Goal: Task Accomplishment & Management: Manage account settings

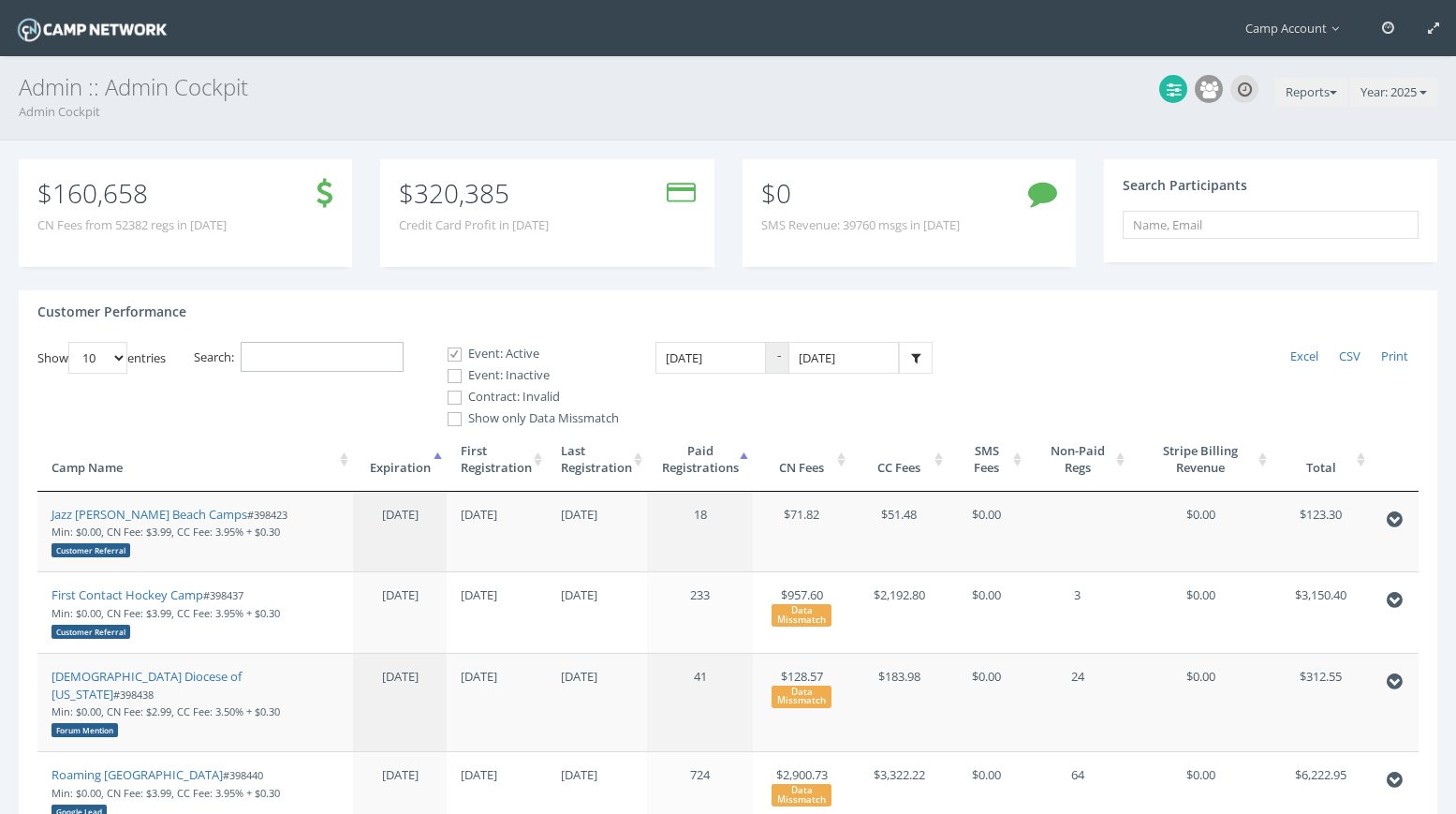
click at [318, 342] on input "Search:" at bounding box center [321, 357] width 163 height 31
paste input "398879"
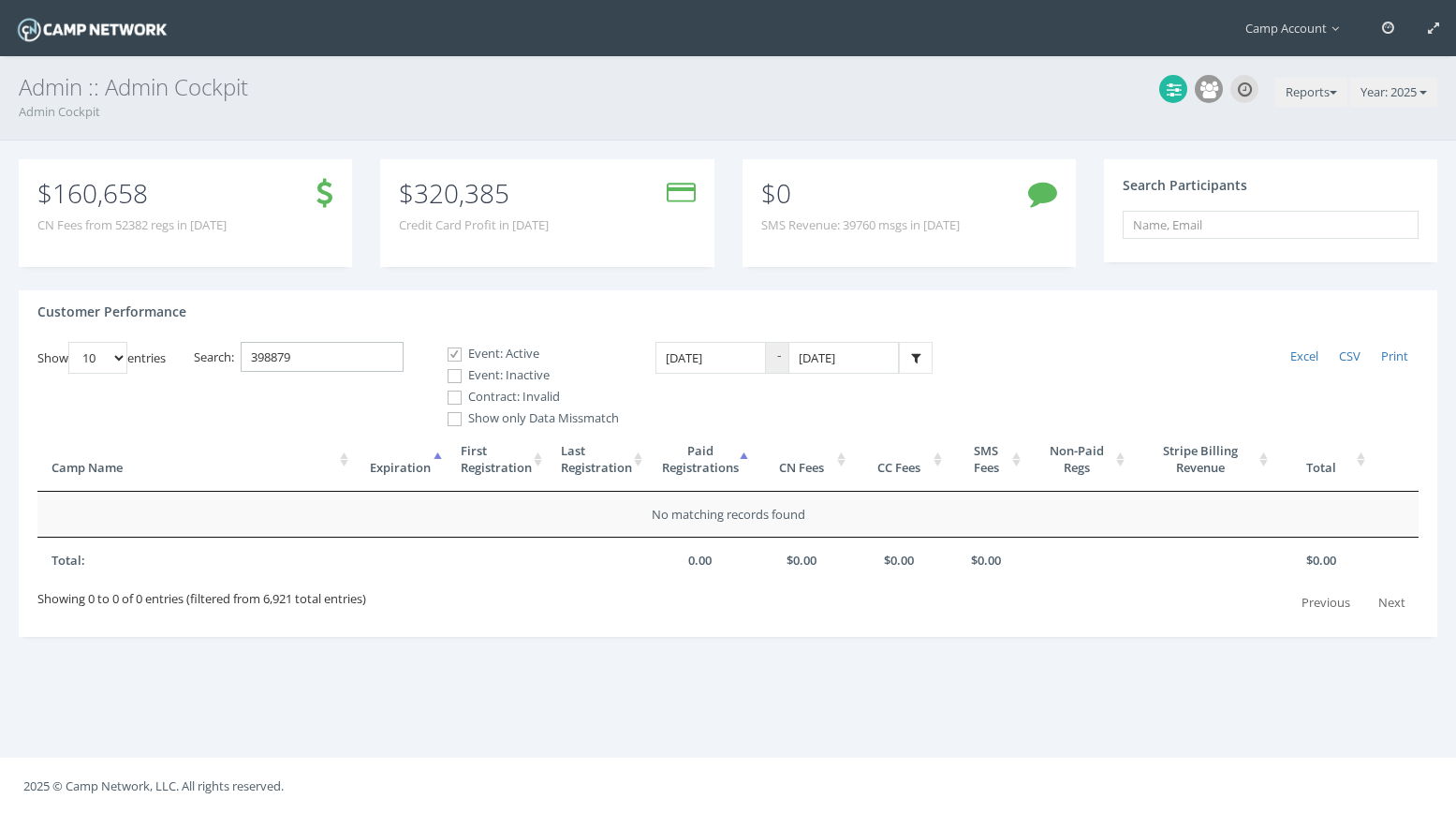
type input "398879"
click at [463, 375] on span at bounding box center [454, 376] width 18 height 18
click at [453, 375] on input "Event: Inactive" at bounding box center [444, 376] width 18 height 18
checkbox input "true"
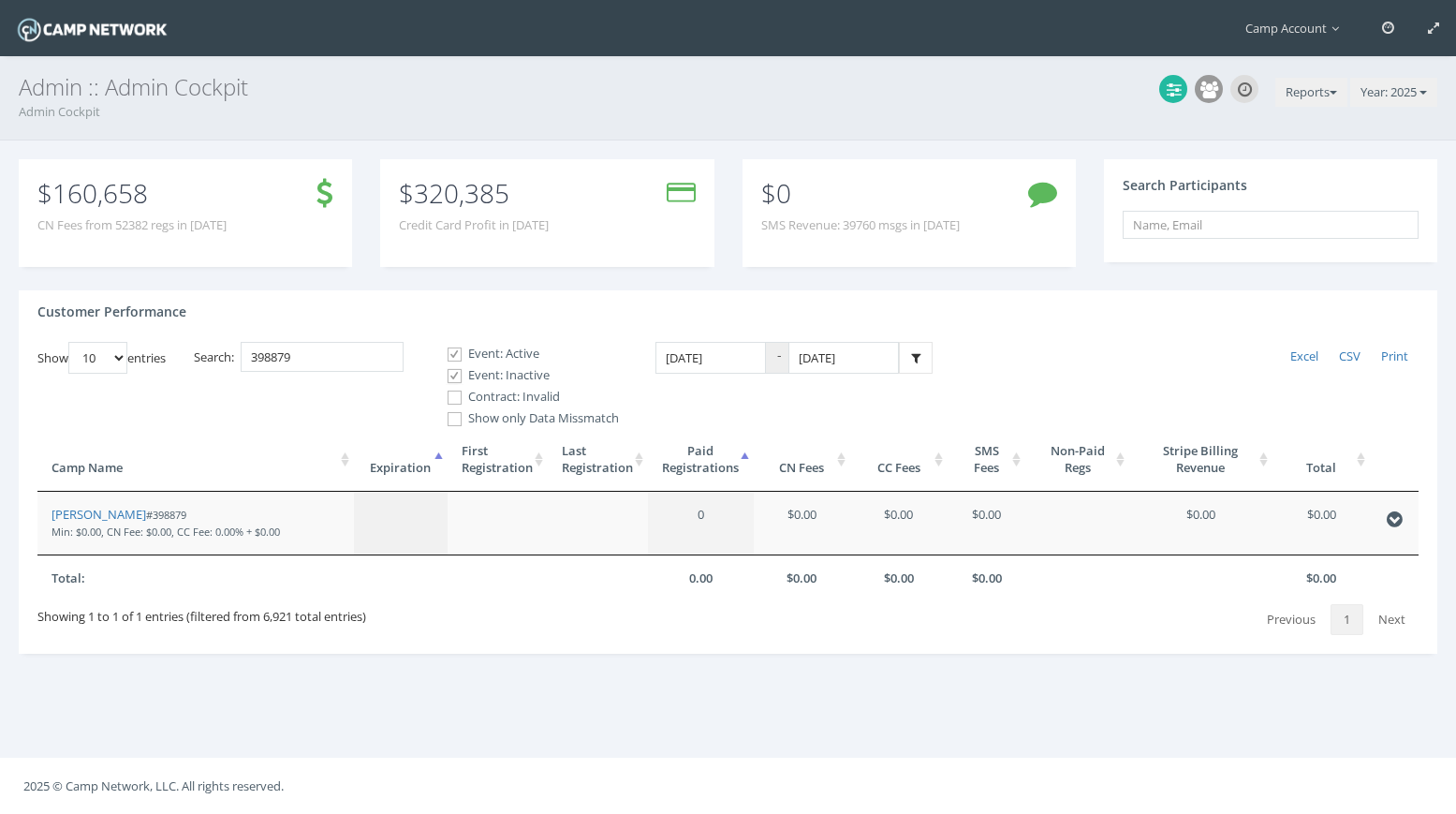
click at [459, 397] on span at bounding box center [454, 397] width 18 height 18
click at [453, 397] on input "Contract: Invalid" at bounding box center [444, 397] width 18 height 18
checkbox input "true"
drag, startPoint x: 150, startPoint y: 516, endPoint x: 160, endPoint y: 10, distance: 506.1
click at [0, 0] on main "Camp Account My Profile My Events My Team" at bounding box center [728, 407] width 1456 height 814
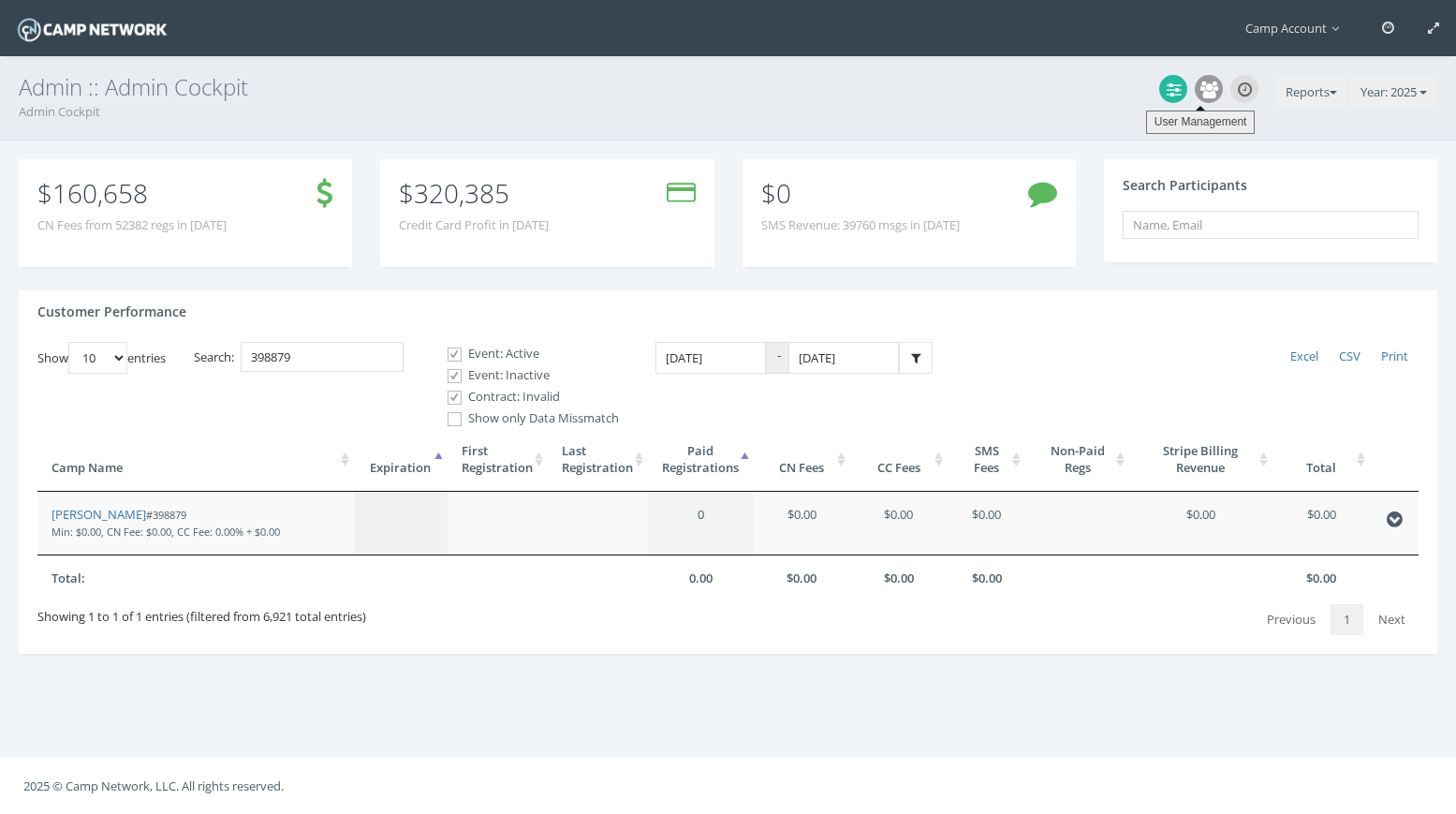
click at [1203, 96] on icon at bounding box center [1209, 90] width 18 height 17
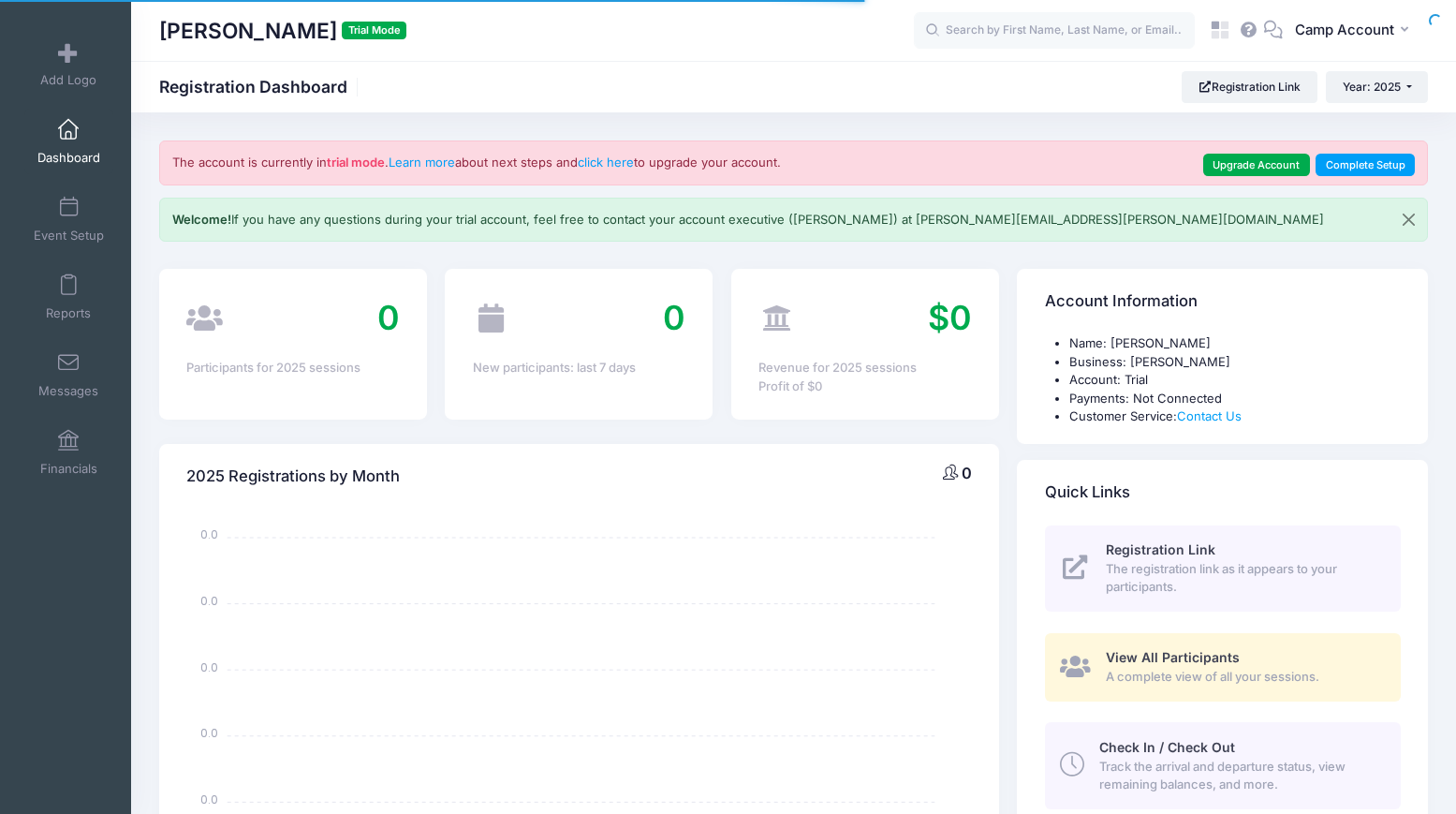
click at [0, 0] on div at bounding box center [0, 0] width 0 height 0
select select
click at [1364, 36] on span "Camp Account" at bounding box center [1344, 30] width 99 height 21
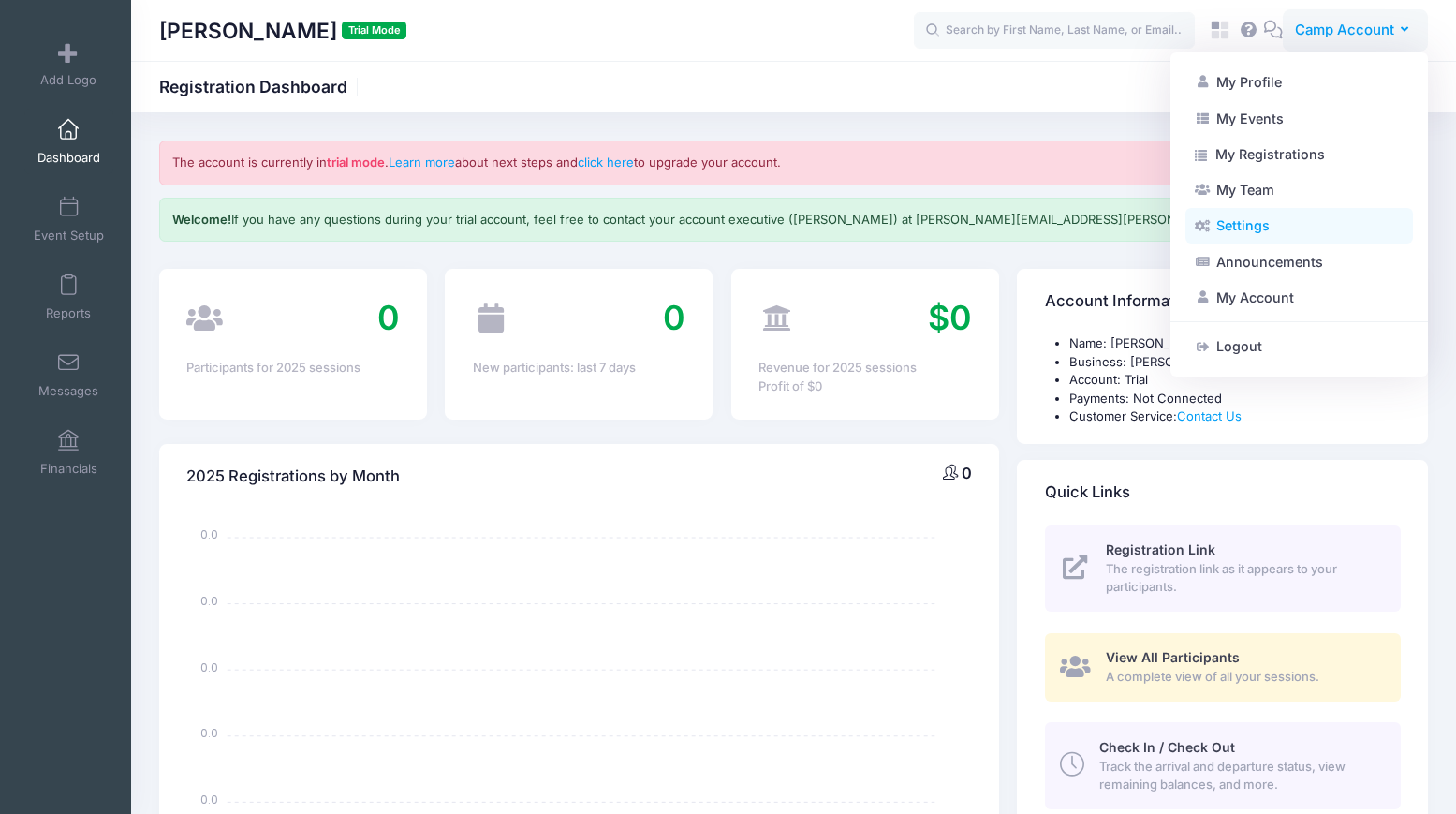
click at [1255, 229] on link "Settings" at bounding box center [1298, 226] width 228 height 35
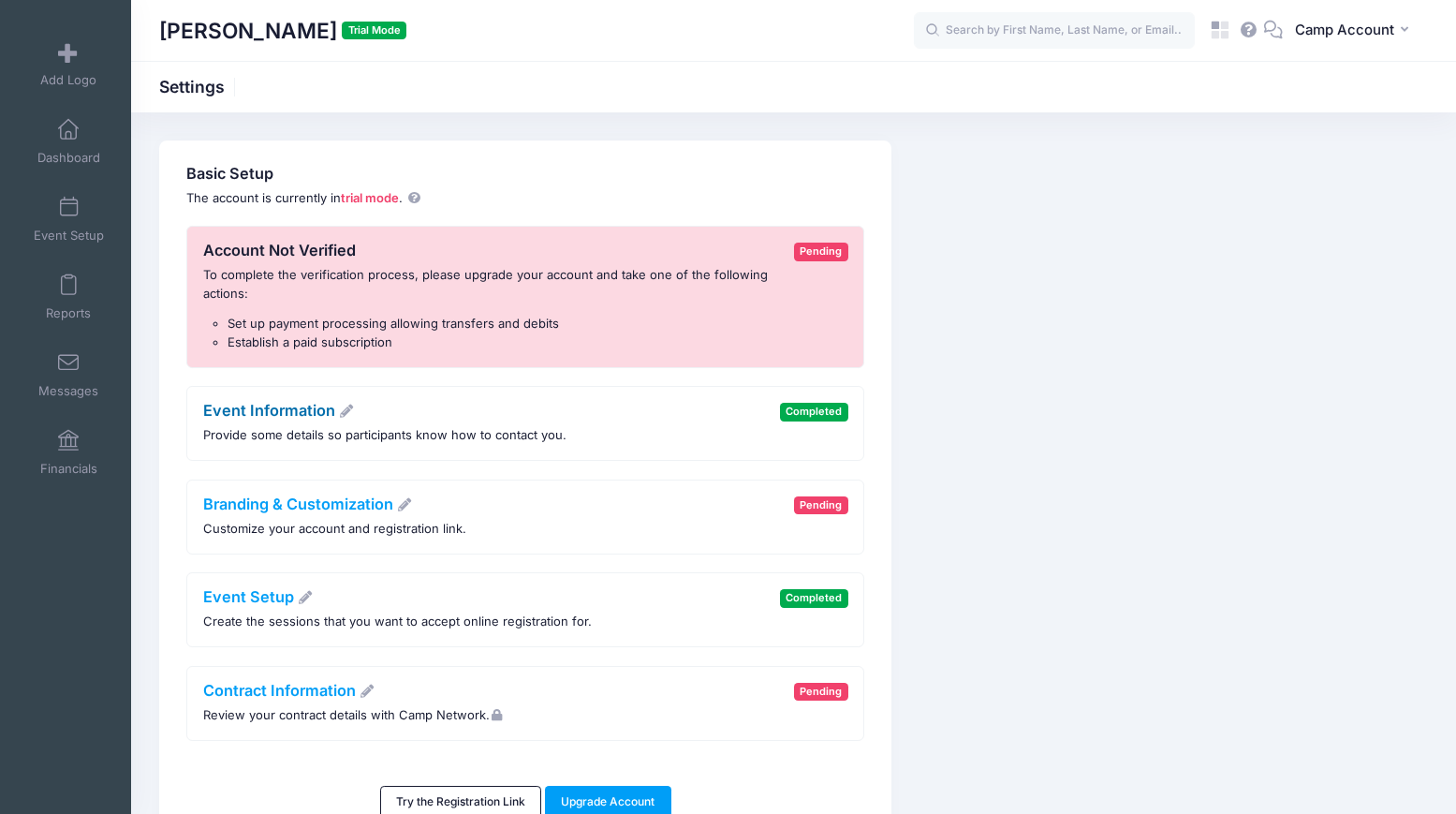
click at [298, 410] on link "Event Information" at bounding box center [279, 410] width 152 height 19
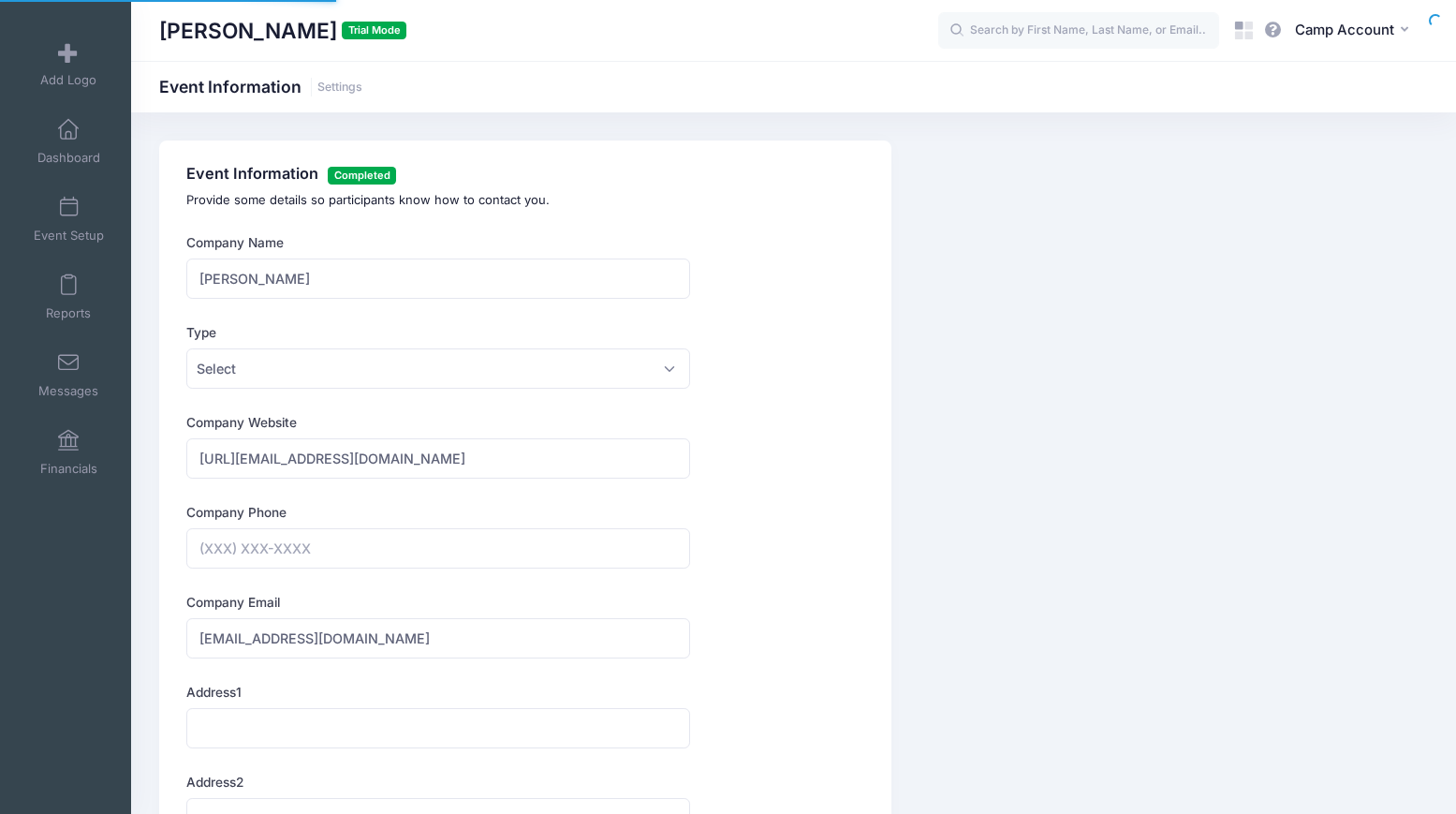
type input "(401) 662-1551"
click at [95, 220] on link "Event Setup" at bounding box center [69, 219] width 89 height 66
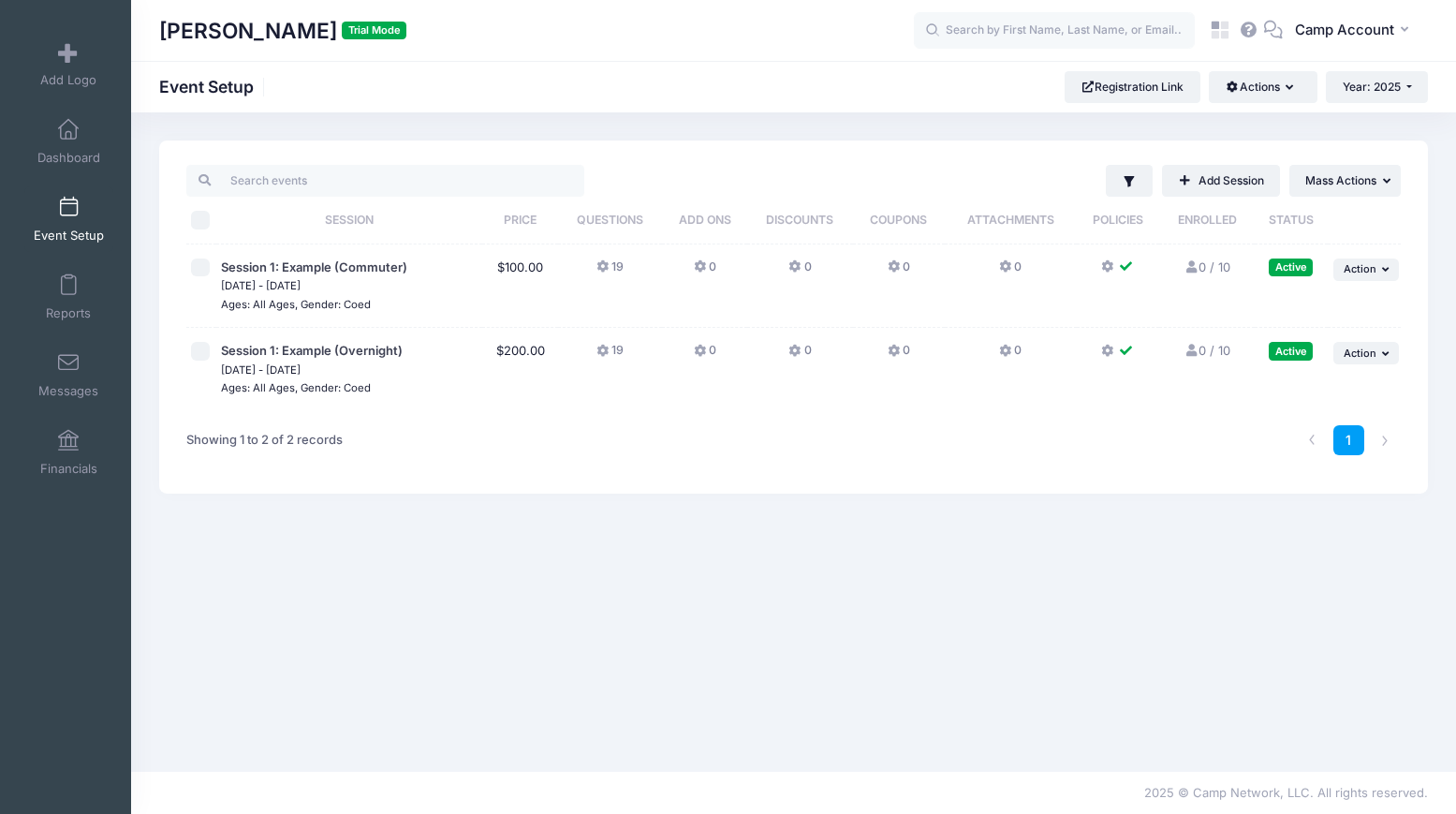
click at [199, 226] on input "\a \a \a \a" at bounding box center [200, 220] width 19 height 19
checkbox input "true"
click at [1357, 180] on span "Mass Actions" at bounding box center [1341, 180] width 71 height 14
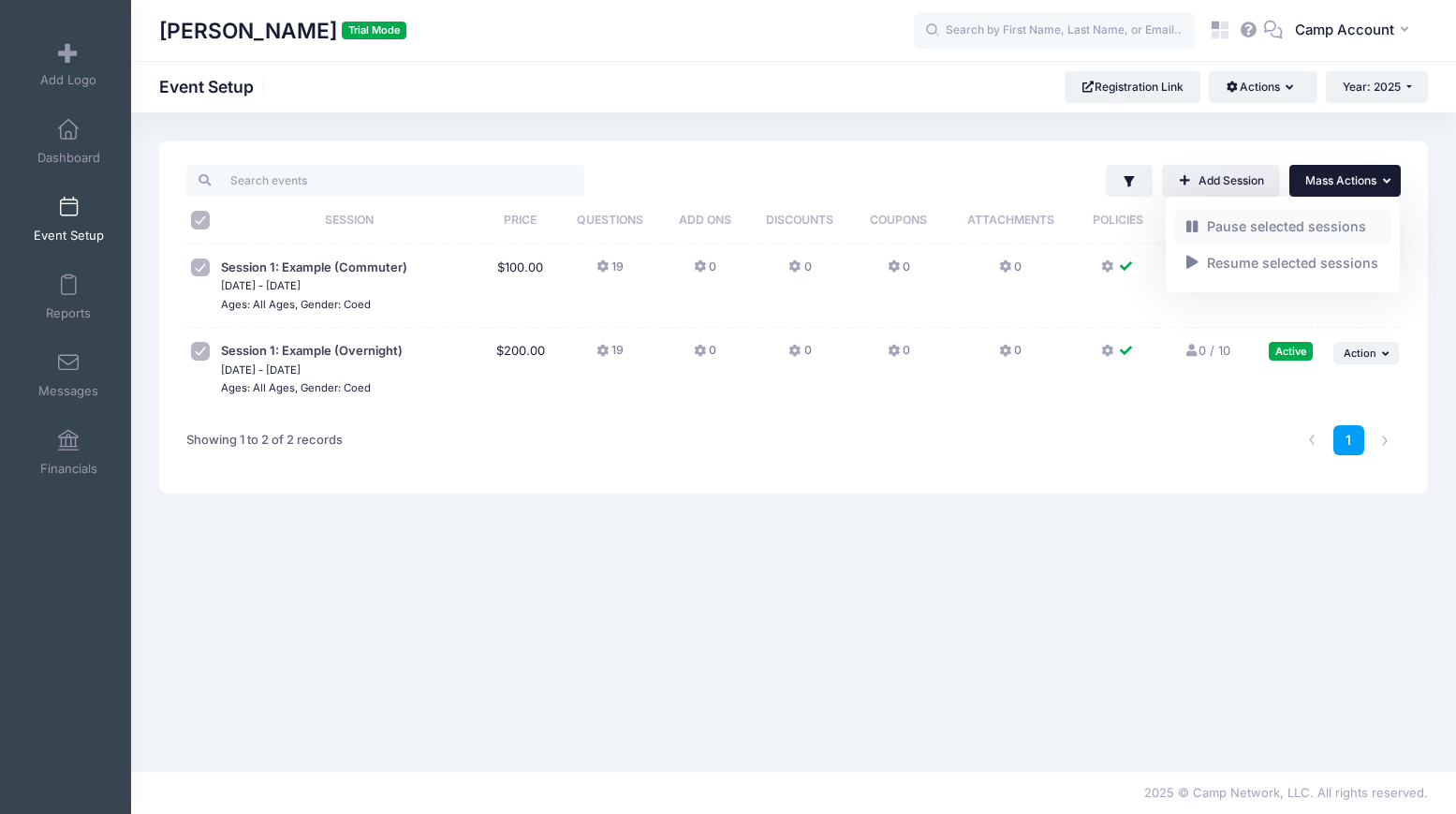
click at [1300, 225] on link "Pause selected sessions" at bounding box center [1284, 227] width 217 height 35
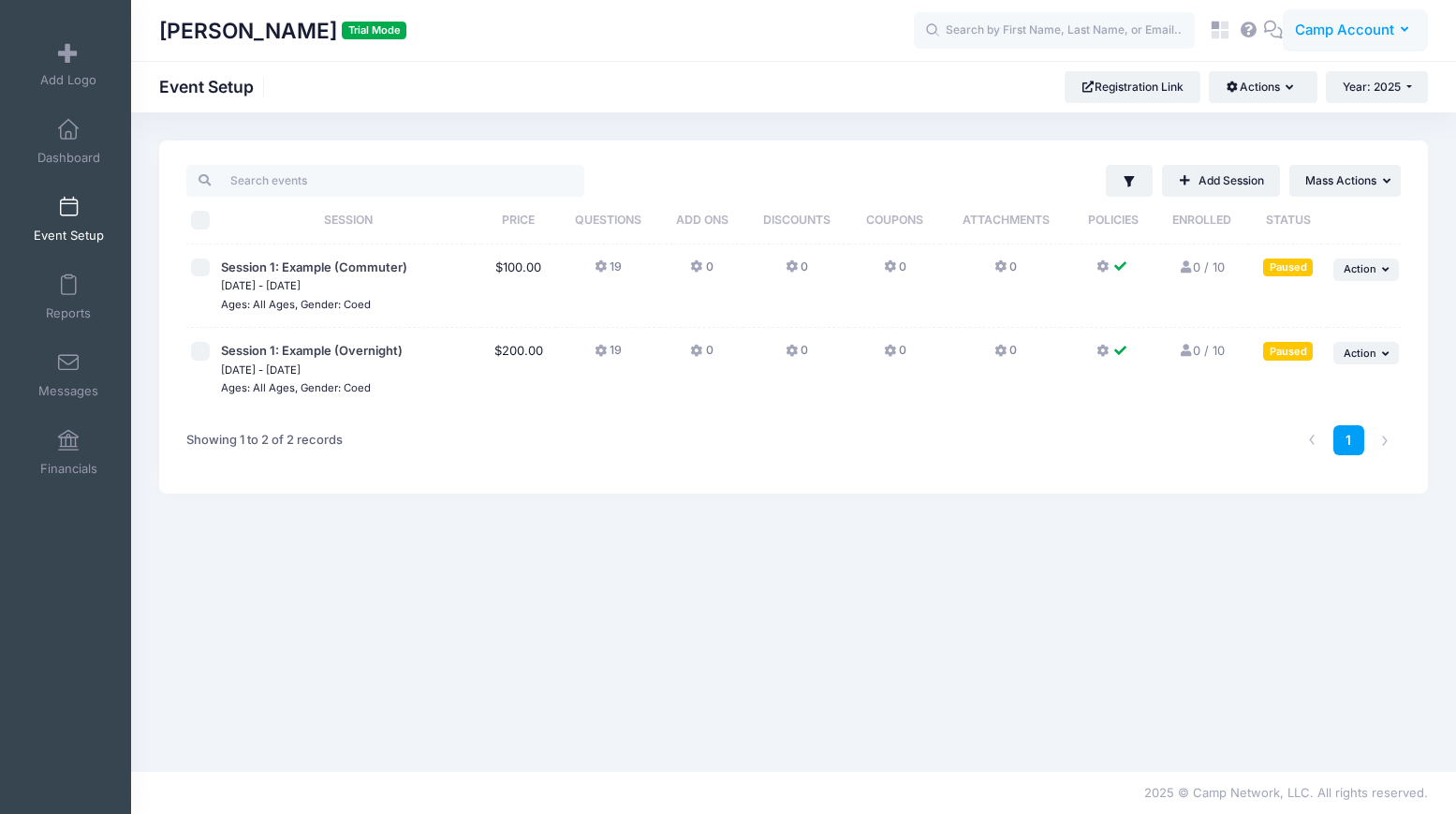
click at [1400, 34] on button "CA Camp Account" at bounding box center [1355, 32] width 145 height 43
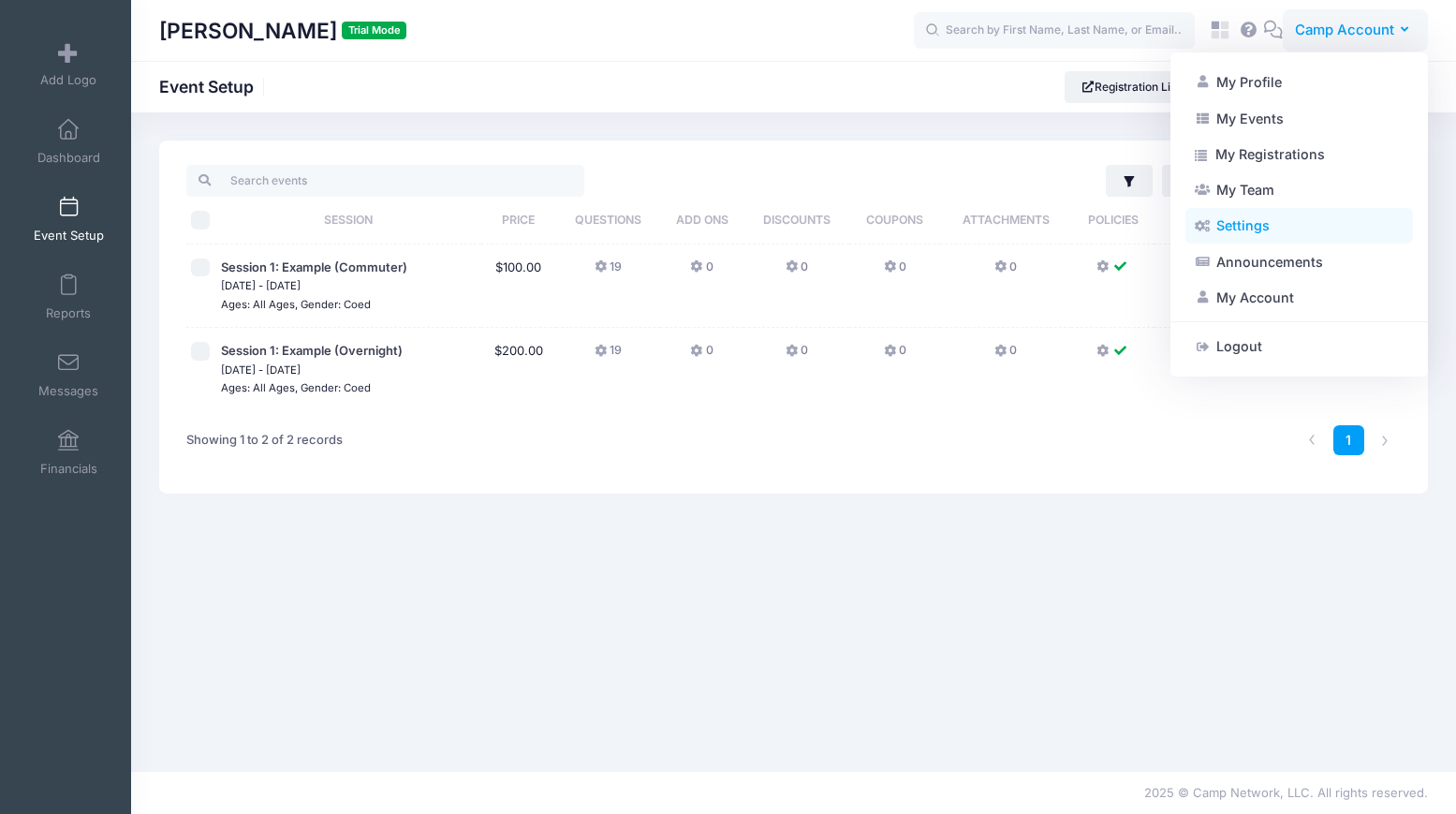
click at [1244, 238] on link "Settings" at bounding box center [1298, 226] width 228 height 35
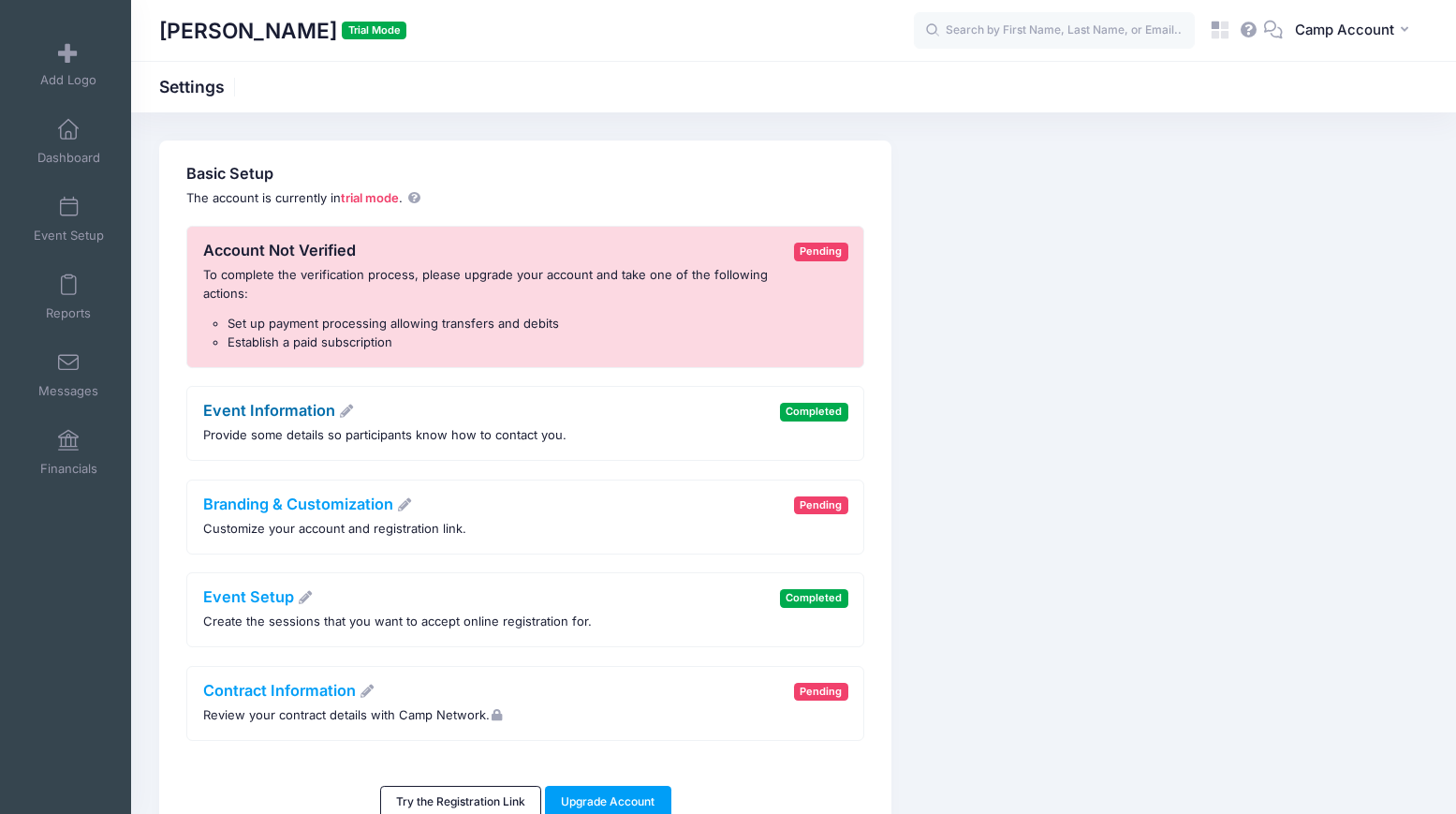
click at [289, 413] on link "Event Information" at bounding box center [279, 410] width 152 height 19
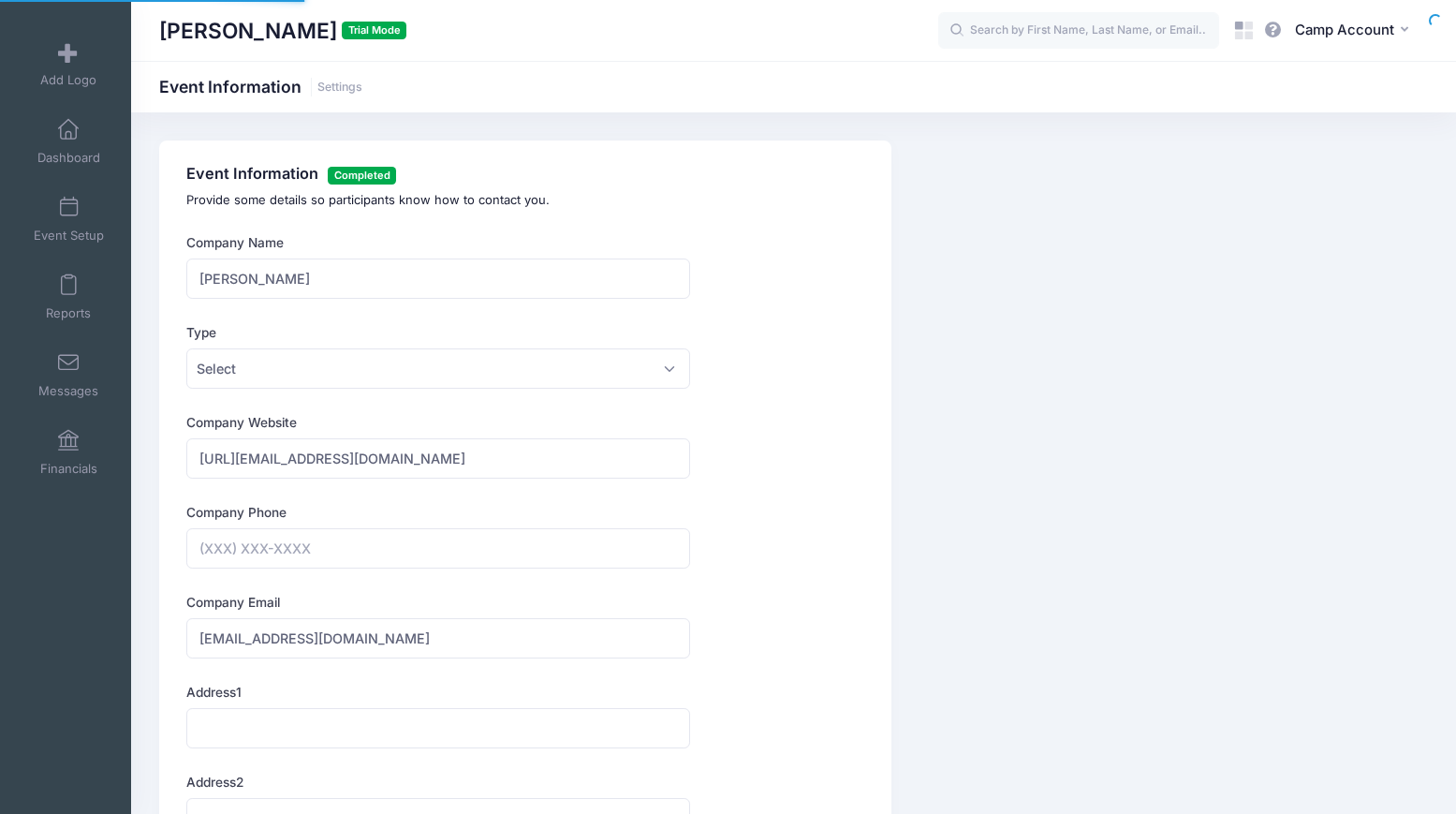
type input "(401) 662-1551"
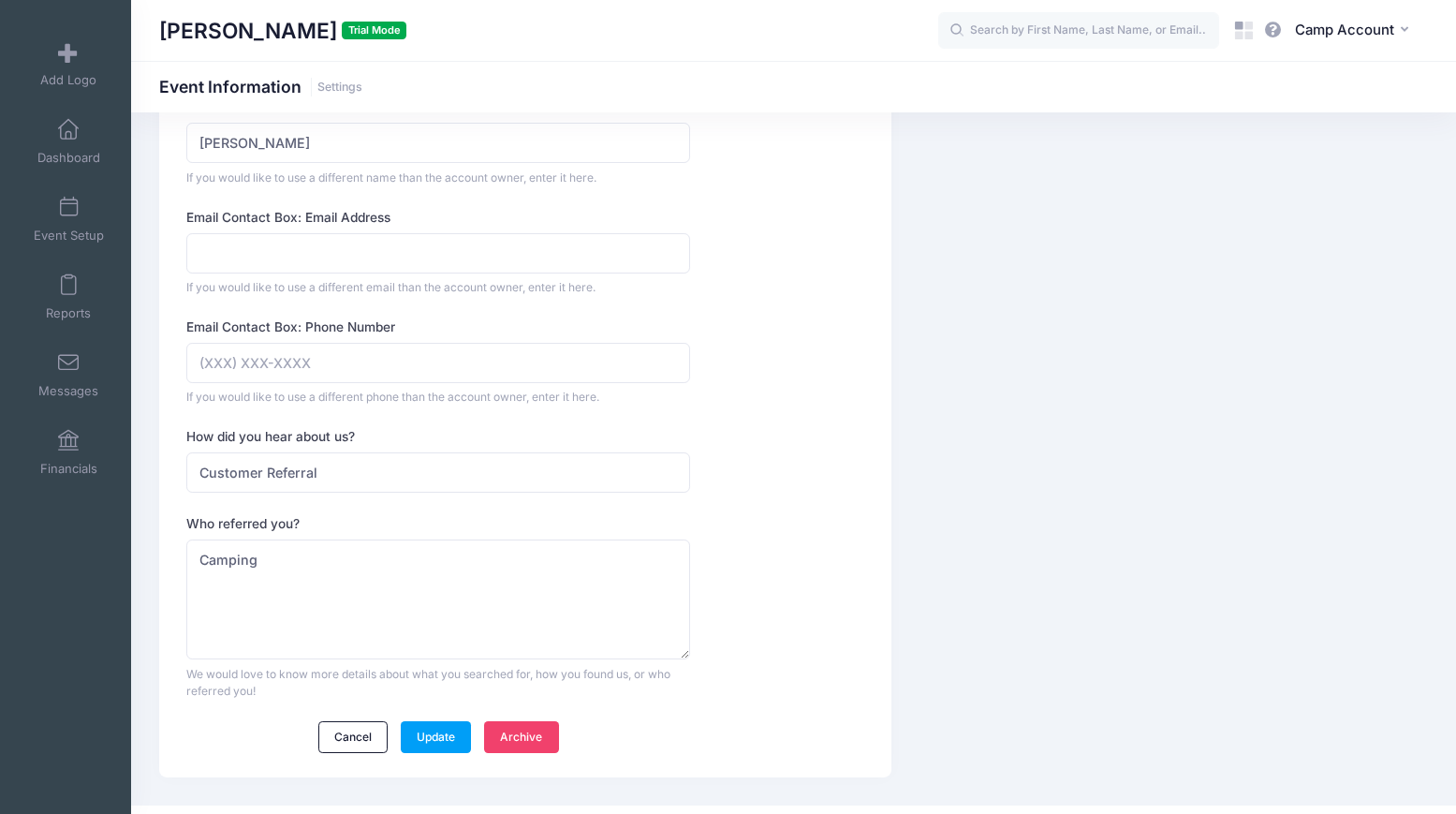
scroll to position [1764, 0]
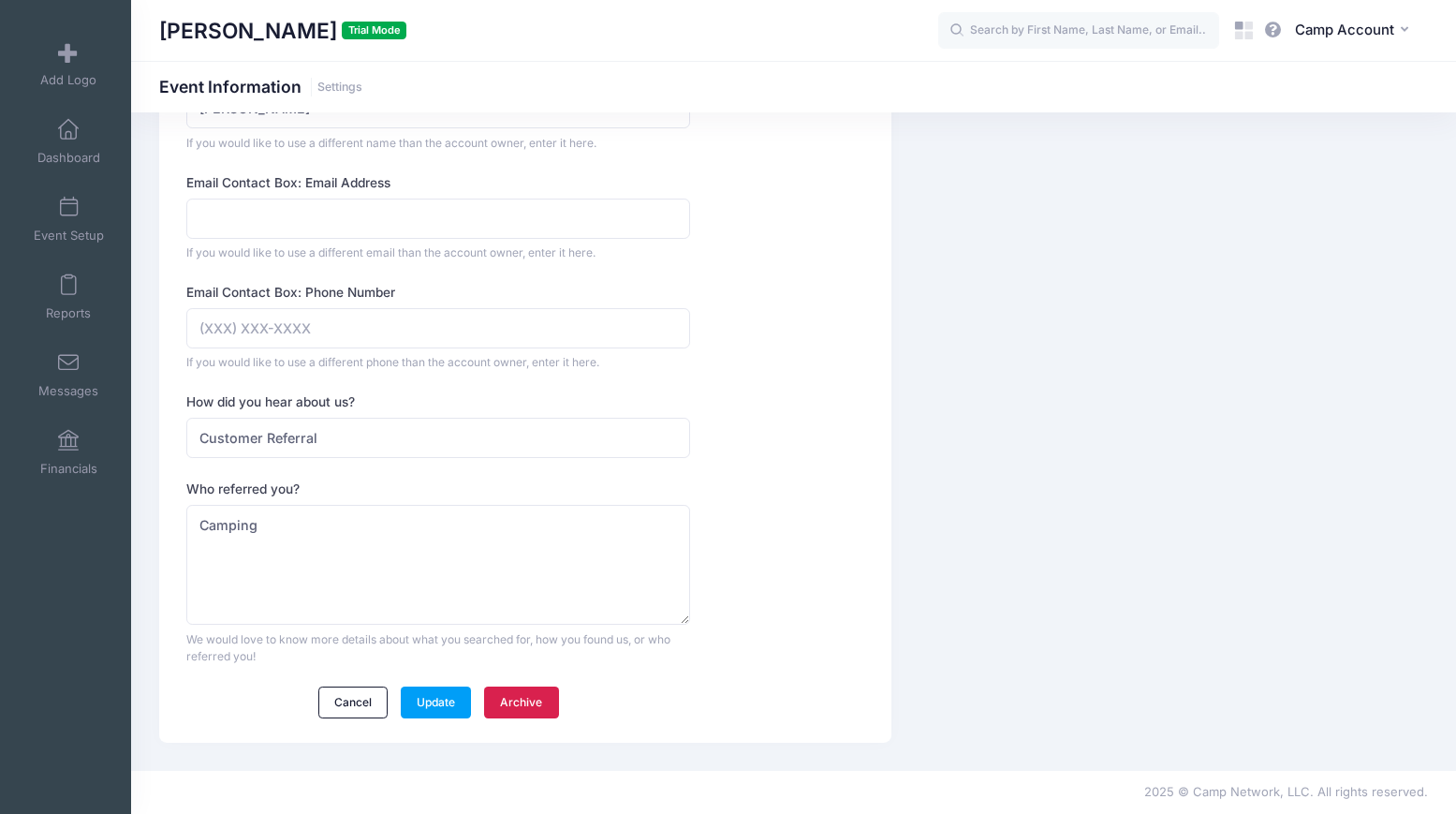
click at [521, 708] on link "Archive" at bounding box center [521, 703] width 75 height 32
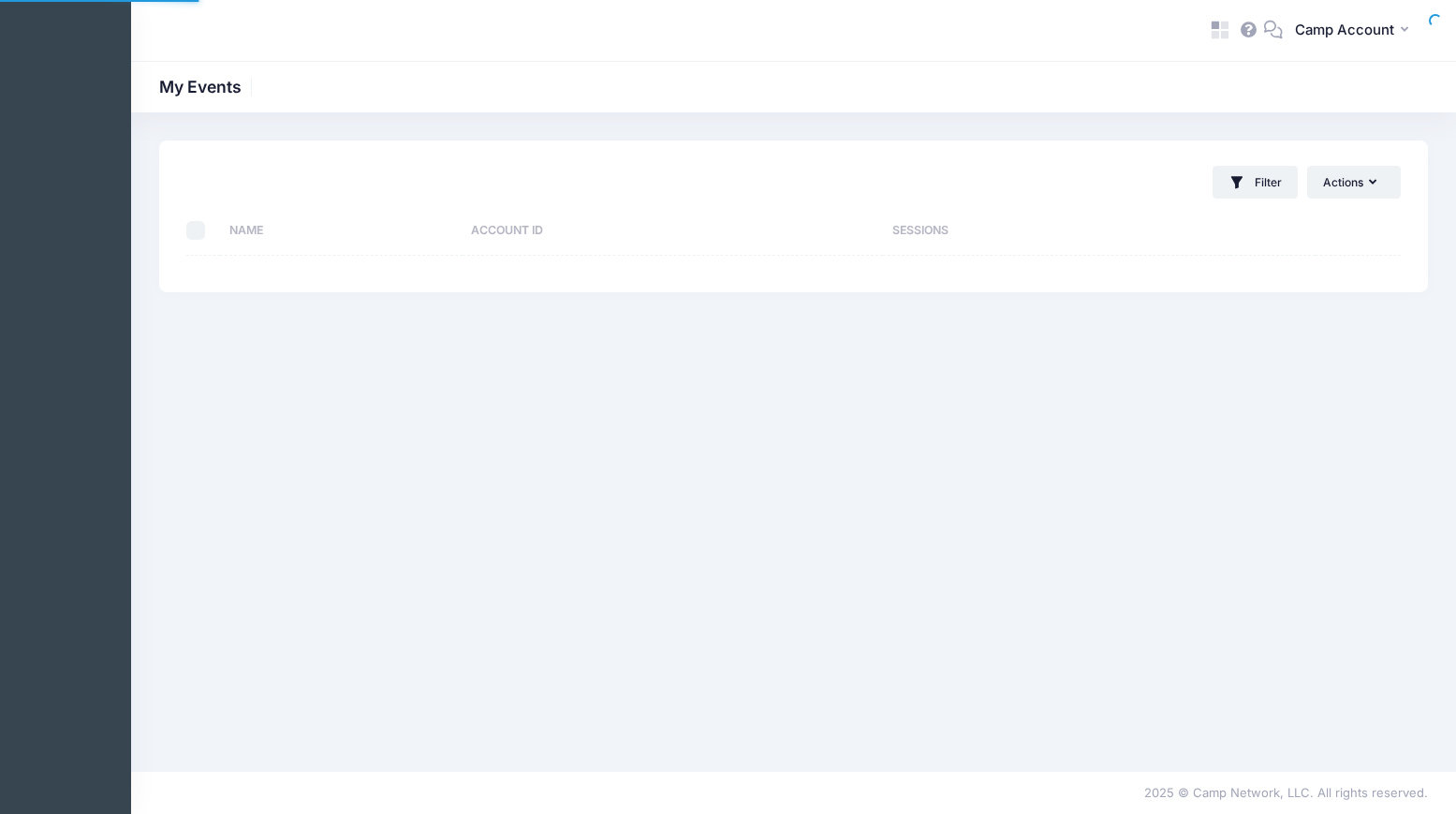
select select "10"
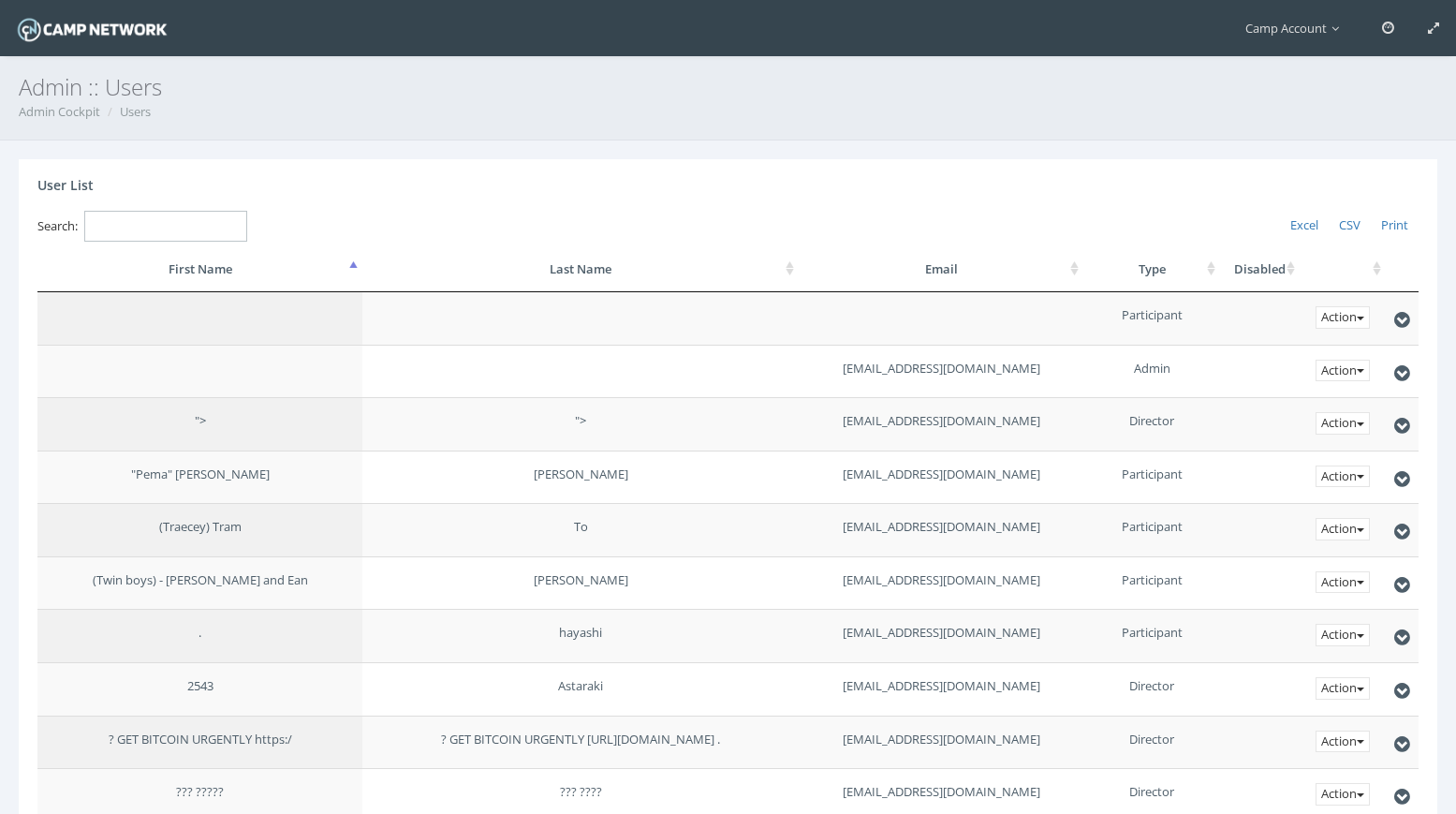
click at [184, 232] on input "Search:" at bounding box center [165, 226] width 163 height 31
paste input "dmbourque42@verizon.net"
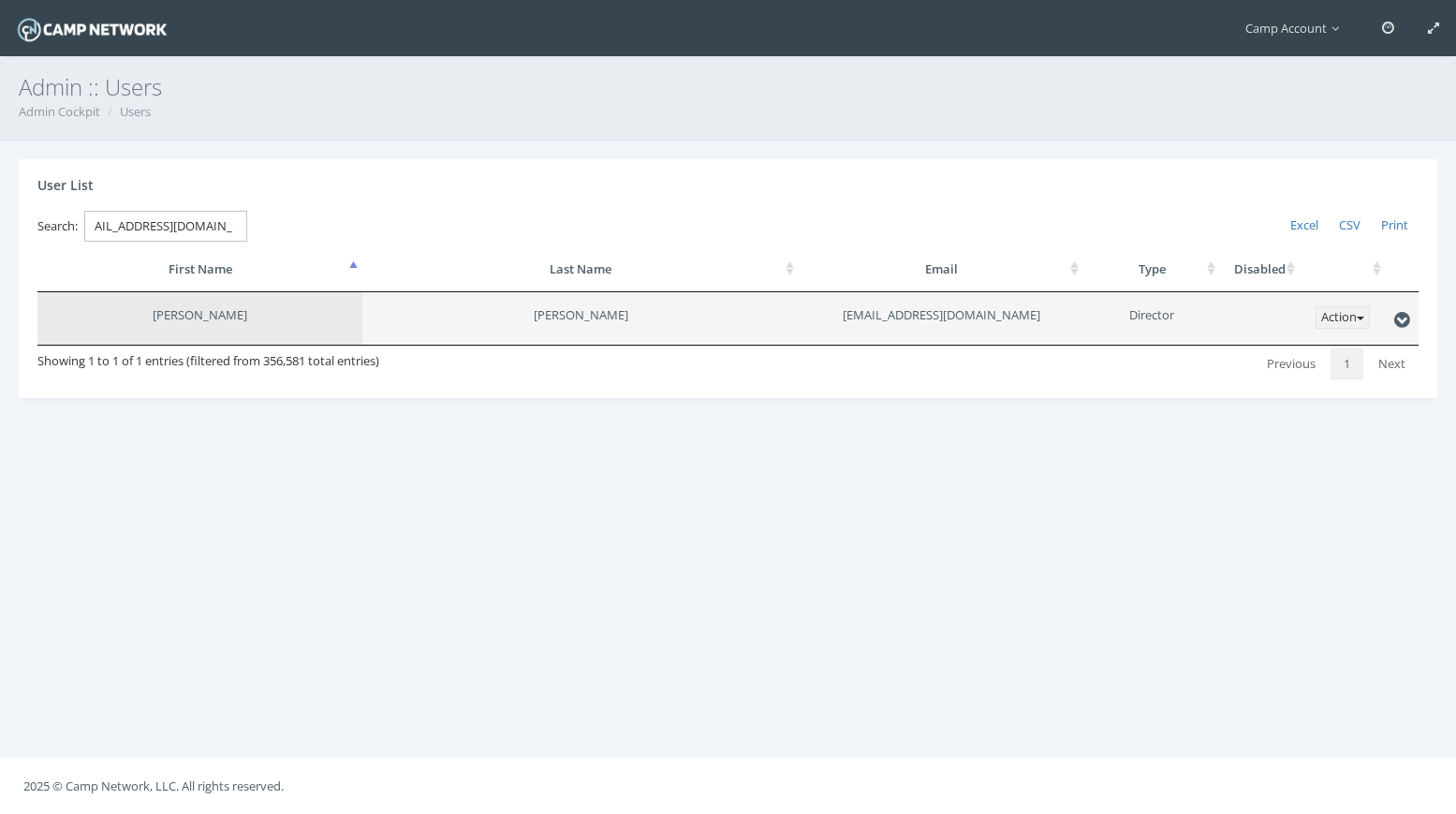
type input "dmbourque42@verizon.net"
click at [1349, 319] on button "Action" at bounding box center [1342, 317] width 54 height 23
click at [1303, 458] on link "Make Participant" at bounding box center [1294, 462] width 148 height 31
click at [1381, 26] on link at bounding box center [1388, 28] width 46 height 56
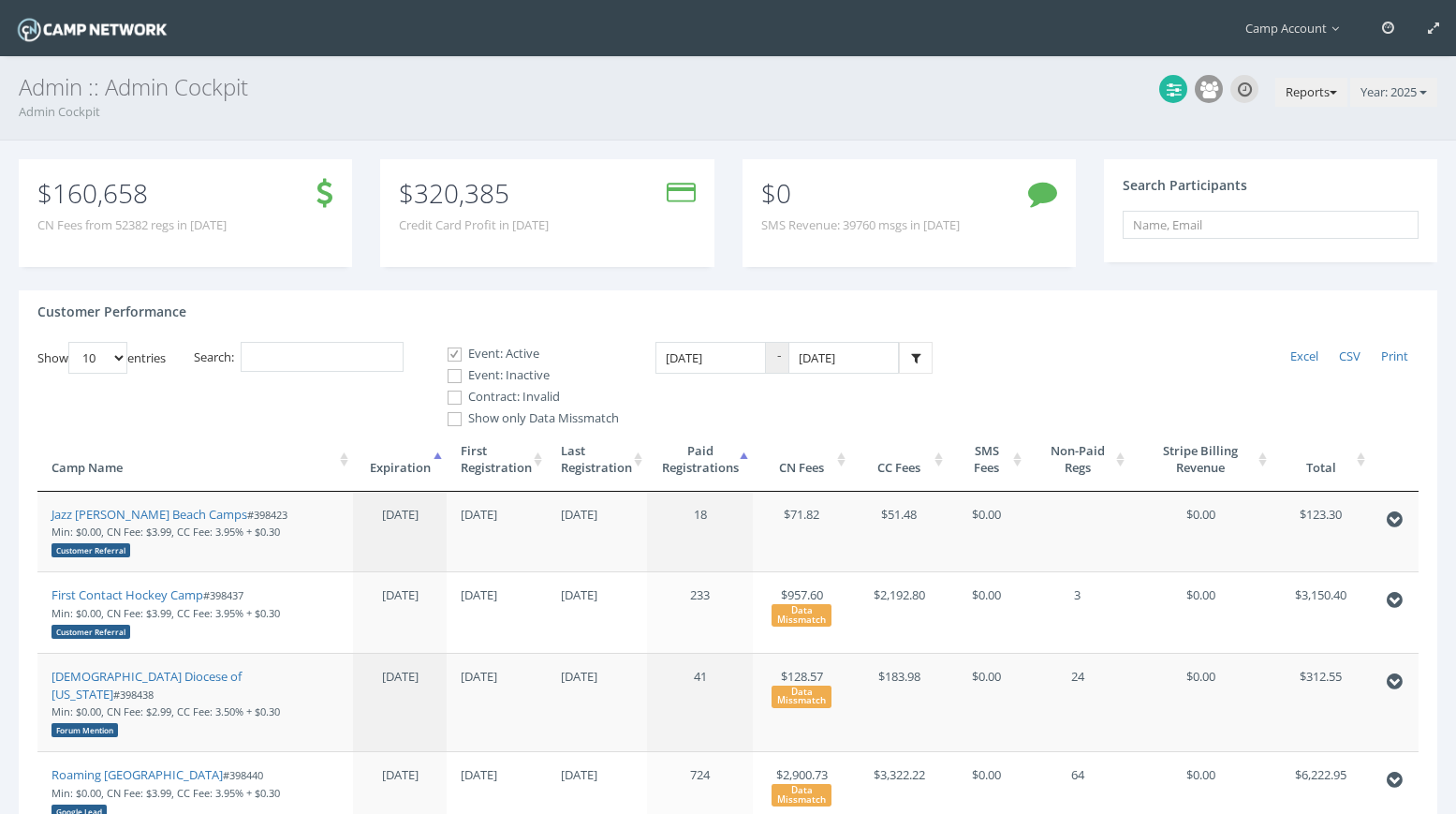
click at [1284, 99] on button "Reports" at bounding box center [1311, 93] width 72 height 30
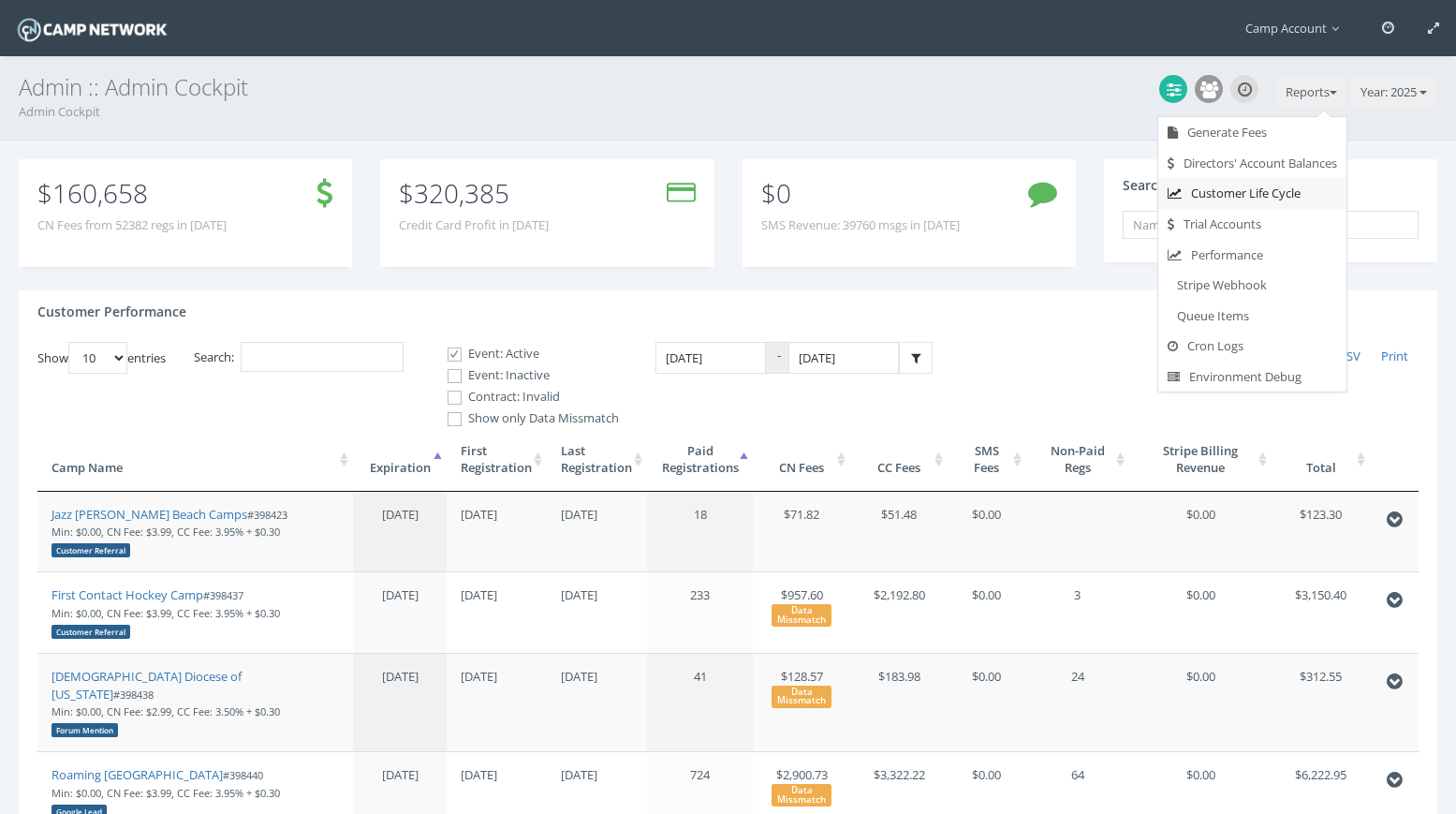
click at [1229, 200] on link "Customer Life Cycle" at bounding box center [1252, 193] width 188 height 31
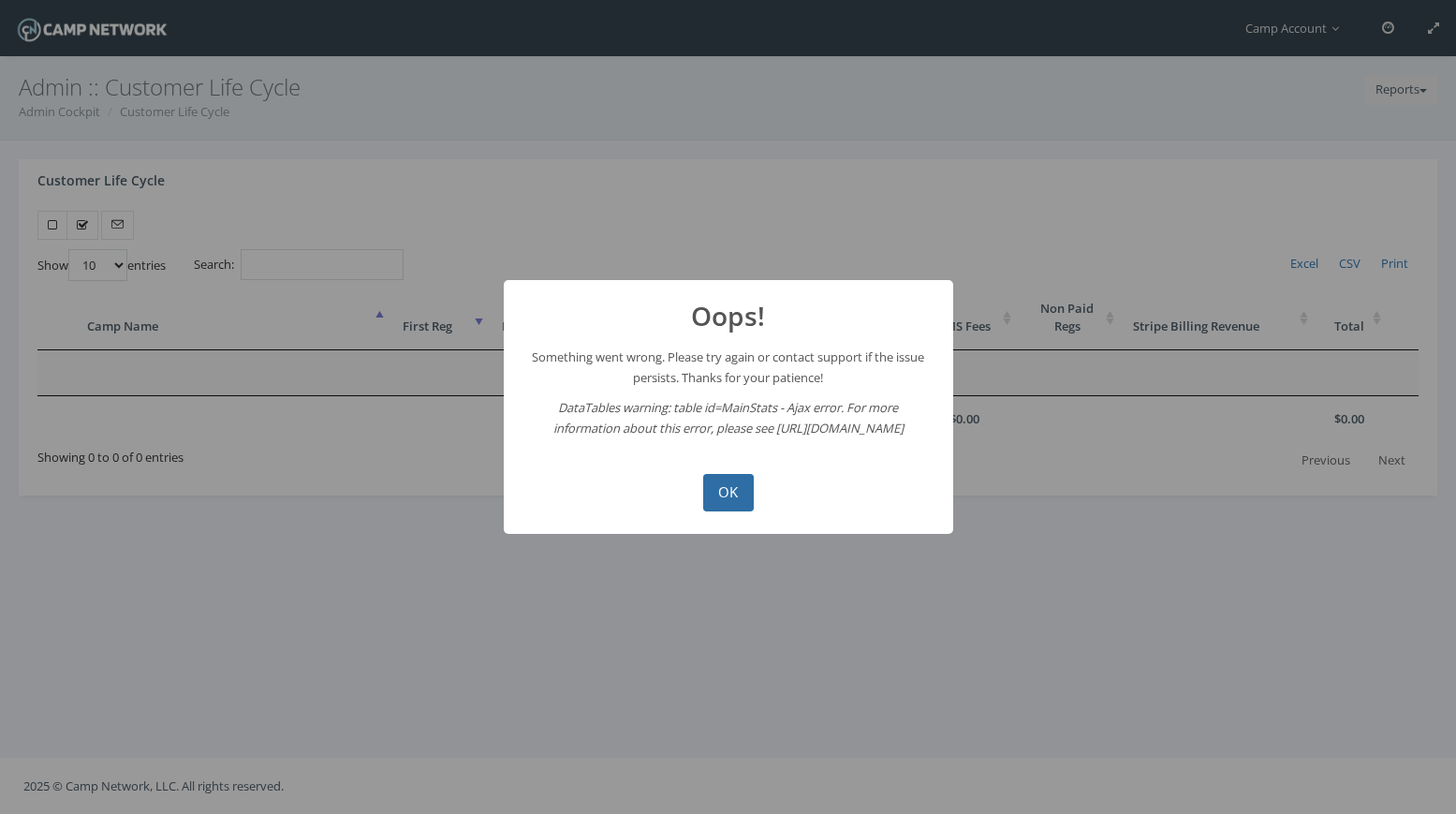
click at [737, 499] on button "OK" at bounding box center [728, 493] width 50 height 37
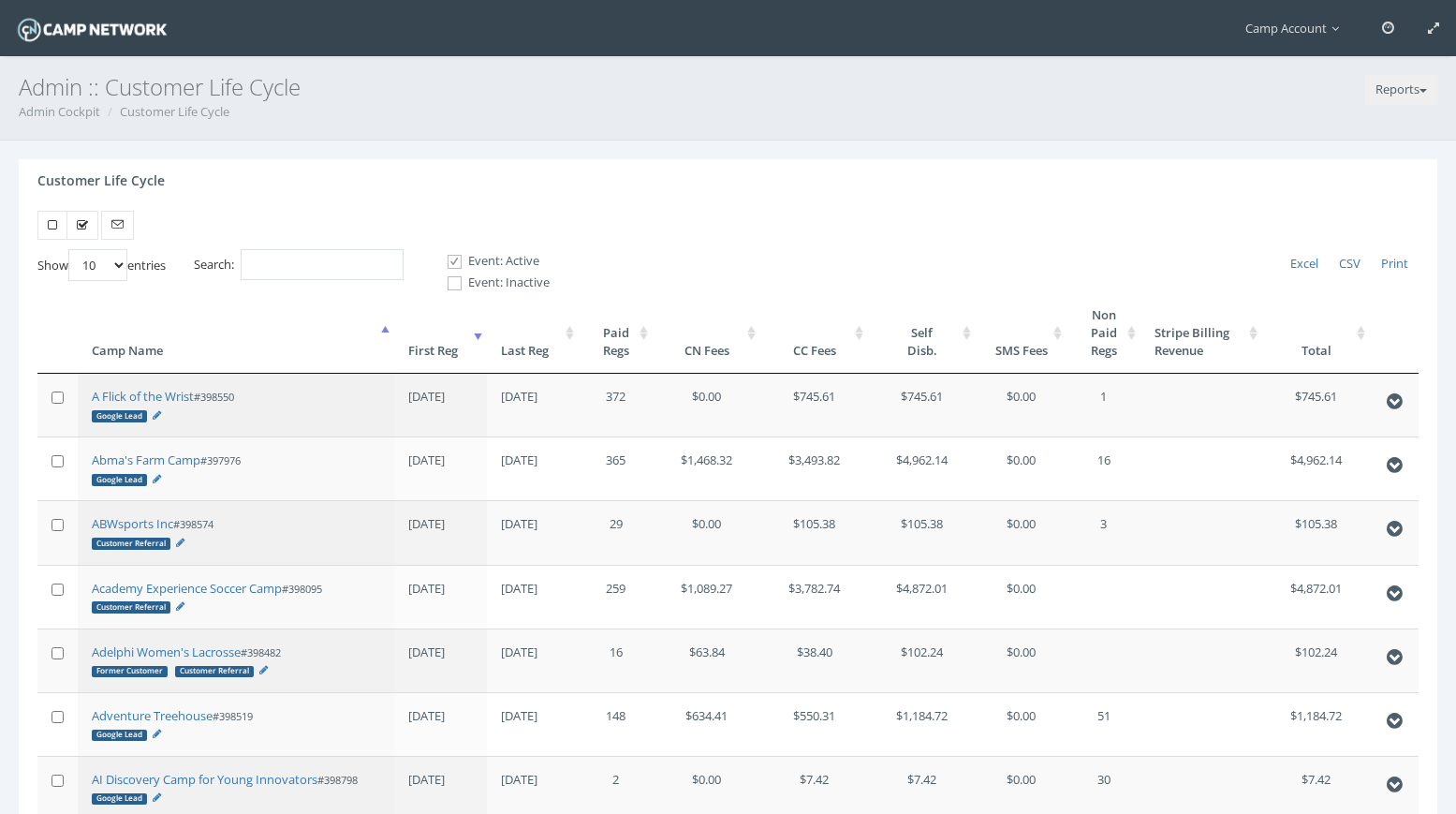
click at [432, 350] on th "First Reg" at bounding box center [440, 333] width 93 height 82
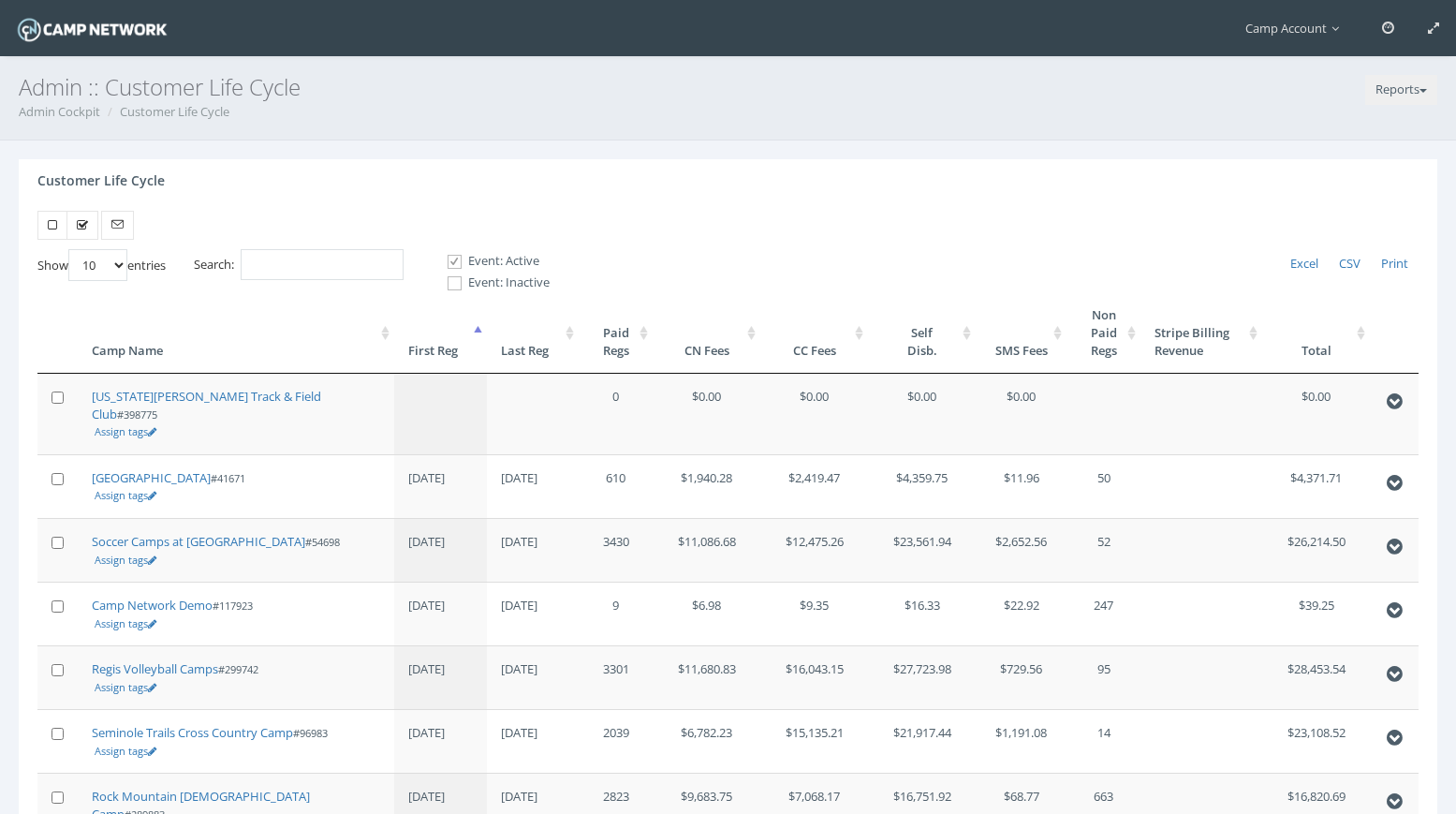
click at [432, 350] on th "First Reg" at bounding box center [440, 333] width 93 height 82
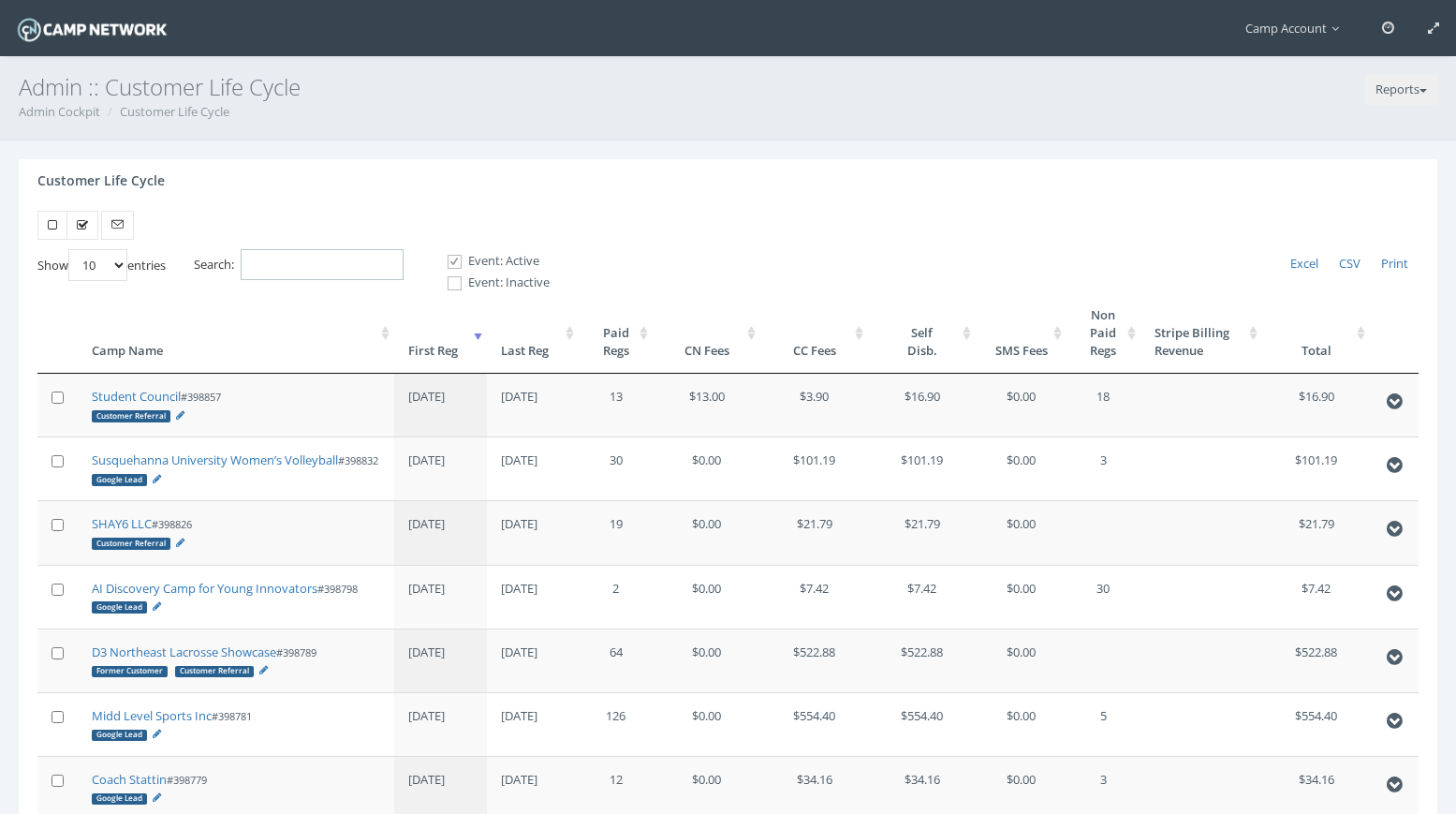
click at [328, 271] on input "Search:" at bounding box center [321, 264] width 163 height 31
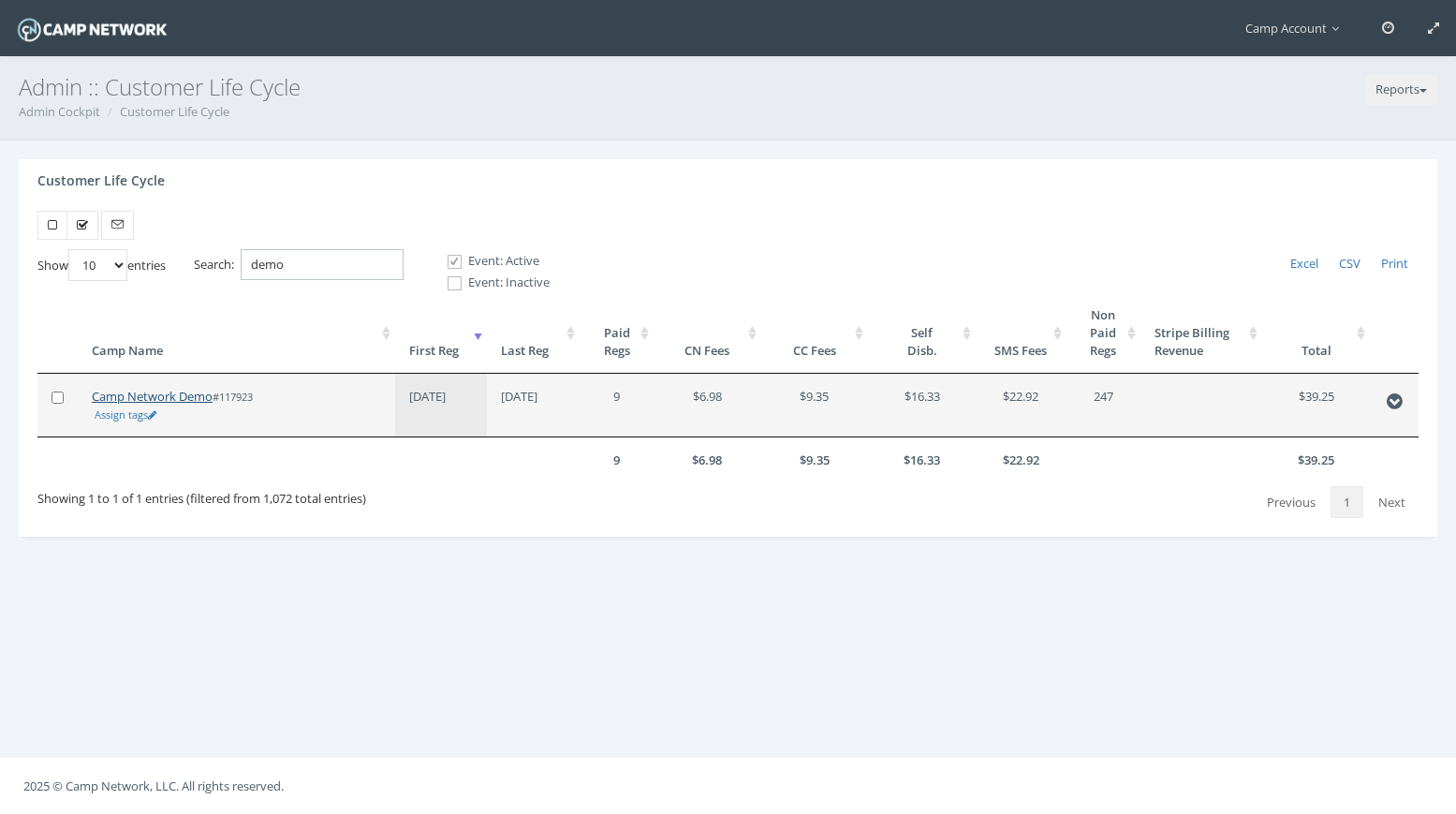
type input "demo"
click at [197, 388] on link "Camp Network Demo" at bounding box center [152, 395] width 121 height 17
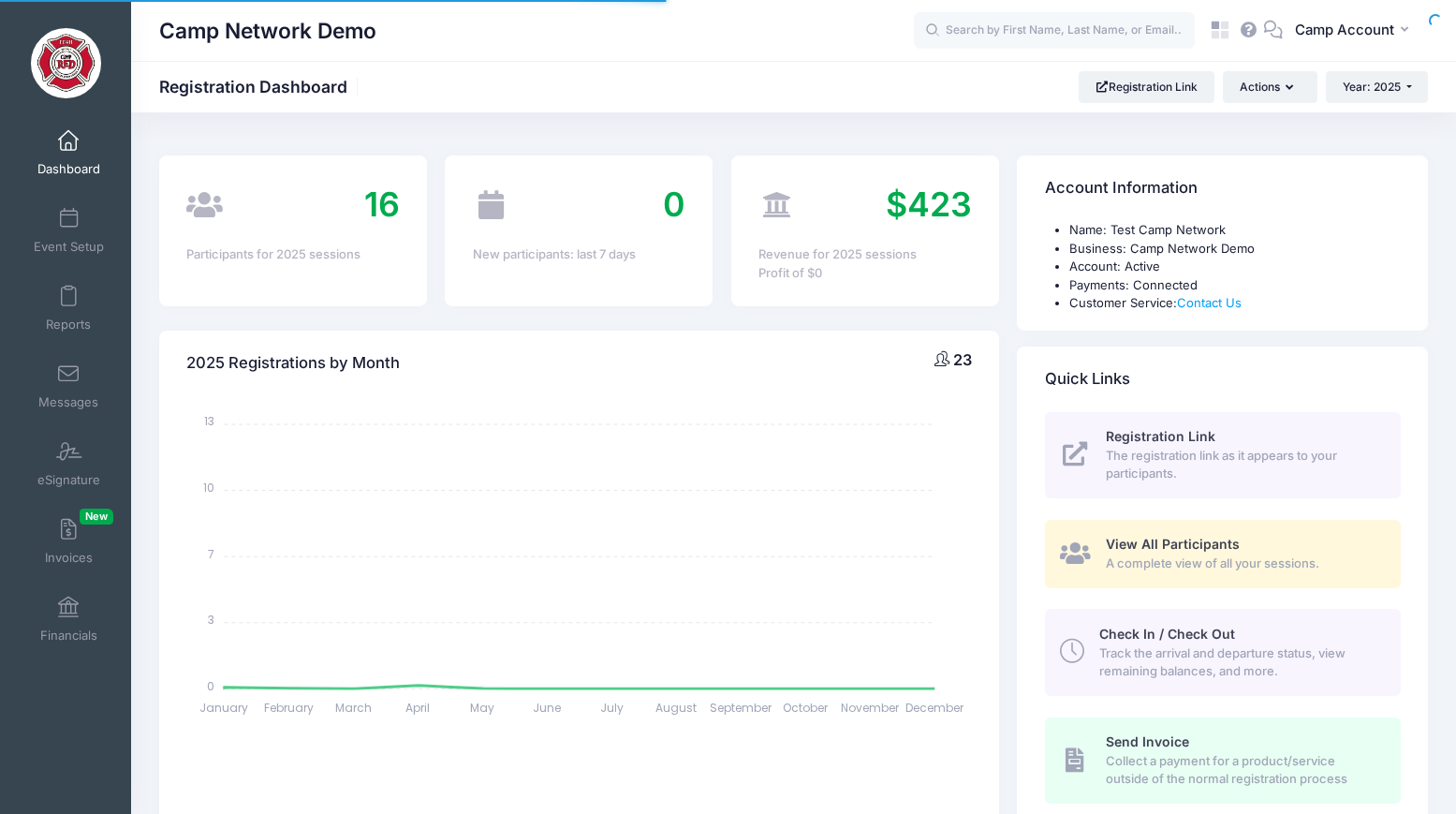
select select
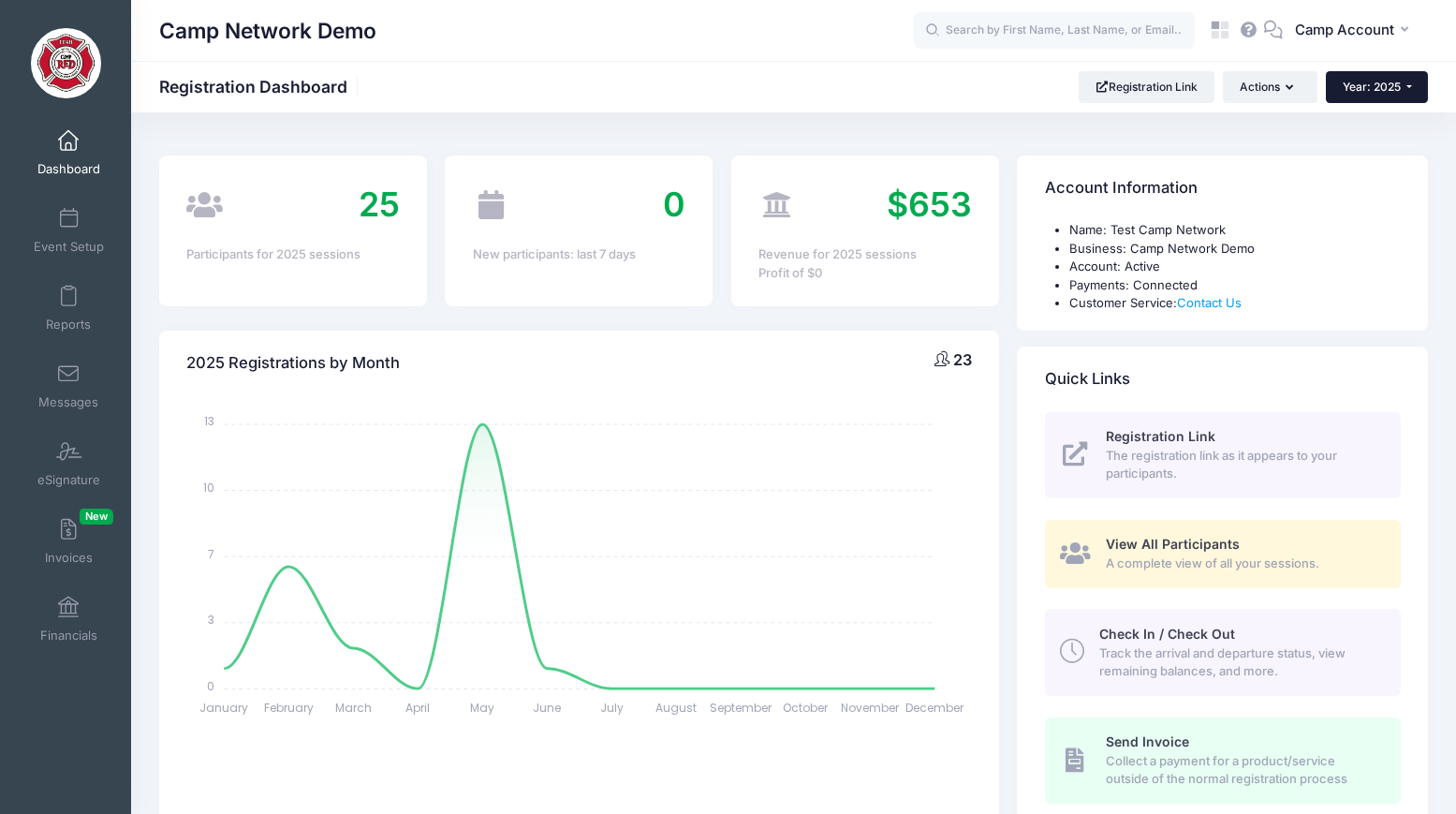
click at [1382, 98] on button "Year: 2025" at bounding box center [1377, 87] width 102 height 32
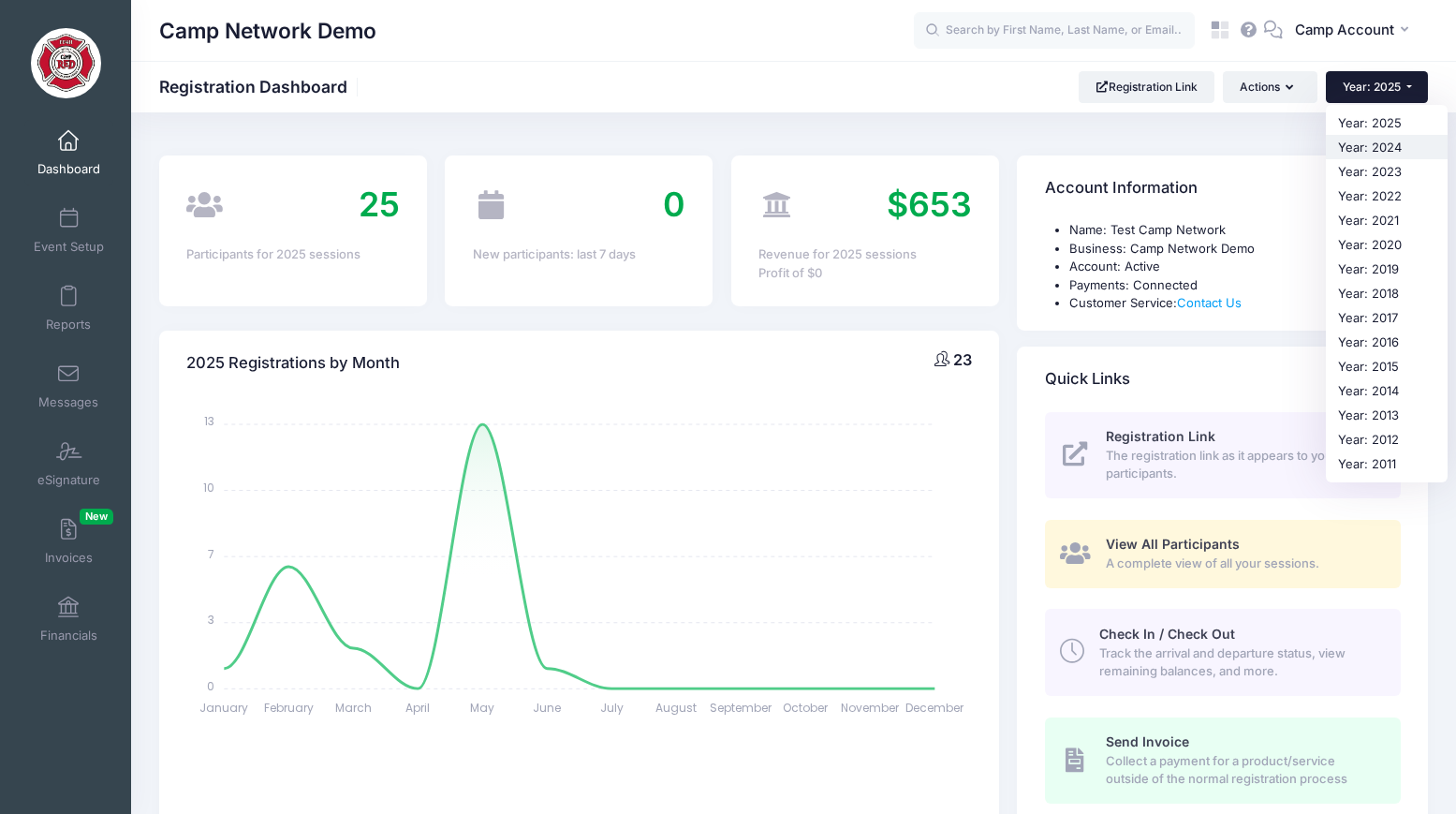
click at [1380, 151] on link "Year: 2024" at bounding box center [1387, 147] width 122 height 25
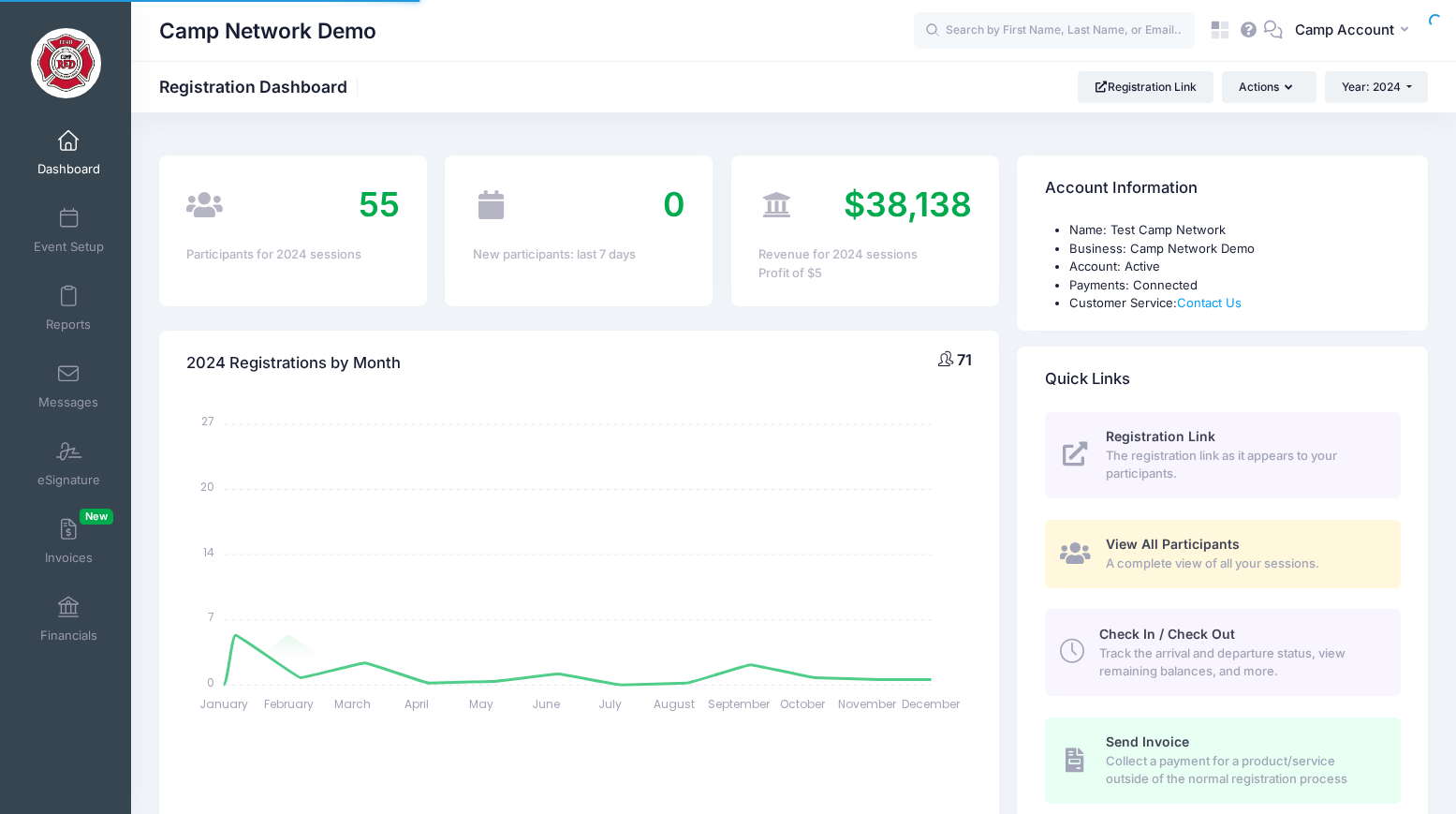
select select
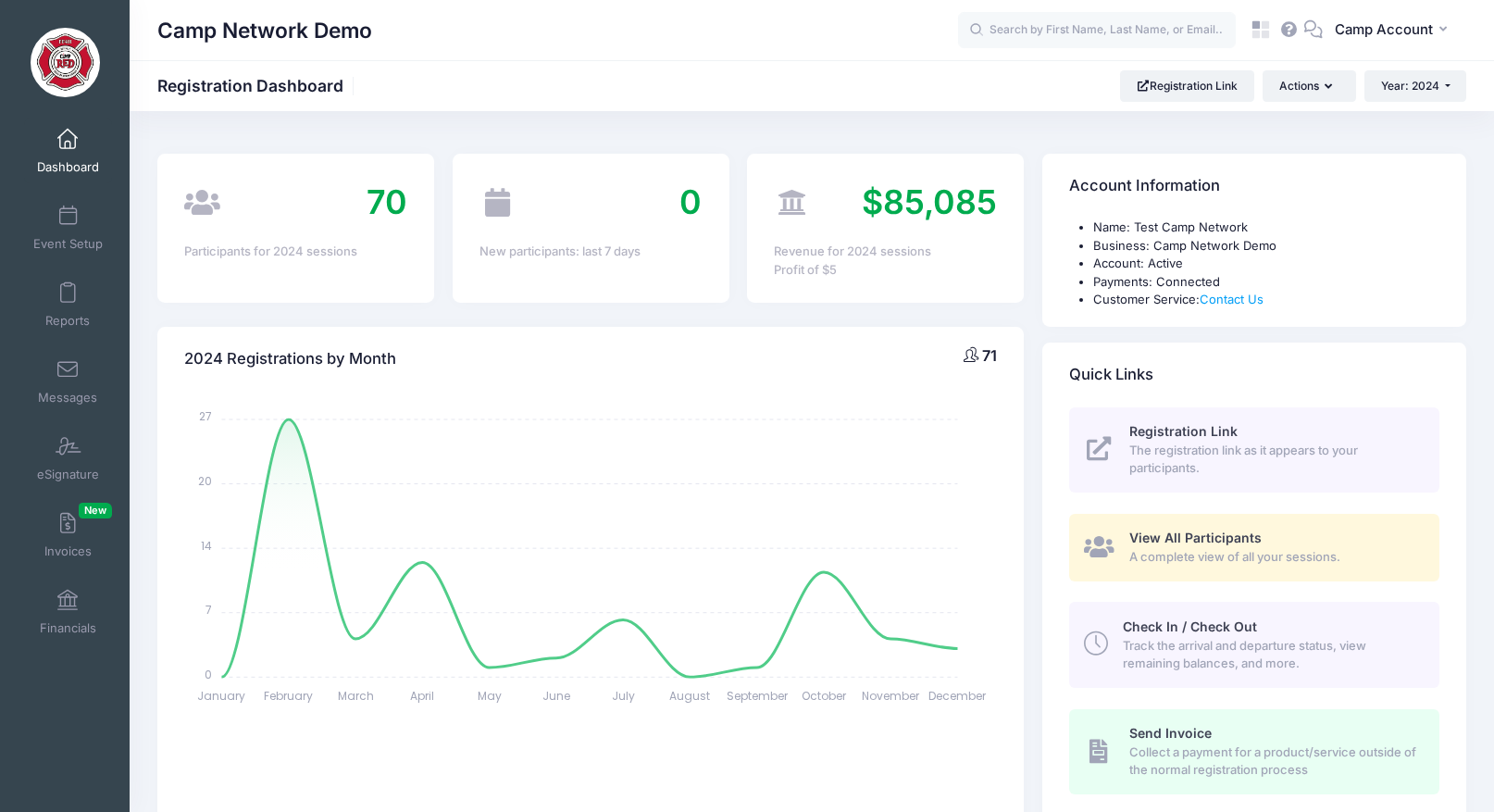
click at [1023, 328] on div "2024 Registrations by Month 71 January January February February March March Ap…" at bounding box center [590, 617] width 885 height 580
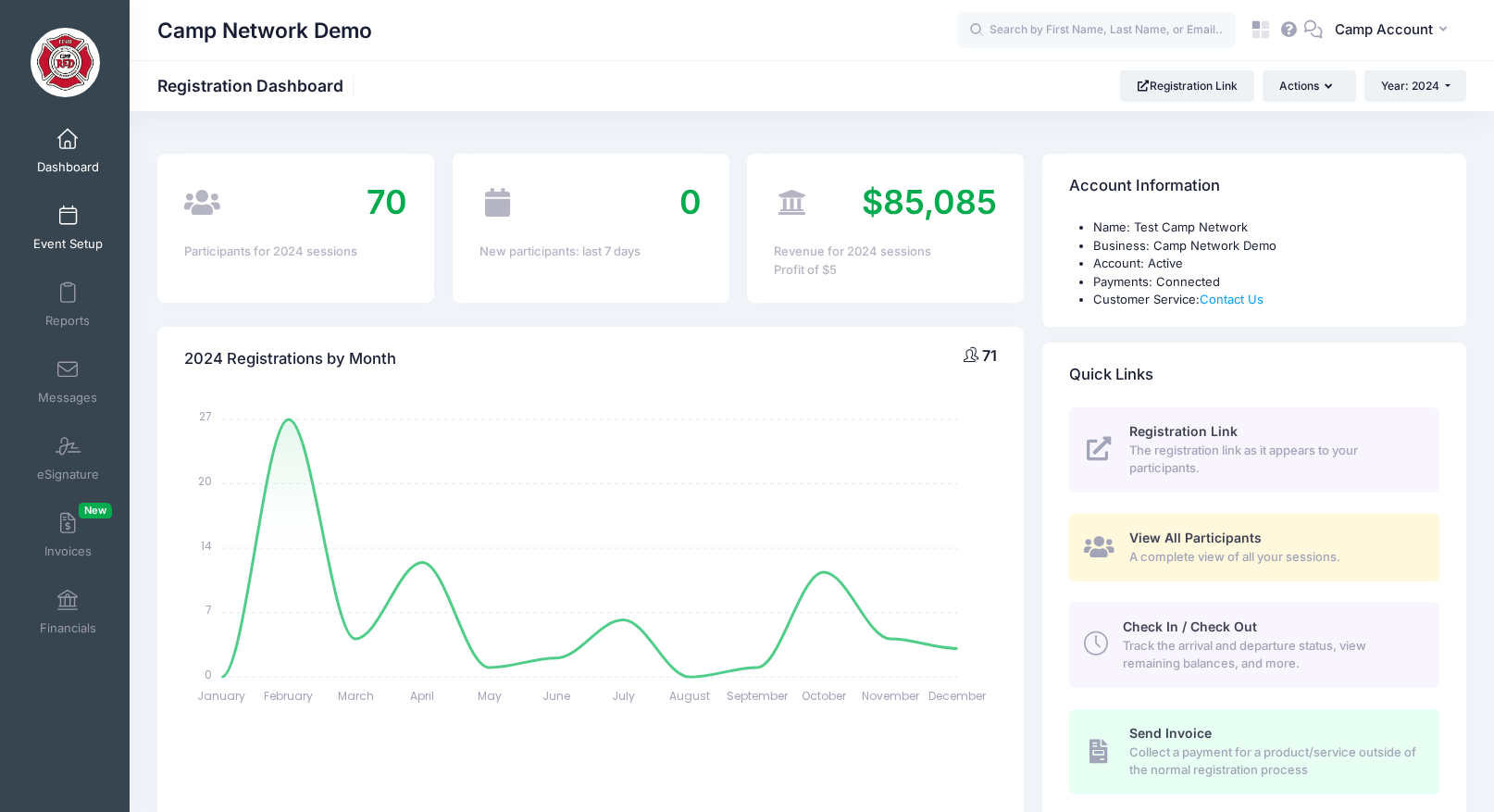
click at [73, 231] on link "Event Setup" at bounding box center [68, 228] width 88 height 65
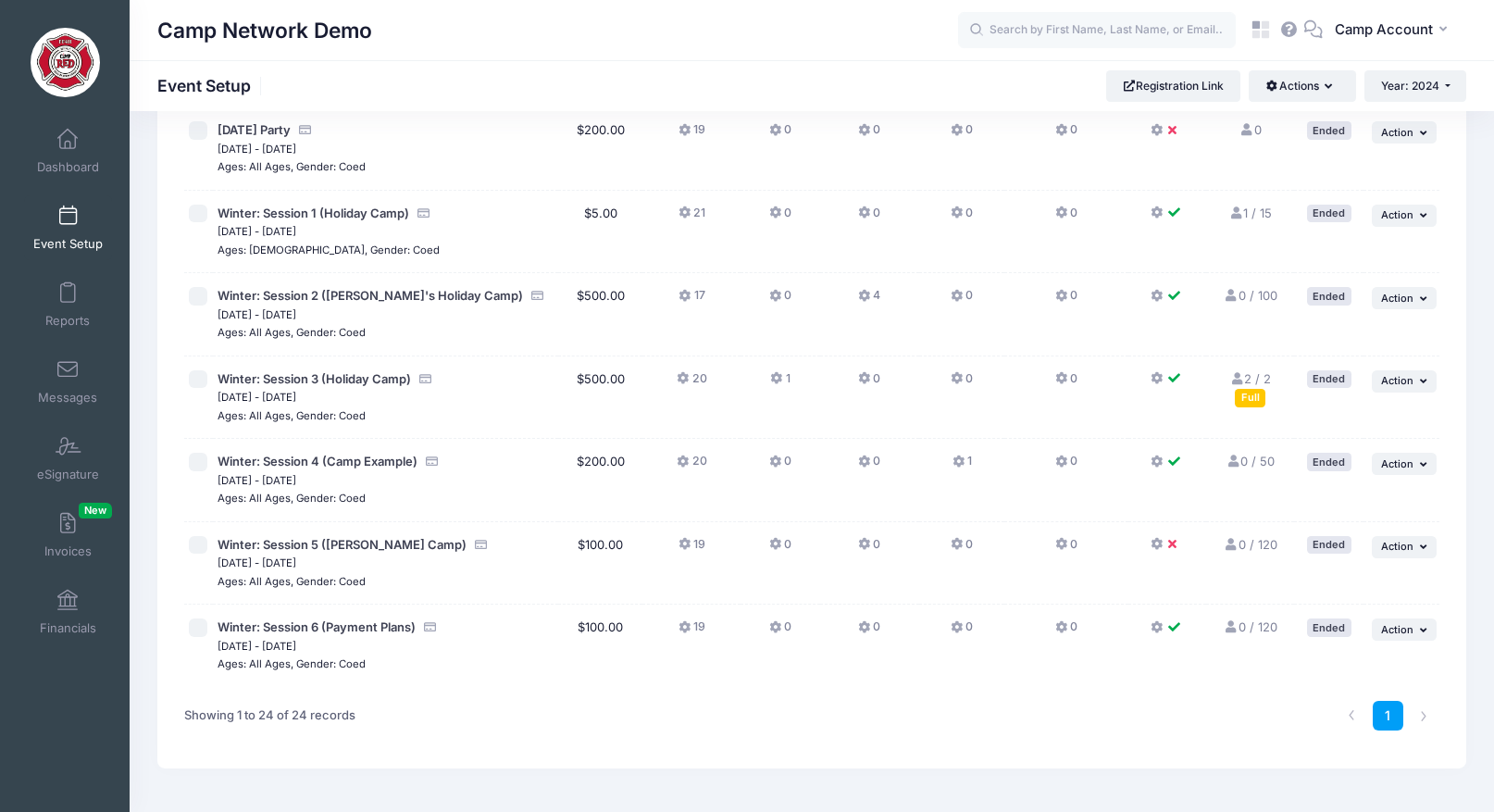
scroll to position [1542, 0]
click at [368, 549] on span "Winter: Session 5 ([PERSON_NAME] Camp)" at bounding box center [342, 542] width 249 height 15
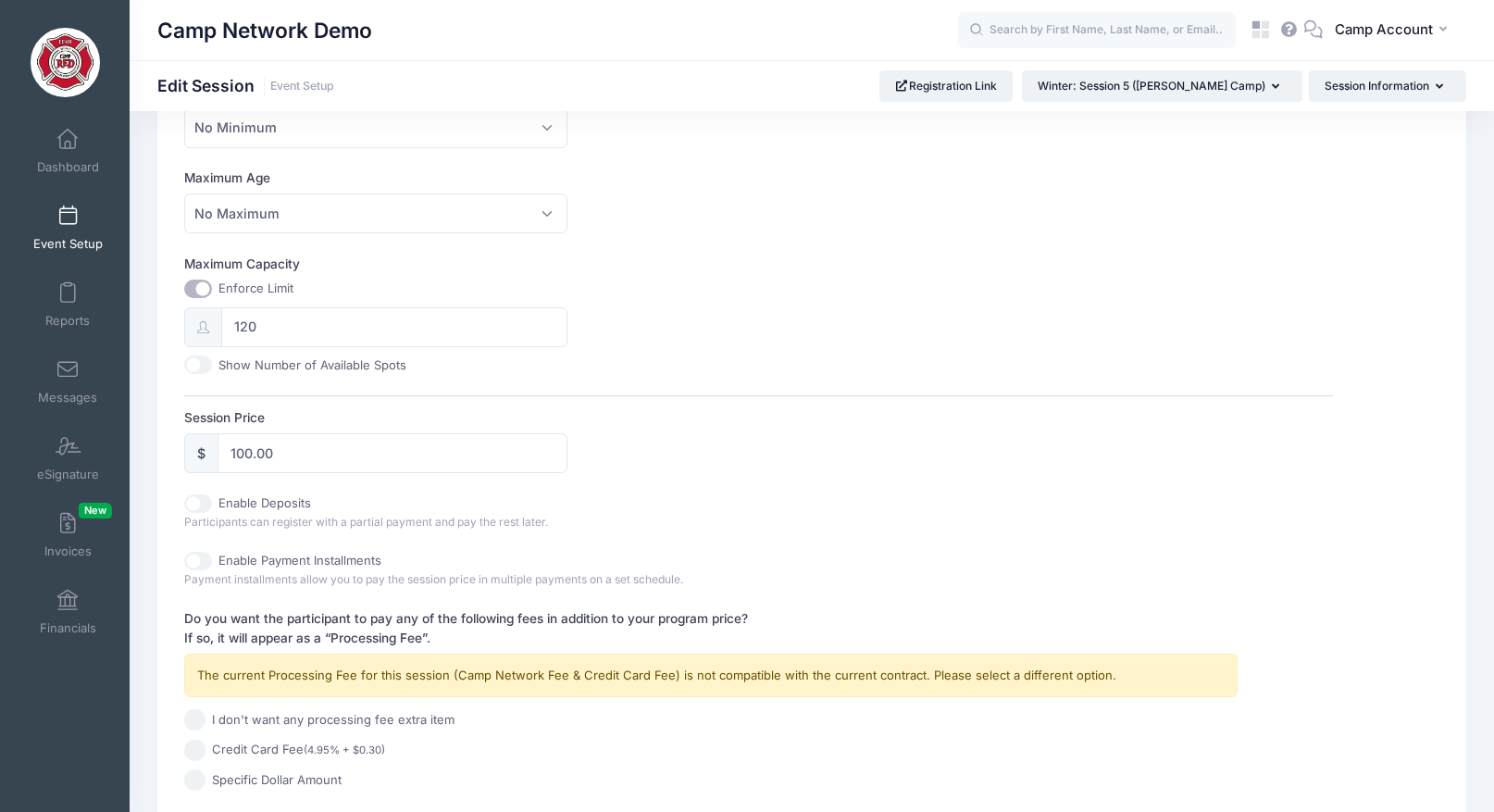
scroll to position [606, 0]
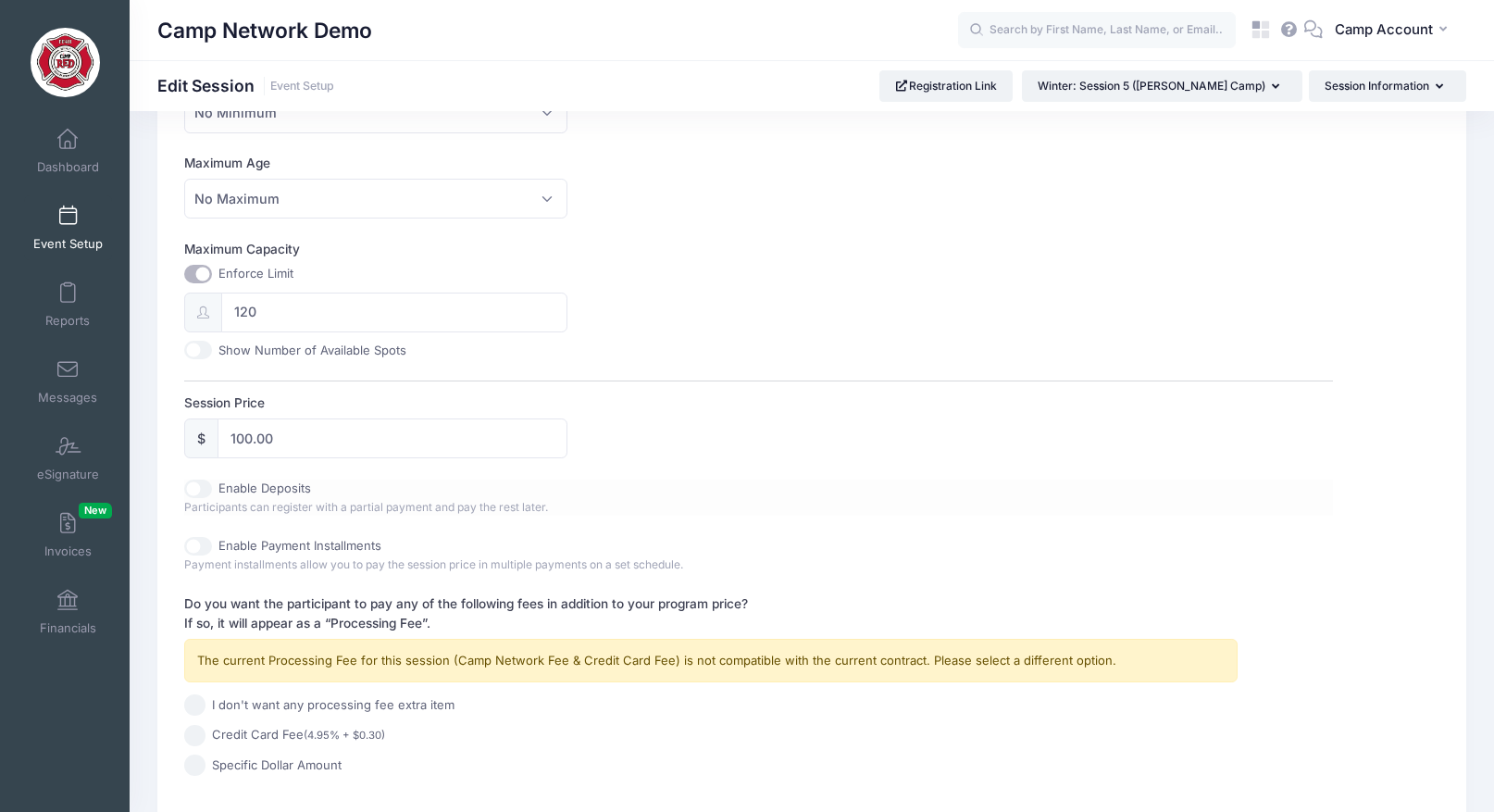
click at [201, 492] on input "Enable Deposits" at bounding box center [198, 488] width 28 height 18
checkbox input "true"
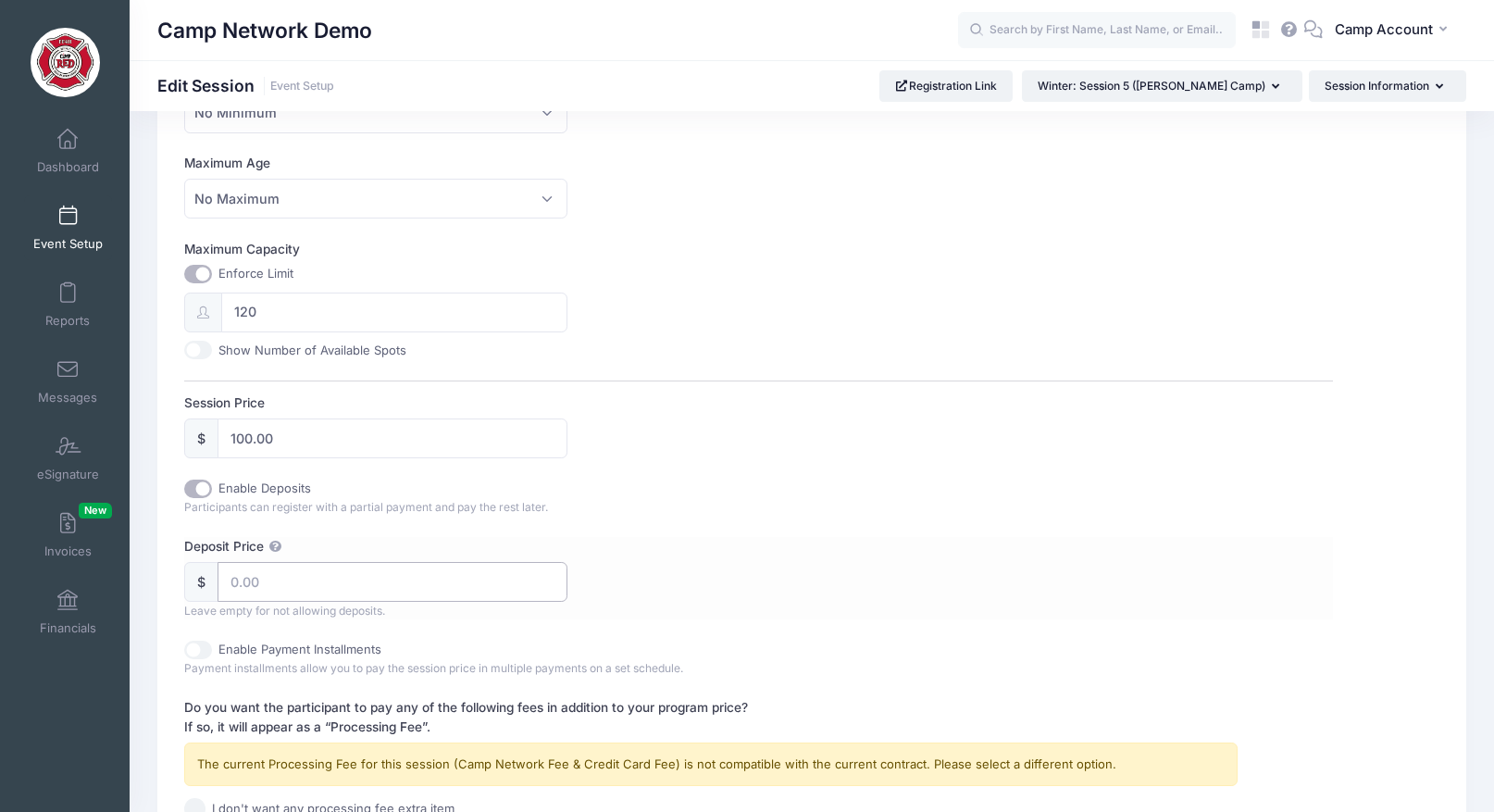
click at [294, 588] on input "Deposit Price" at bounding box center [392, 581] width 350 height 40
type input "50"
click at [757, 551] on label "Deposit Price" at bounding box center [470, 545] width 574 height 18
click at [568, 562] on input "50" at bounding box center [392, 581] width 350 height 40
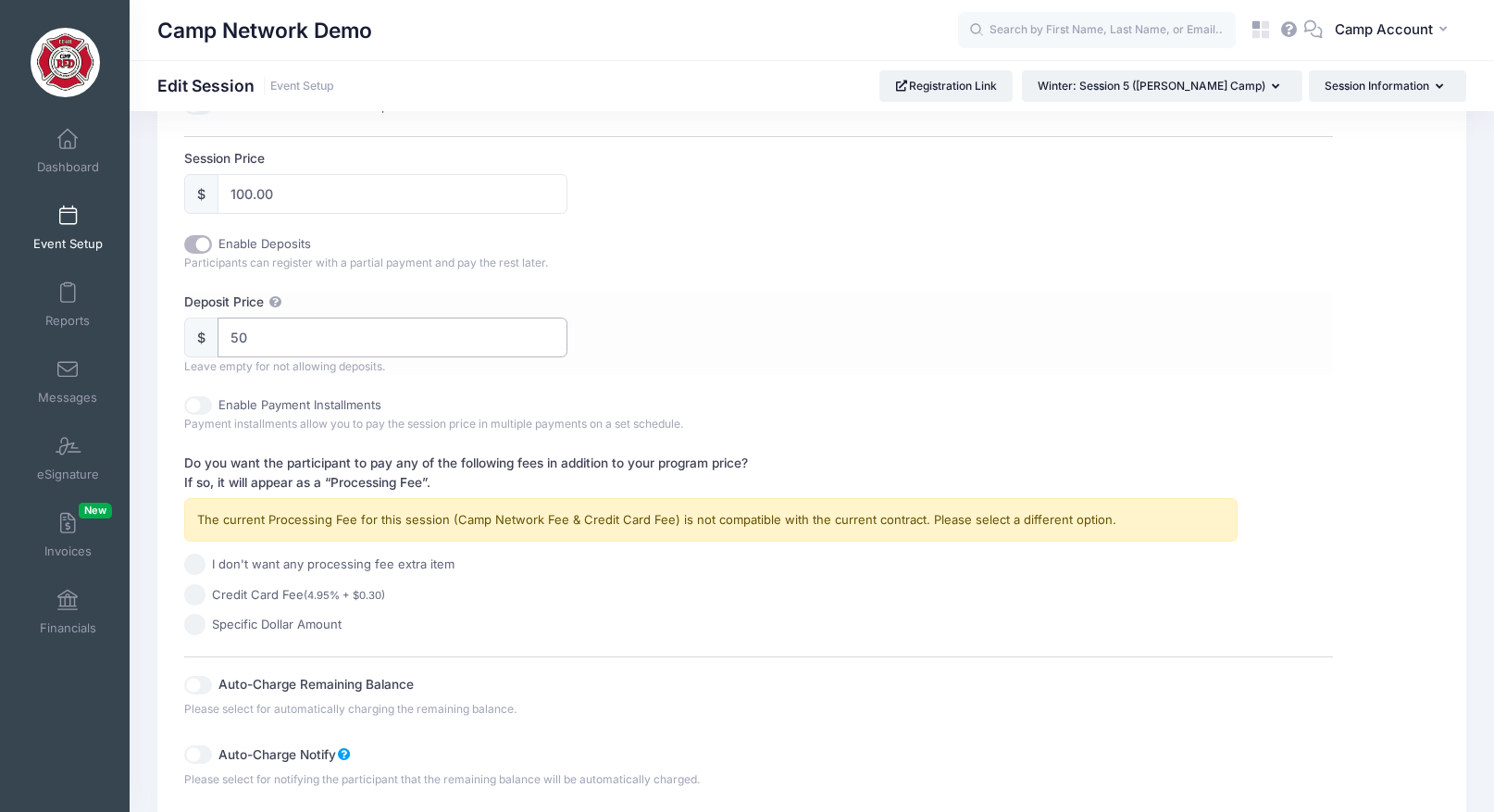
scroll to position [865, 0]
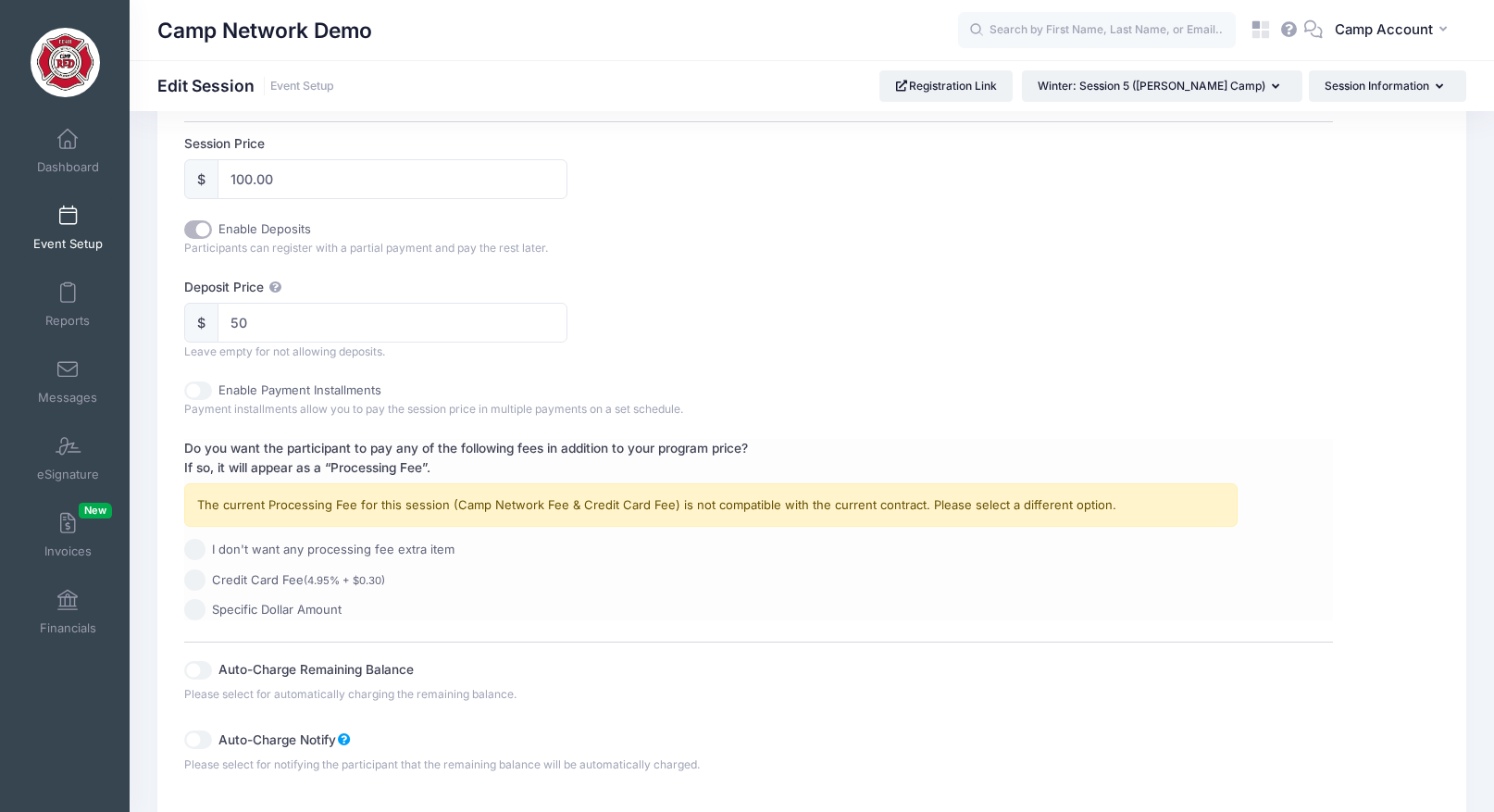
click at [257, 574] on span "Credit Card Fee (4.95% + $0.30)" at bounding box center [299, 579] width 173 height 18
click at [205, 574] on input "Credit Card Fee (4.95% + $0.30)" at bounding box center [195, 580] width 21 height 21
radio input "true"
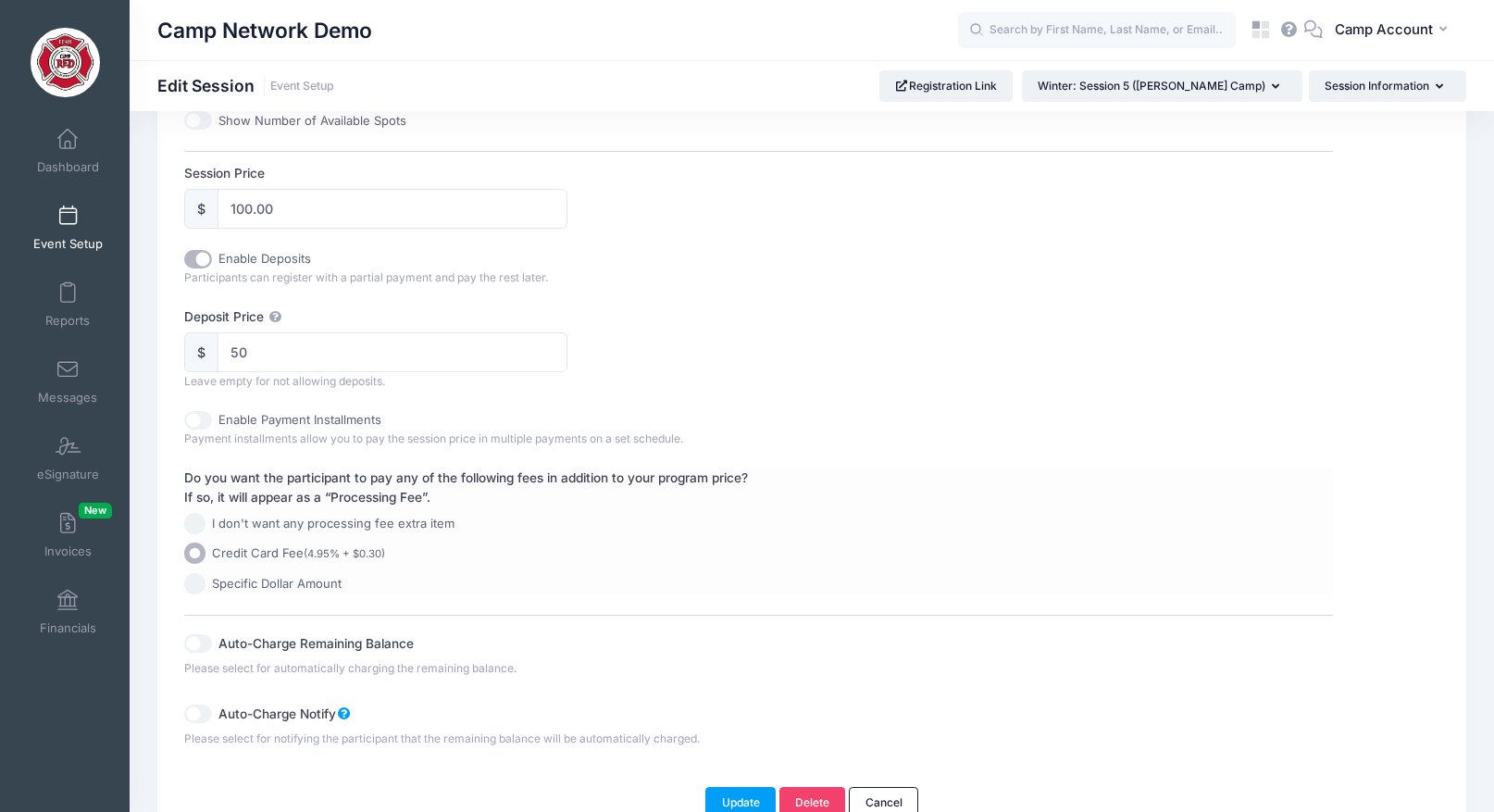
scroll to position [823, 0]
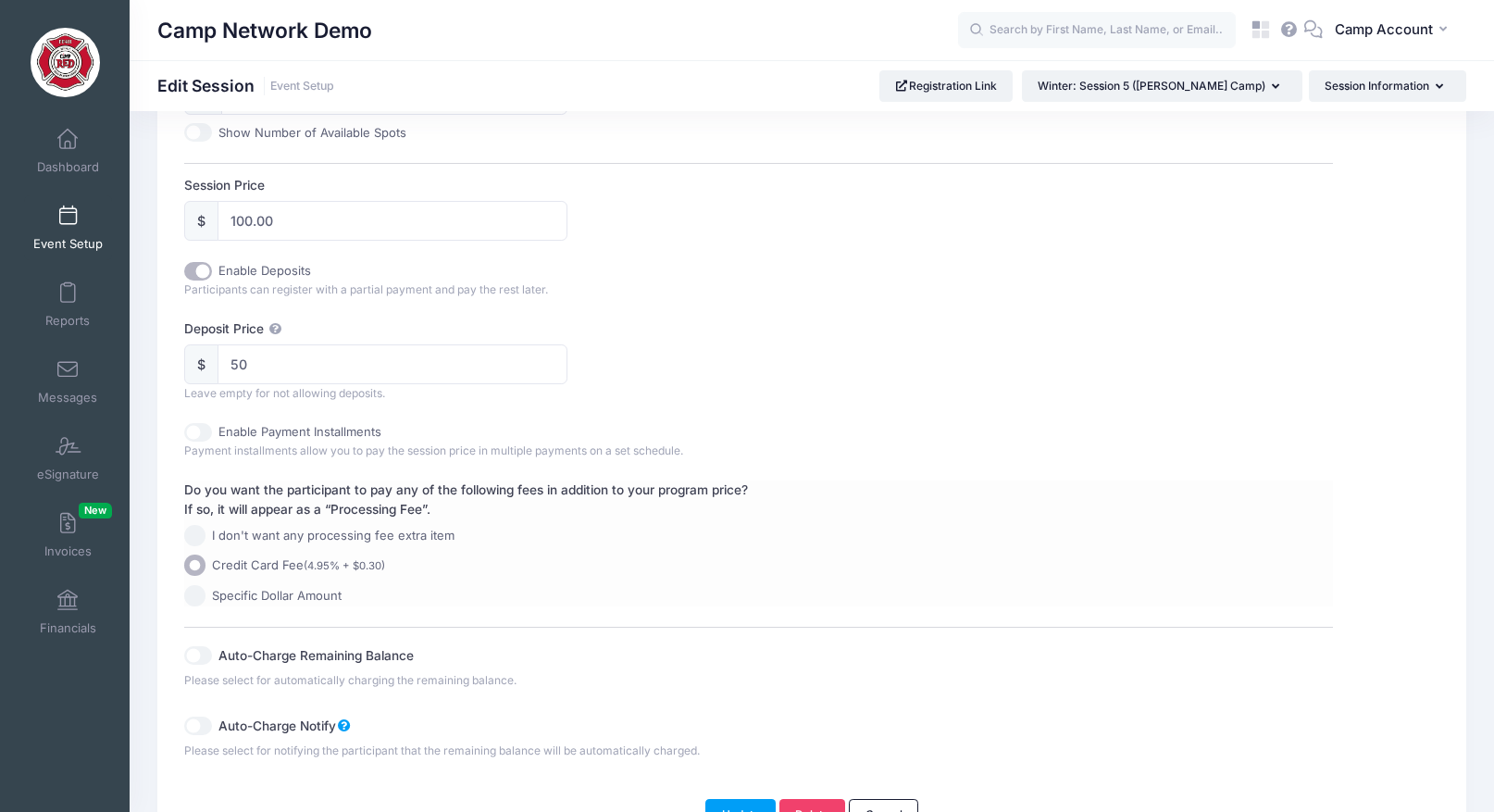
click at [198, 530] on input "I don't want any processing fee extra item" at bounding box center [195, 535] width 21 height 21
radio input "true"
click at [196, 566] on input "Credit Card Fee (4.95% + $0.30)" at bounding box center [195, 565] width 21 height 21
radio input "true"
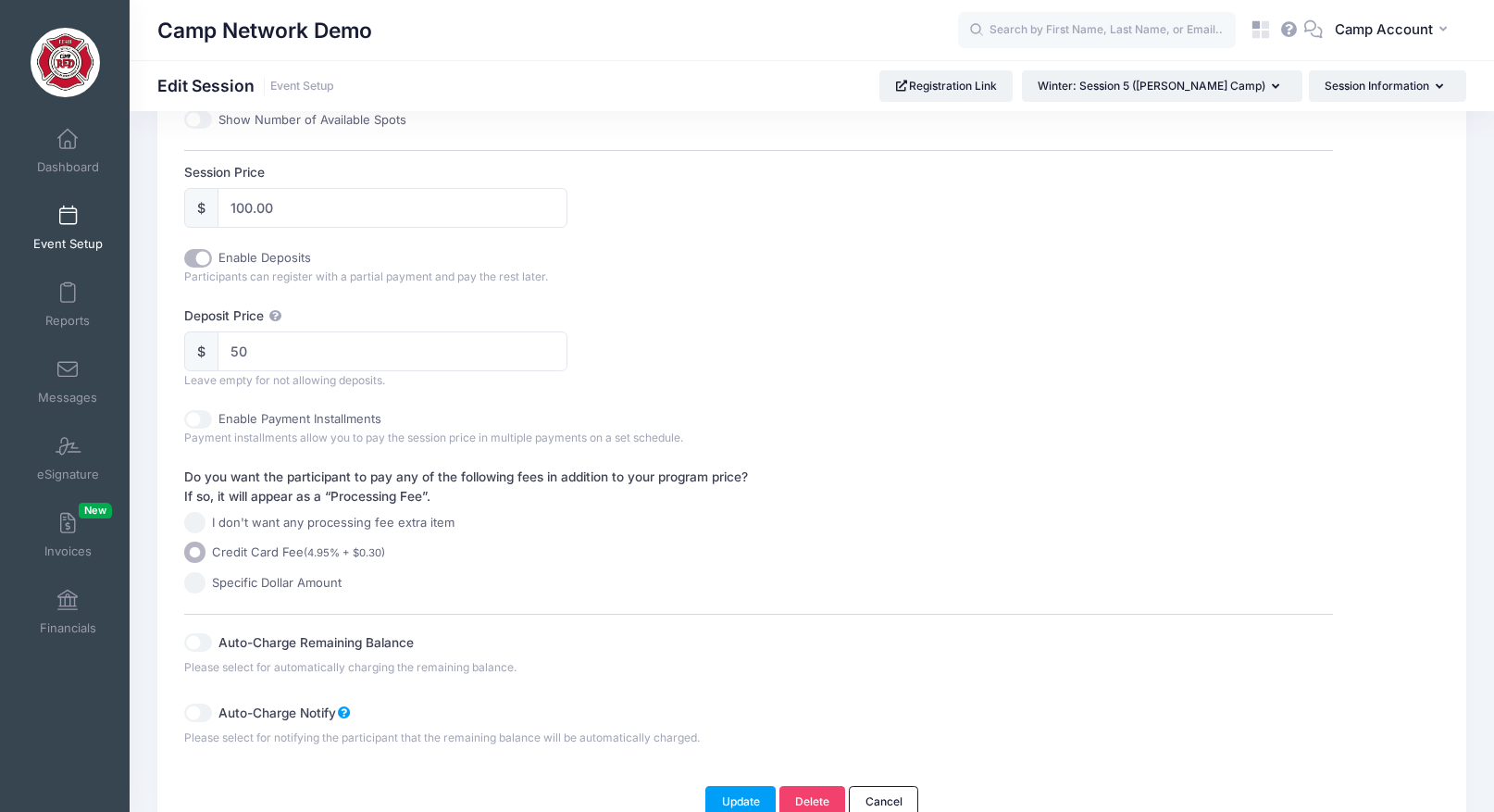
scroll to position [826, 0]
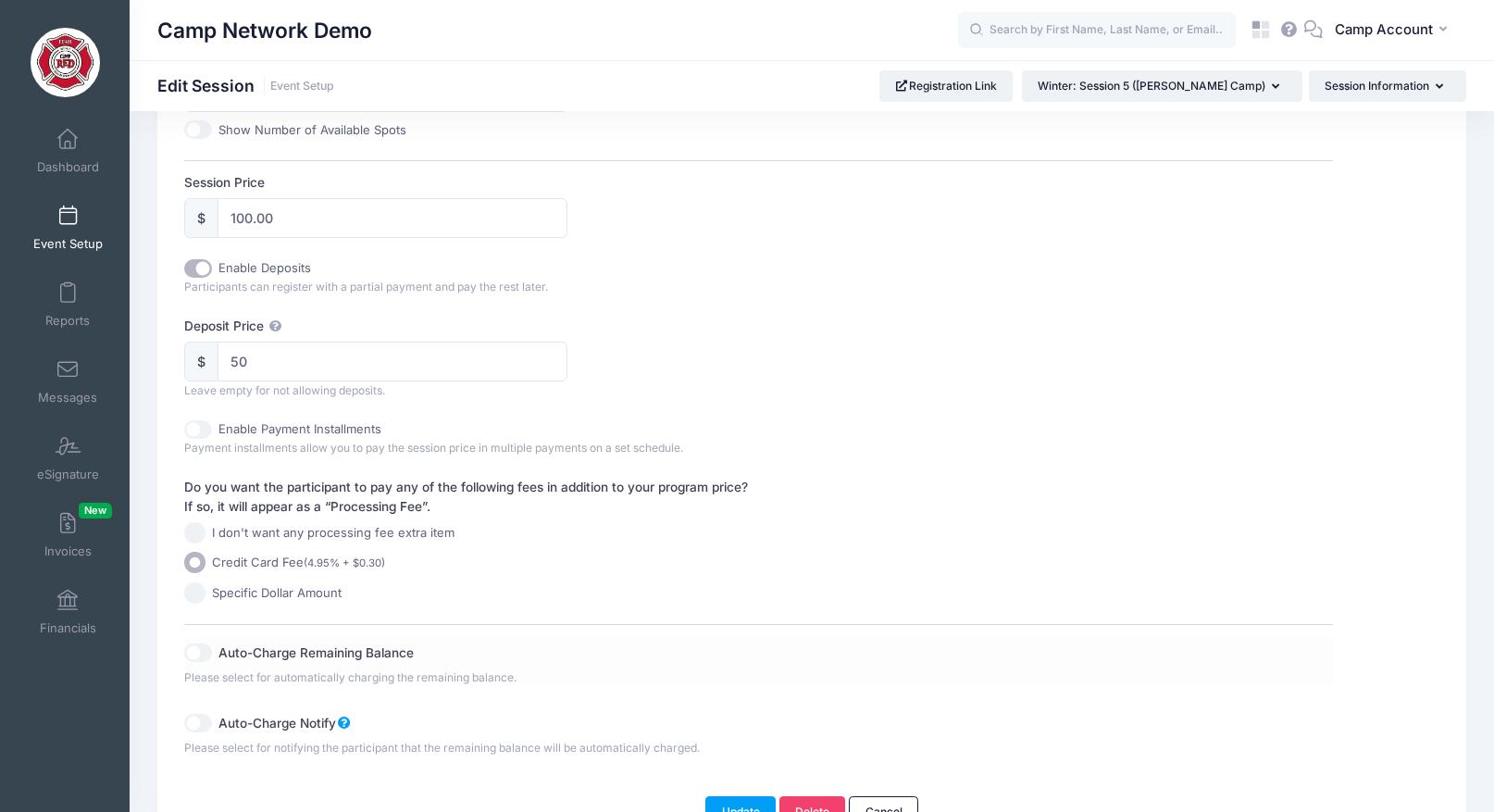
click at [203, 654] on input "Auto-Charge Remaining Balance" at bounding box center [198, 652] width 28 height 18
checkbox input "true"
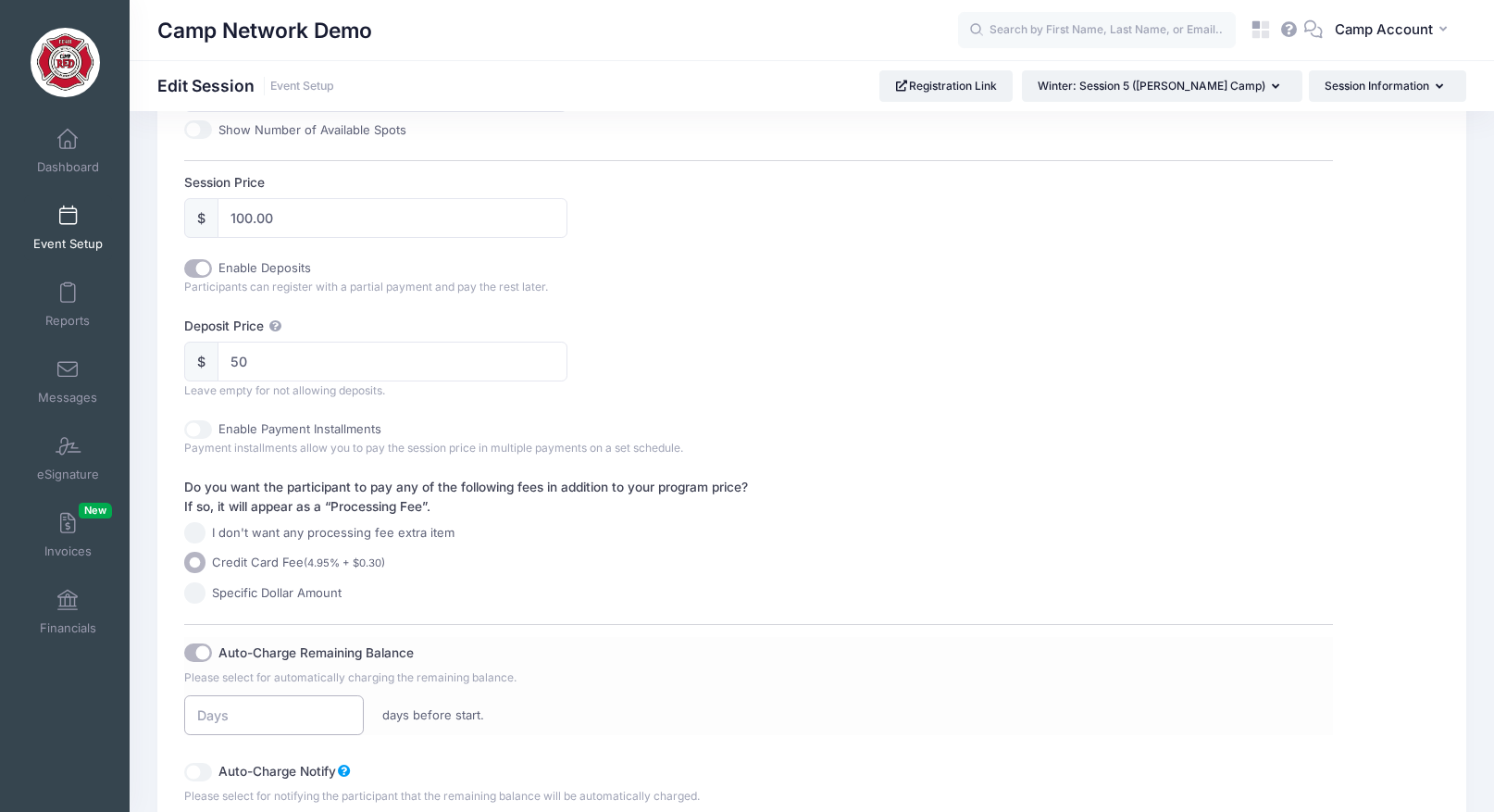
click at [274, 720] on input "number" at bounding box center [274, 715] width 179 height 40
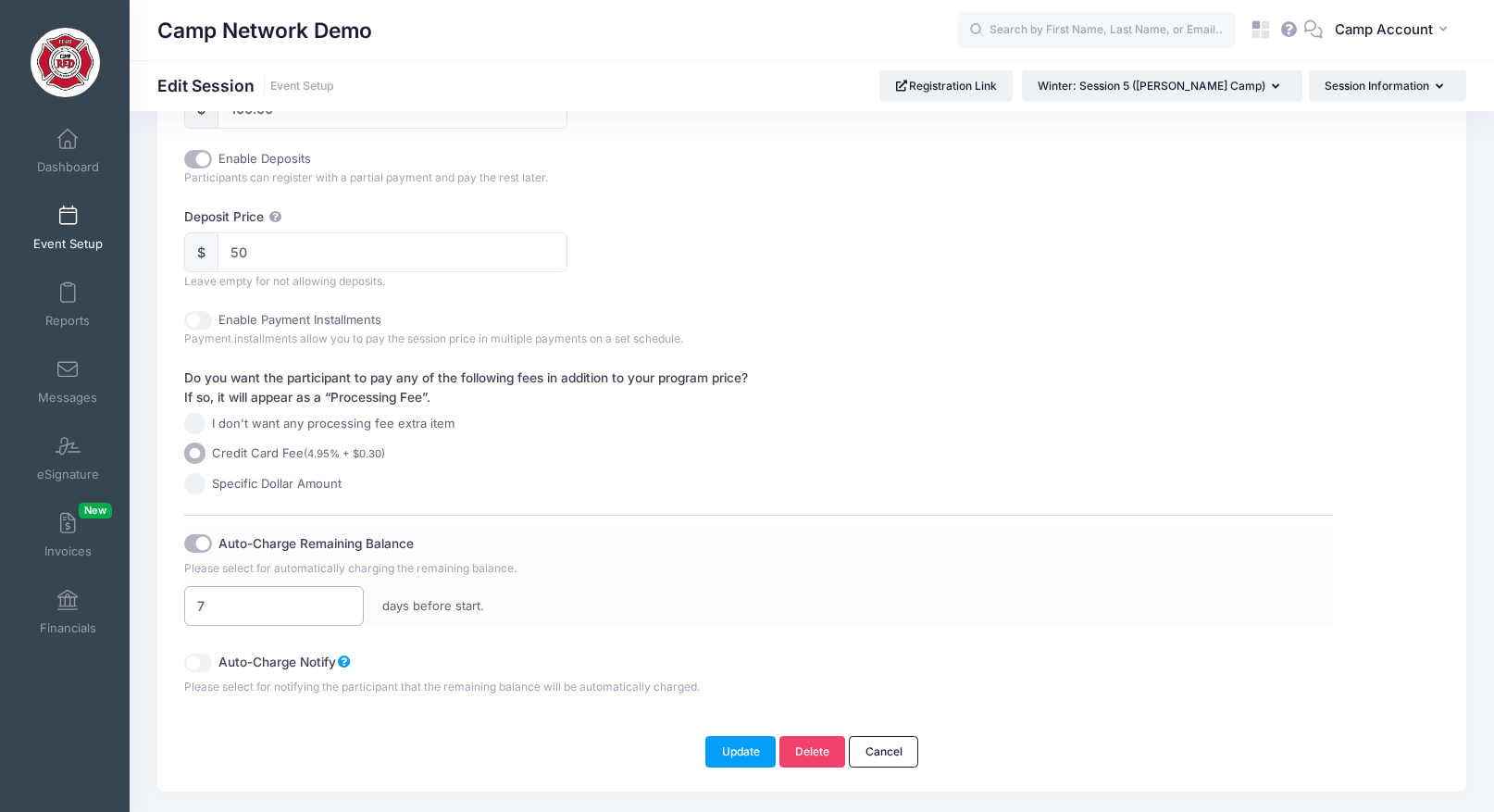
scroll to position [983, 0]
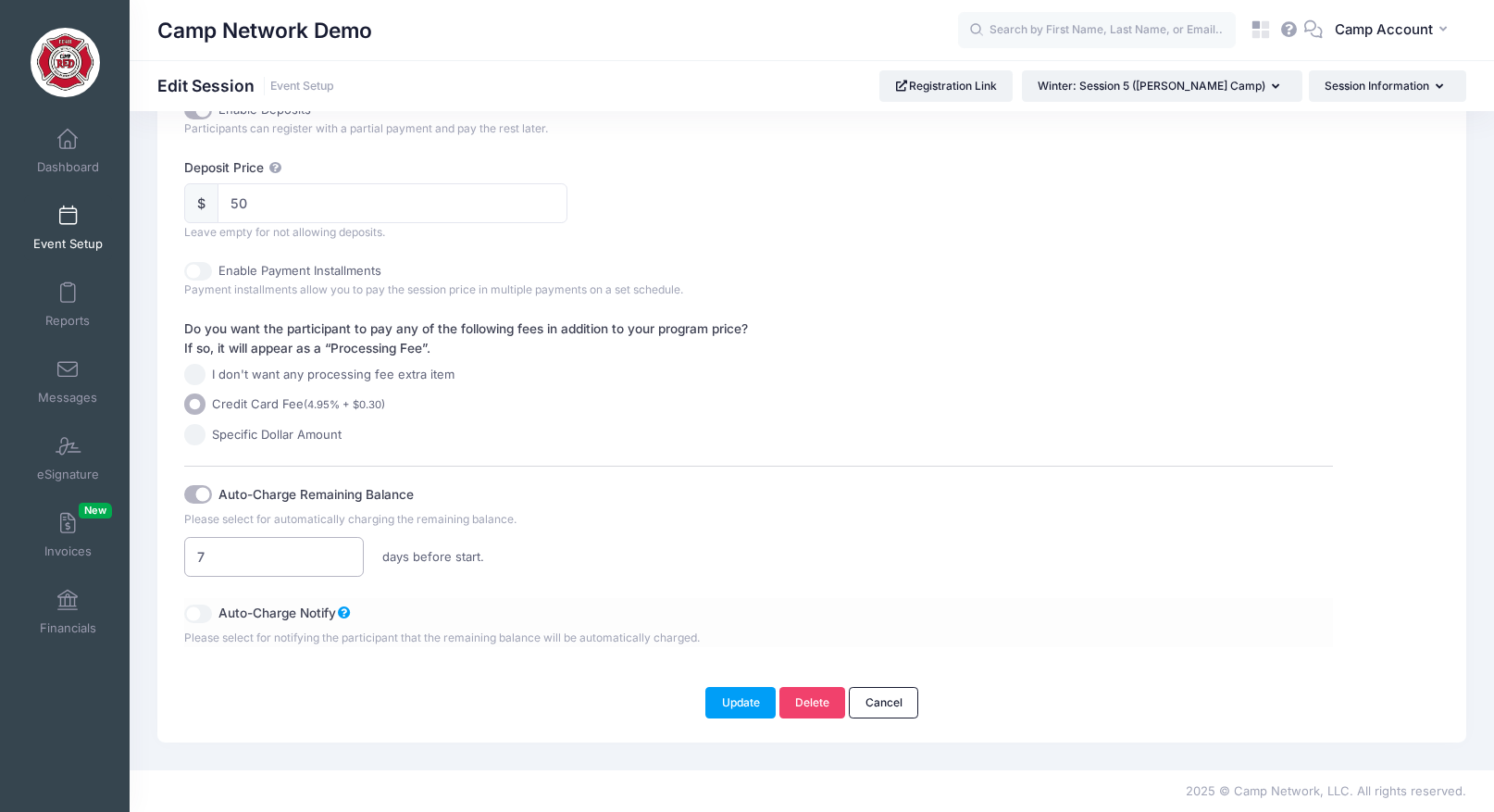
type input "7"
click at [206, 613] on input "Auto-Charge Notify" at bounding box center [198, 613] width 28 height 18
checkbox input "true"
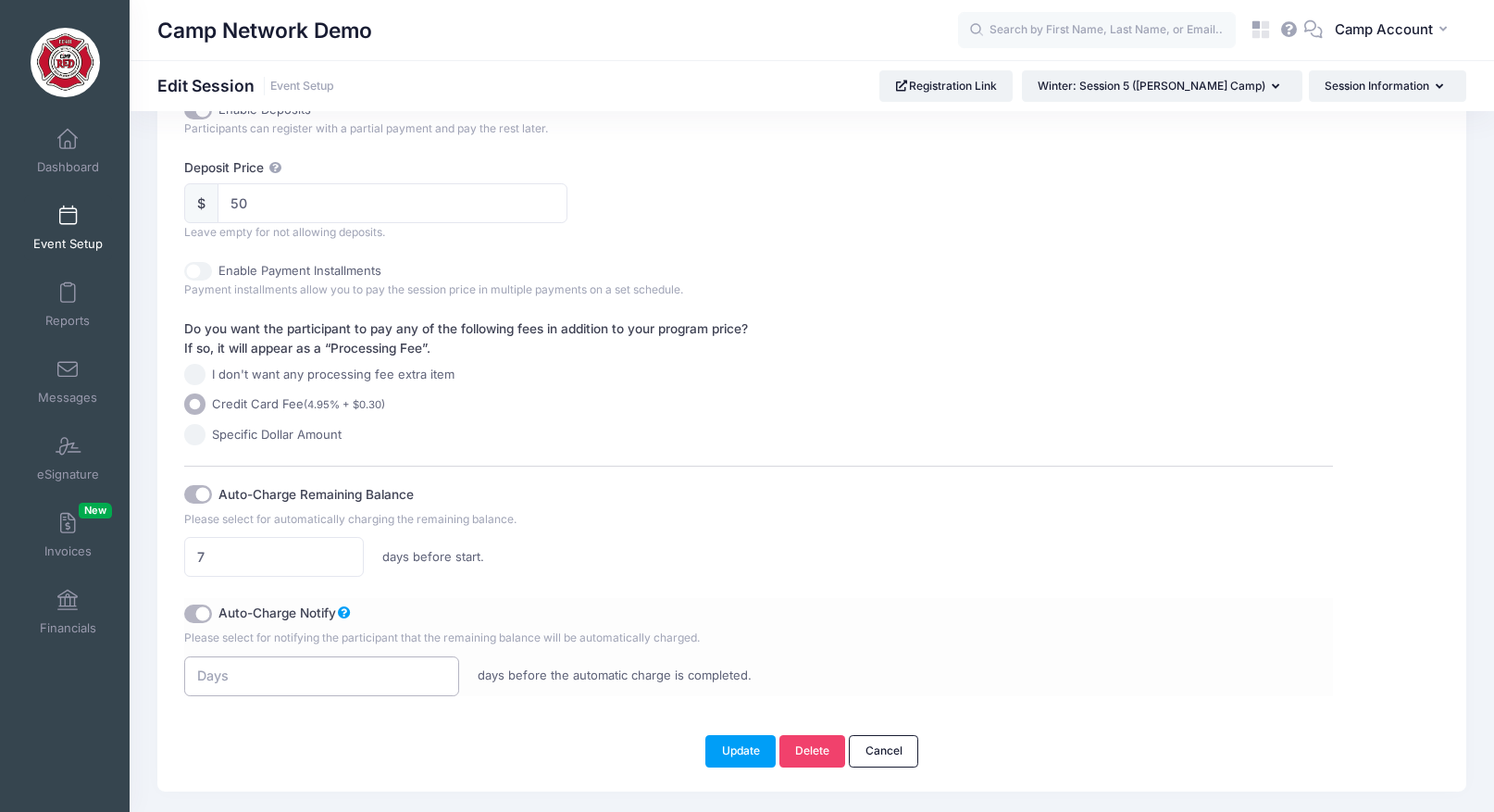
click at [271, 681] on input "number" at bounding box center [321, 676] width 275 height 40
type input "10"
click at [762, 615] on div "Auto-Charge Notify" at bounding box center [615, 612] width 862 height 30
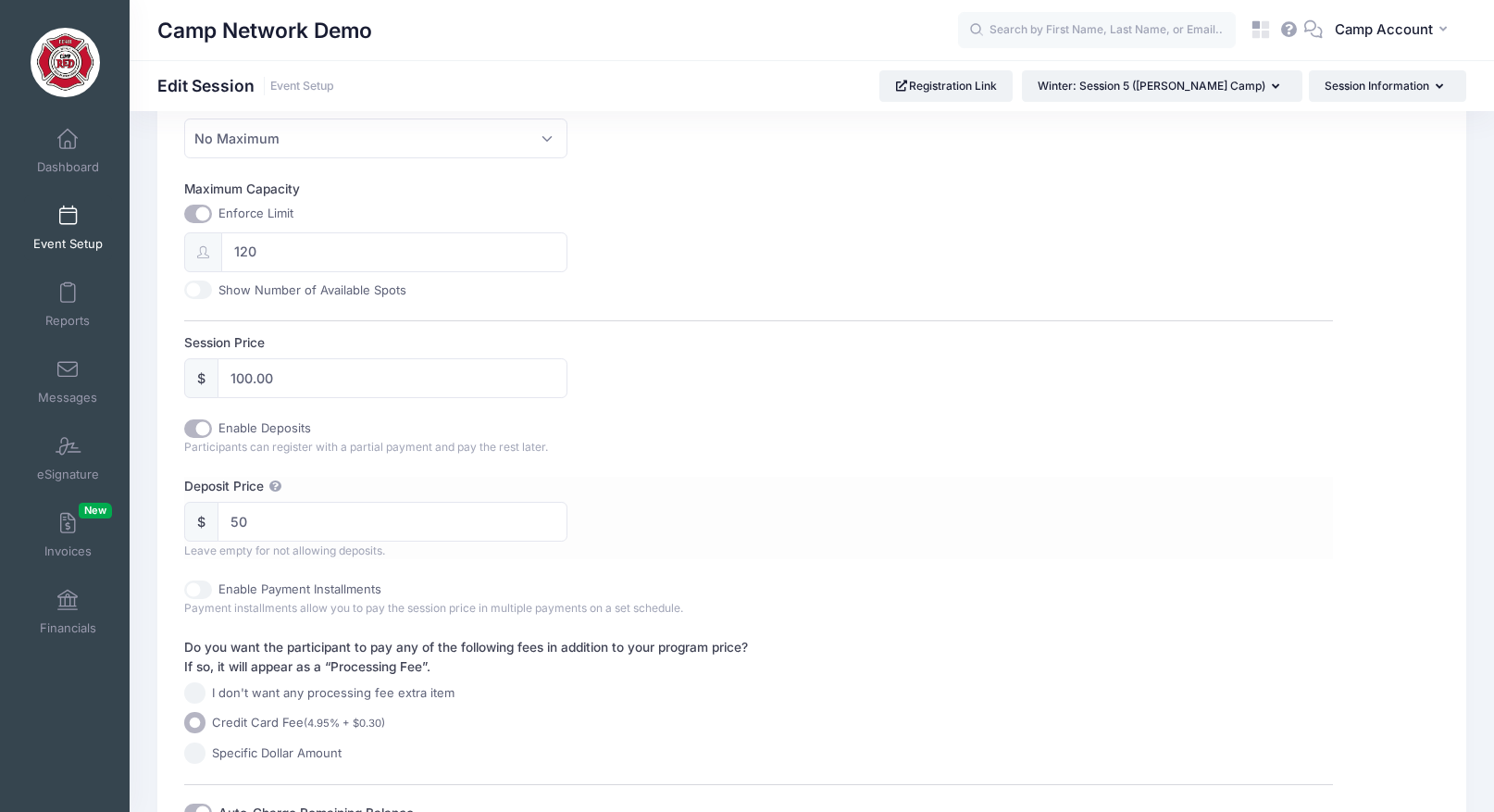
scroll to position [669, 0]
click at [204, 289] on input "Show Number of Available Spots" at bounding box center [198, 285] width 28 height 18
click at [204, 290] on input "Show Number of Available Spots" at bounding box center [198, 285] width 28 height 18
checkbox input "false"
drag, startPoint x: 280, startPoint y: 248, endPoint x: 215, endPoint y: 240, distance: 65.5
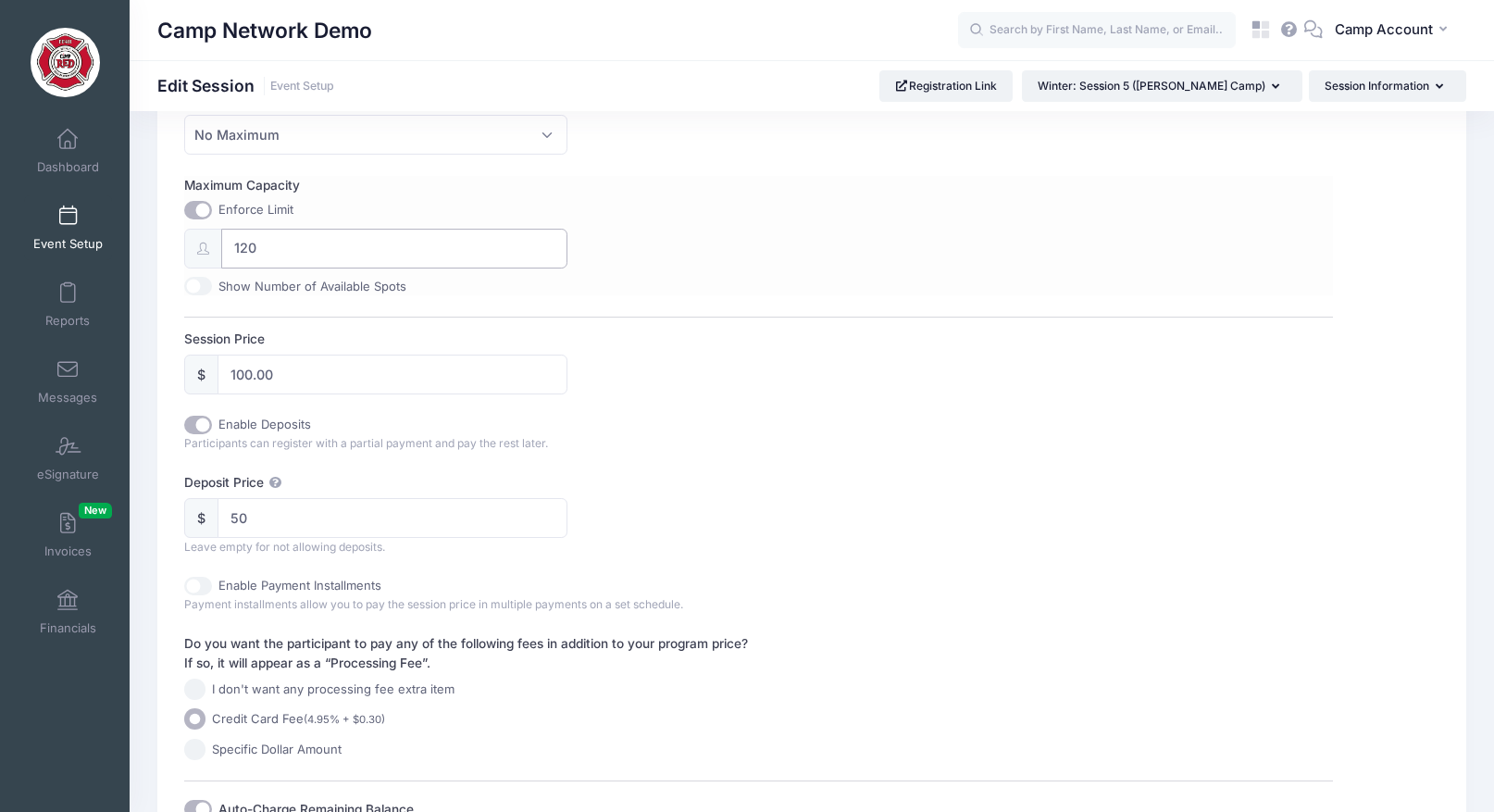
click at [215, 240] on div "120" at bounding box center [375, 248] width 383 height 40
type input "20"
click at [763, 306] on div "Session Name Winter: Session 5 (NYE Camp) Accept Payments No Yes Start Date 12/…" at bounding box center [759, 280] width 1149 height 1459
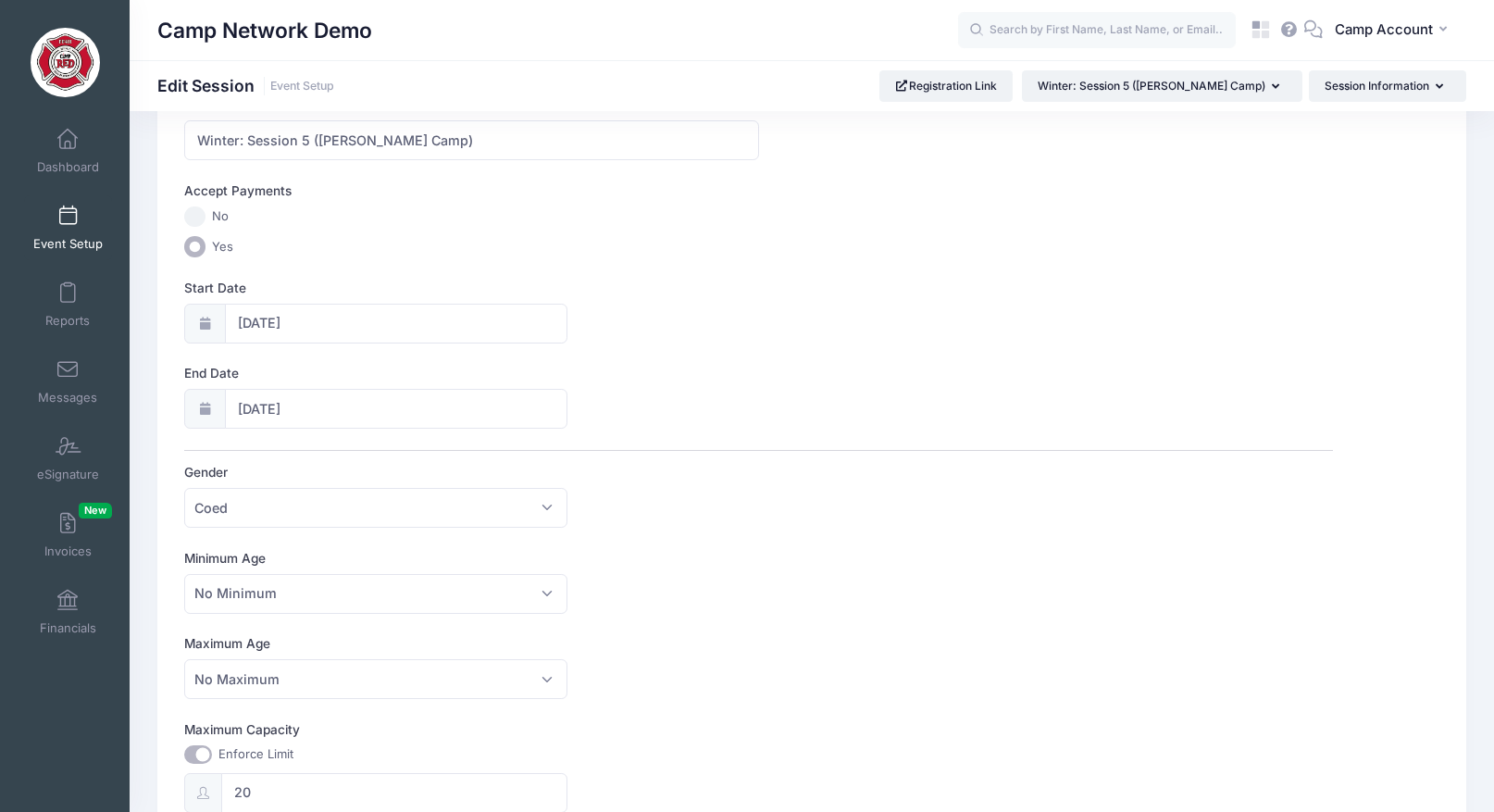
scroll to position [0, 0]
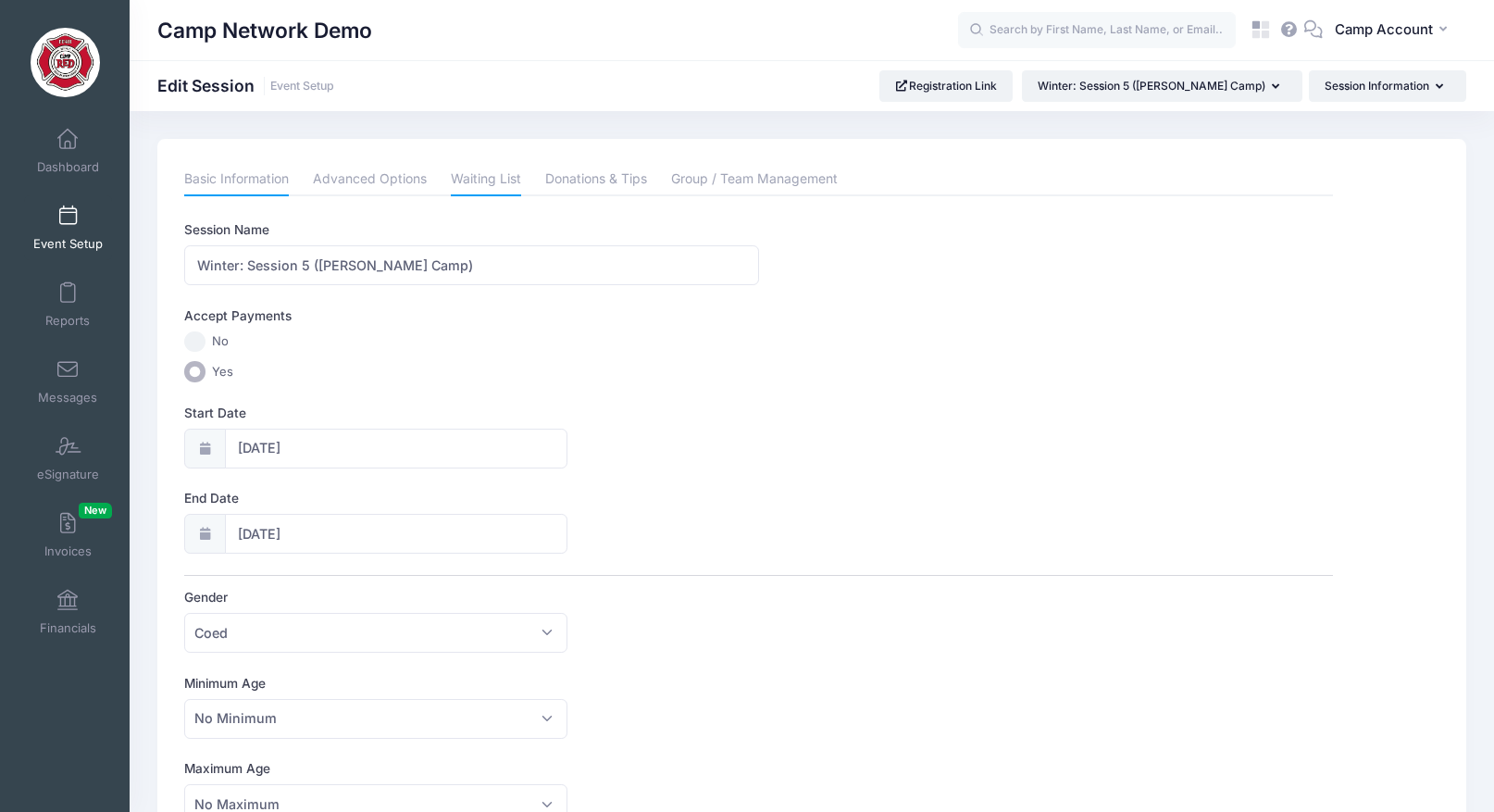
click at [479, 182] on link "Waiting List" at bounding box center [486, 179] width 70 height 33
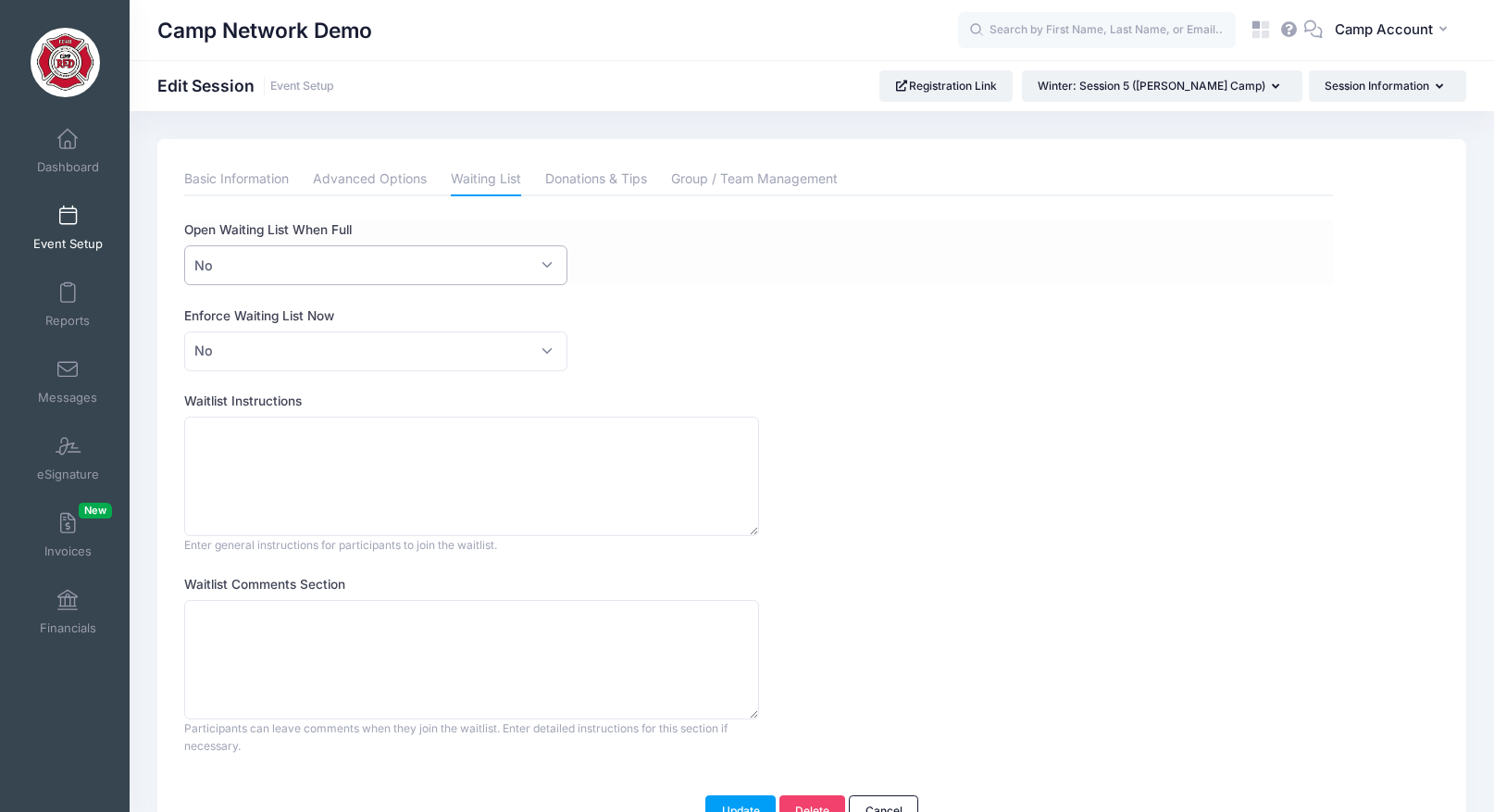
click at [239, 268] on span "No" at bounding box center [375, 265] width 383 height 40
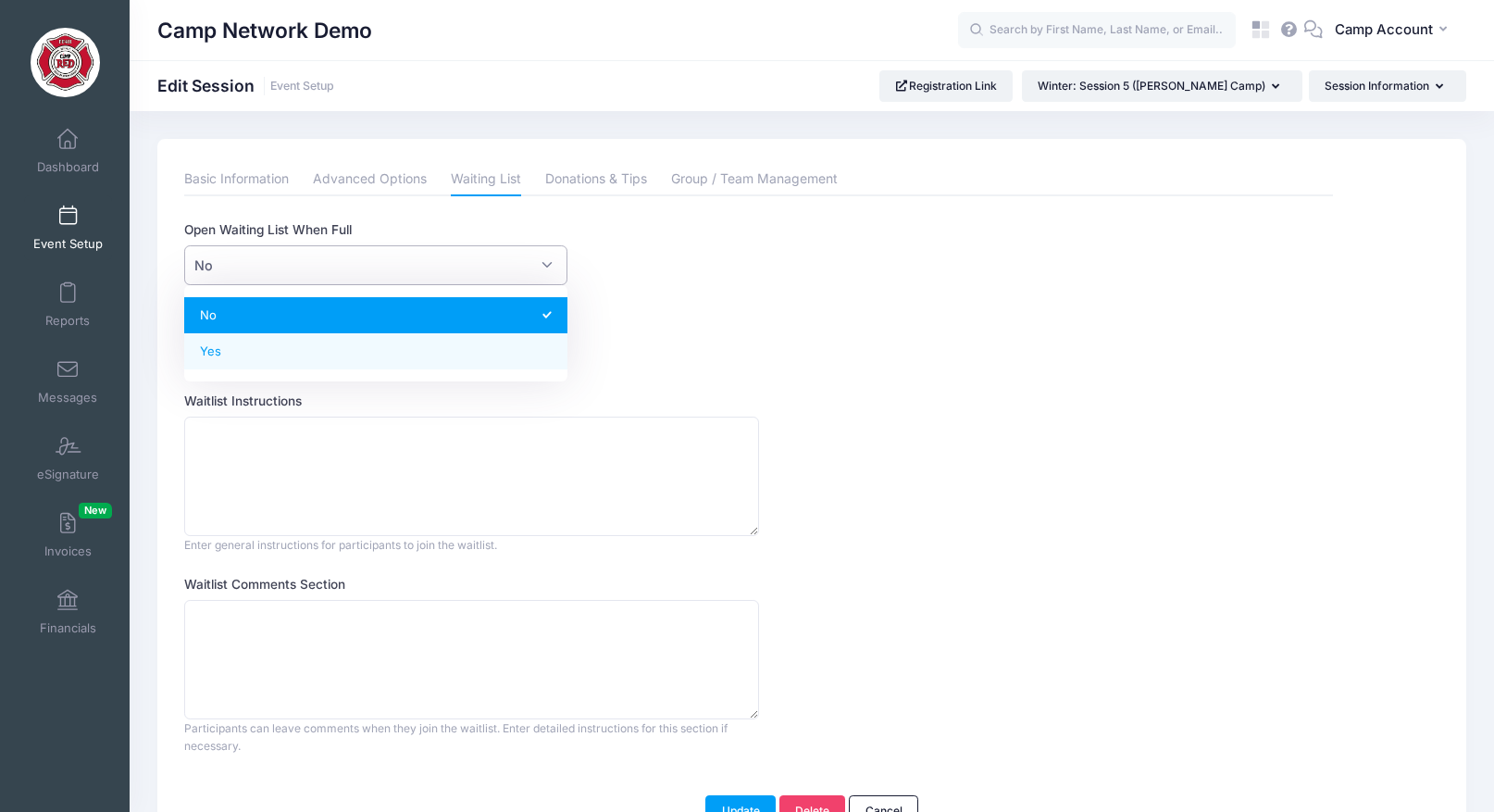
select select "1"
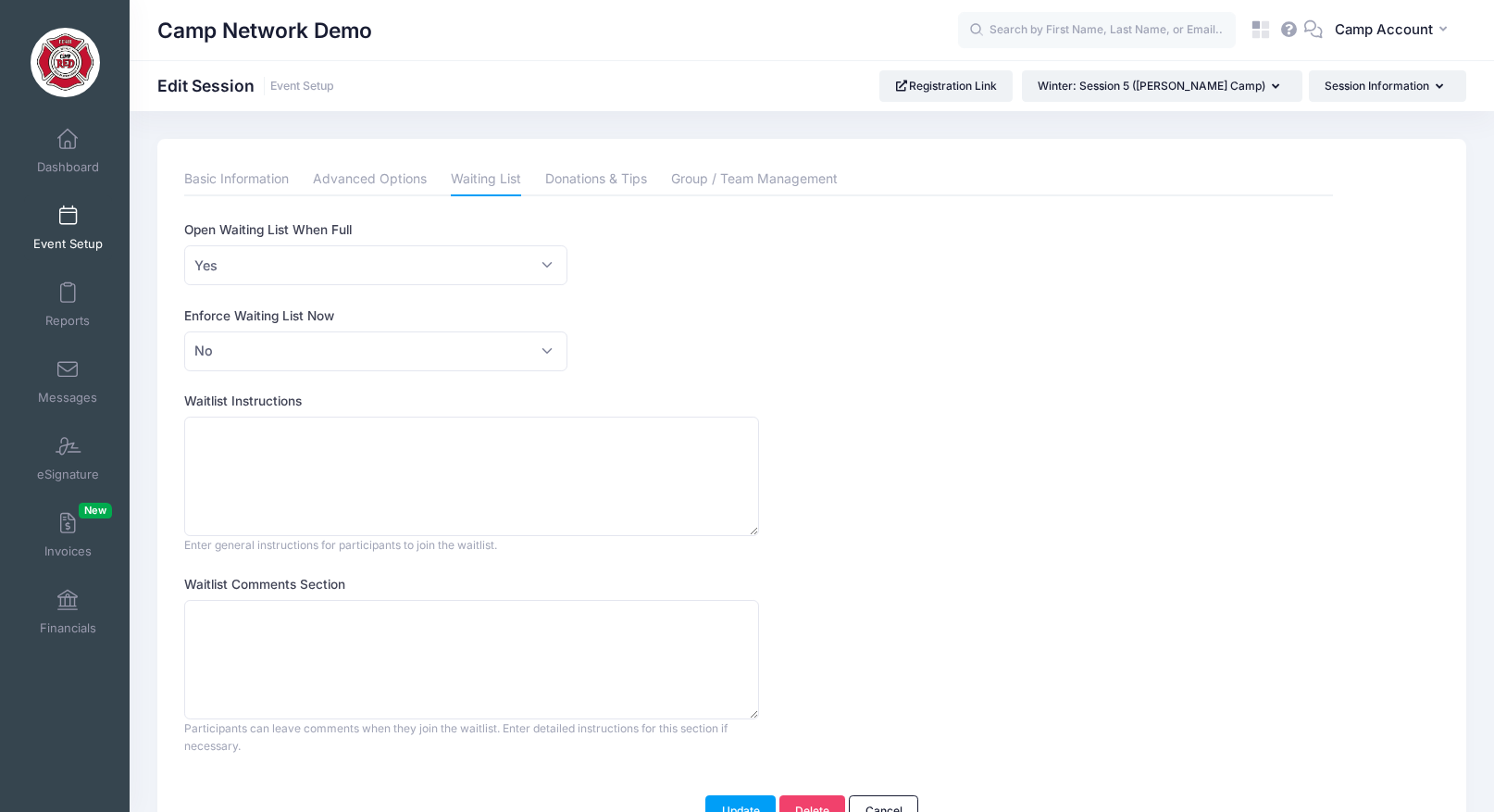
click at [82, 203] on link "Event Setup" at bounding box center [68, 228] width 88 height 65
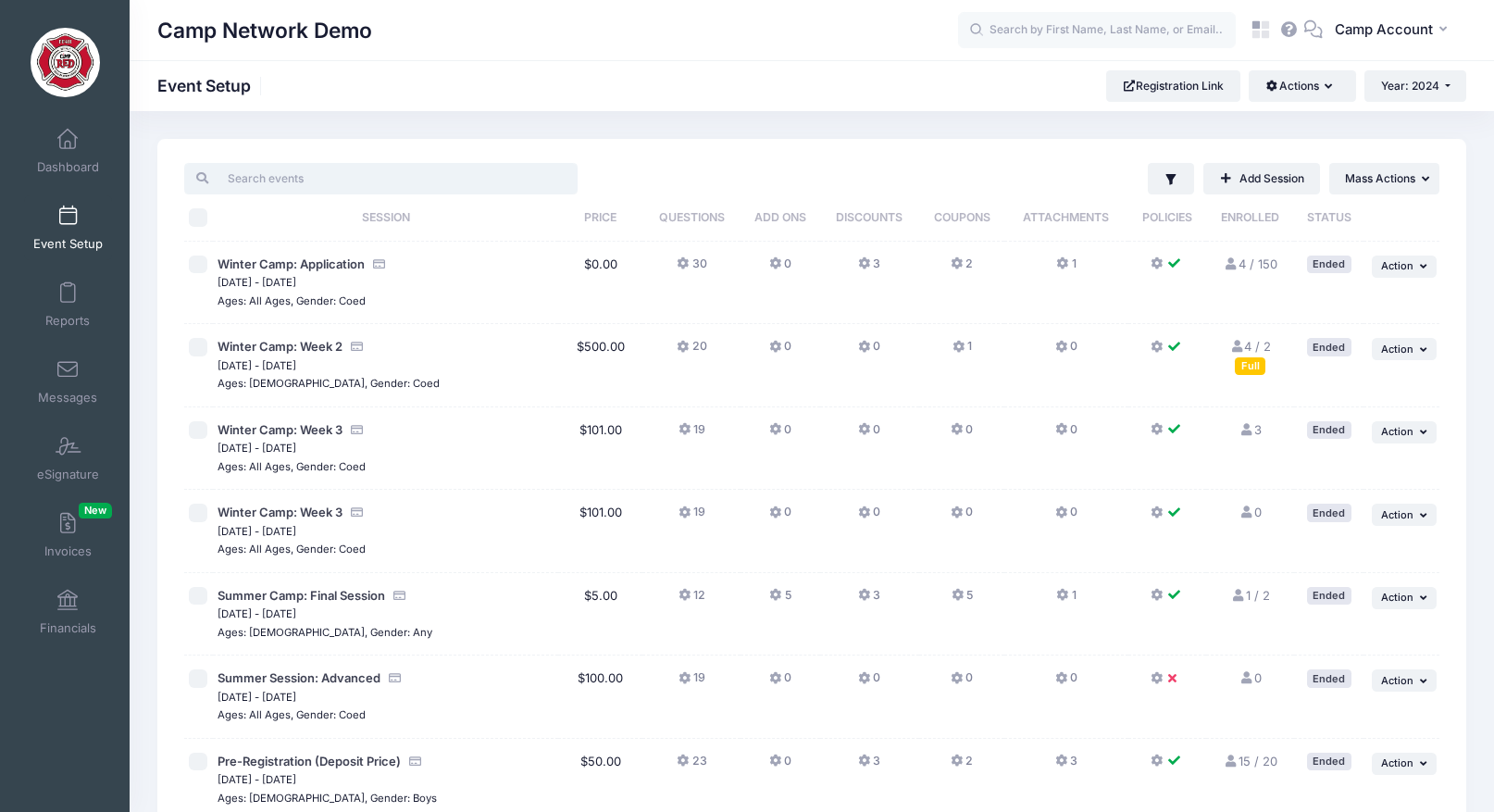
click at [392, 189] on input "search" at bounding box center [381, 178] width 393 height 31
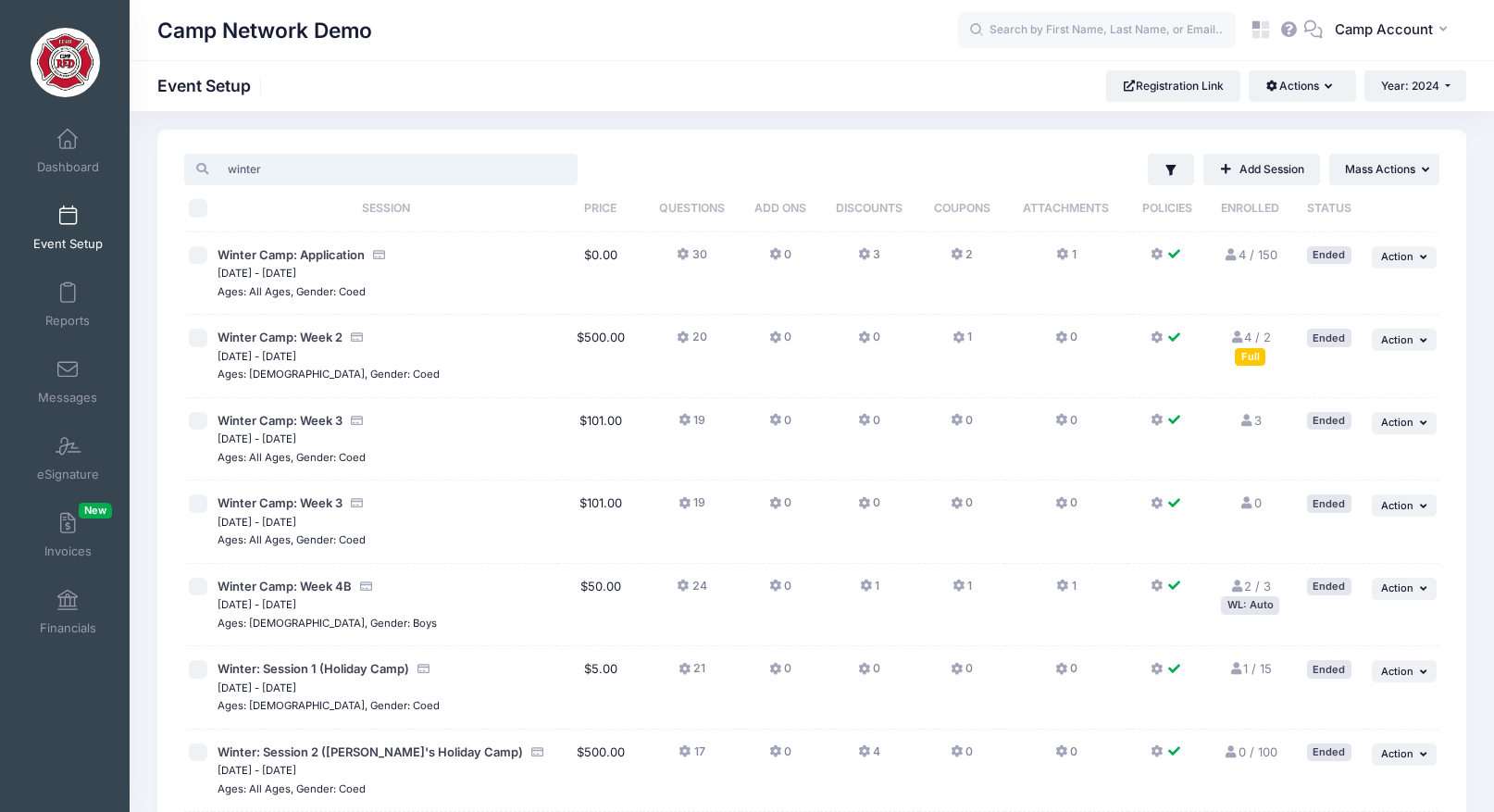
scroll to position [8, 0]
type input "winter"
click at [973, 259] on button "2" at bounding box center [961, 262] width 22 height 27
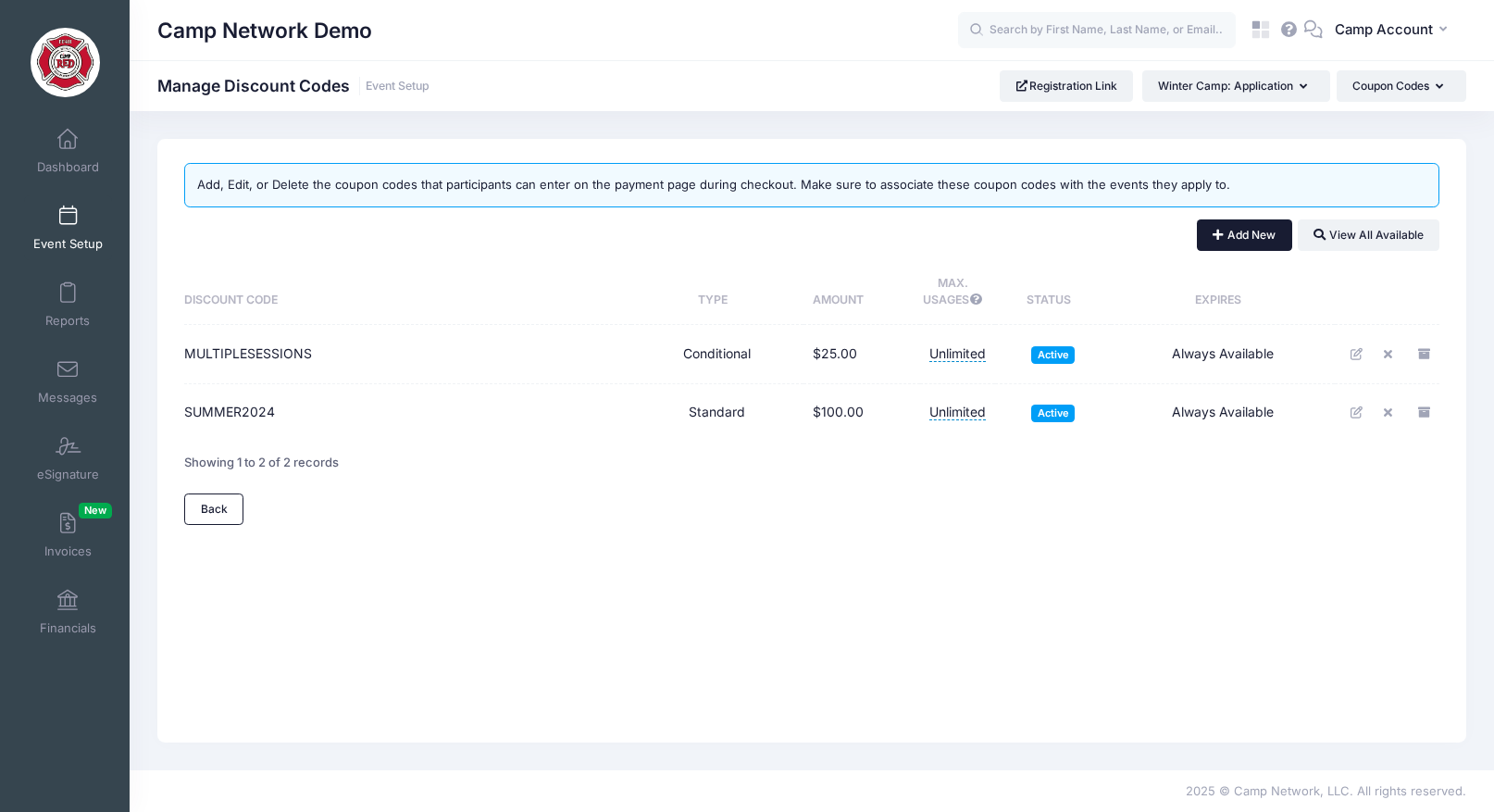
click at [1256, 241] on button "Add New" at bounding box center [1245, 235] width 95 height 31
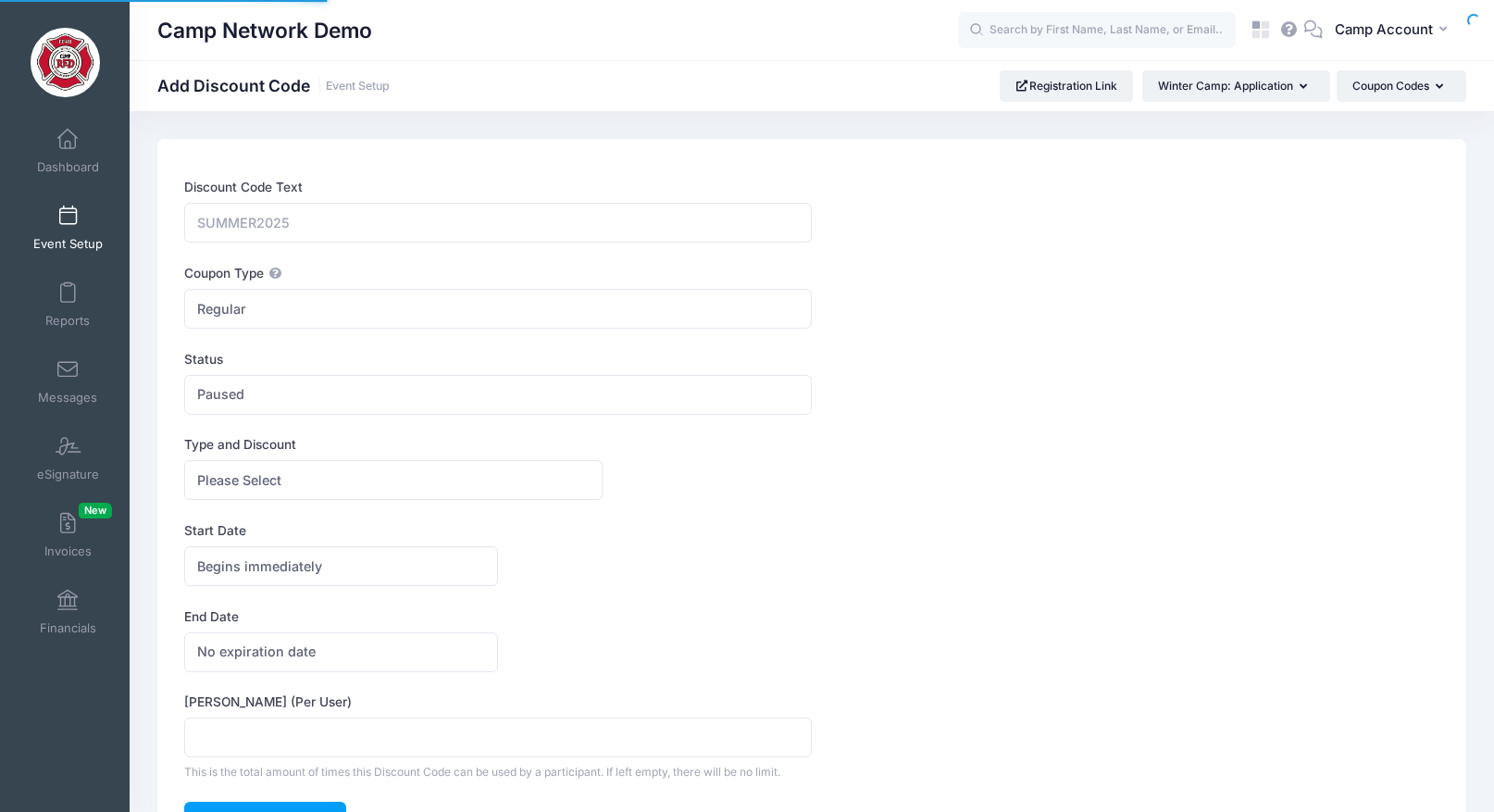
select select
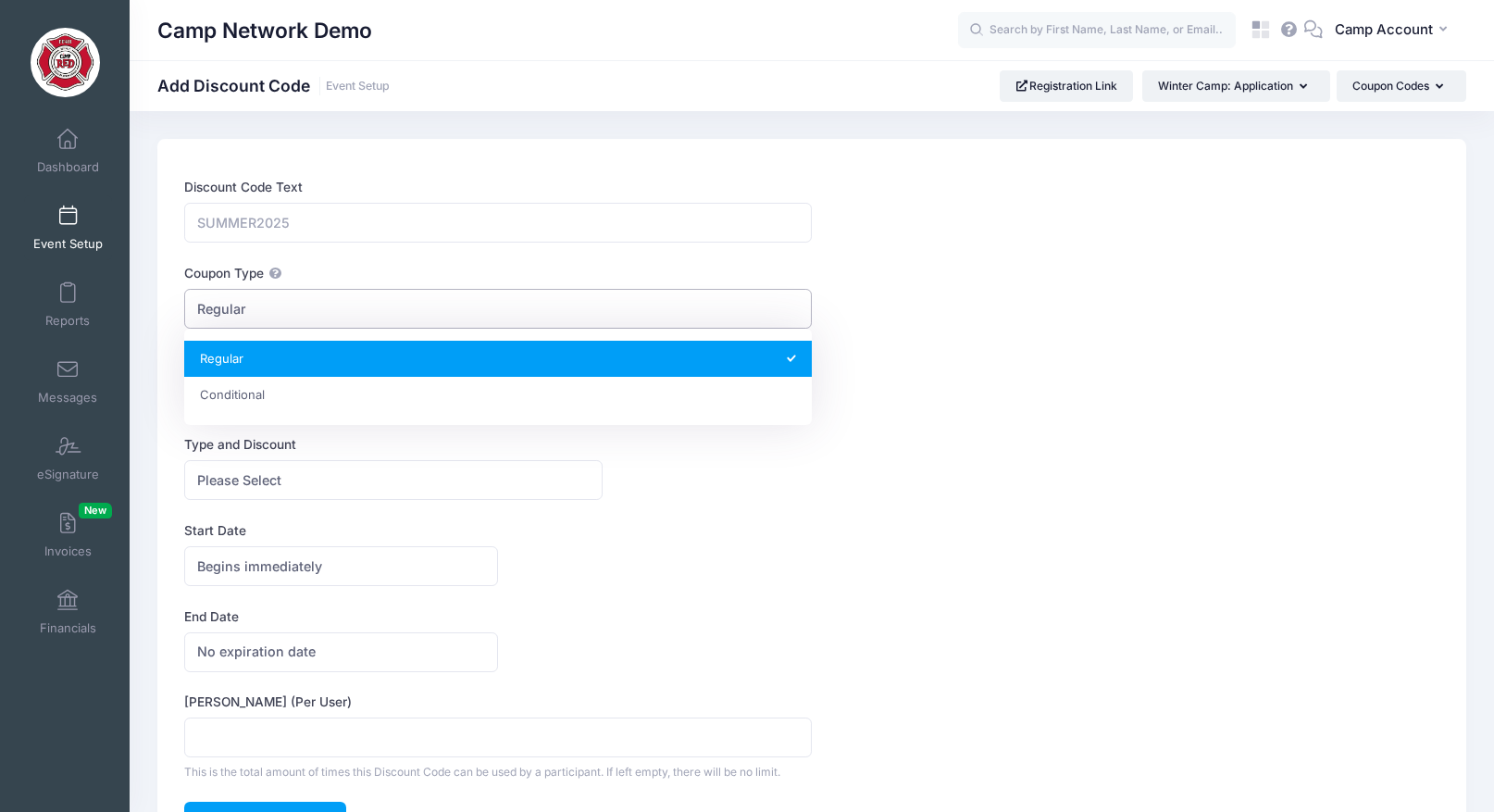
click at [340, 309] on span "Regular" at bounding box center [498, 309] width 627 height 40
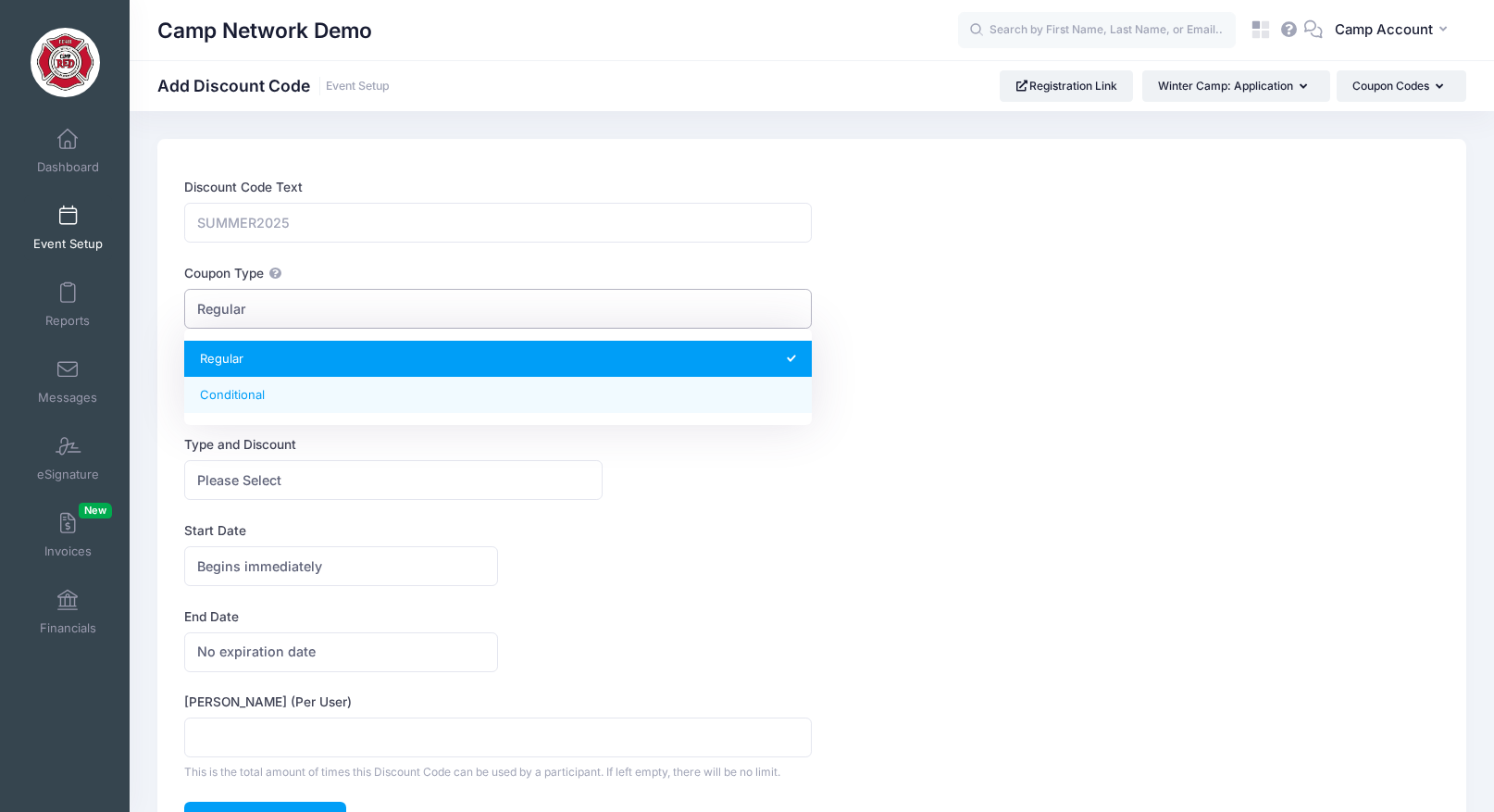
select select "1"
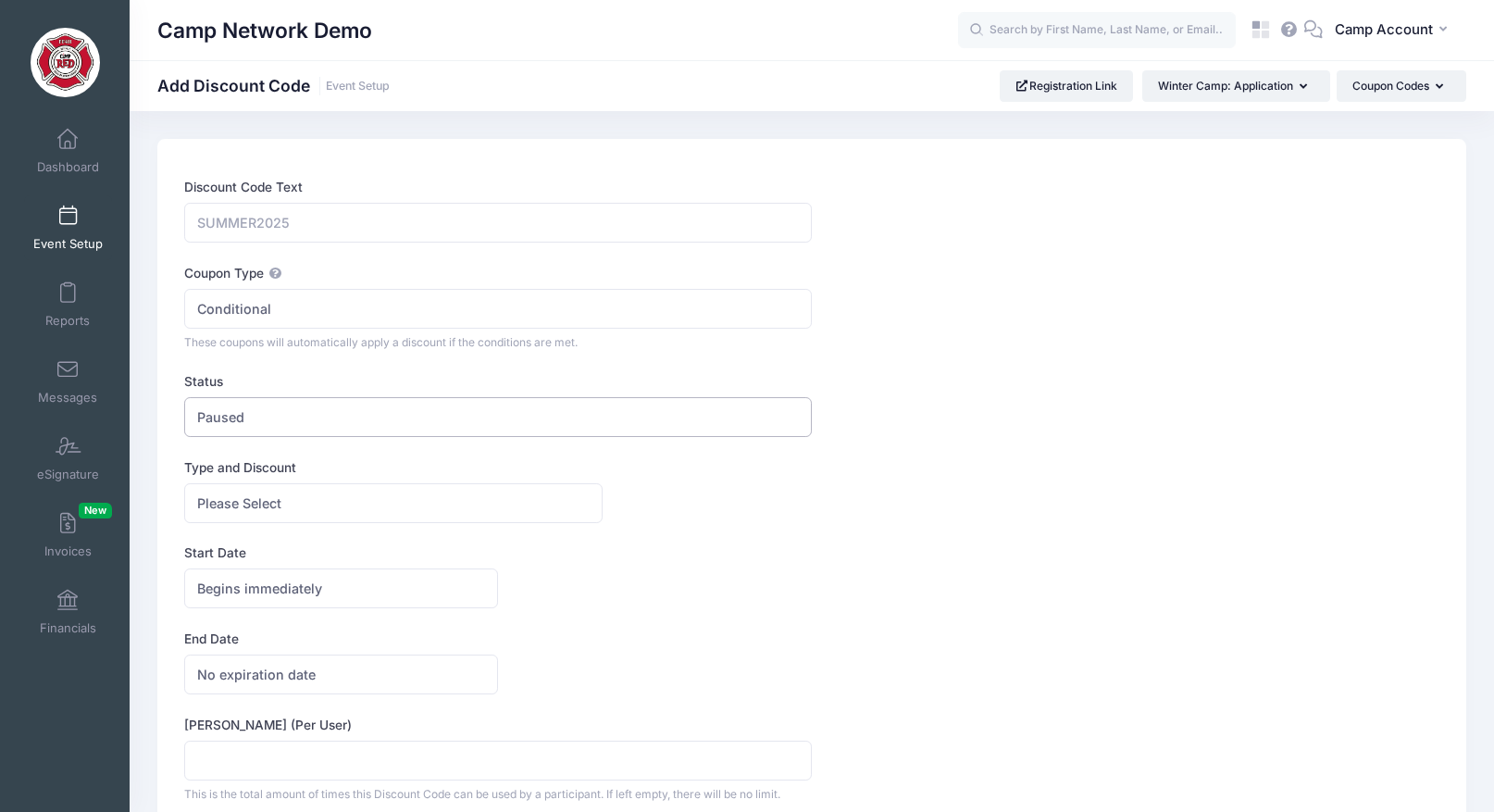
click at [270, 420] on span "Paused" at bounding box center [498, 417] width 627 height 40
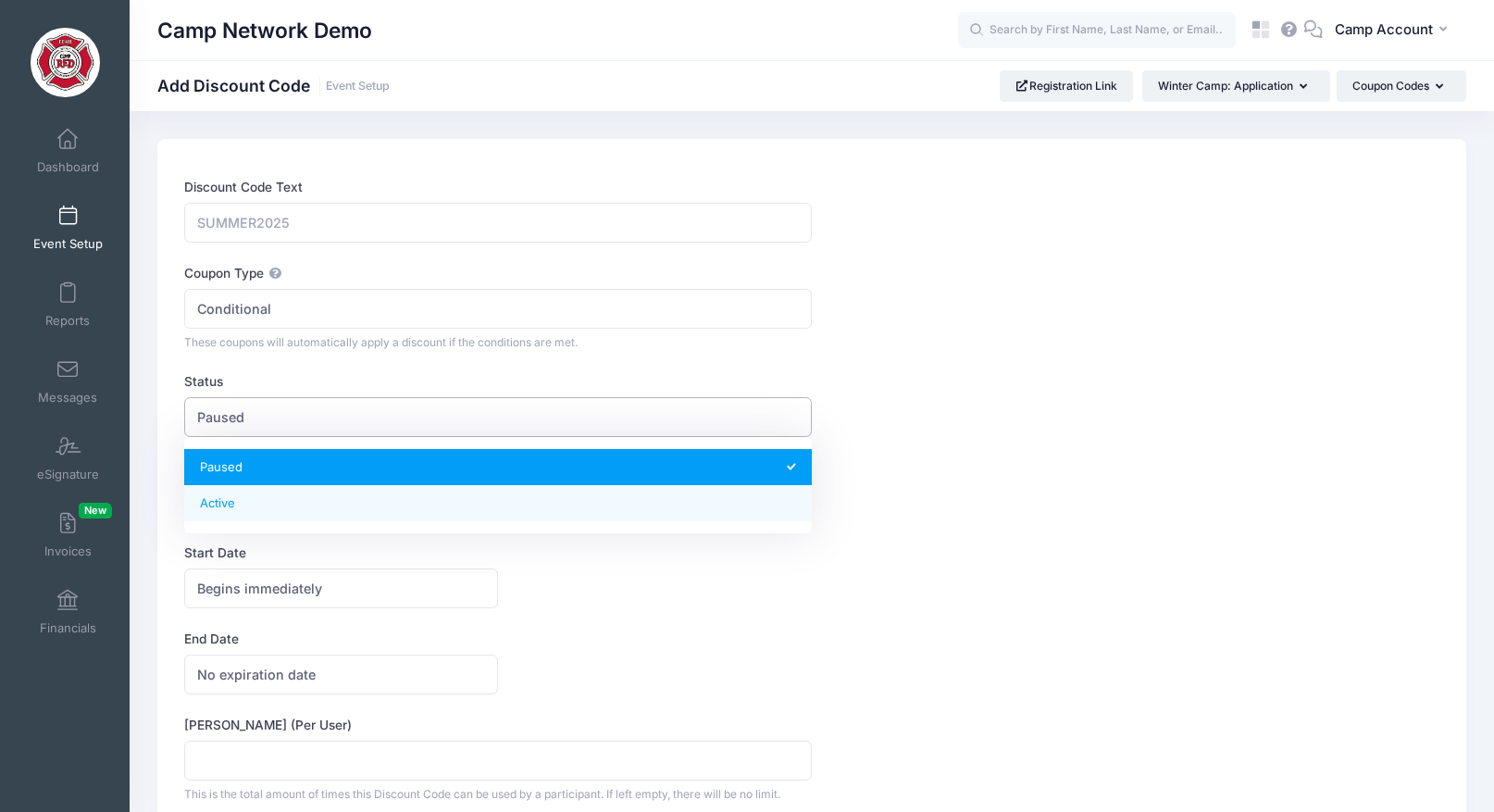
select select "1"
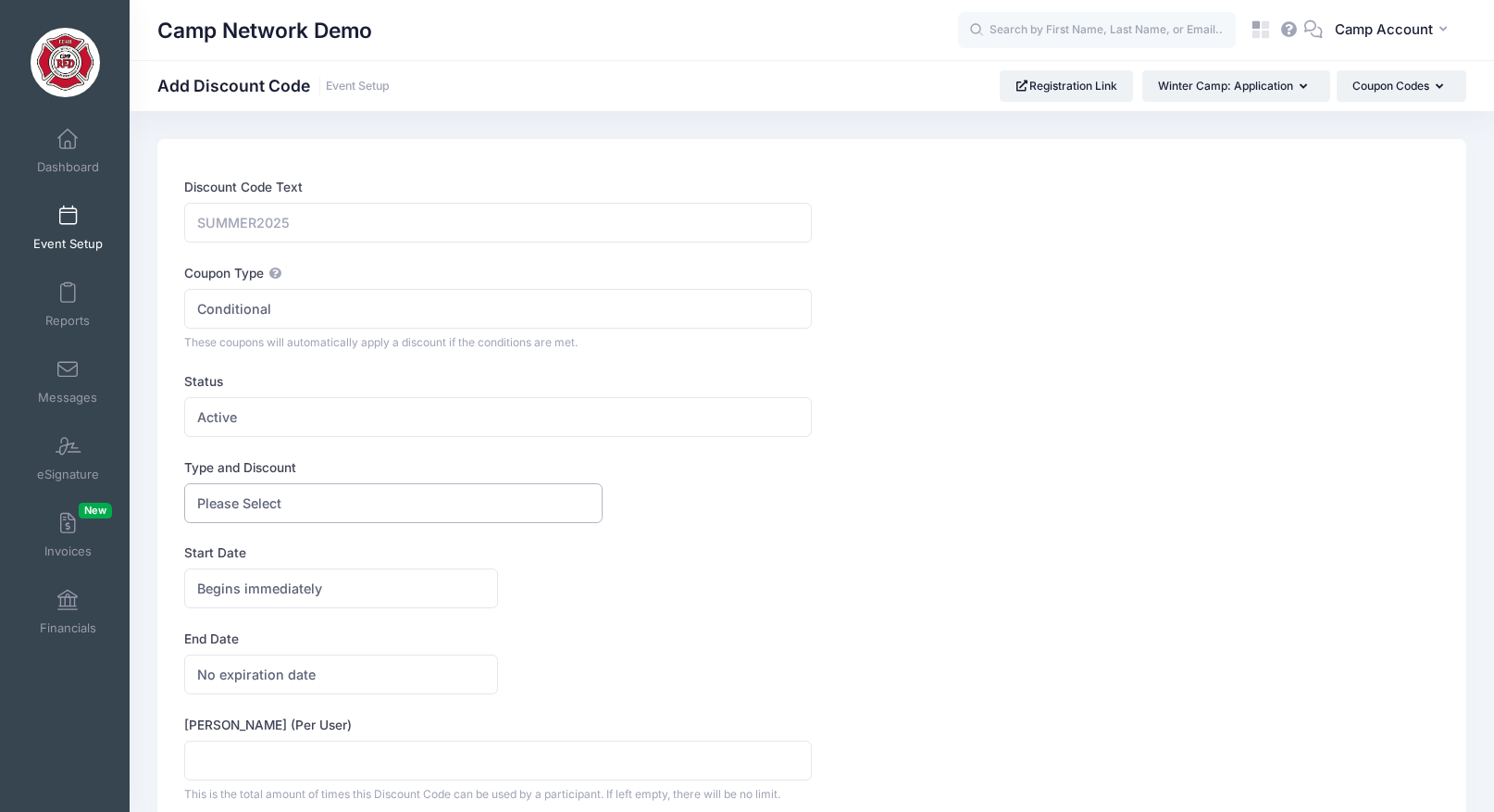
click at [275, 507] on span "Please Select" at bounding box center [239, 503] width 84 height 19
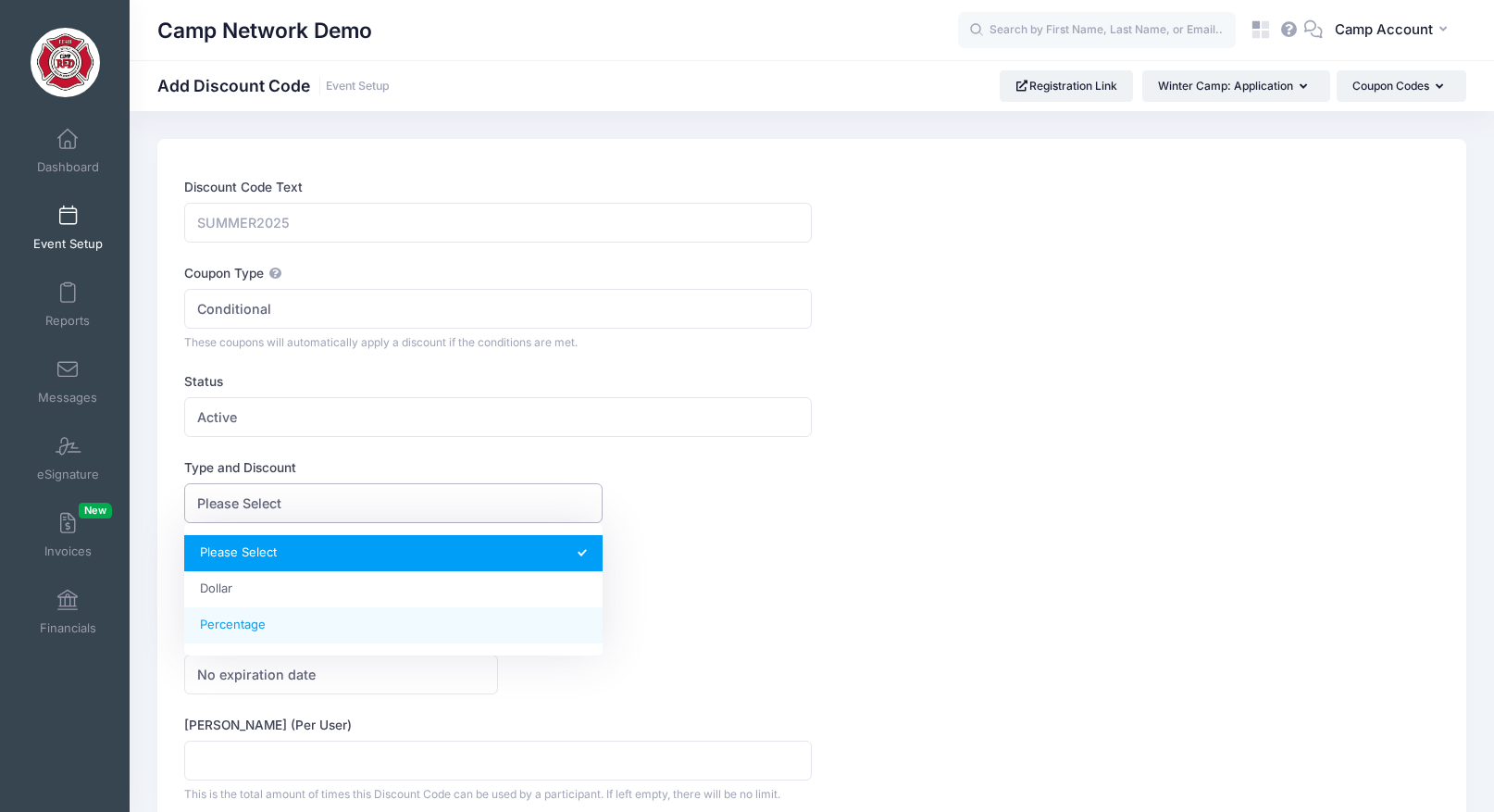
select select "2"
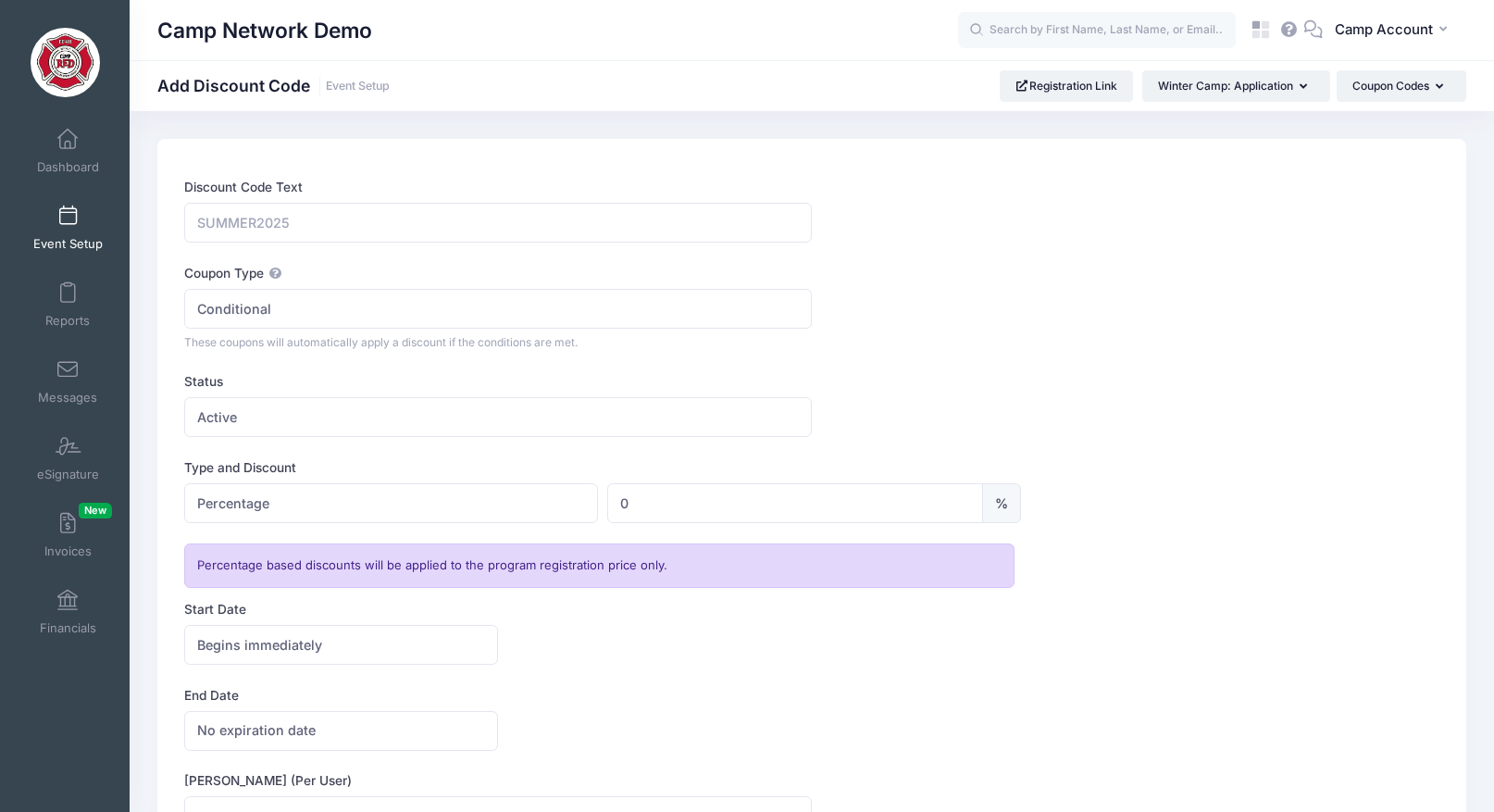
click at [56, 231] on link "Event Setup" at bounding box center [68, 228] width 88 height 65
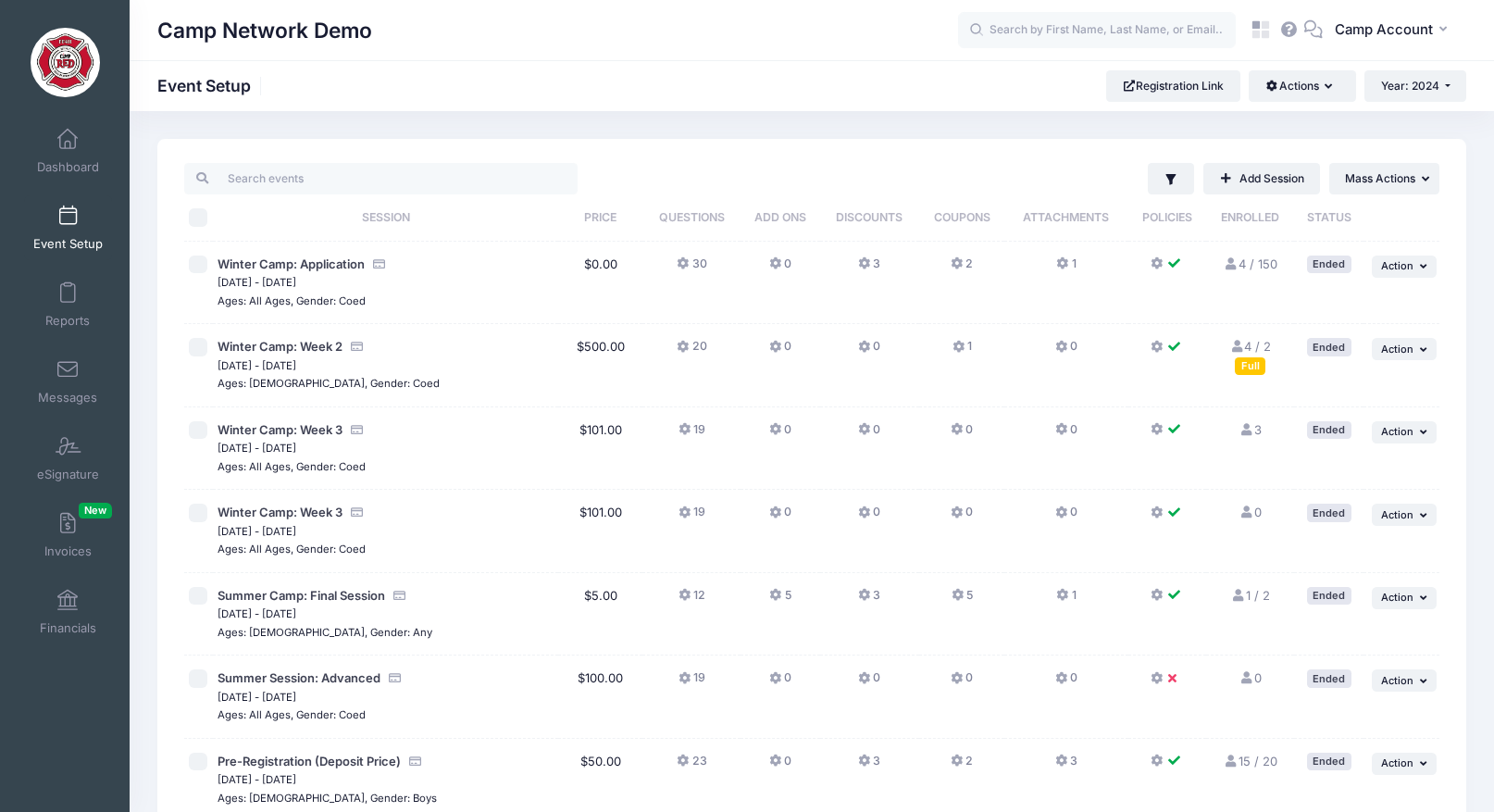
click at [708, 347] on td "20" at bounding box center [691, 366] width 98 height 84
click at [704, 347] on button "20" at bounding box center [691, 351] width 29 height 27
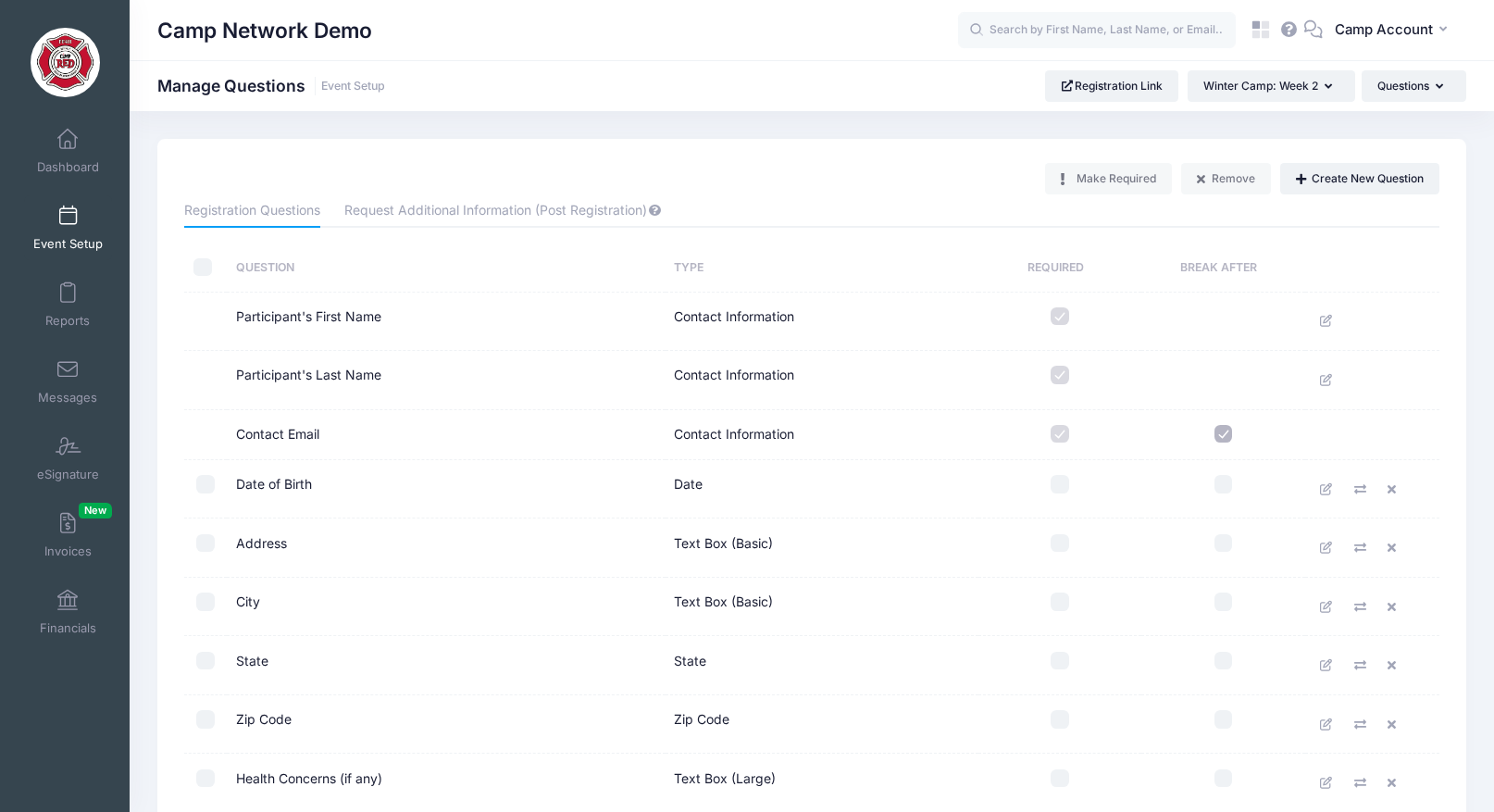
click at [61, 240] on span "Event Setup" at bounding box center [67, 243] width 69 height 16
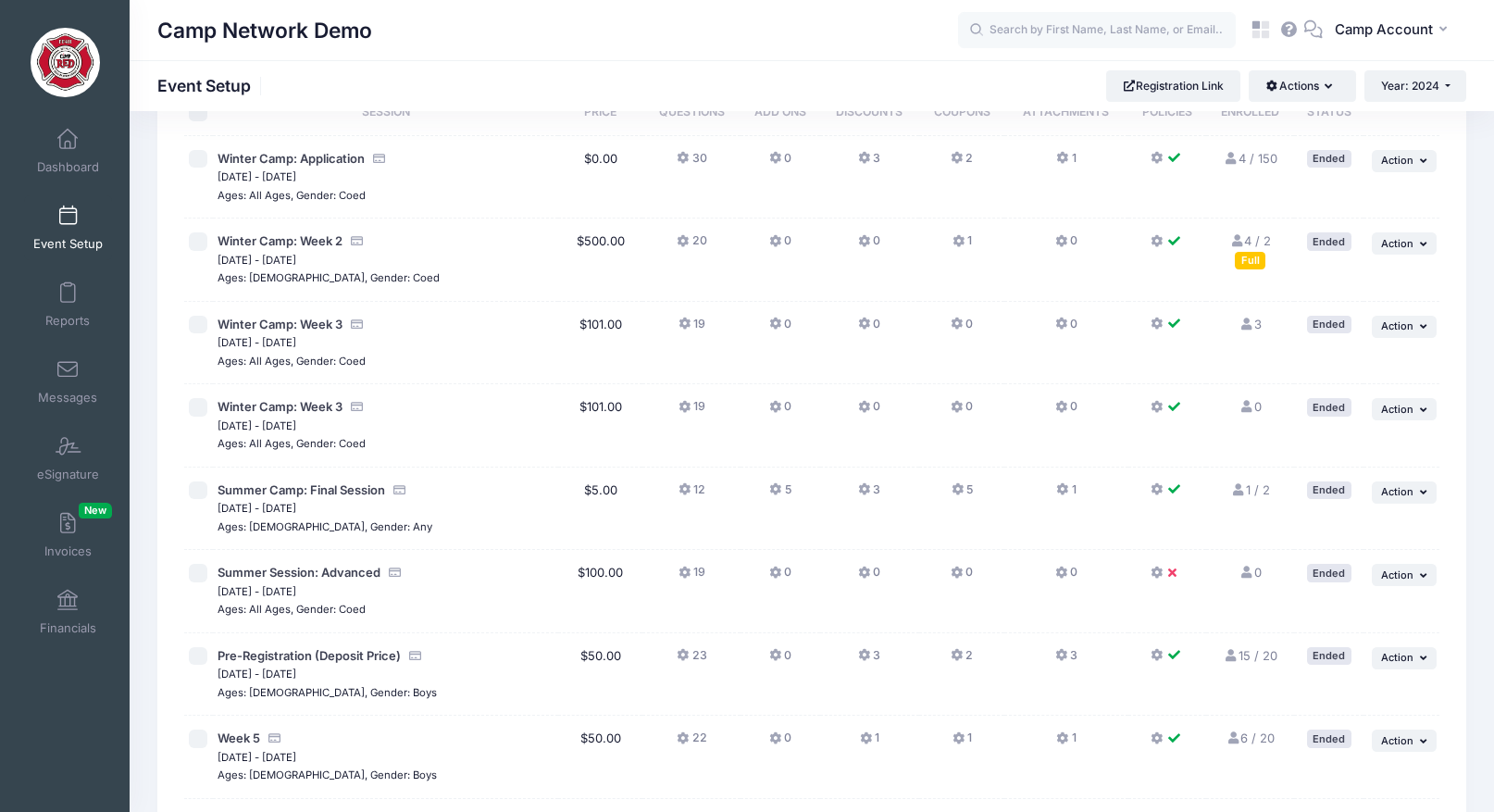
scroll to position [111, 0]
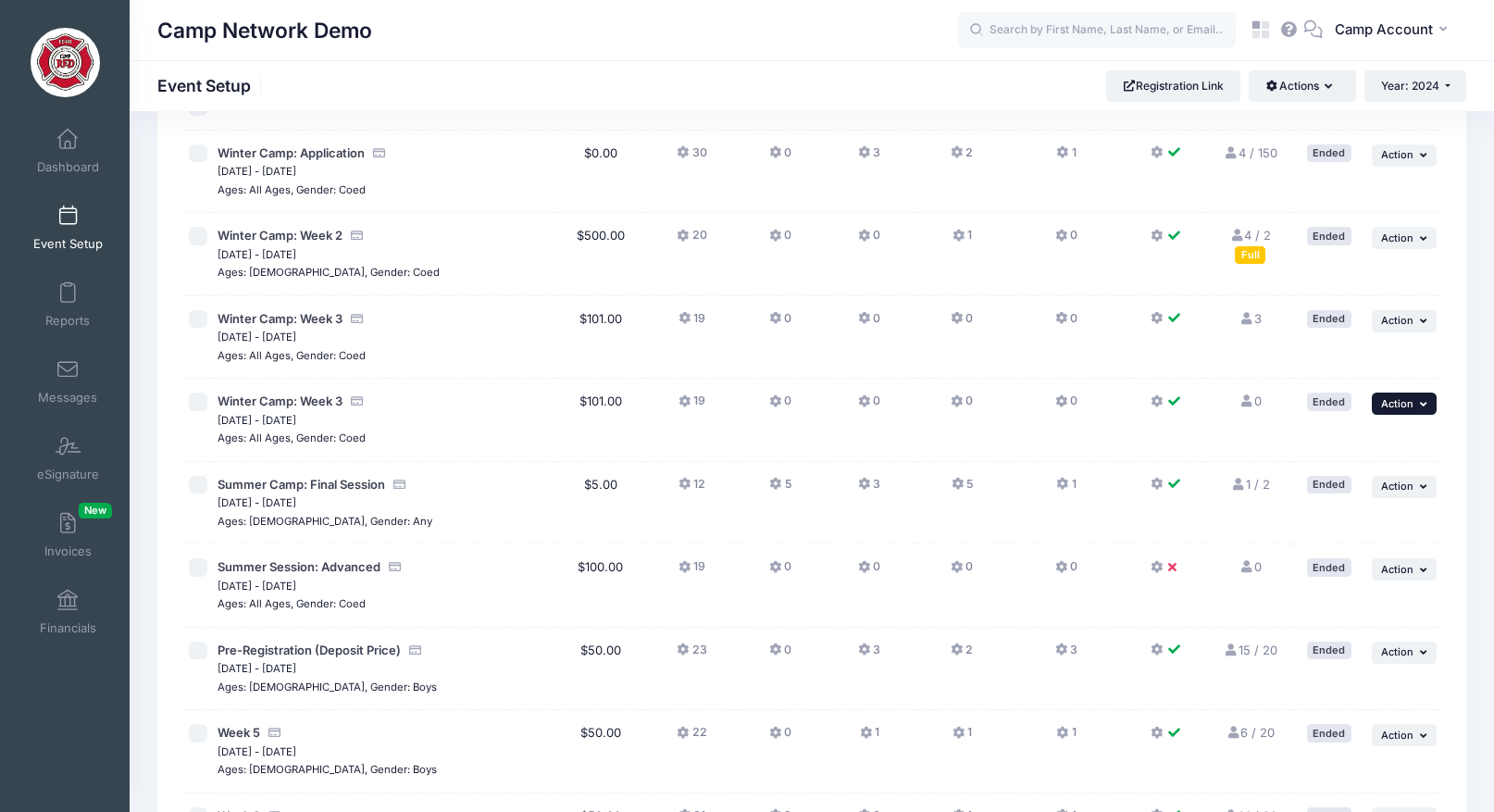
click at [1421, 404] on icon "button" at bounding box center [1425, 404] width 11 height 10
click at [1350, 516] on link "Duplicate Session" at bounding box center [1344, 515] width 168 height 35
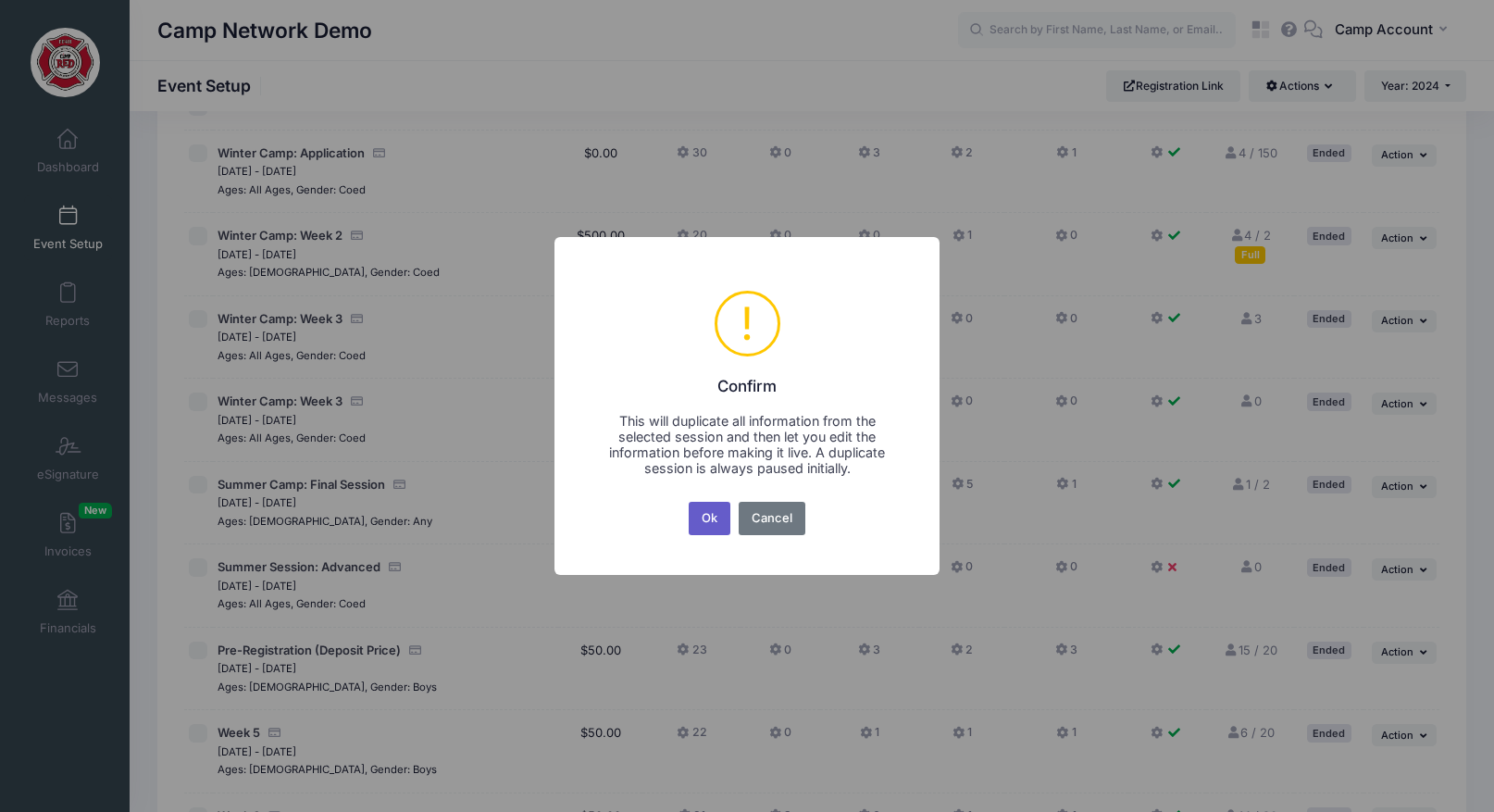
click at [723, 517] on button "Ok" at bounding box center [710, 518] width 43 height 33
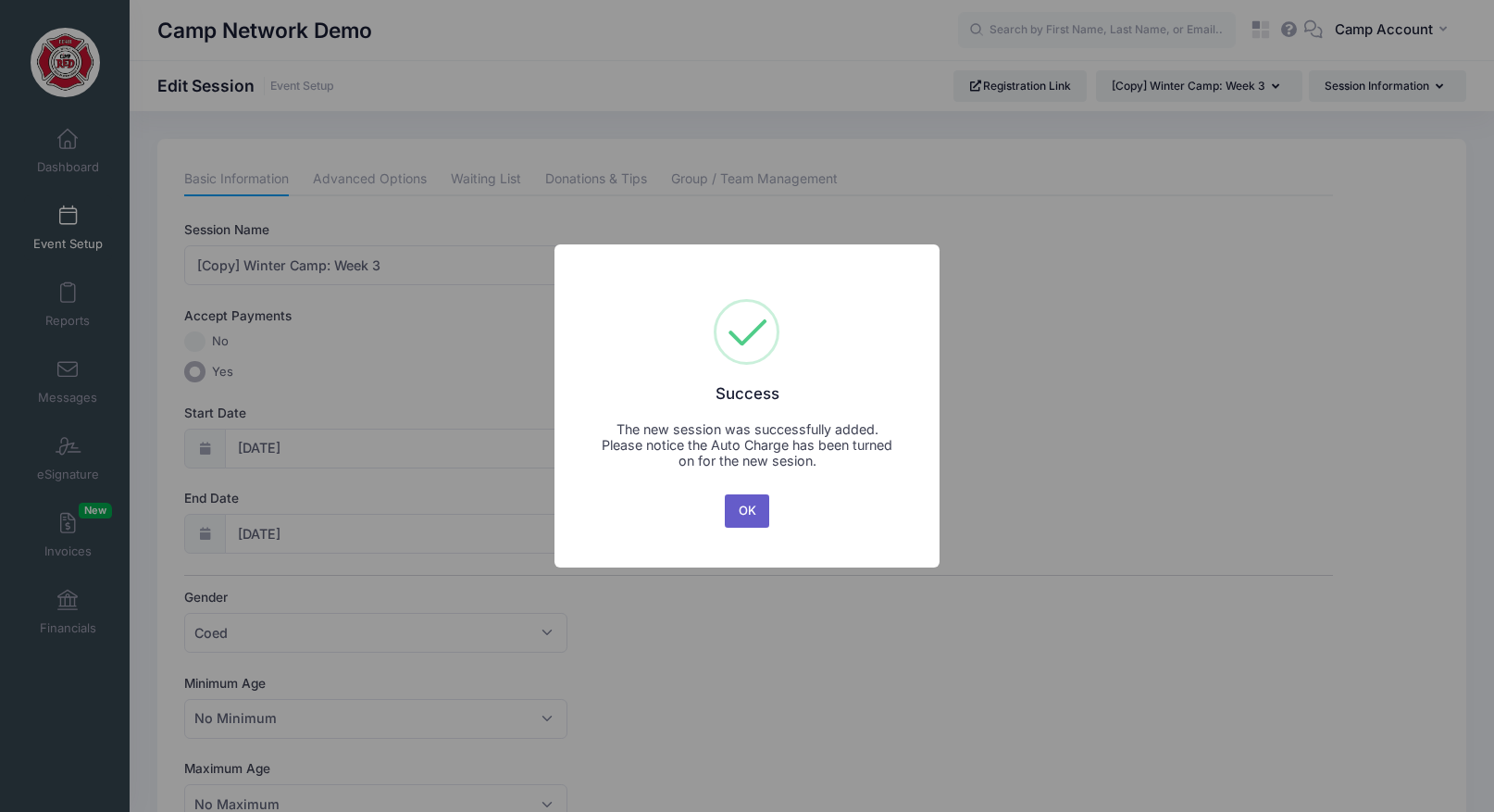
click at [750, 507] on button "OK" at bounding box center [747, 511] width 45 height 33
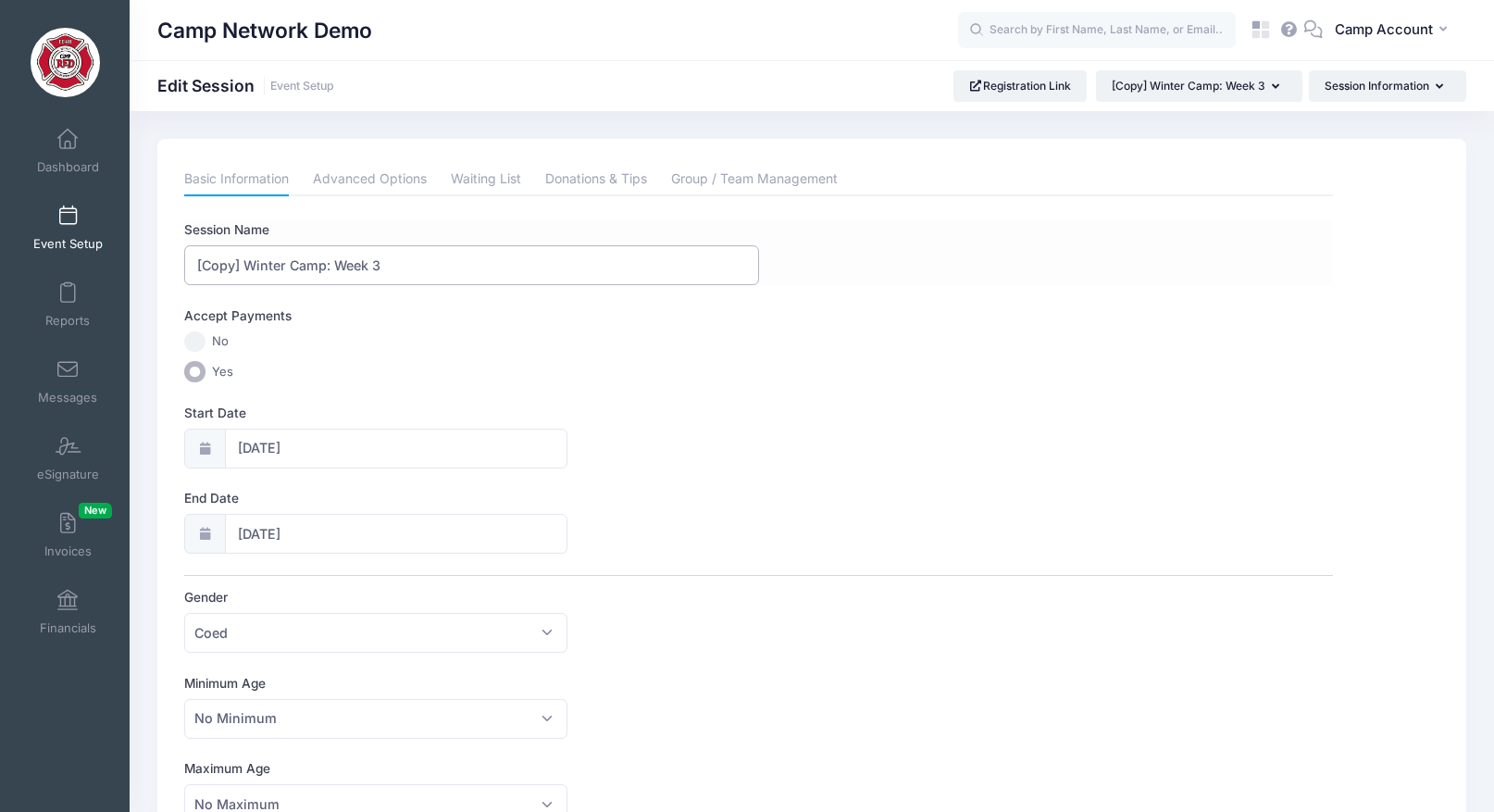
click at [389, 268] on input "[Copy] Winter Camp: Week 3" at bounding box center [470, 265] width 574 height 40
click at [71, 327] on span "Reports" at bounding box center [68, 320] width 45 height 16
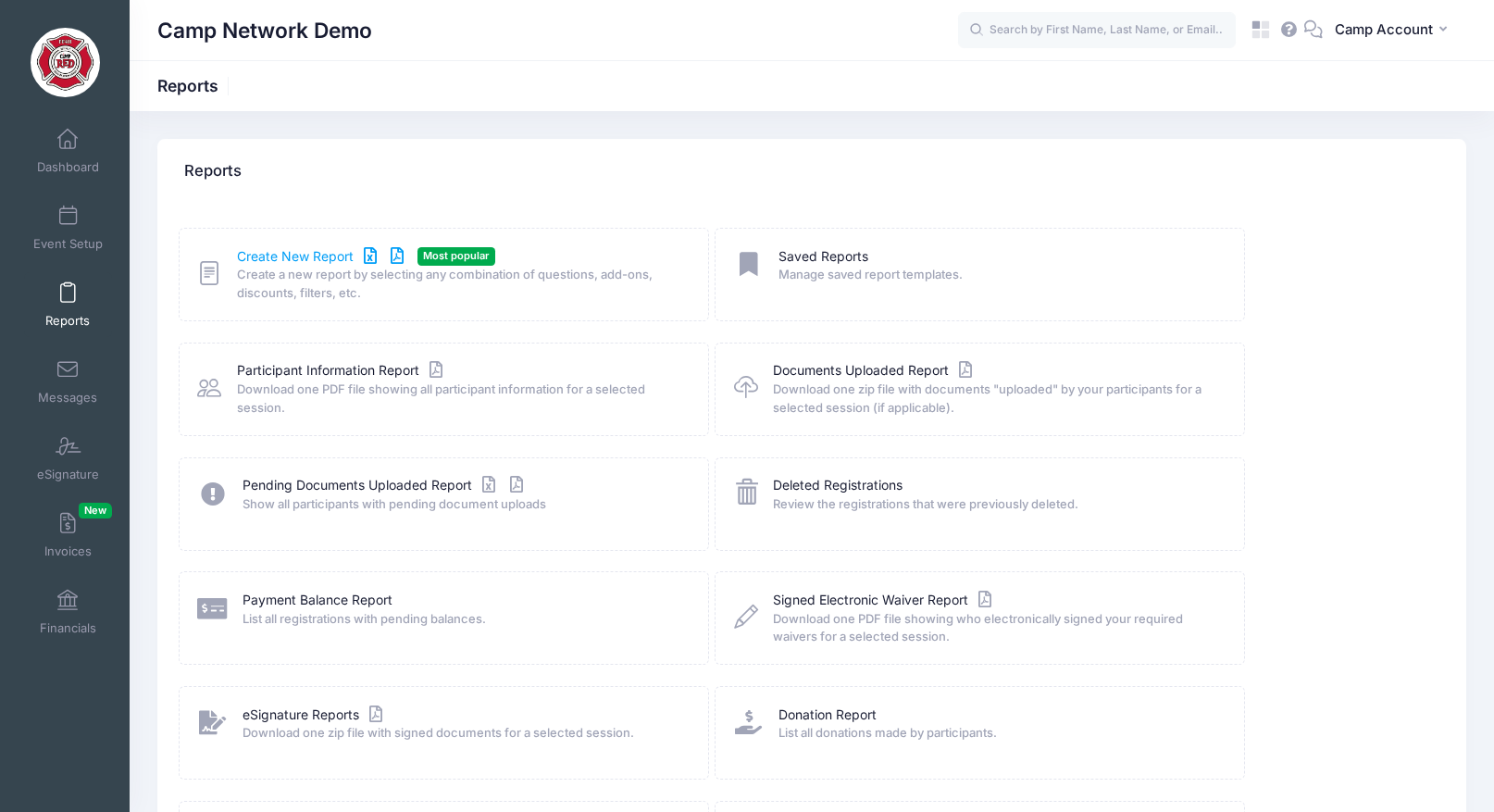
click at [297, 259] on link "Create New Report" at bounding box center [322, 257] width 172 height 19
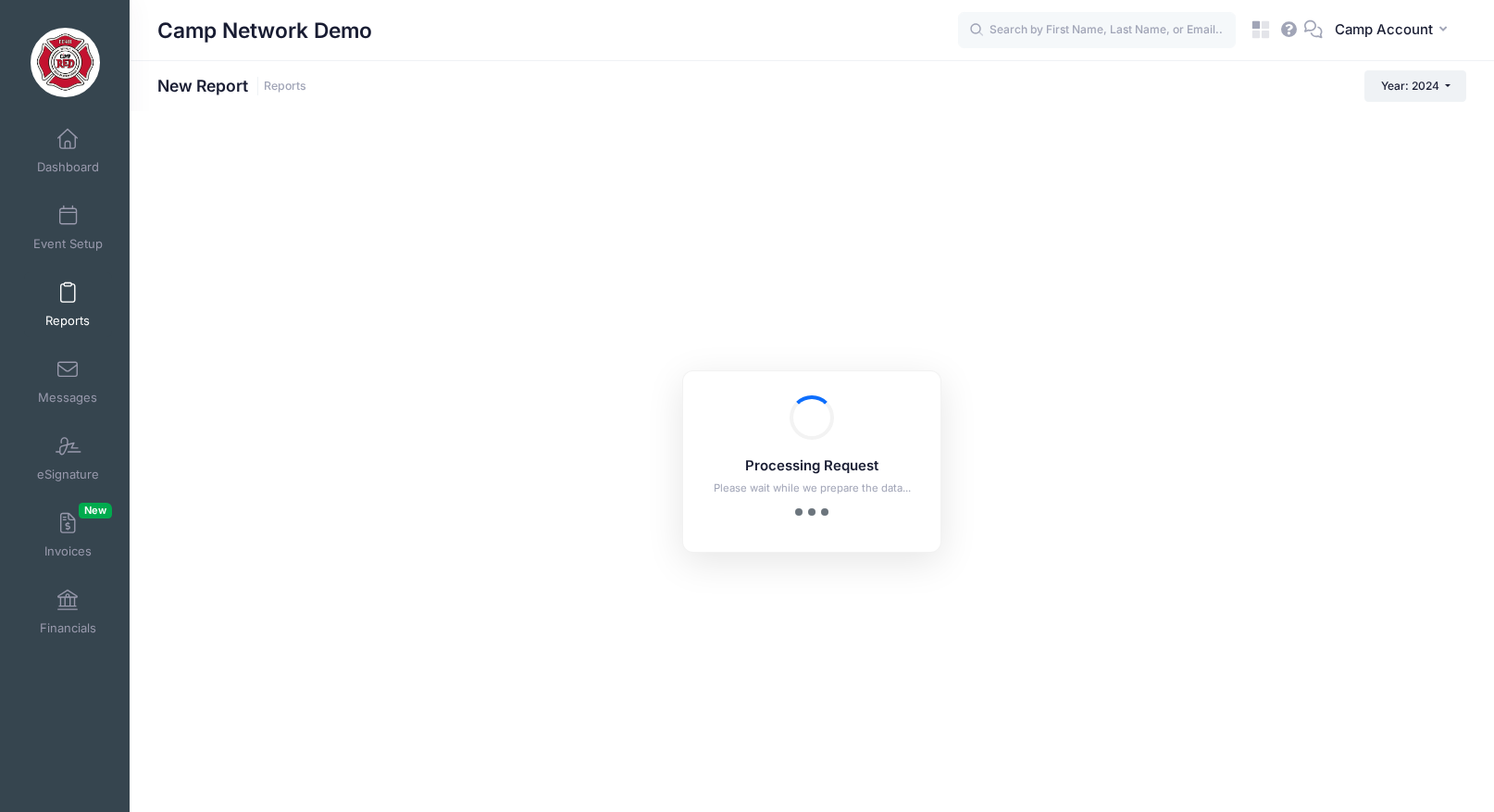
checkbox input "true"
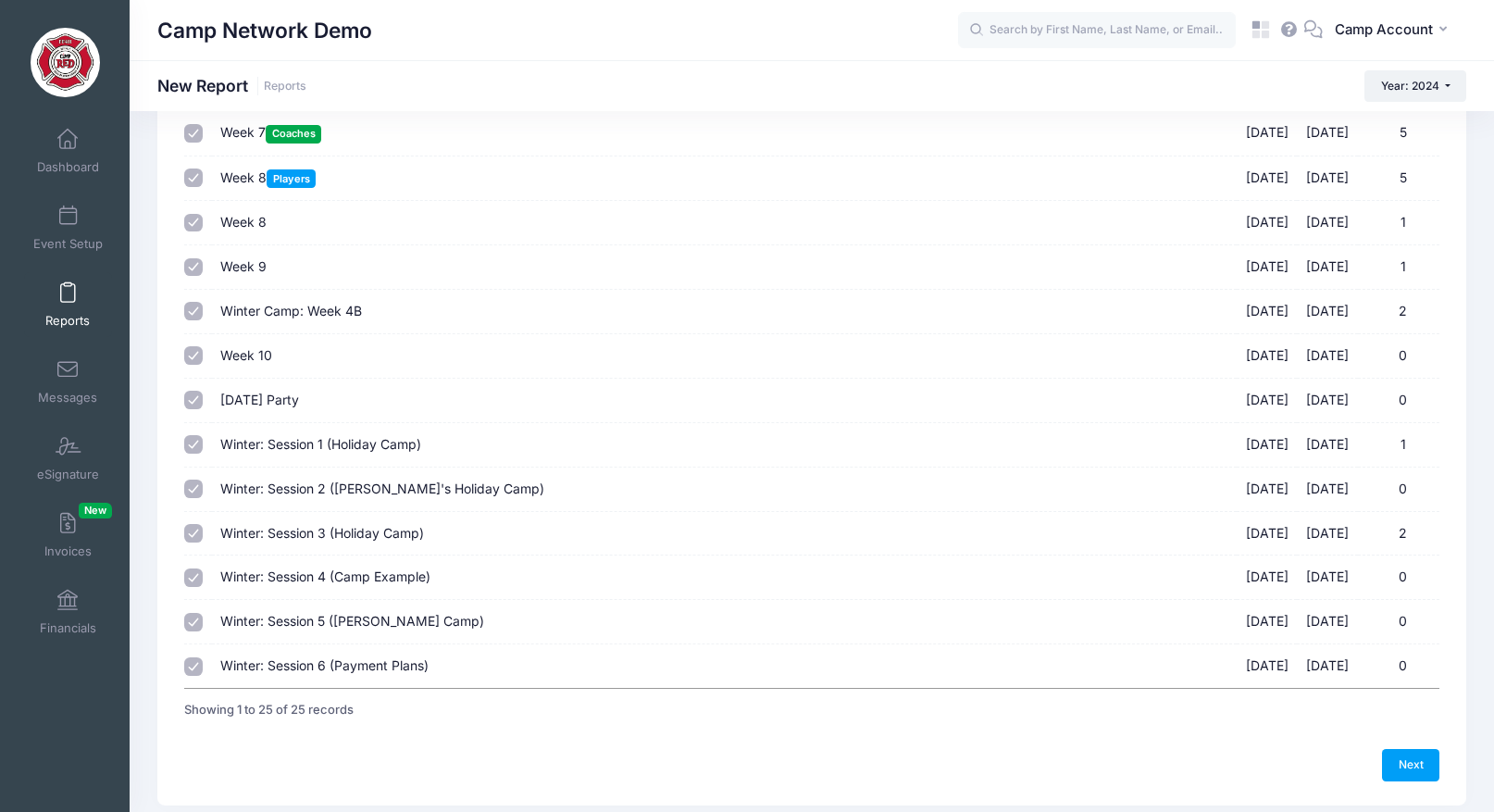
scroll to position [757, 0]
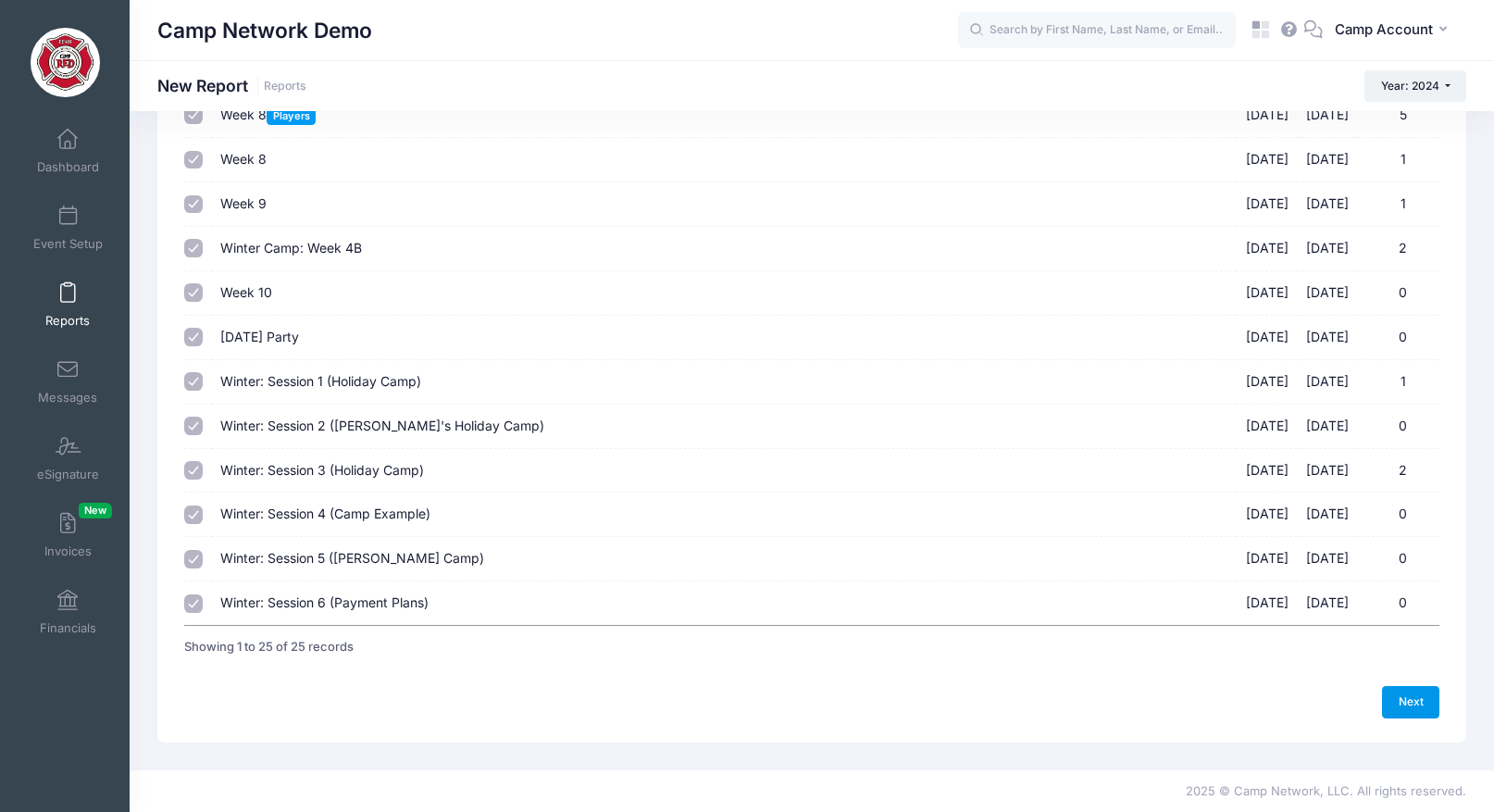
click at [1425, 711] on link "Next" at bounding box center [1410, 701] width 57 height 31
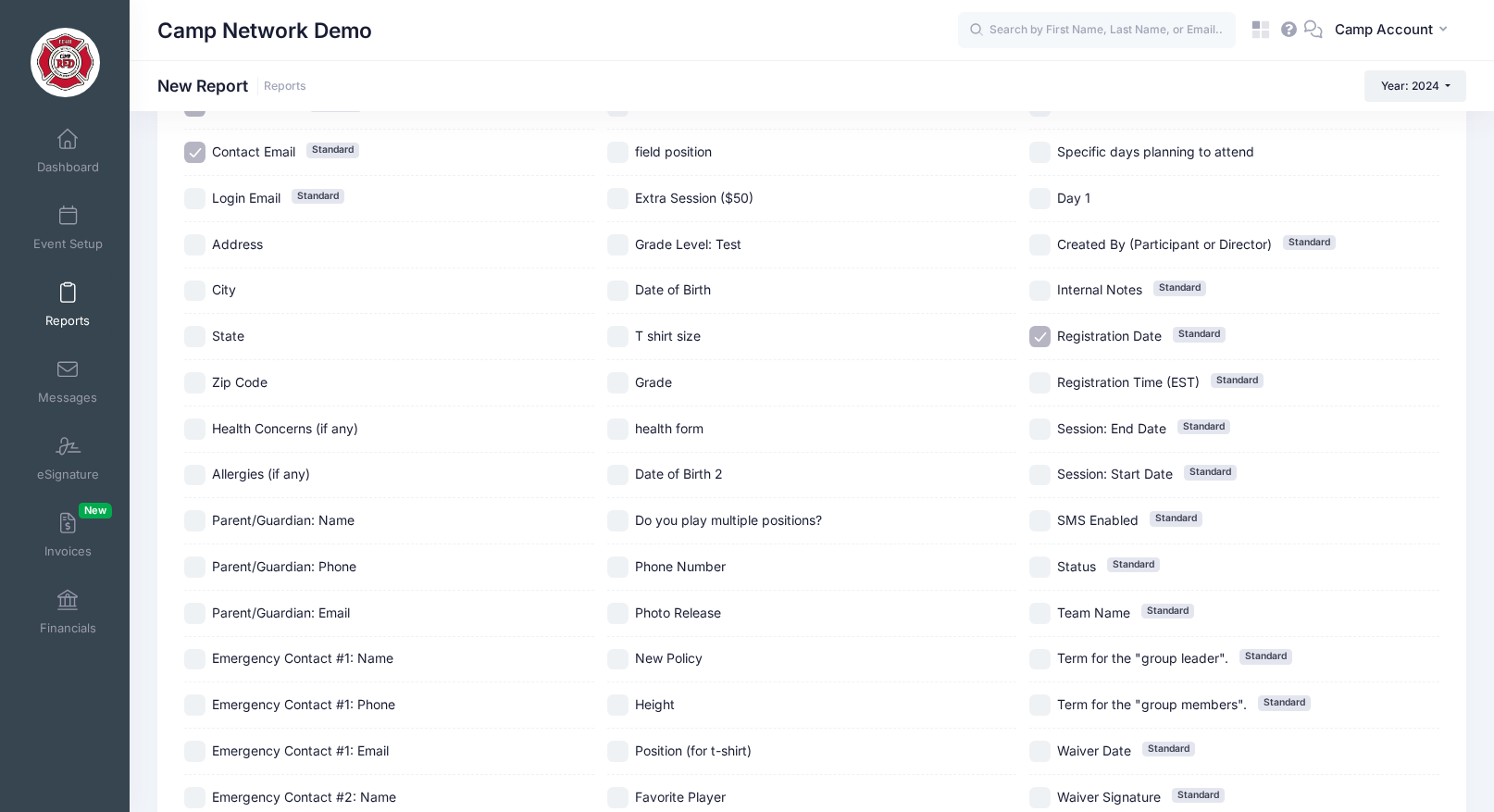
scroll to position [321, 0]
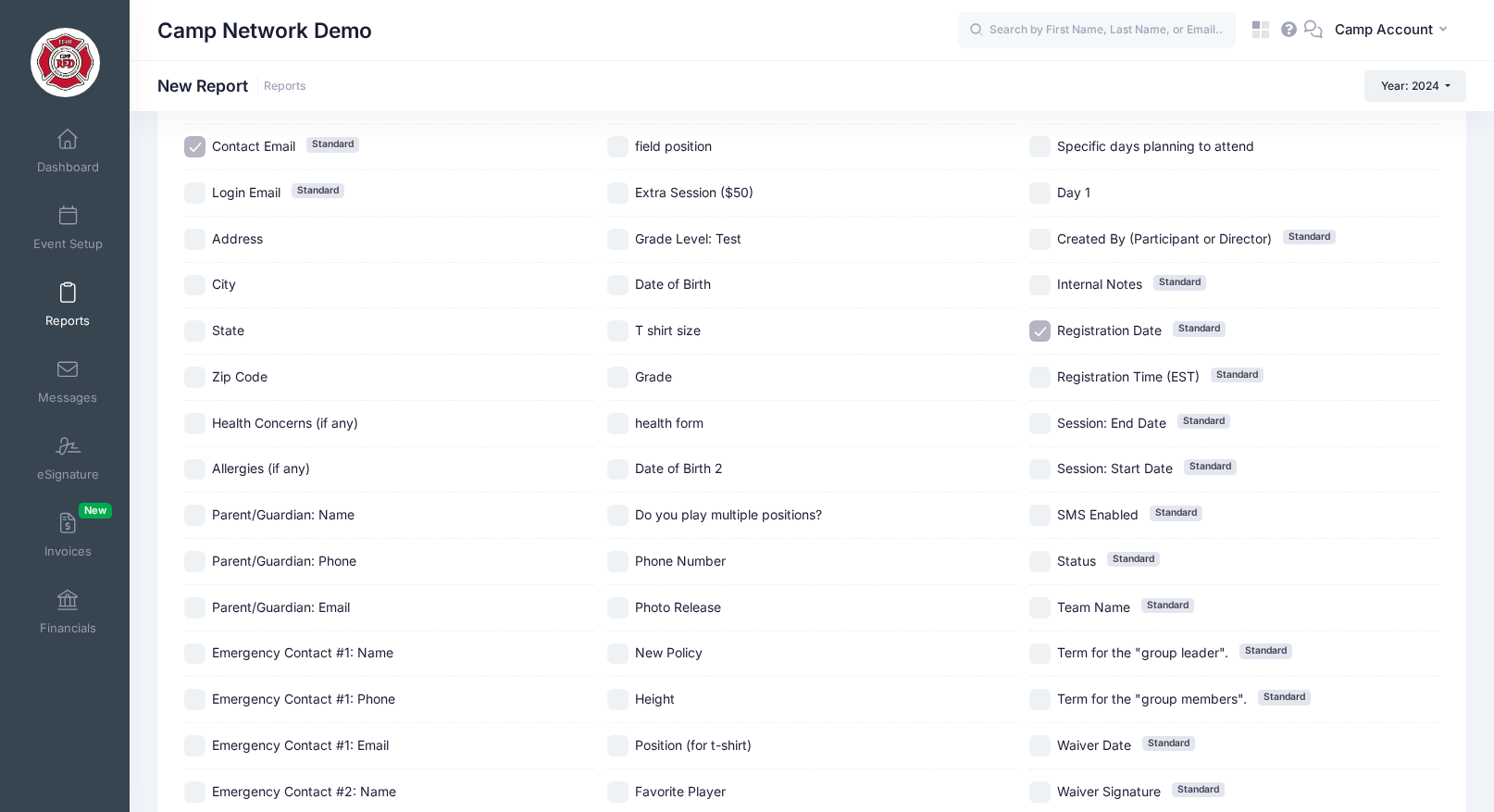
click at [652, 606] on span "Photo Release" at bounding box center [678, 607] width 86 height 16
checkbox input "true"
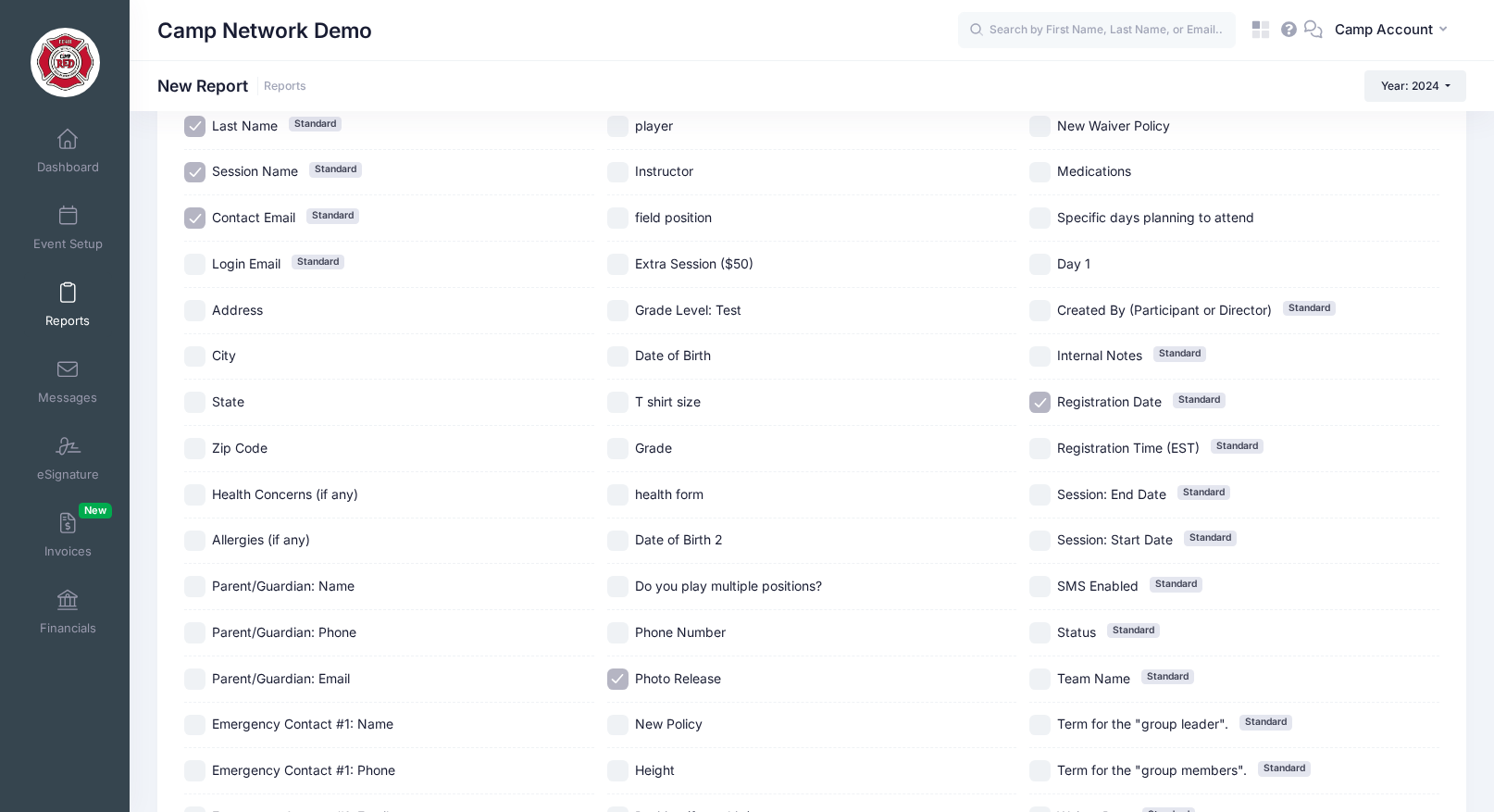
scroll to position [136, 0]
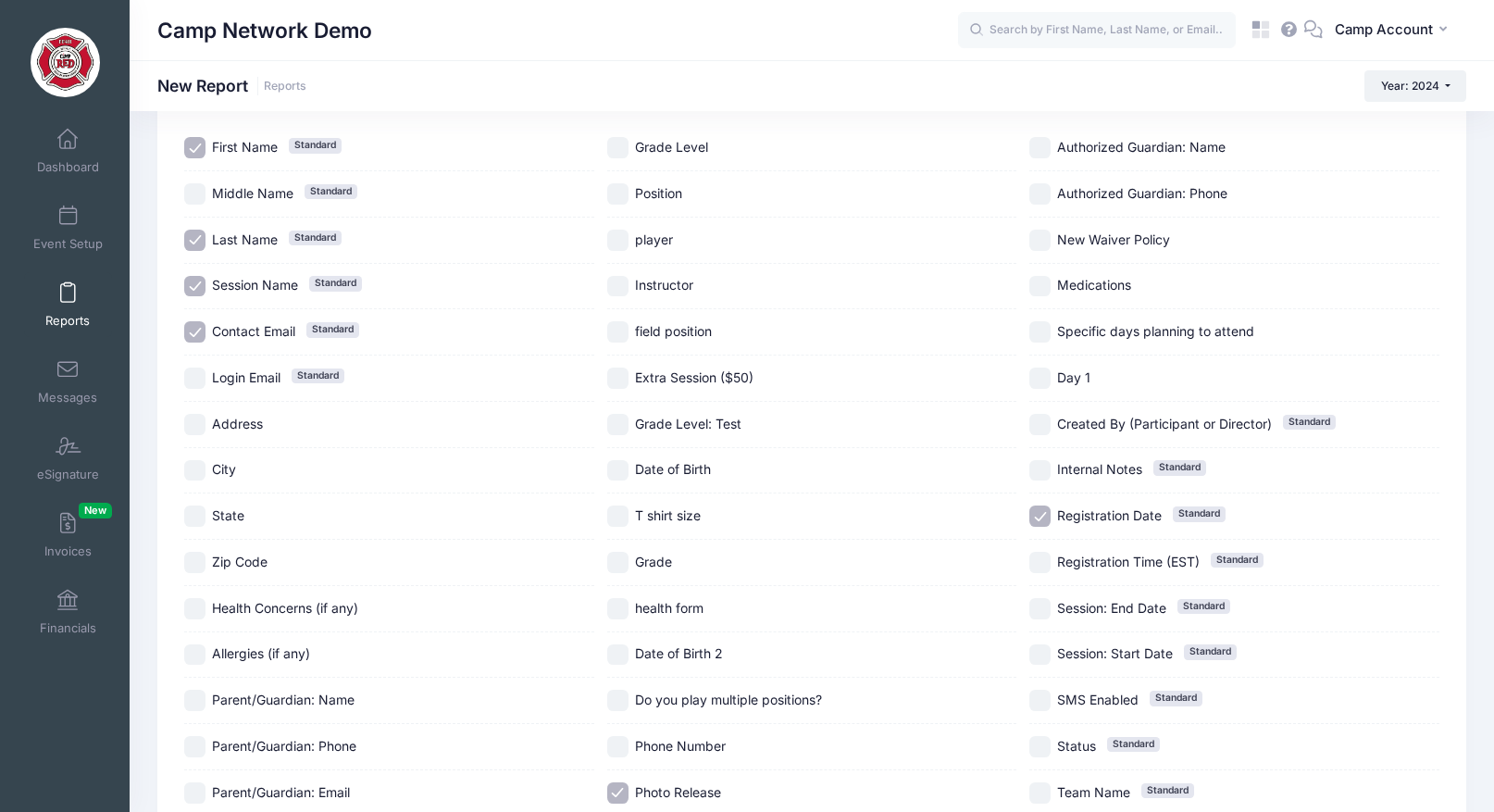
click at [237, 608] on span "Health Concerns (if any)" at bounding box center [285, 608] width 146 height 16
checkbox input "true"
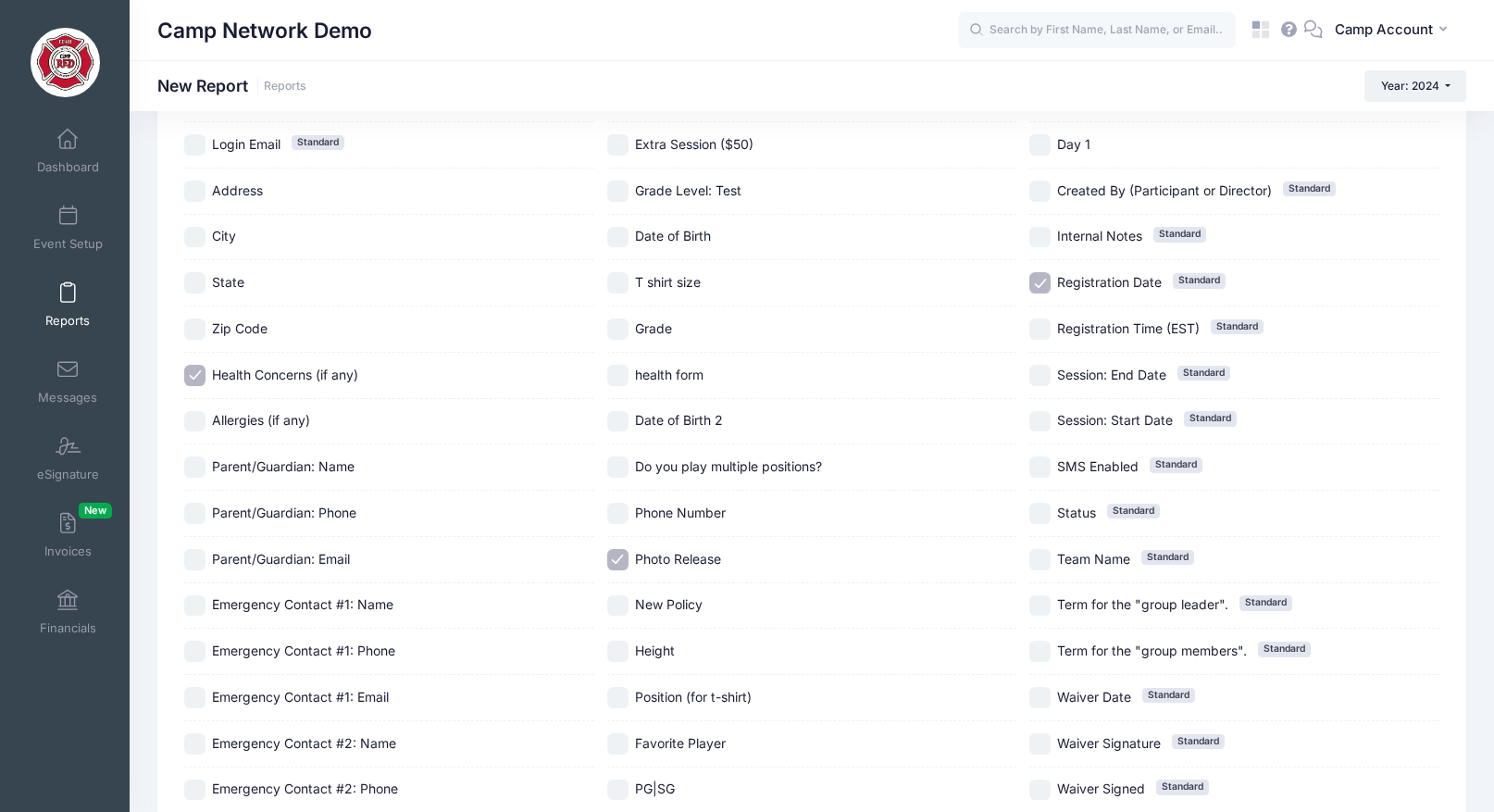
scroll to position [560, 0]
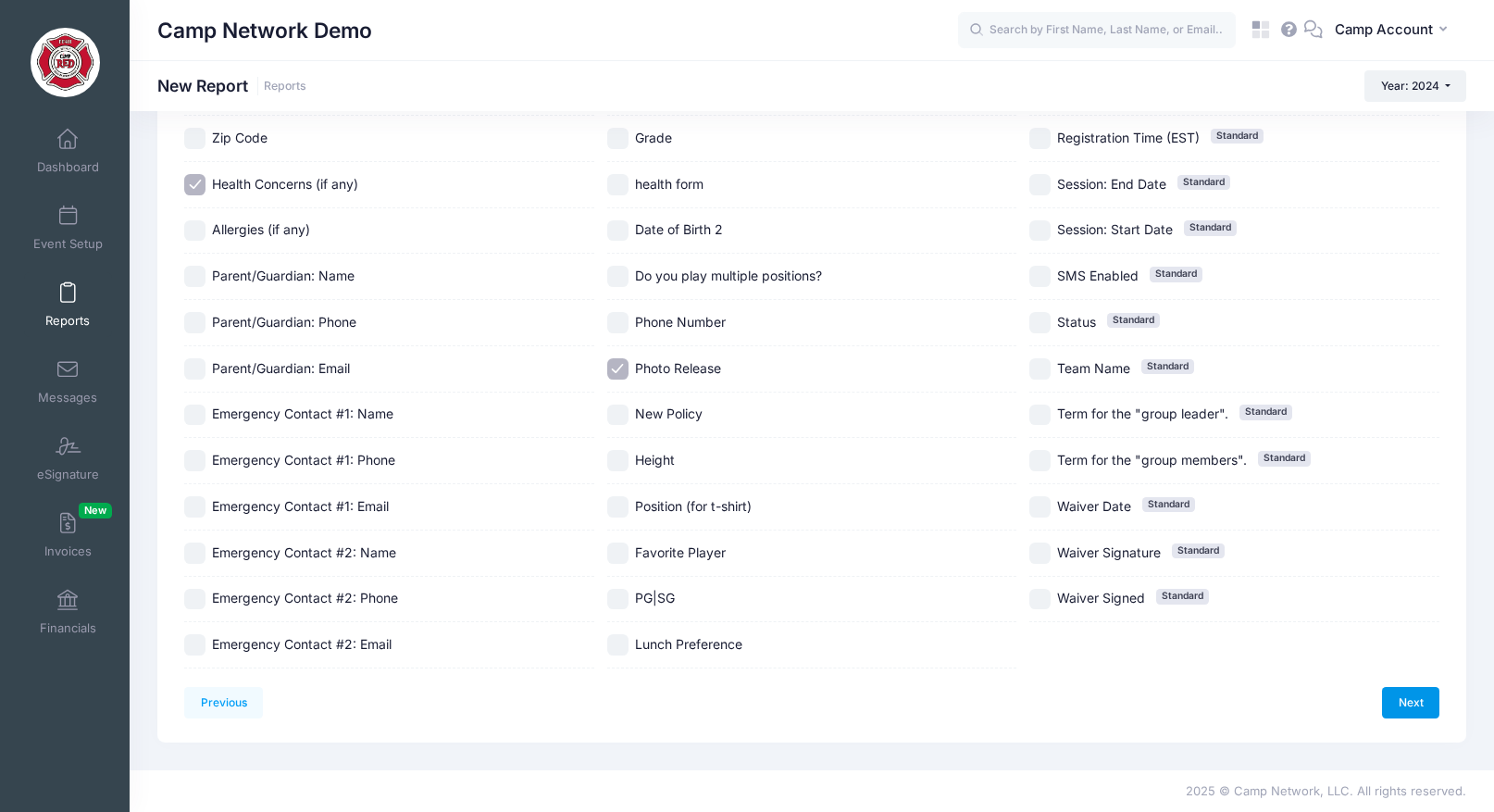
click at [1416, 708] on link "Next" at bounding box center [1410, 702] width 57 height 31
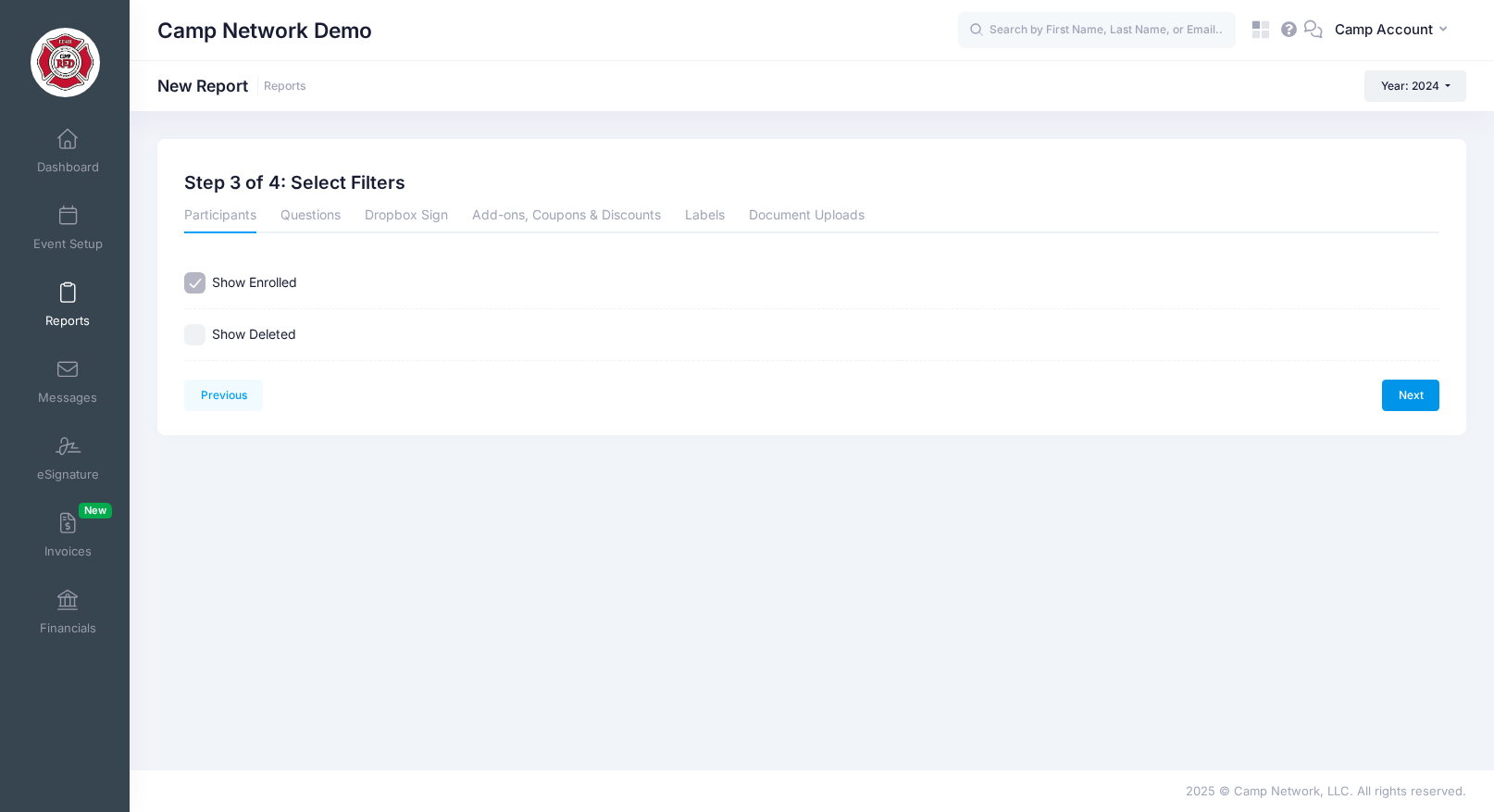
scroll to position [0, 0]
click at [1407, 399] on link "Next" at bounding box center [1410, 395] width 57 height 31
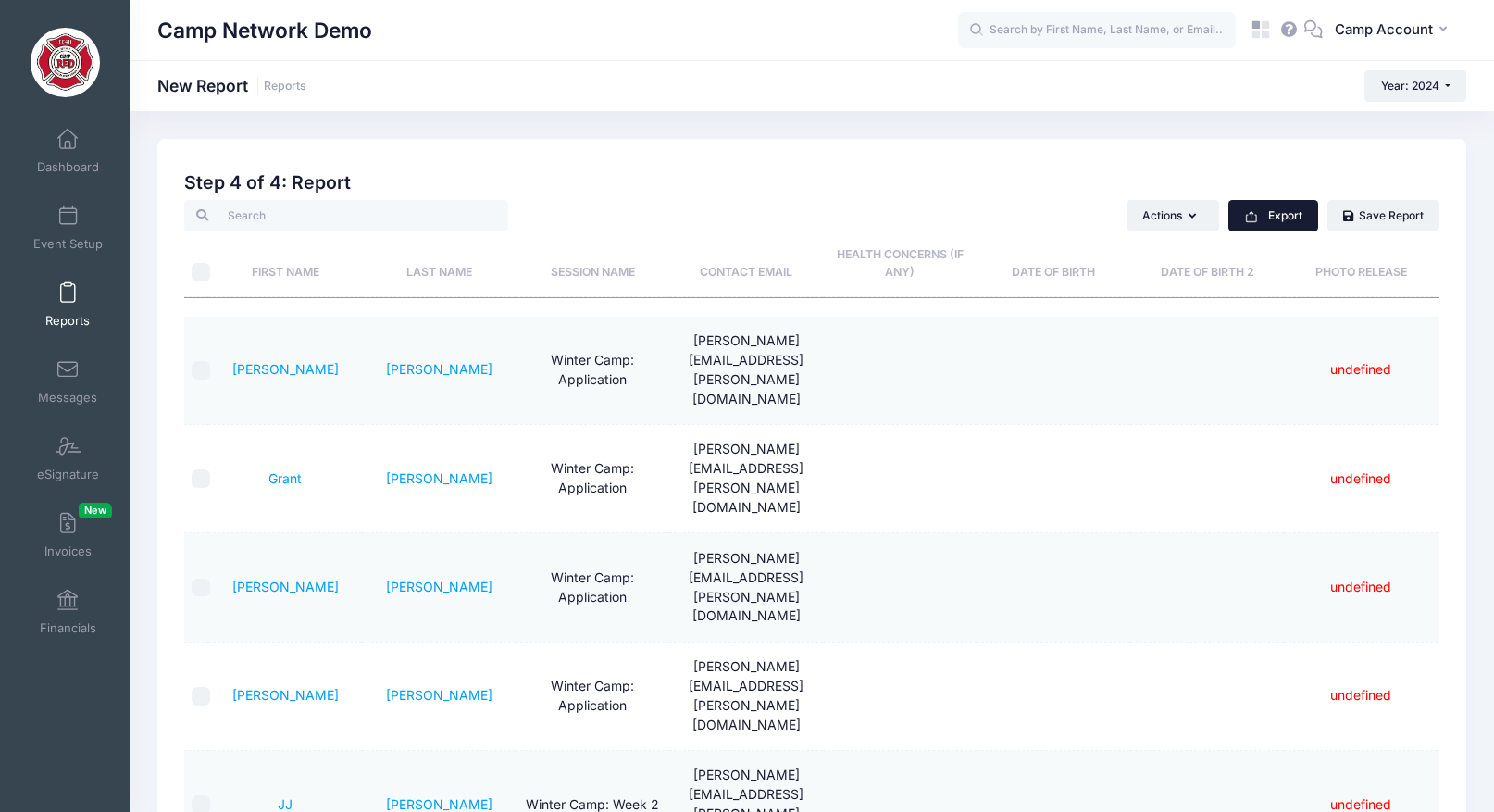
click at [1292, 211] on button "Export" at bounding box center [1273, 215] width 90 height 31
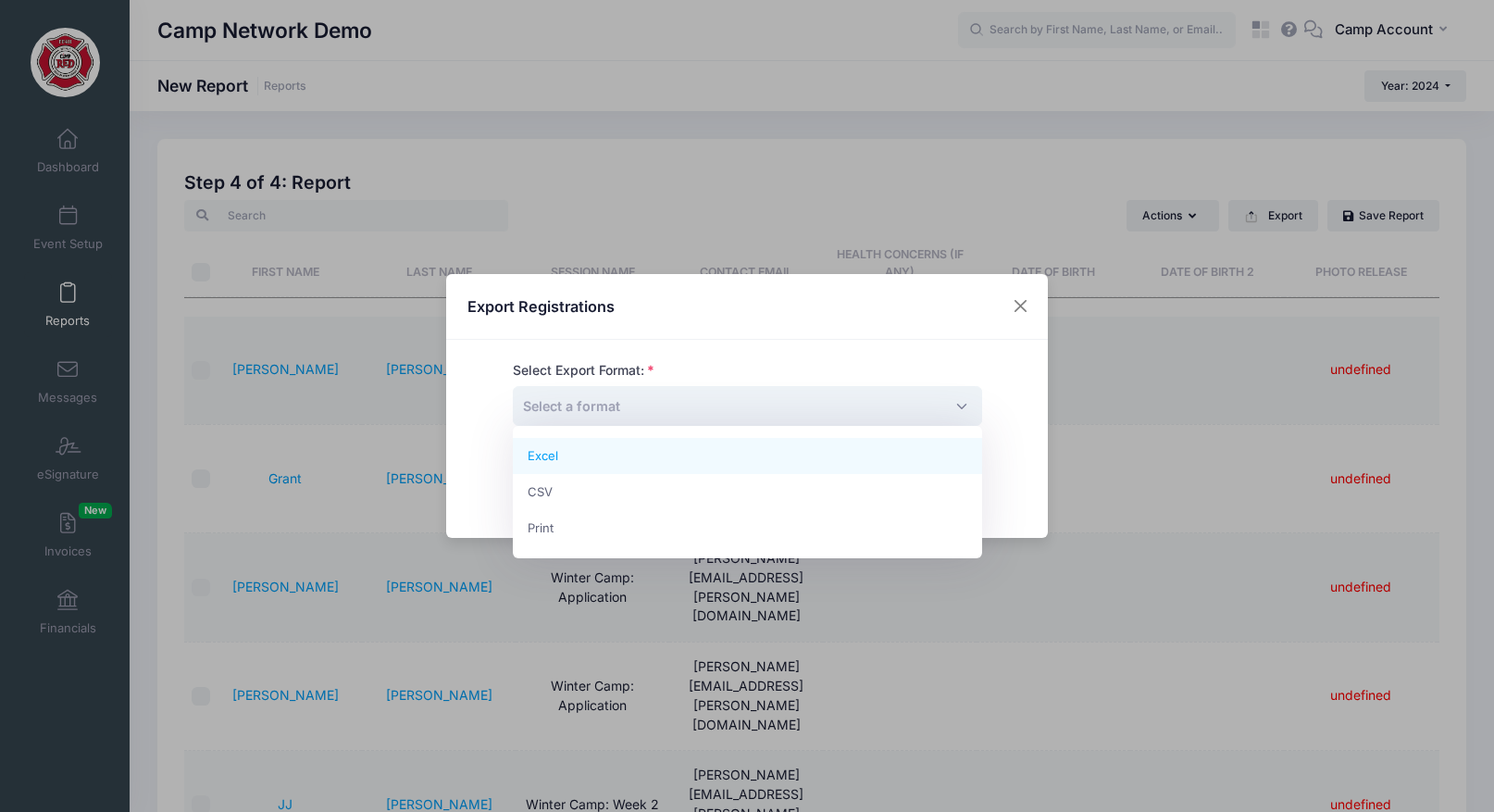
click at [647, 405] on span "Select a format" at bounding box center [748, 405] width 469 height 40
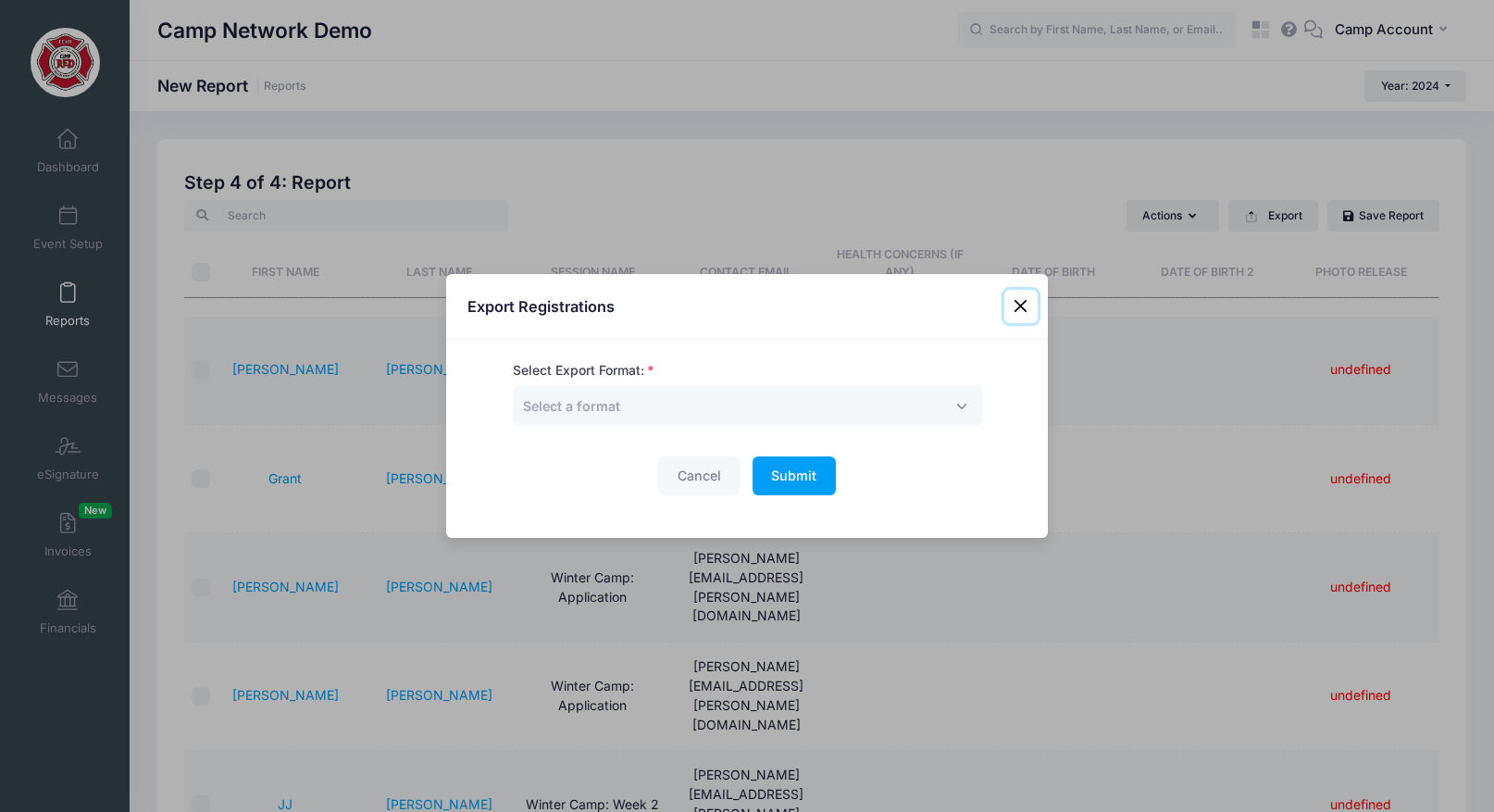
click at [1019, 300] on button "Close" at bounding box center [1021, 306] width 33 height 33
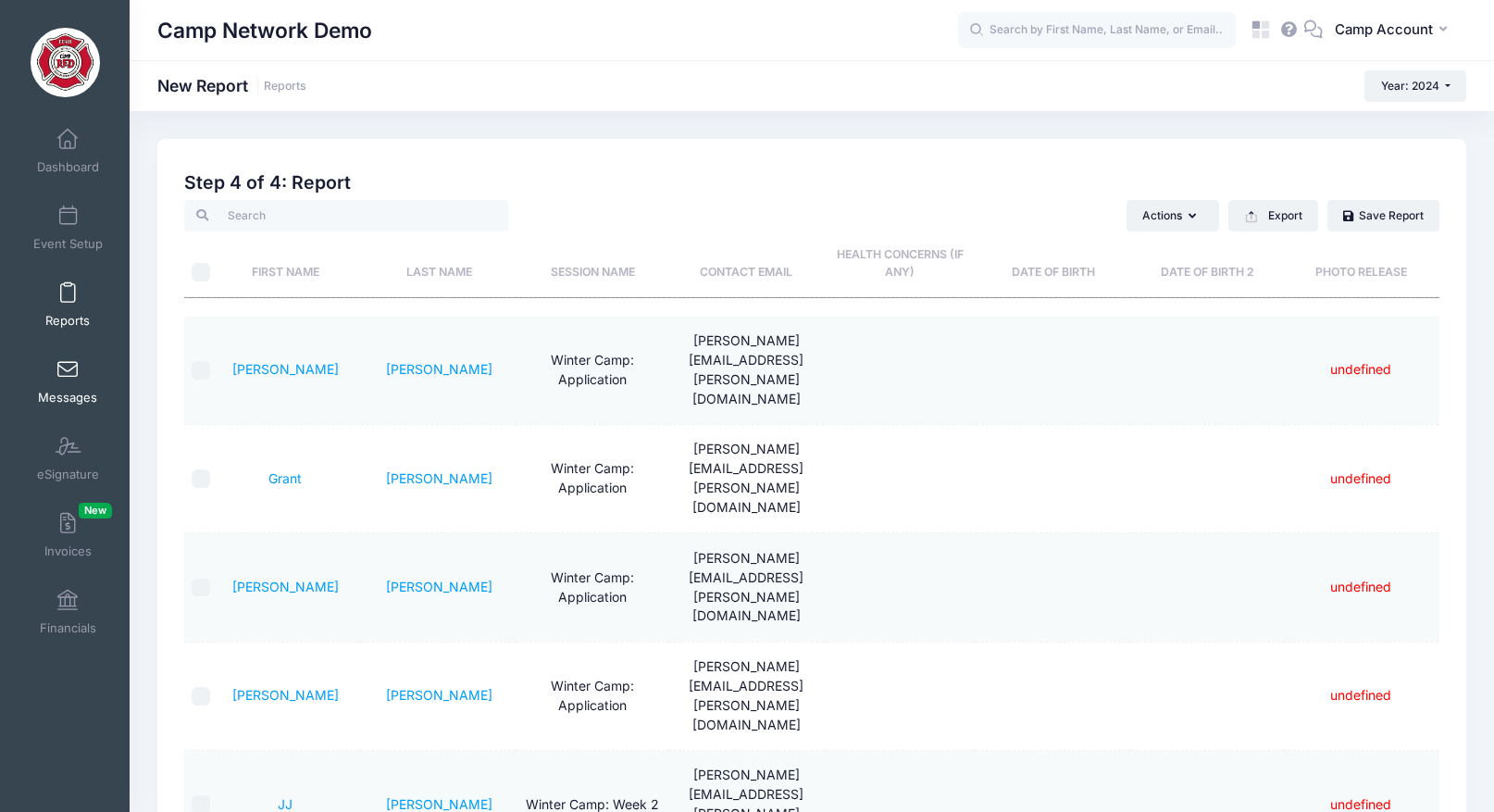
click at [80, 394] on span "Messages" at bounding box center [67, 397] width 59 height 16
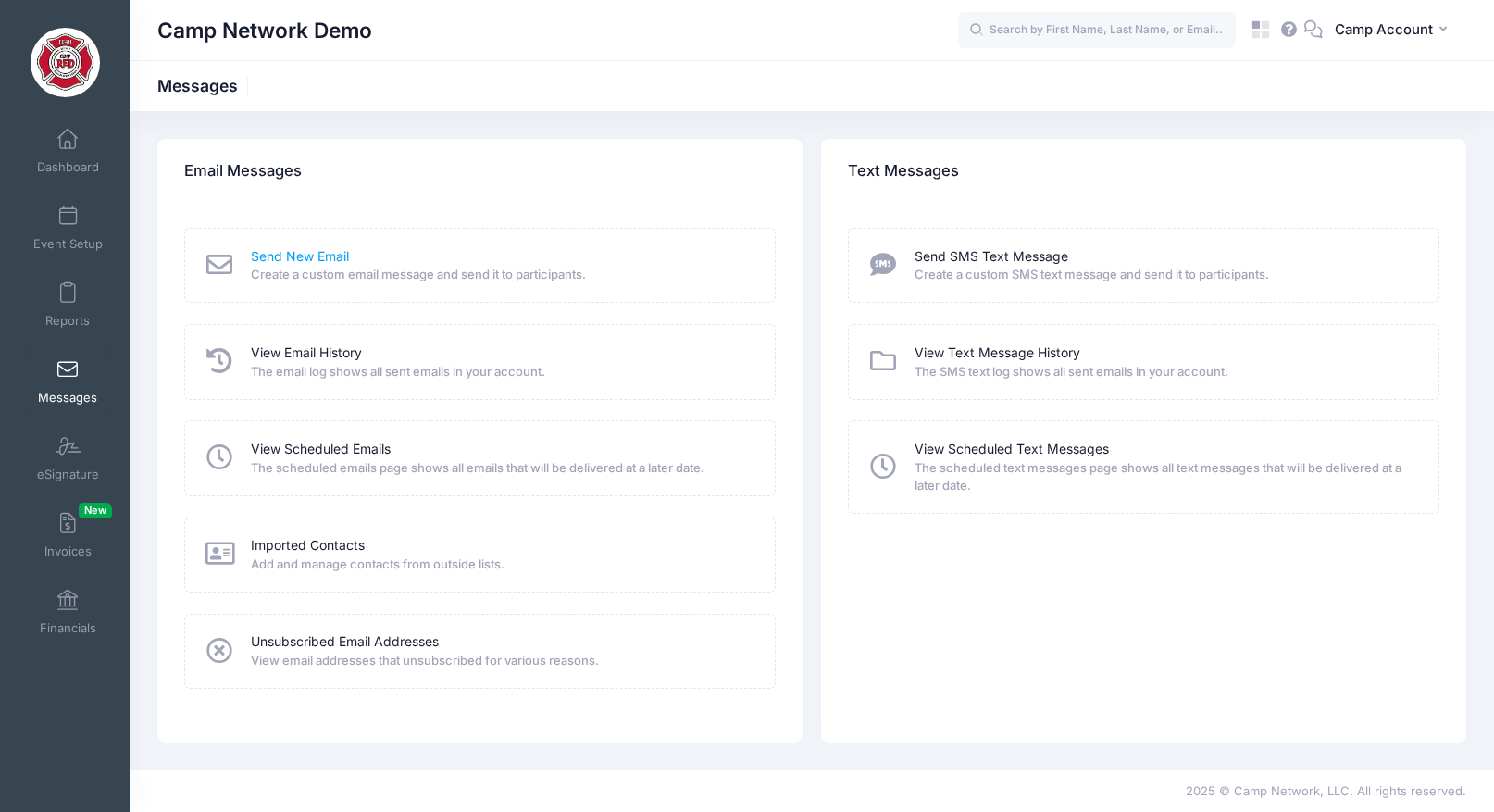
click at [310, 252] on link "Send New Email" at bounding box center [300, 257] width 98 height 19
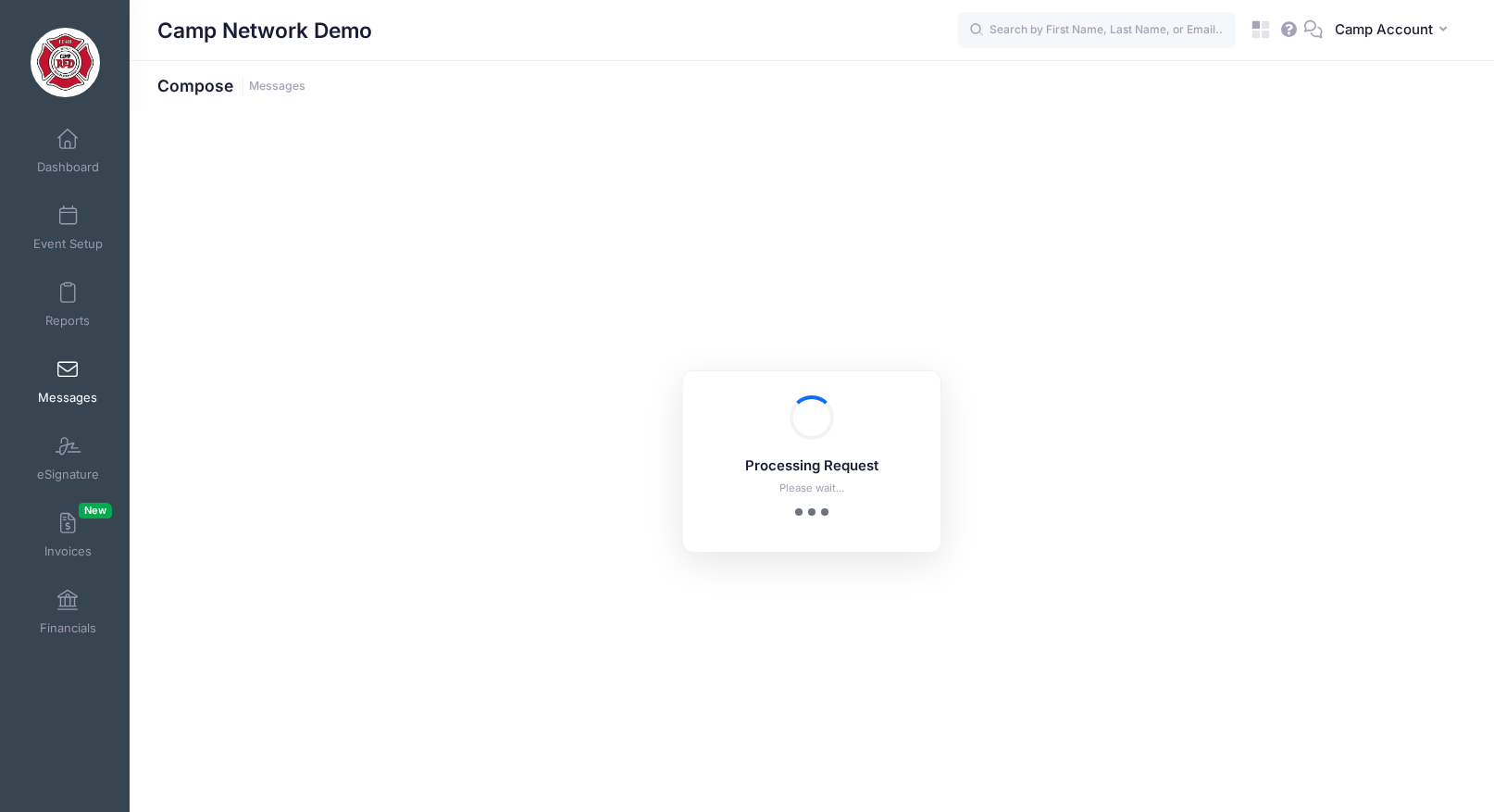
select select "2024"
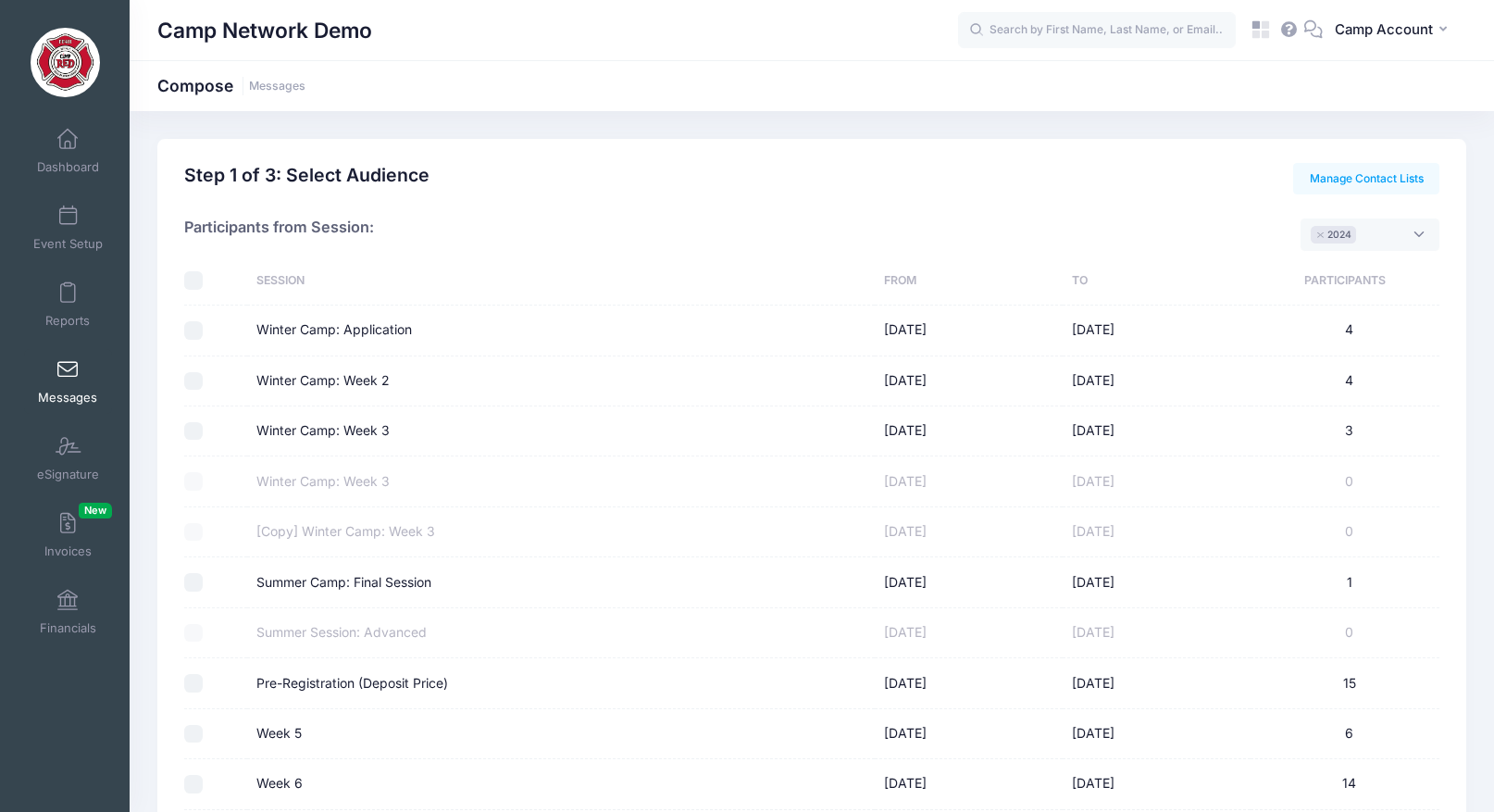
scroll to position [14, 0]
click at [192, 332] on input "Winter Camp: Application" at bounding box center [193, 330] width 19 height 18
checkbox input "true"
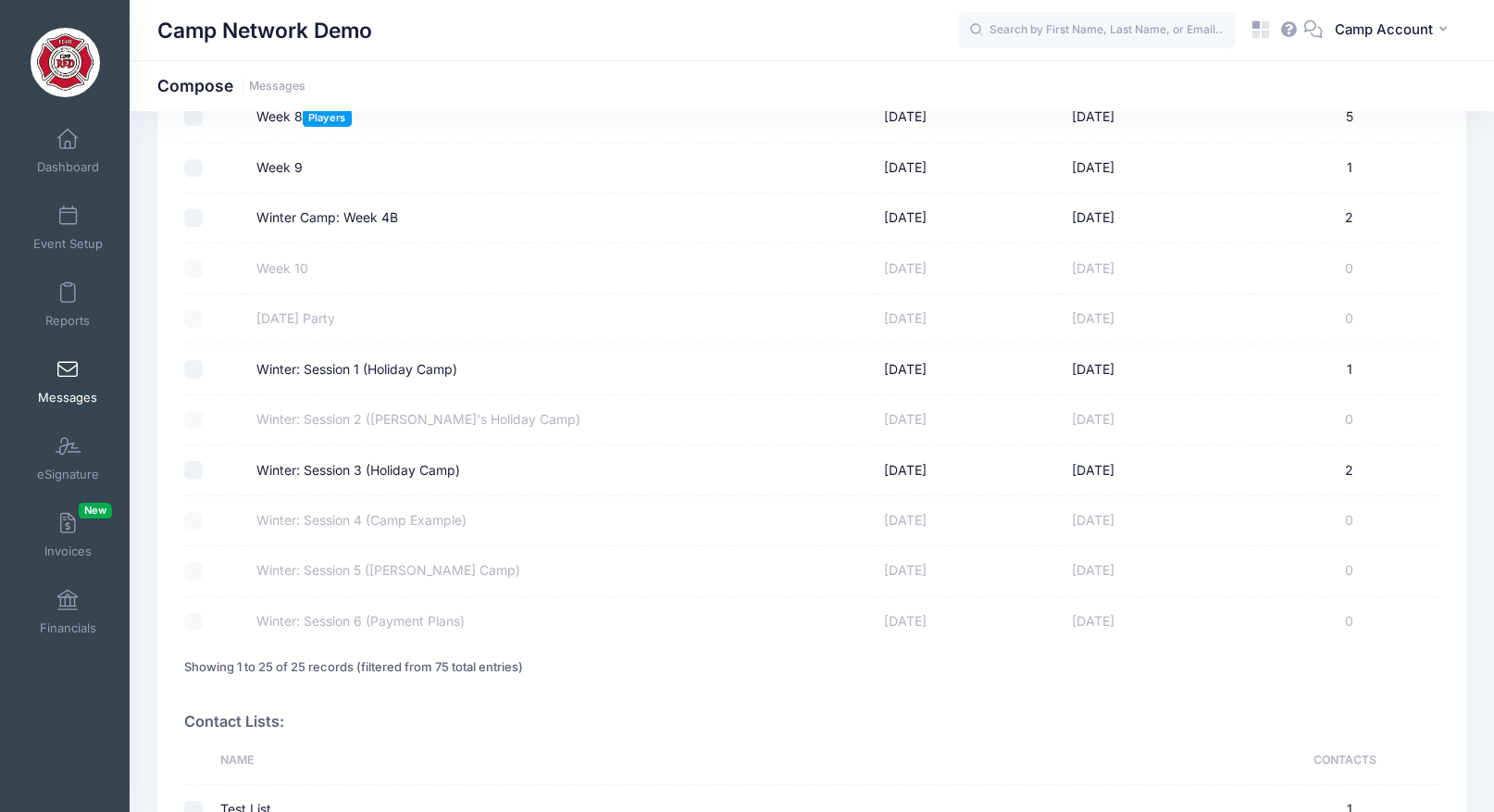
scroll to position [1126, 0]
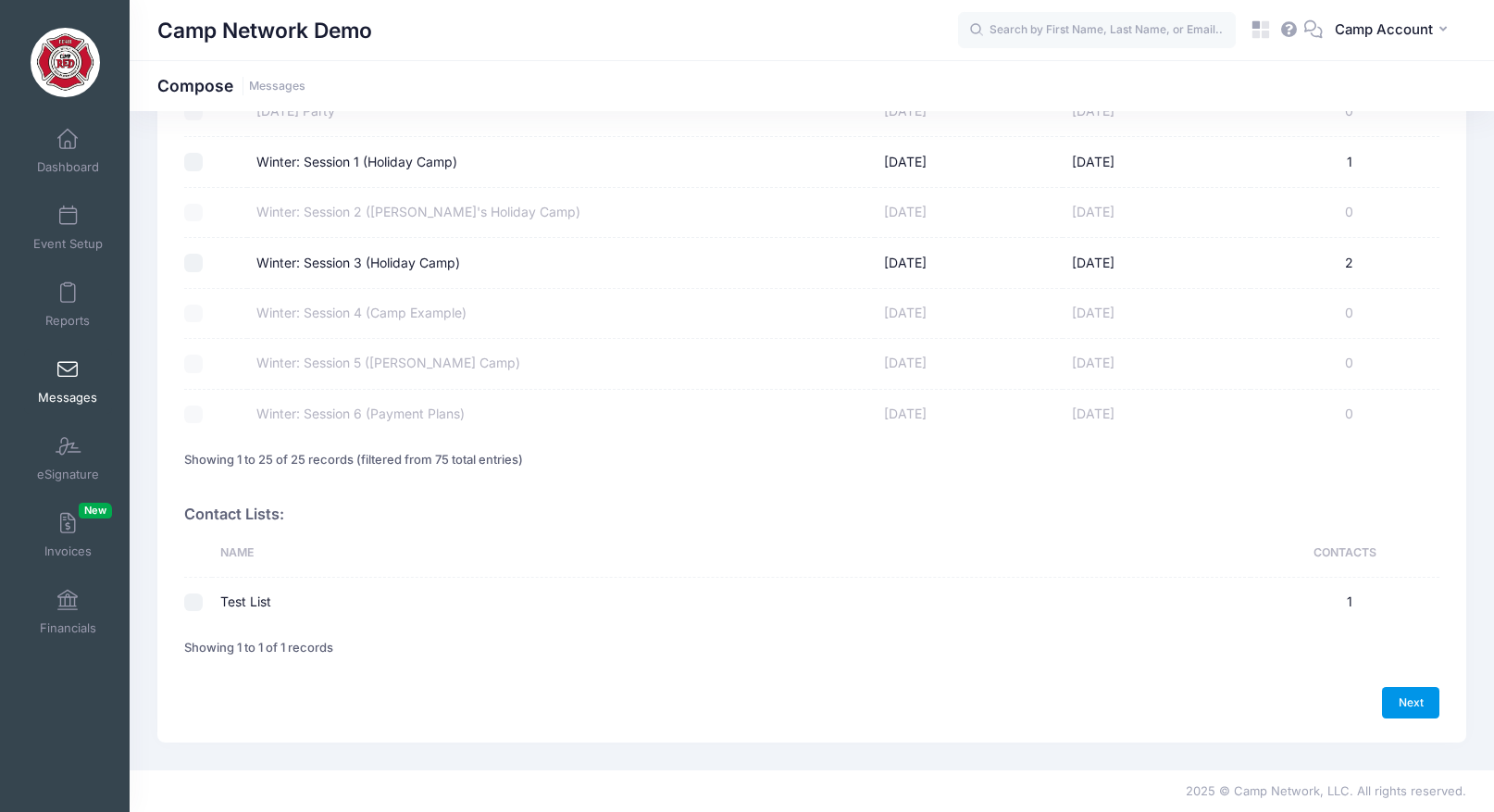
click at [1399, 690] on link "Next" at bounding box center [1410, 702] width 57 height 31
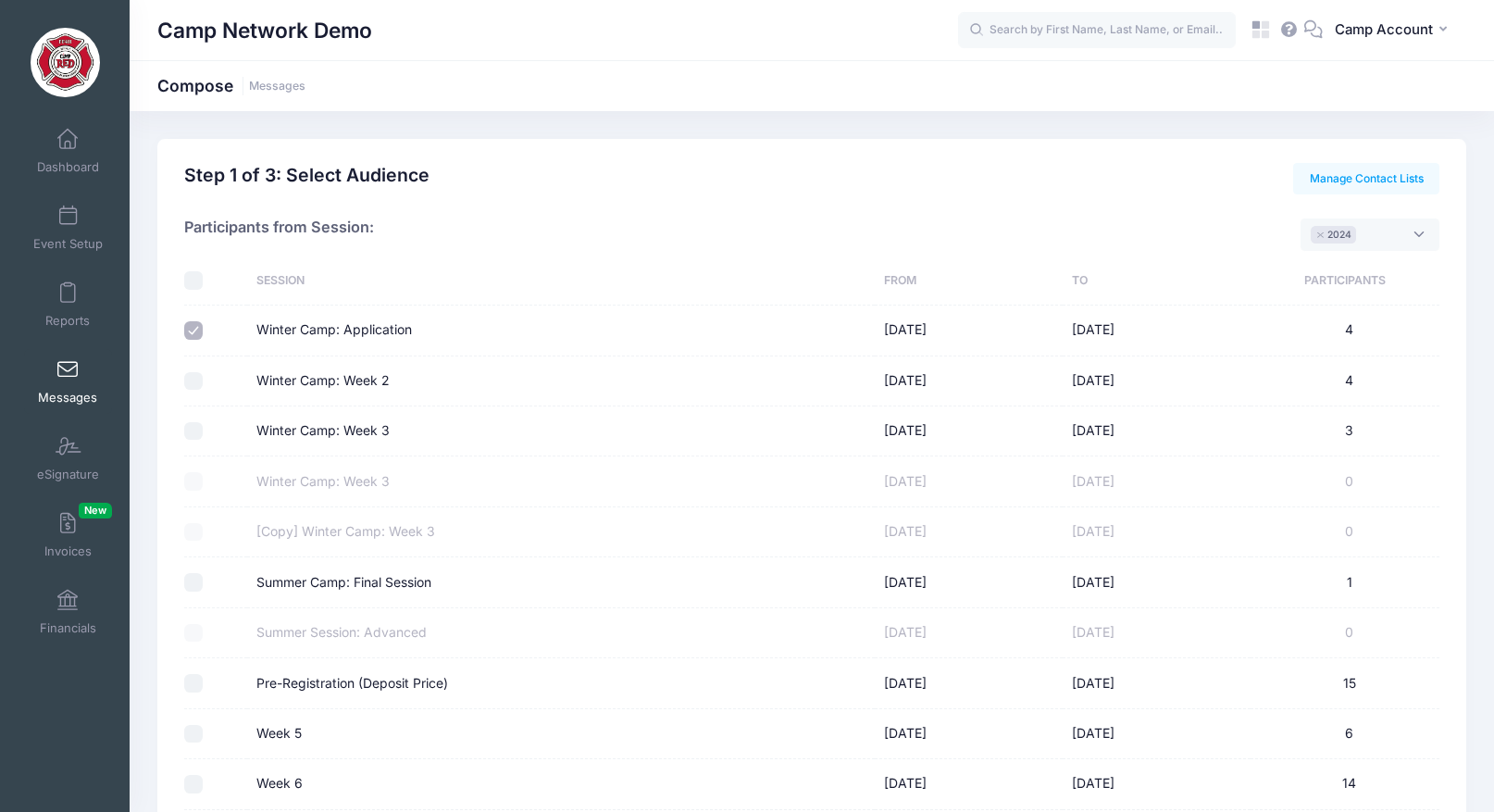
select select "50"
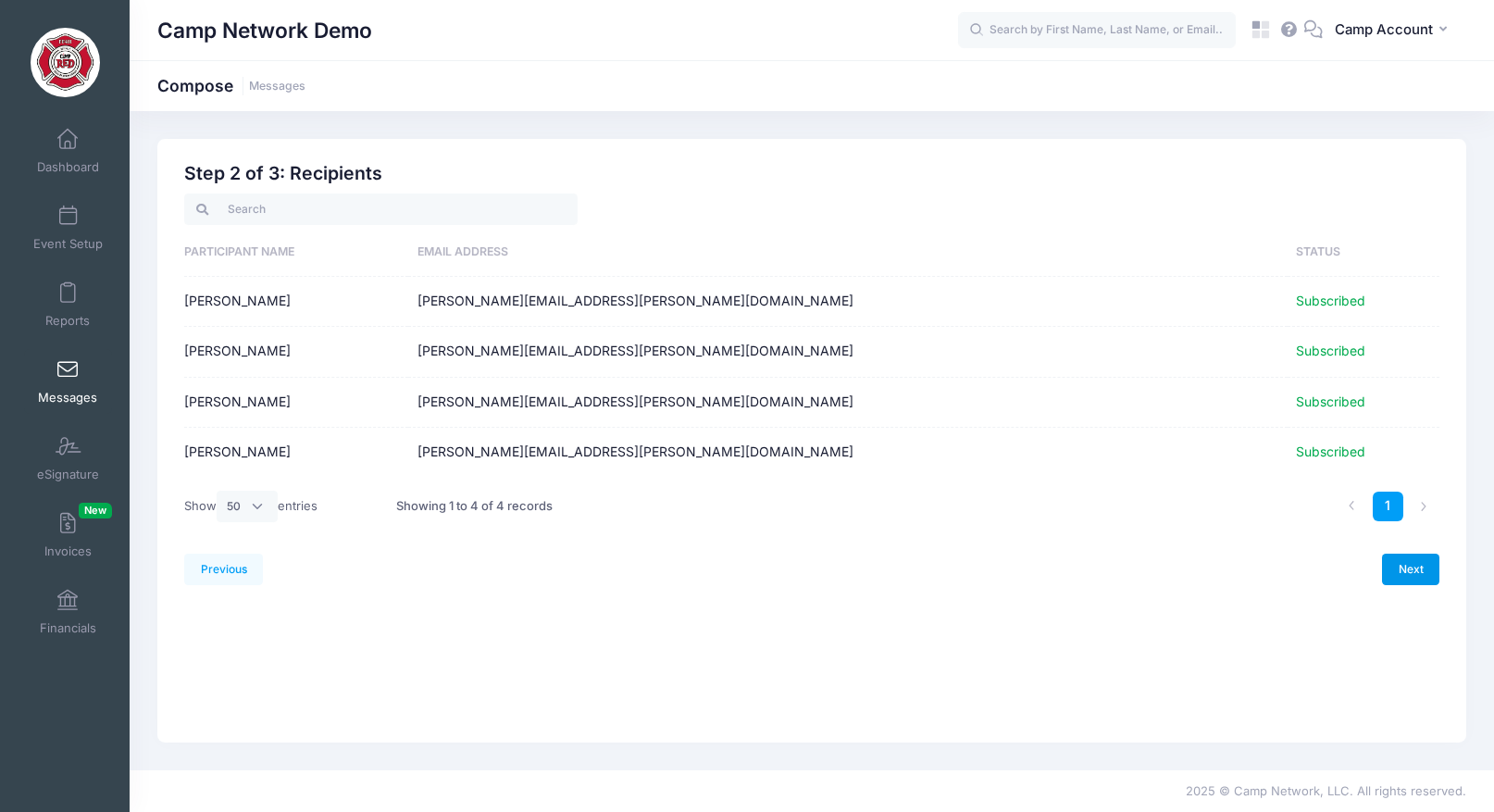
click at [1397, 568] on link "Next" at bounding box center [1410, 569] width 57 height 31
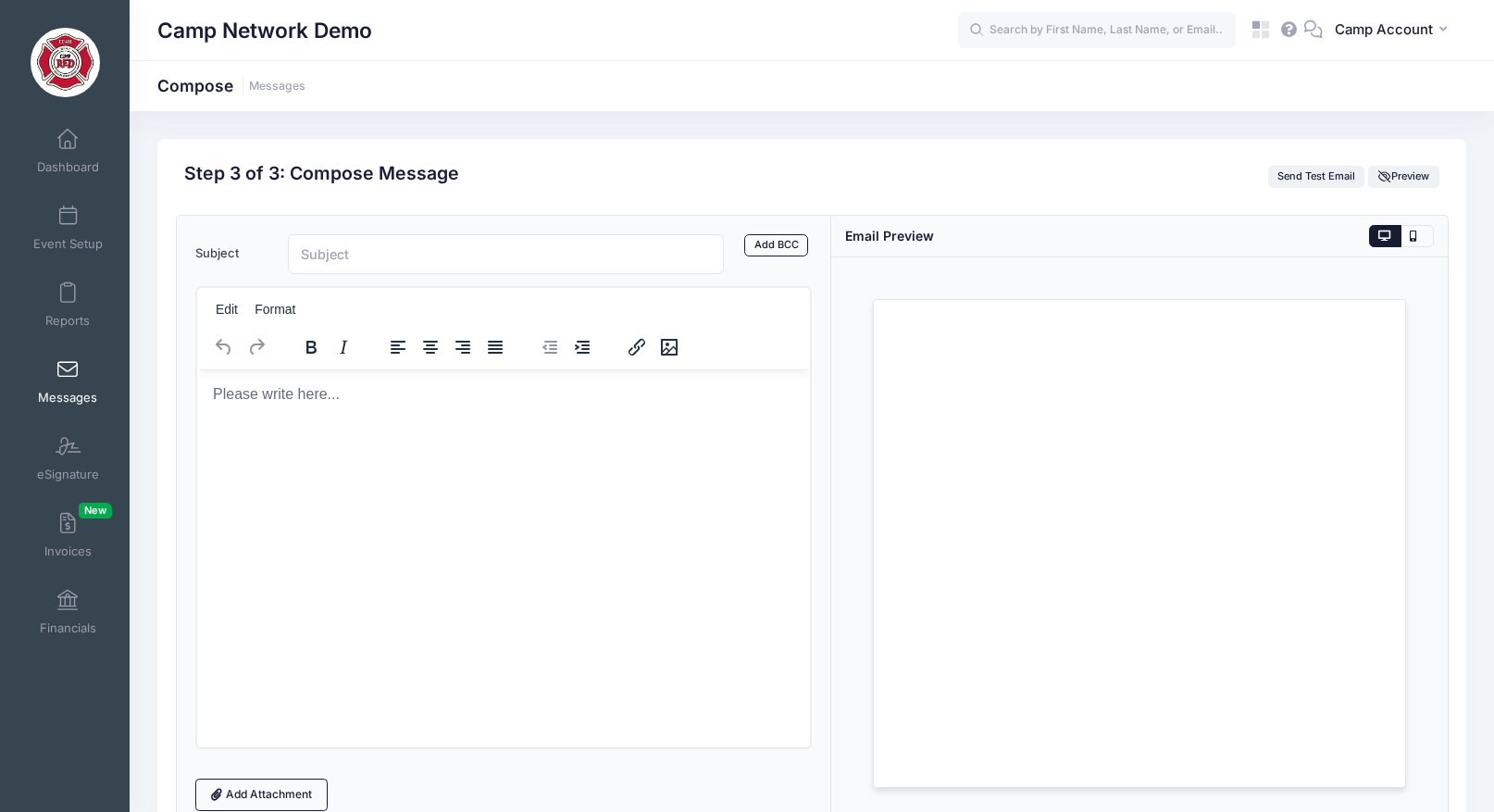
click at [356, 402] on p "Rich Text Area. Press ALT-0 for help." at bounding box center [503, 392] width 583 height 20
click at [365, 261] on input "Subject" at bounding box center [506, 253] width 436 height 40
type input "Reminders"
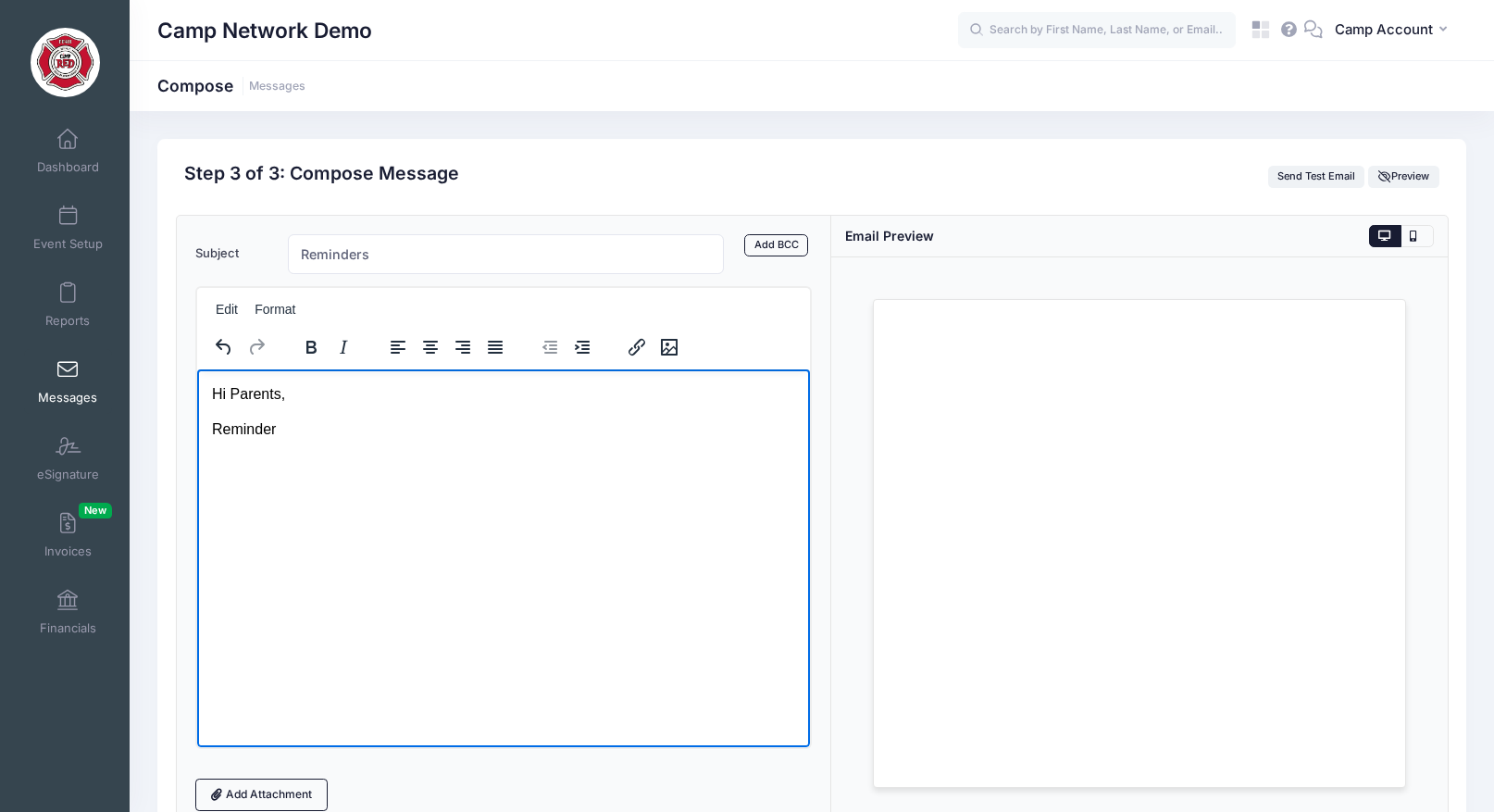
click at [84, 365] on link "Messages" at bounding box center [68, 381] width 88 height 65
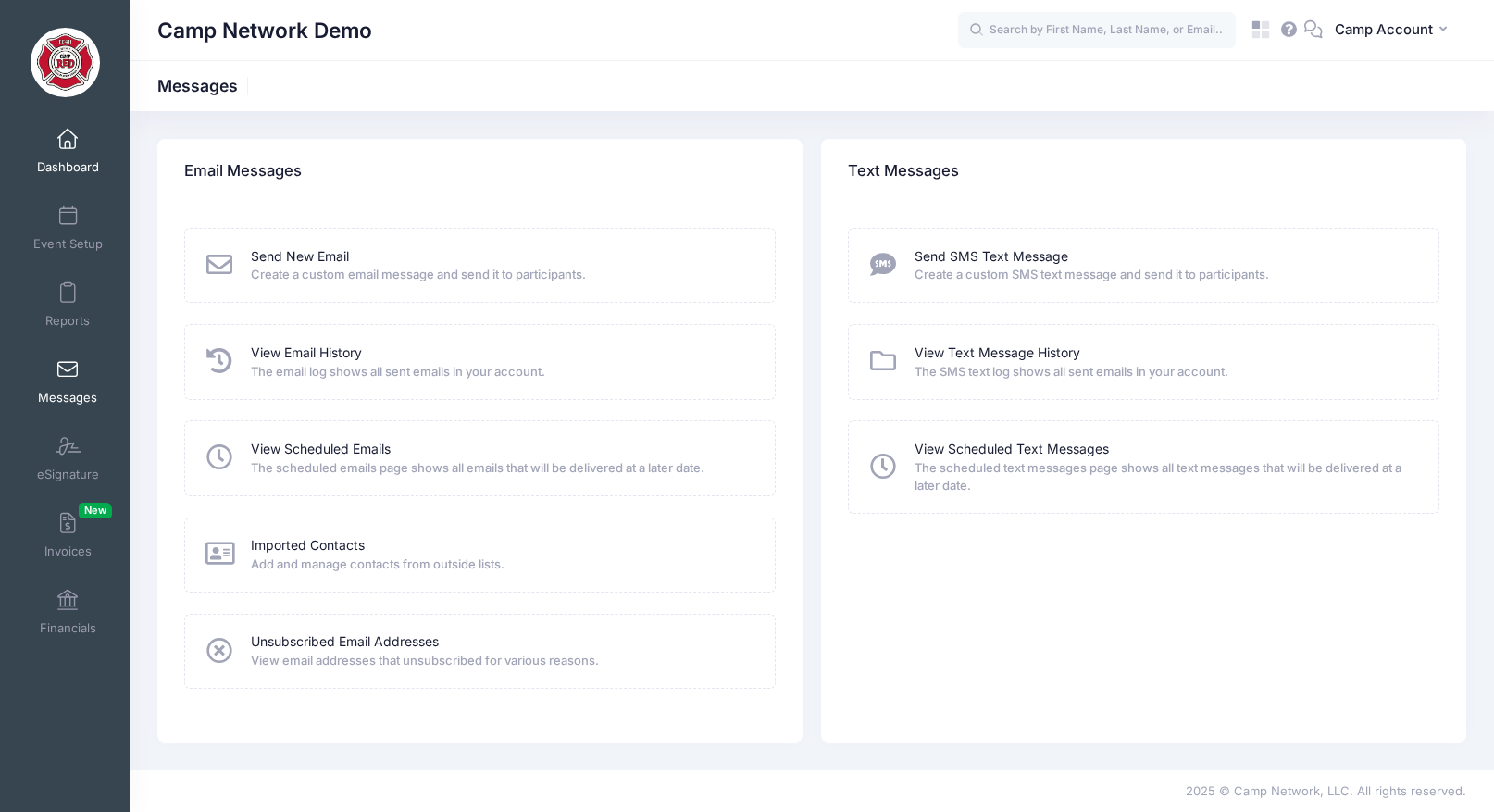
click at [84, 164] on span "Dashboard" at bounding box center [68, 166] width 62 height 16
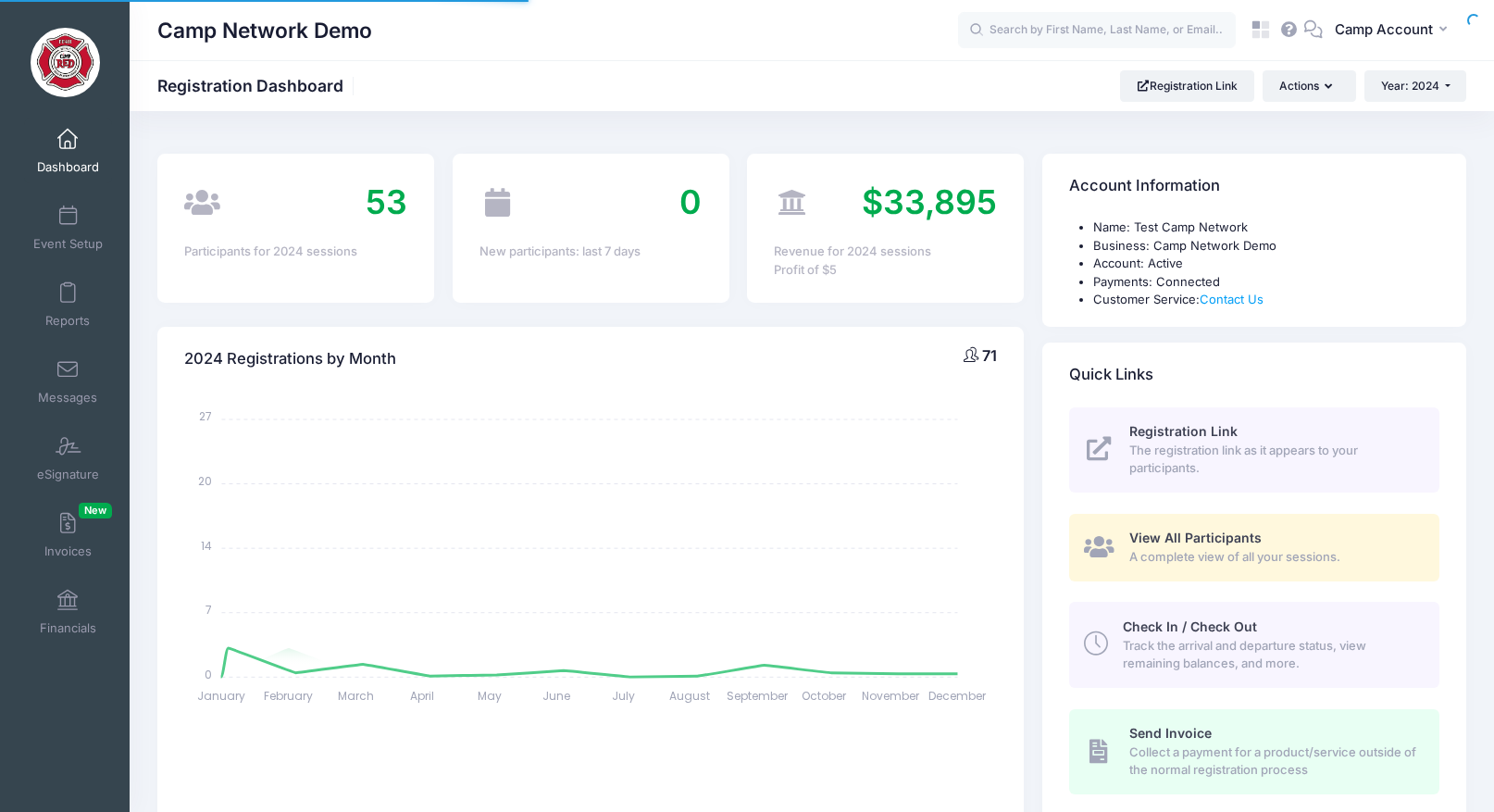
select select
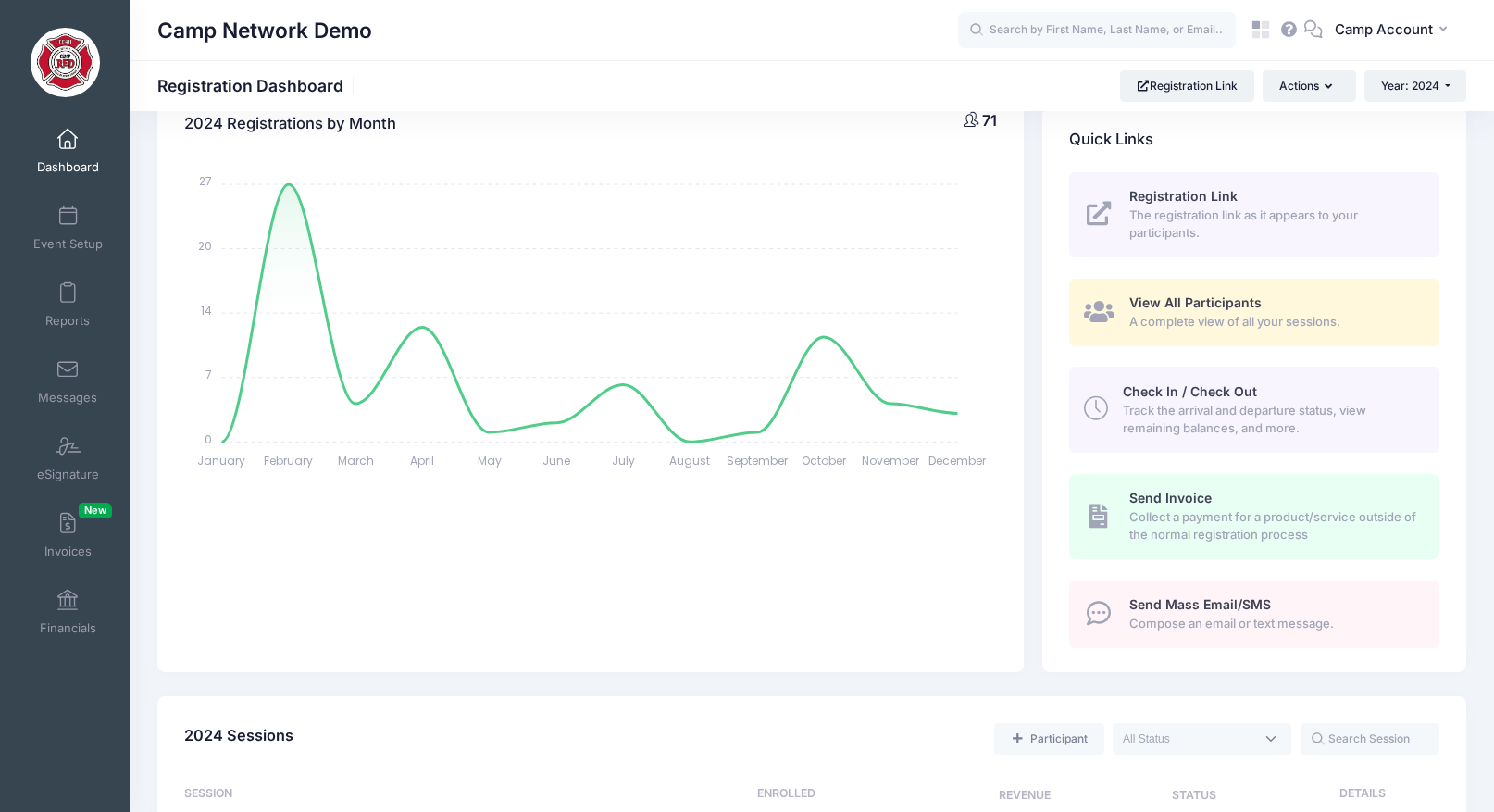
scroll to position [251, 0]
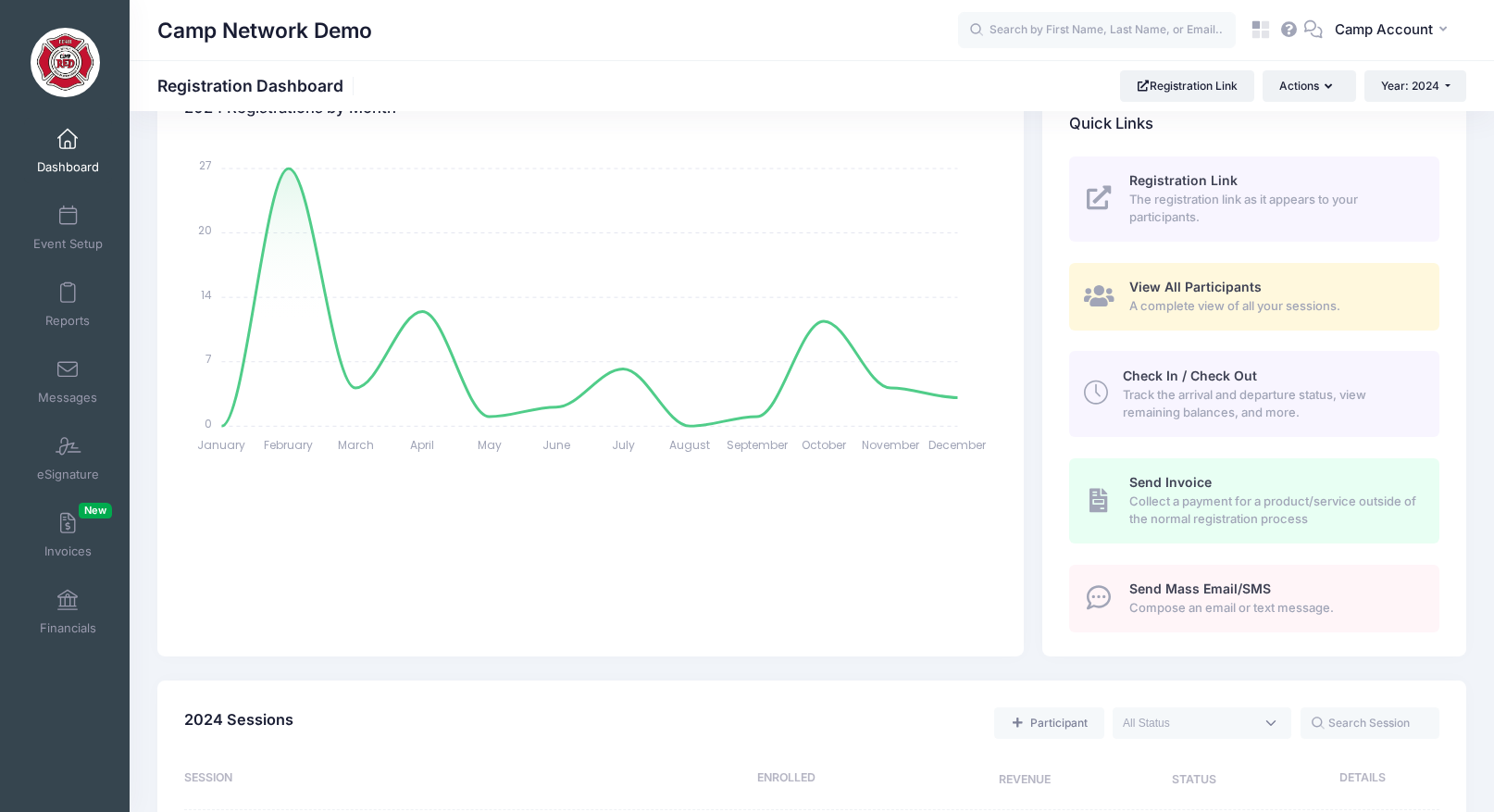
click at [1177, 368] on span "Check In / Check Out" at bounding box center [1190, 375] width 134 height 16
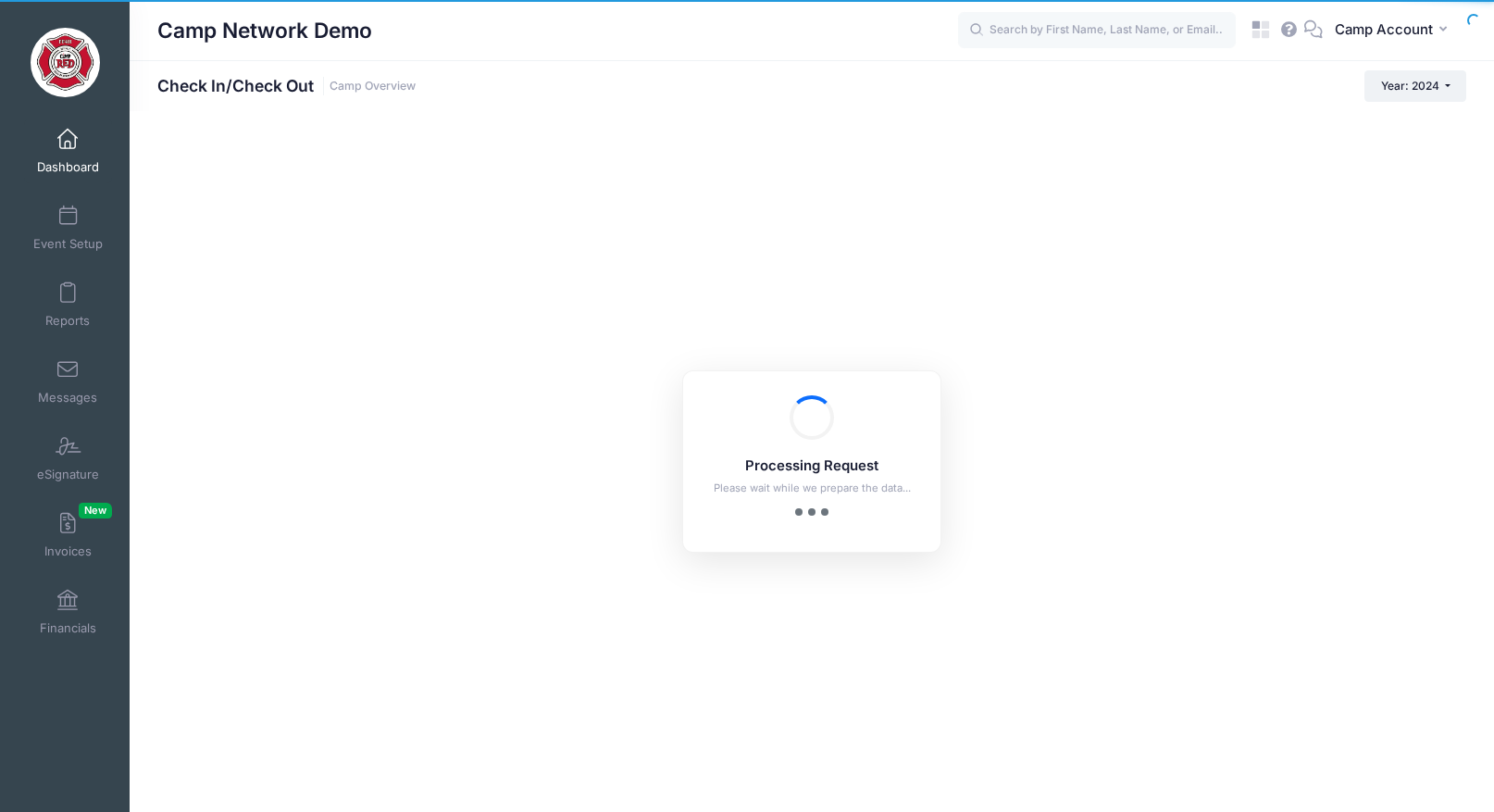
checkbox input "true"
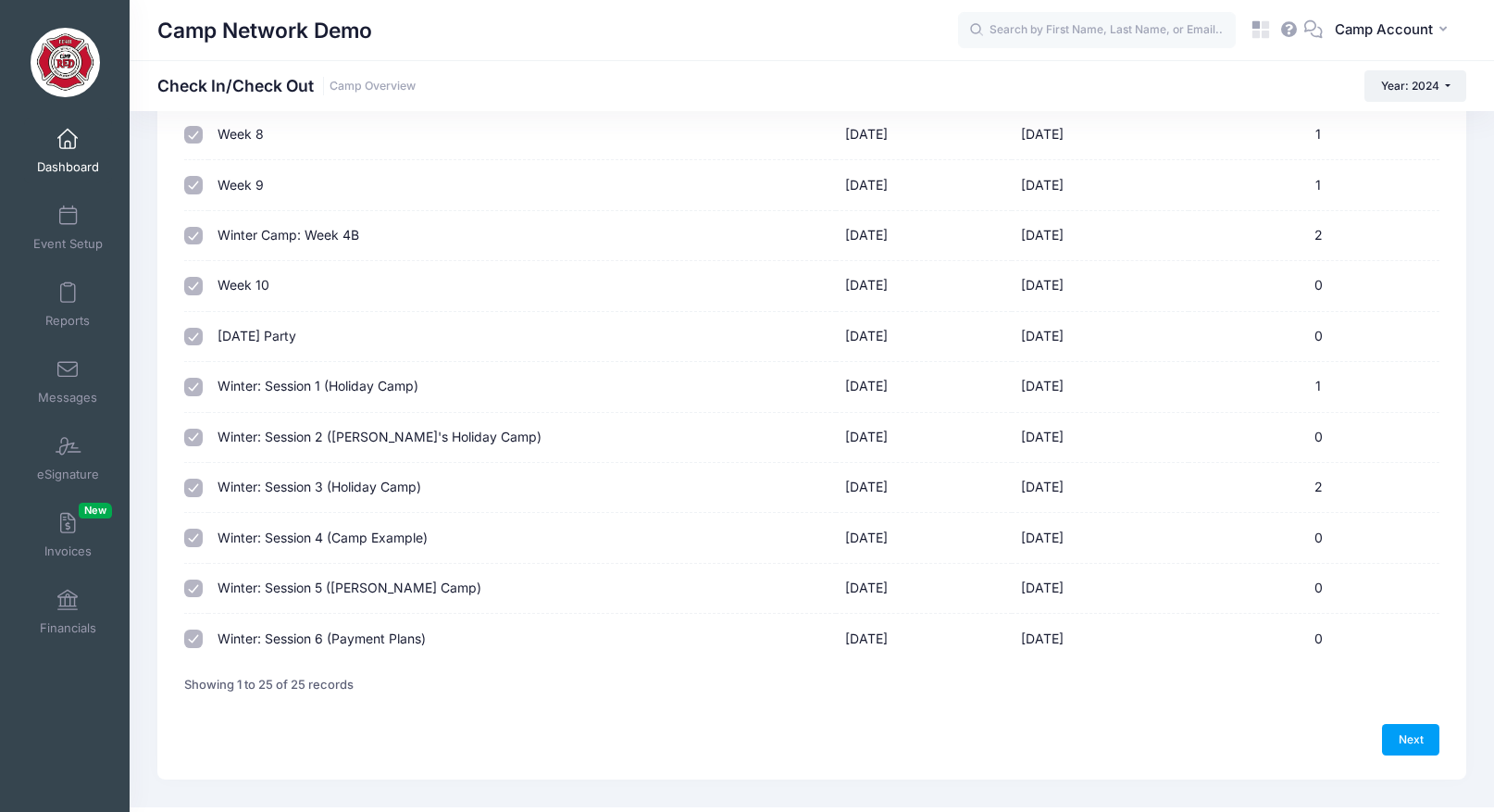
scroll to position [897, 0]
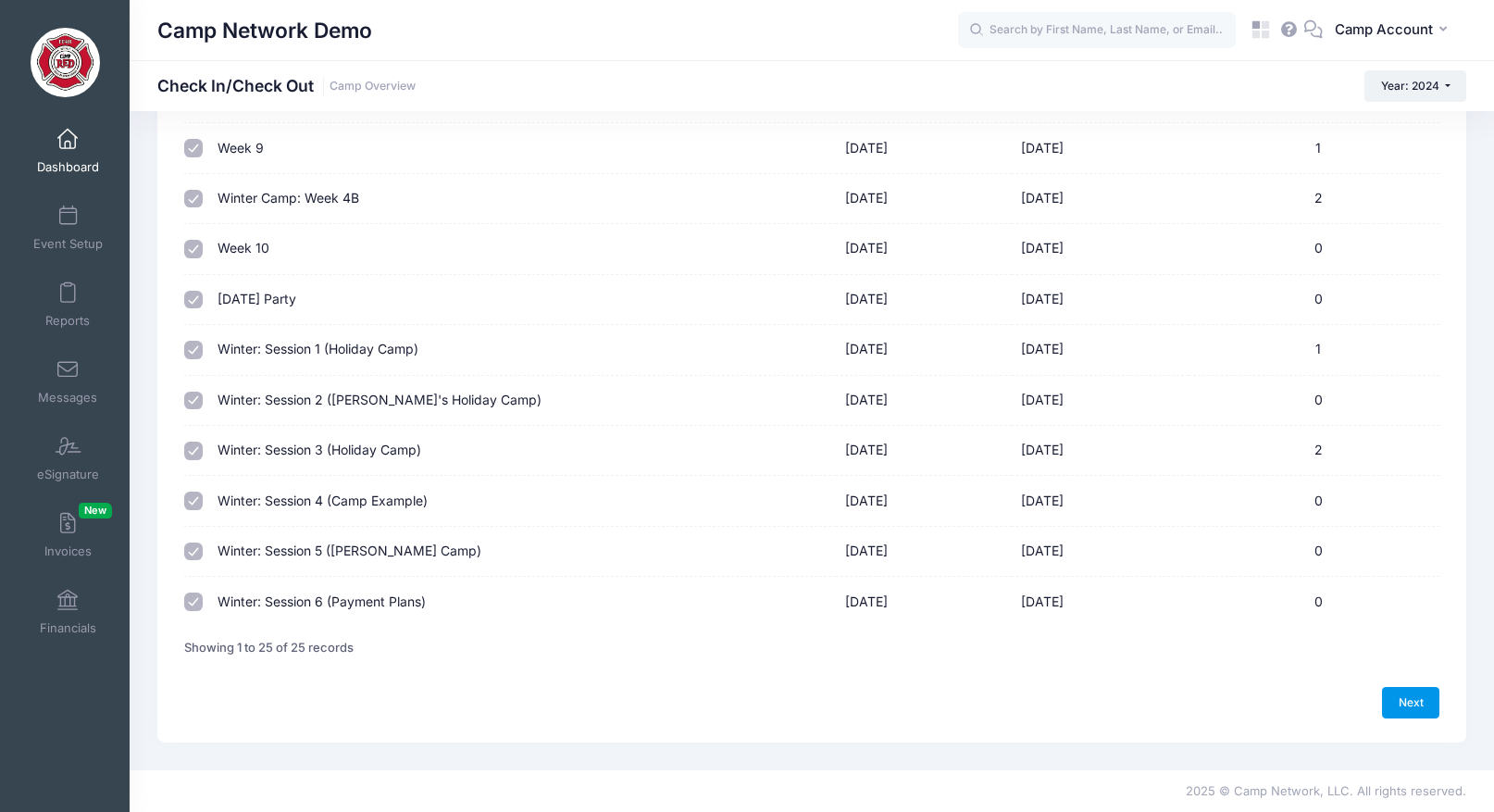
click at [1429, 710] on link "Next" at bounding box center [1410, 702] width 57 height 31
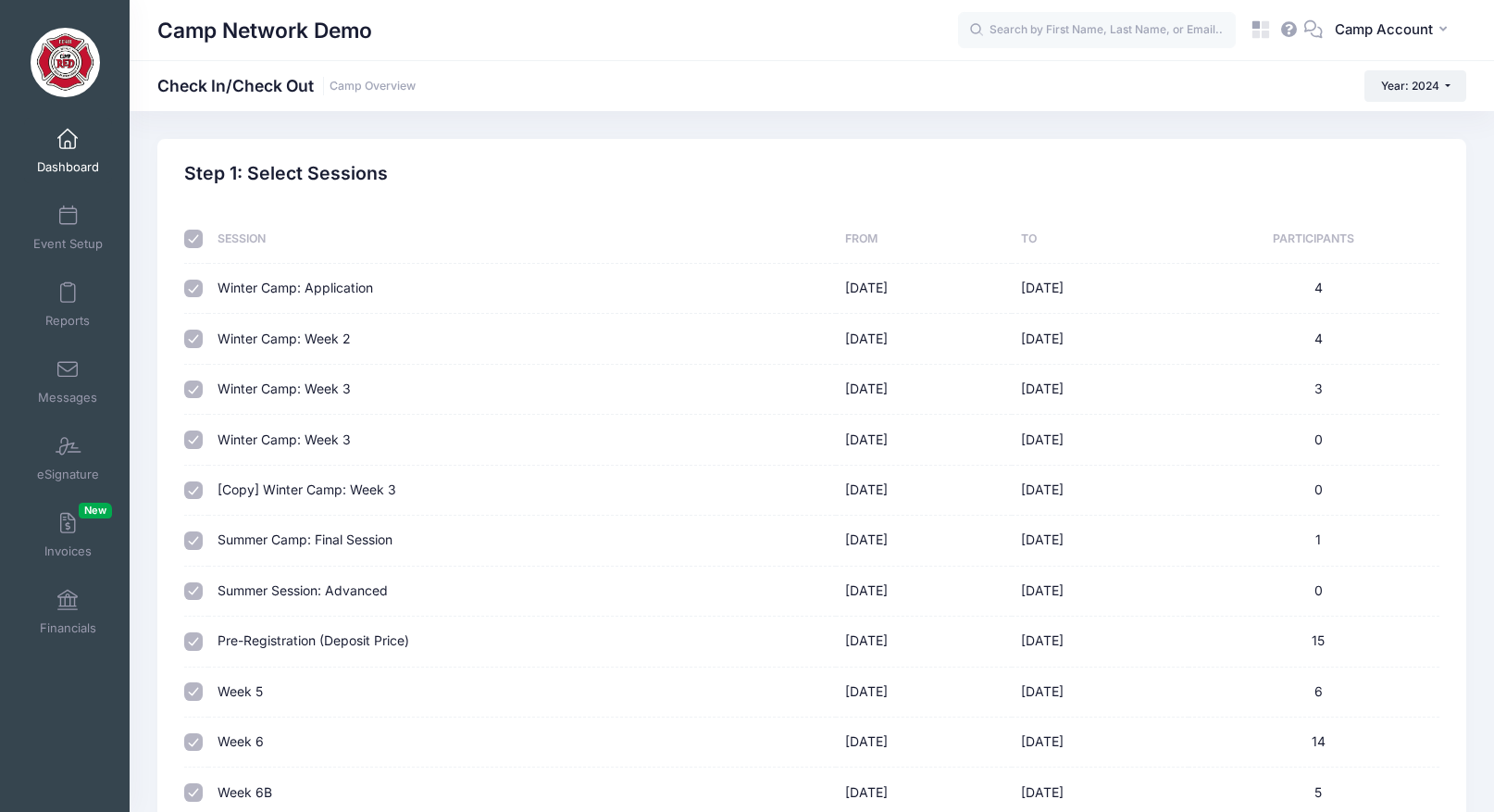
select select "10"
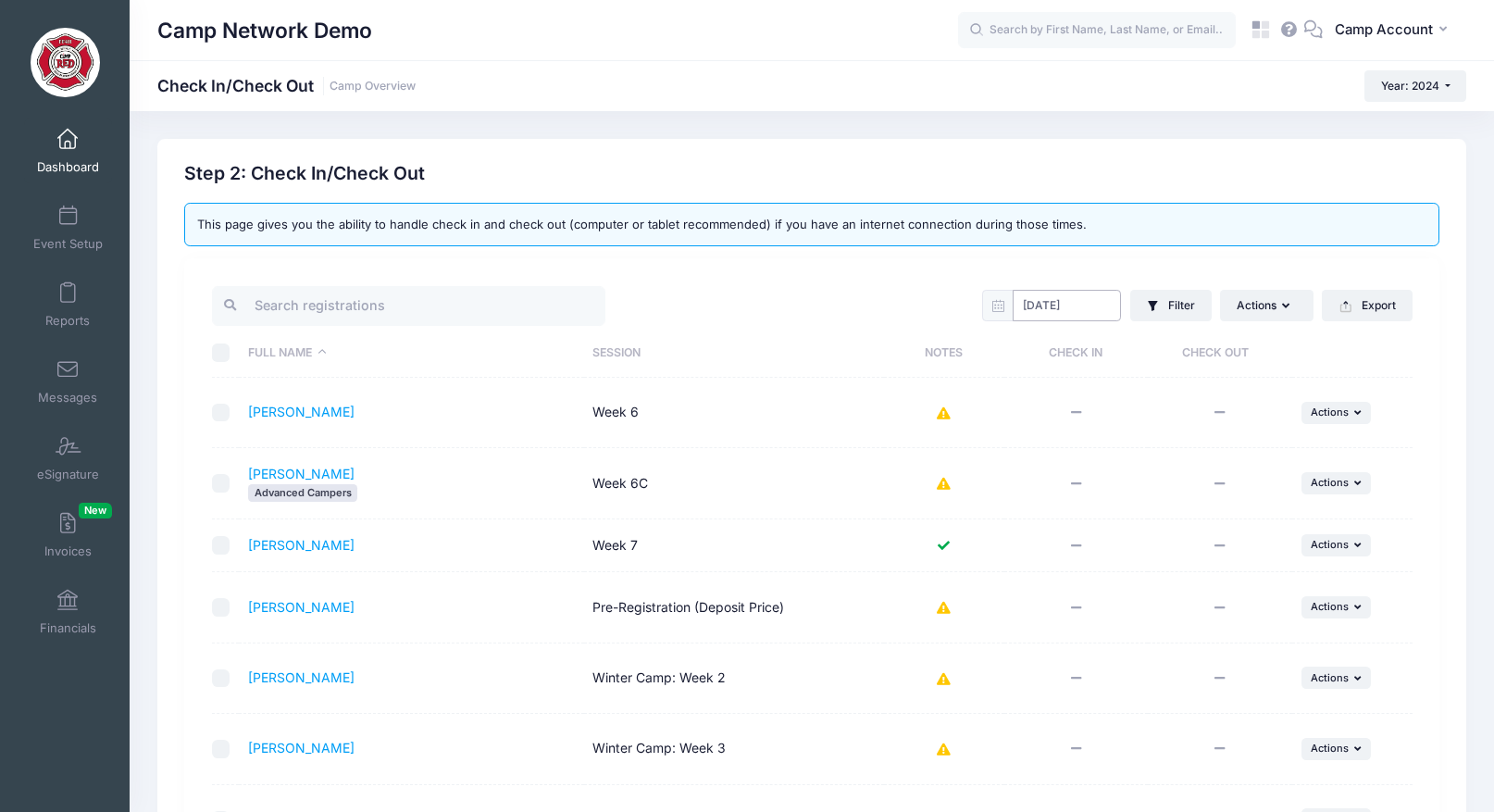
click at [1072, 306] on input "[DATE]" at bounding box center [1066, 305] width 108 height 31
click at [851, 262] on div "[DATE] Filter Filter Options Check In/Out Status: Not Checked In Checked In Not…" at bounding box center [811, 702] width 1255 height 889
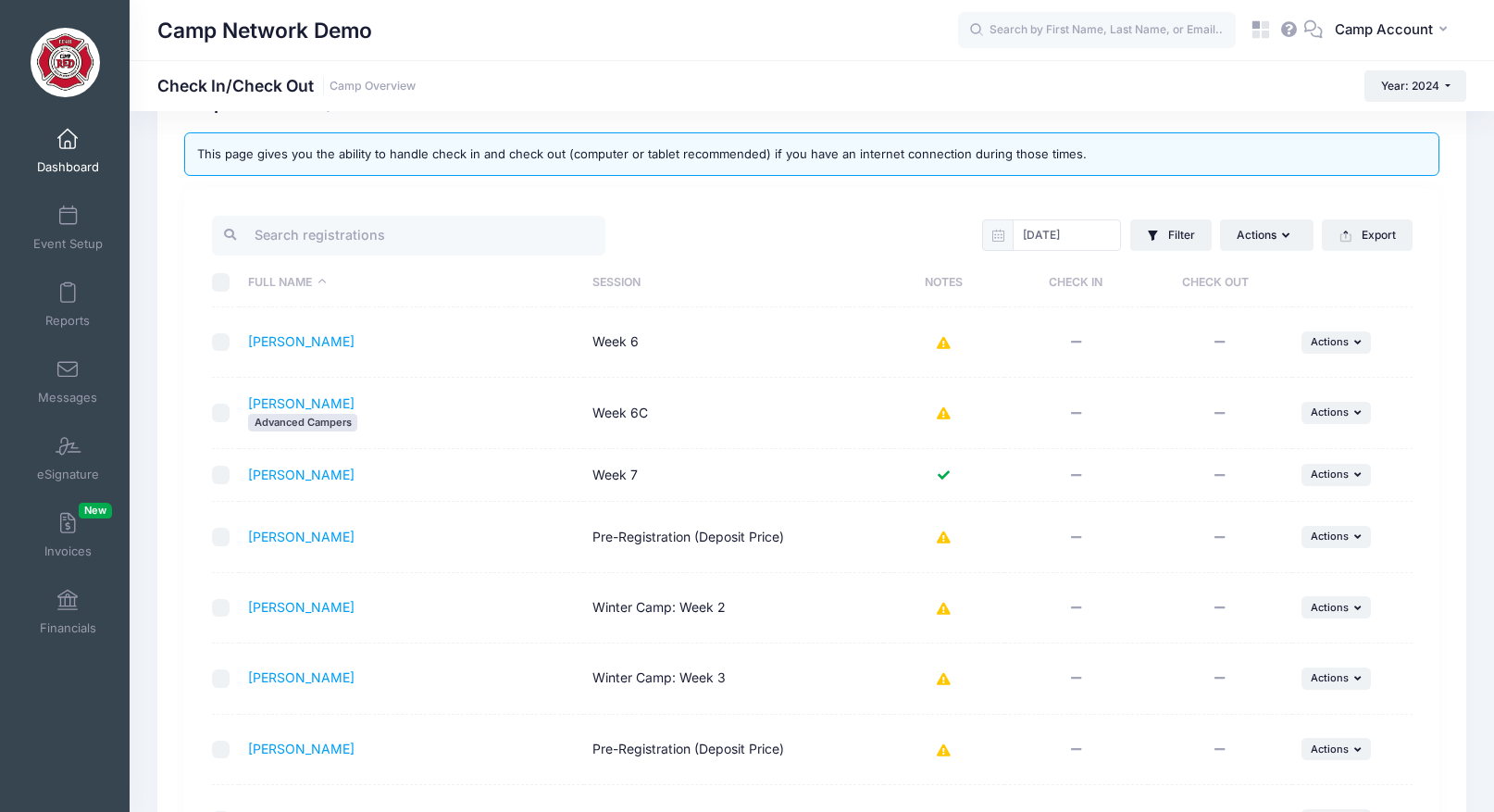
scroll to position [73, 0]
click at [1342, 342] on span "Actions" at bounding box center [1329, 338] width 38 height 13
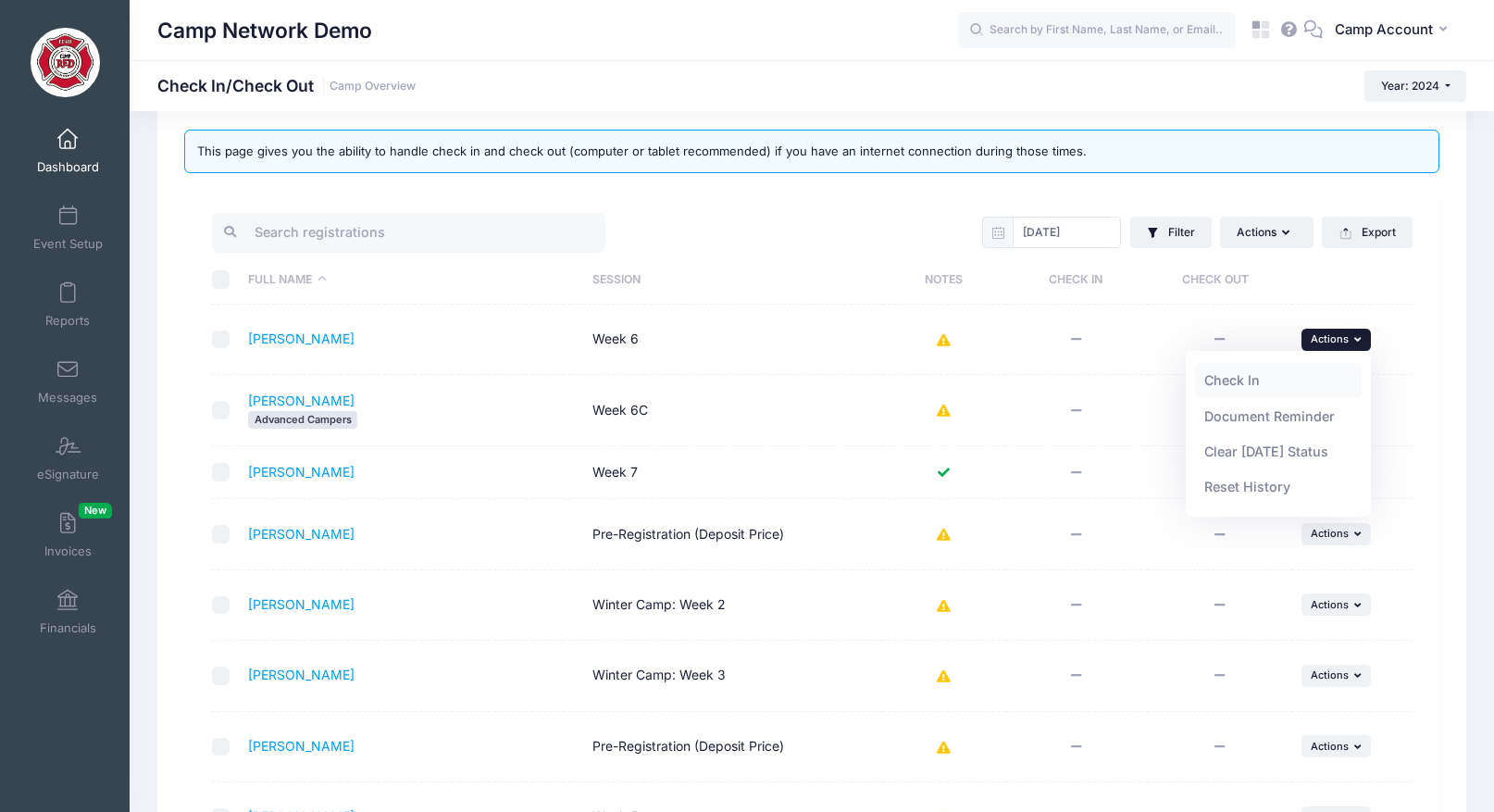
click at [1265, 385] on link "Check In" at bounding box center [1279, 381] width 168 height 35
click at [1340, 342] on span "Actions" at bounding box center [1329, 338] width 38 height 13
click at [1318, 375] on link "Check Out" at bounding box center [1279, 381] width 168 height 35
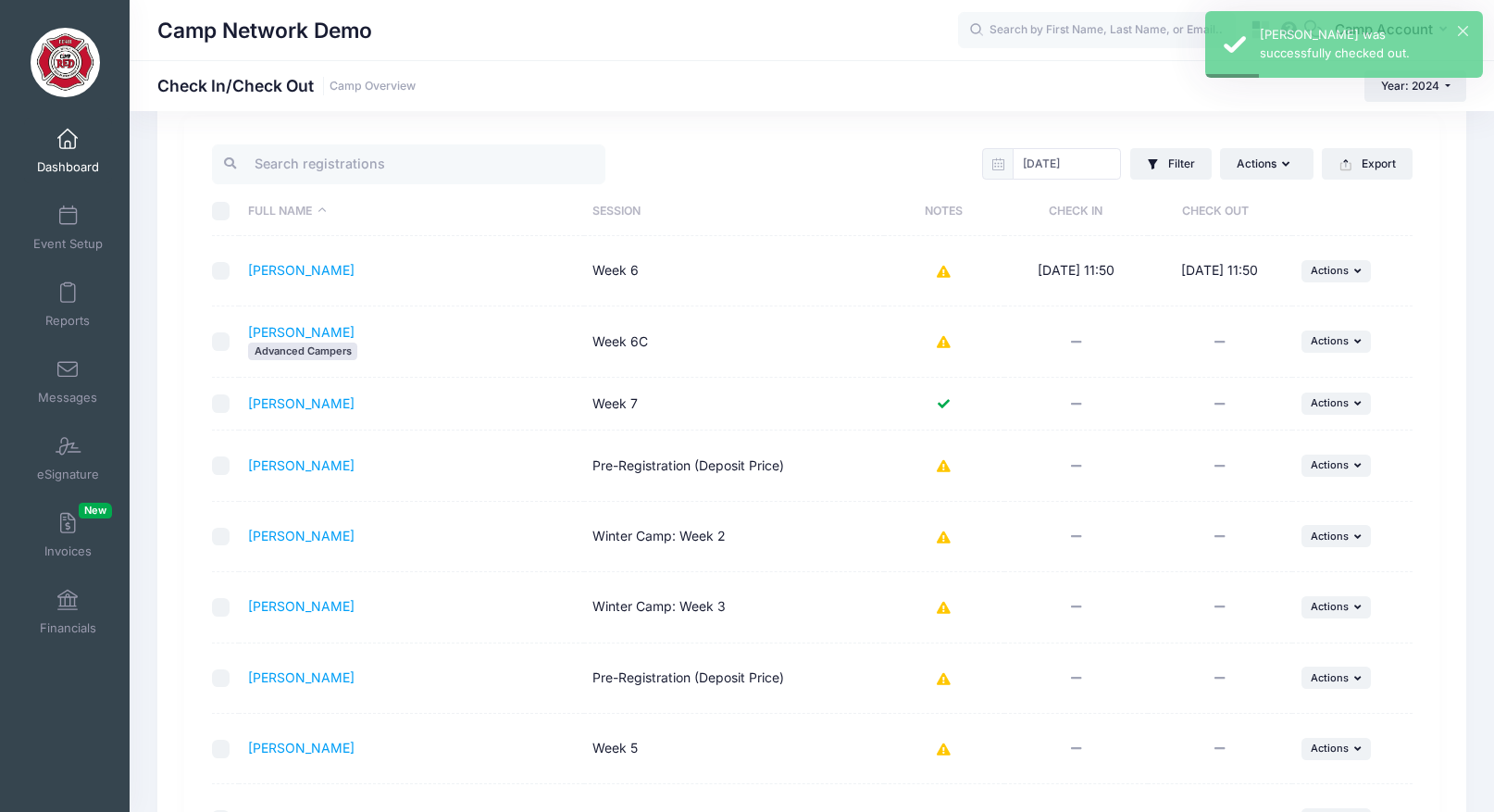
scroll to position [143, 0]
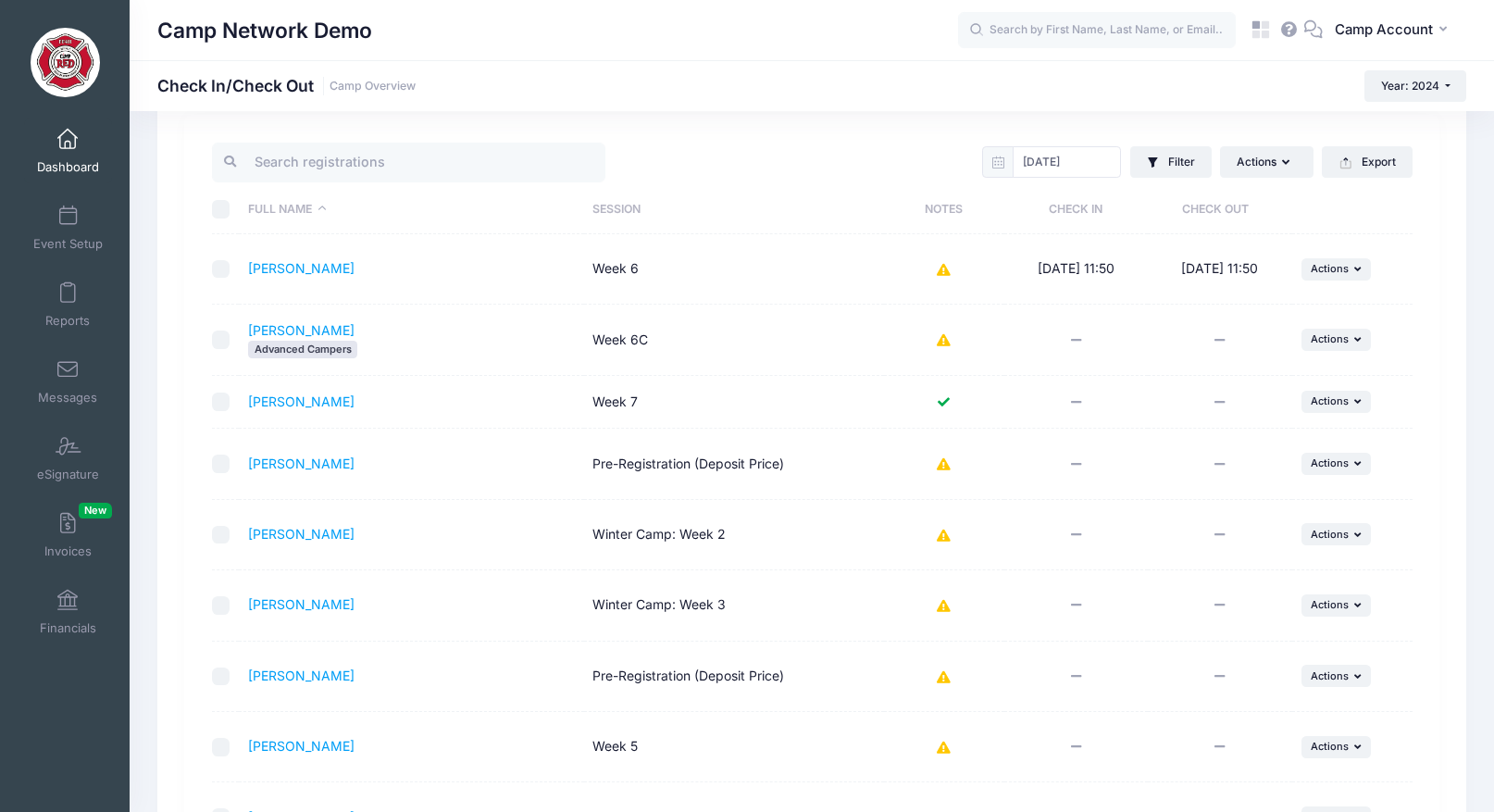
click at [945, 607] on icon at bounding box center [944, 607] width 15 height 0
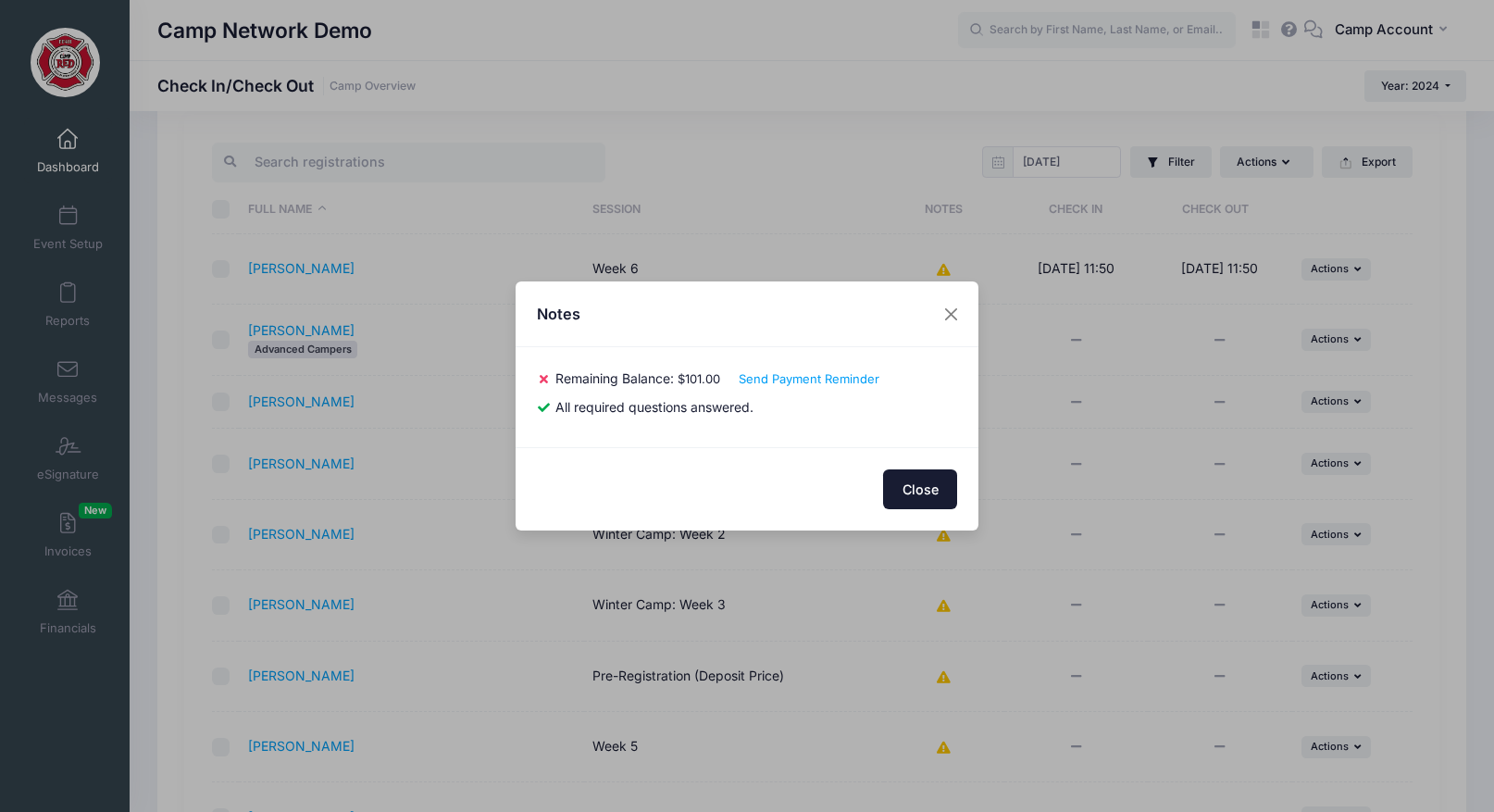
click at [915, 488] on button "Close" at bounding box center [920, 489] width 74 height 40
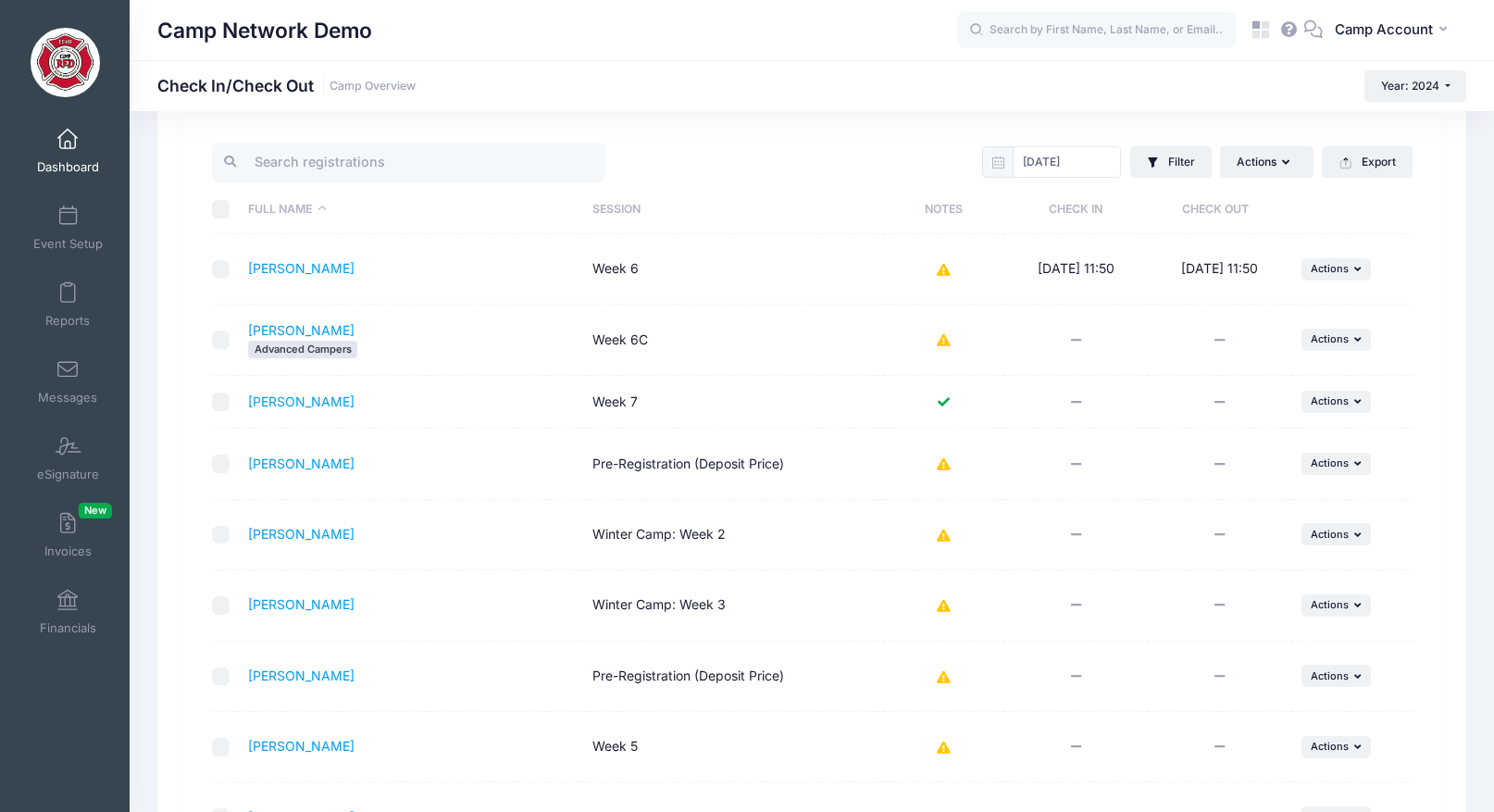
click at [945, 535] on icon at bounding box center [944, 535] width 15 height 0
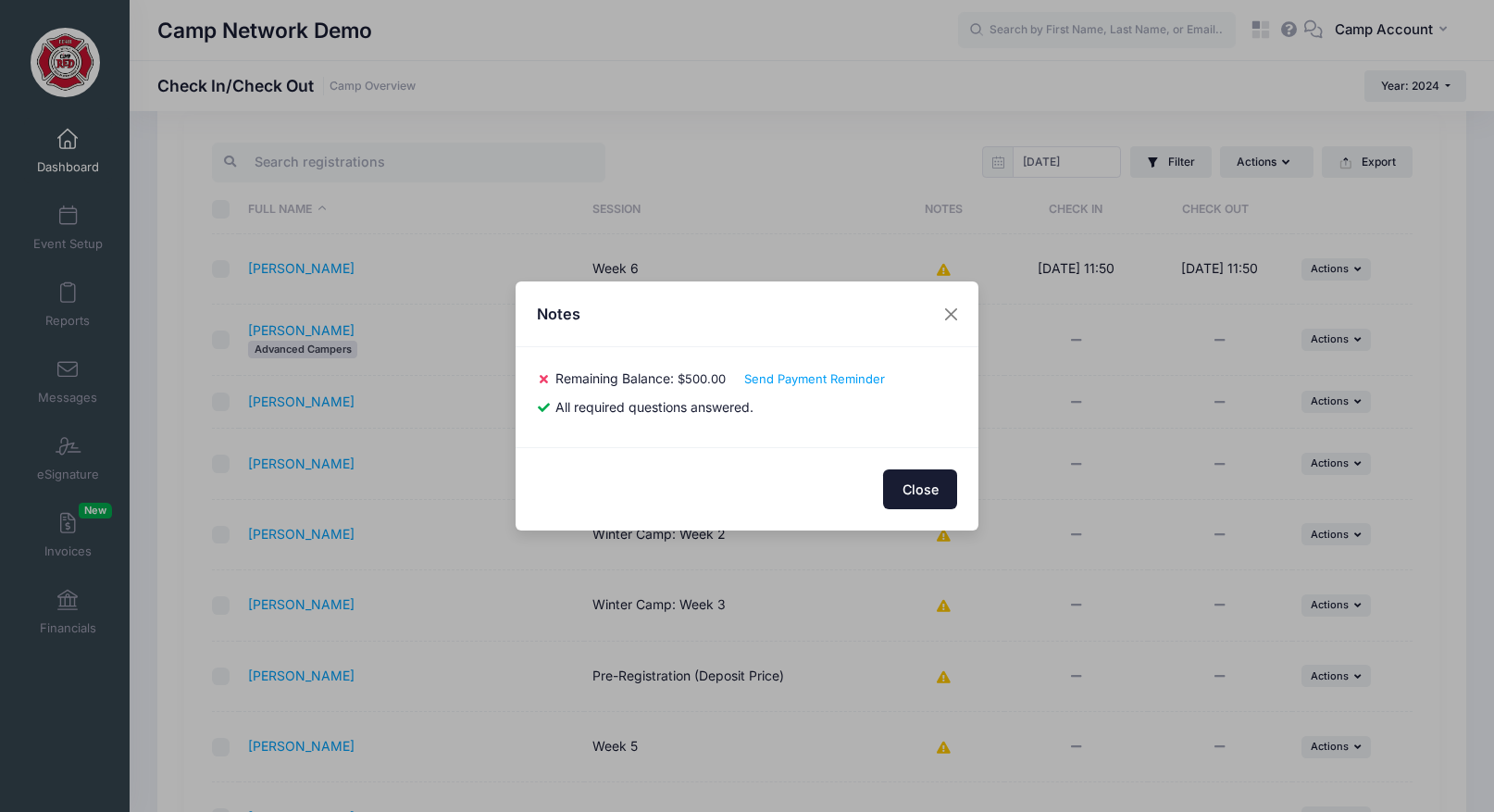
click at [918, 491] on button "Close" at bounding box center [920, 489] width 74 height 40
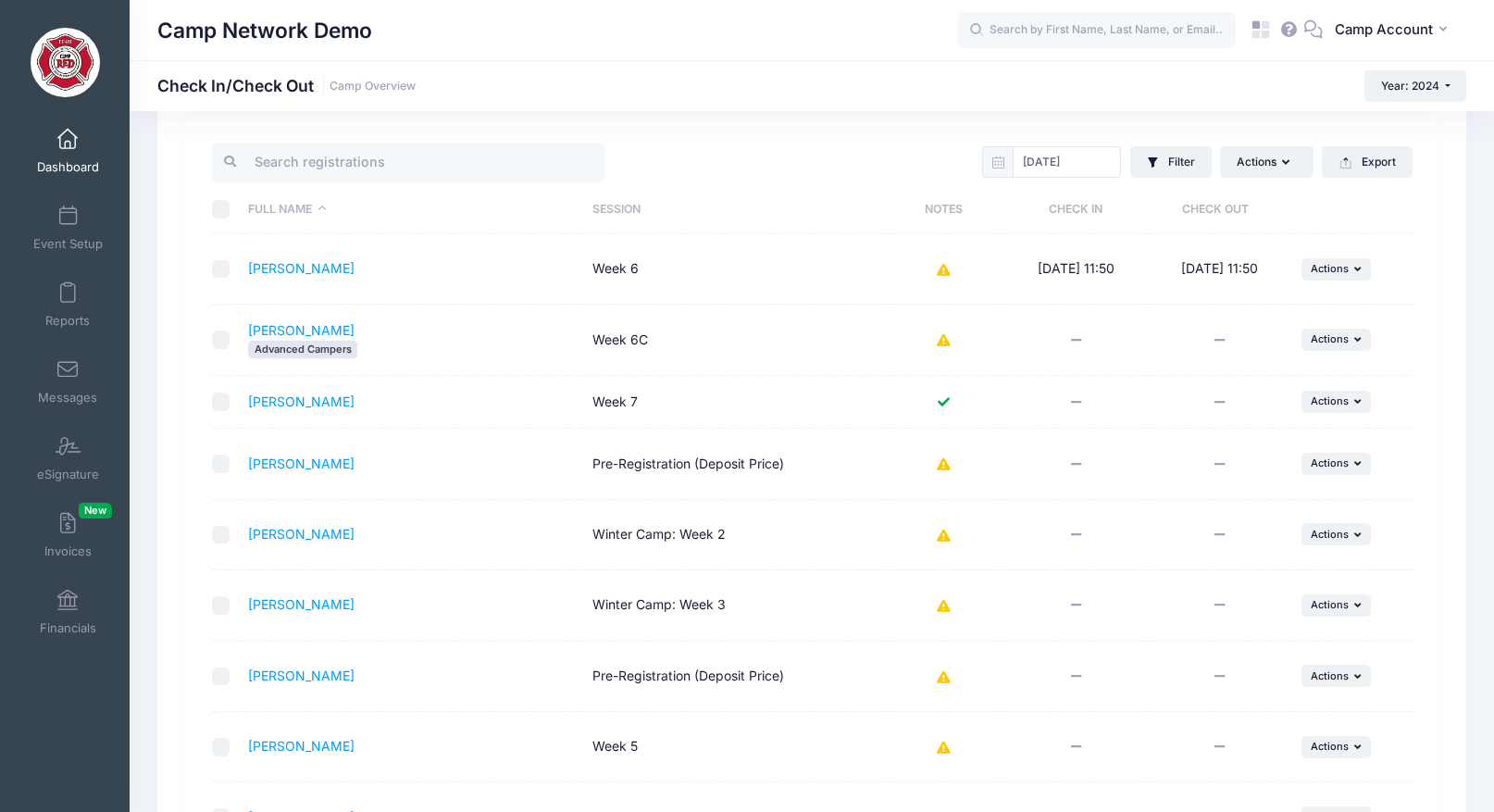
scroll to position [242, 0]
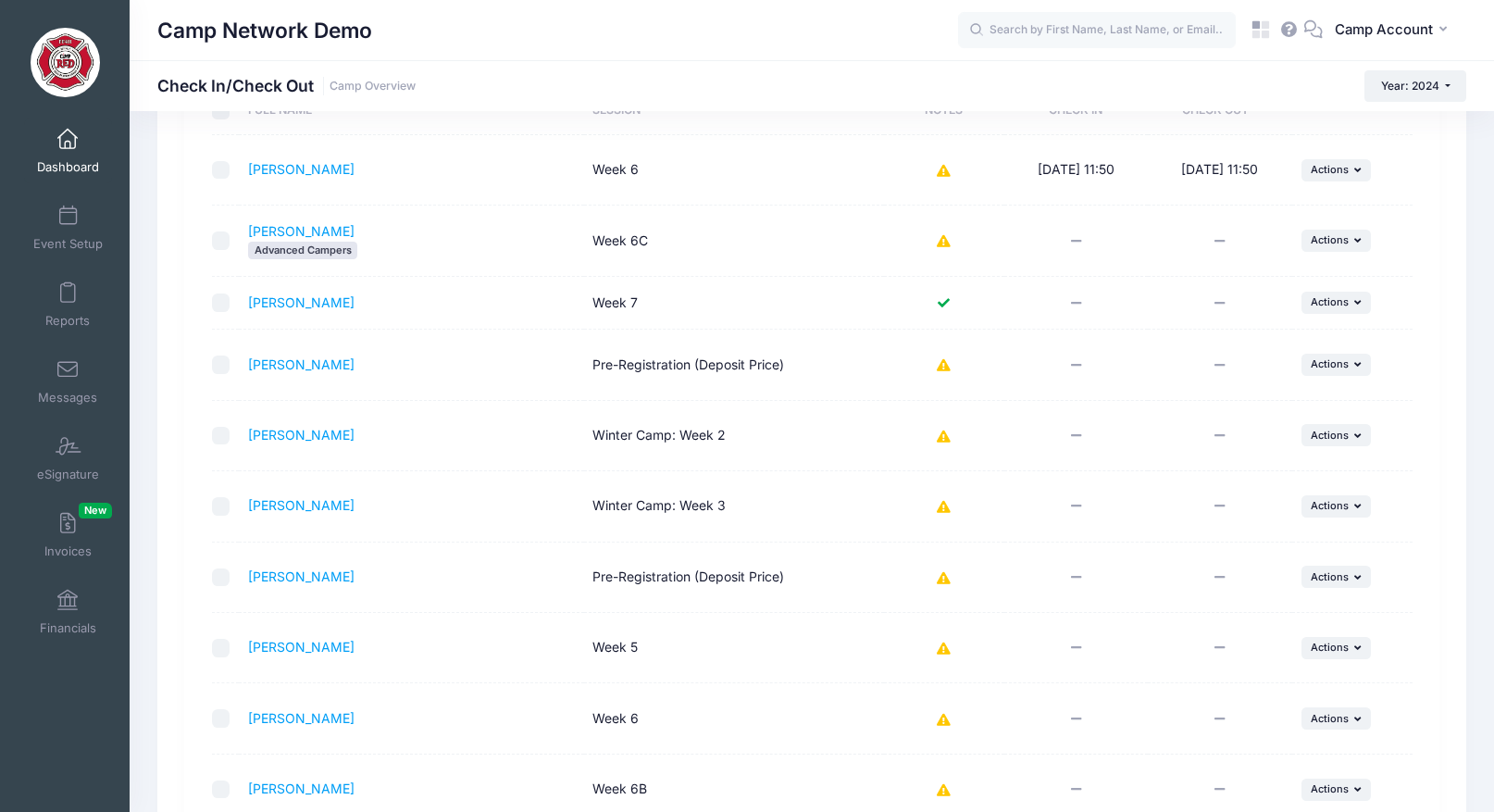
click at [945, 648] on icon at bounding box center [944, 648] width 15 height 0
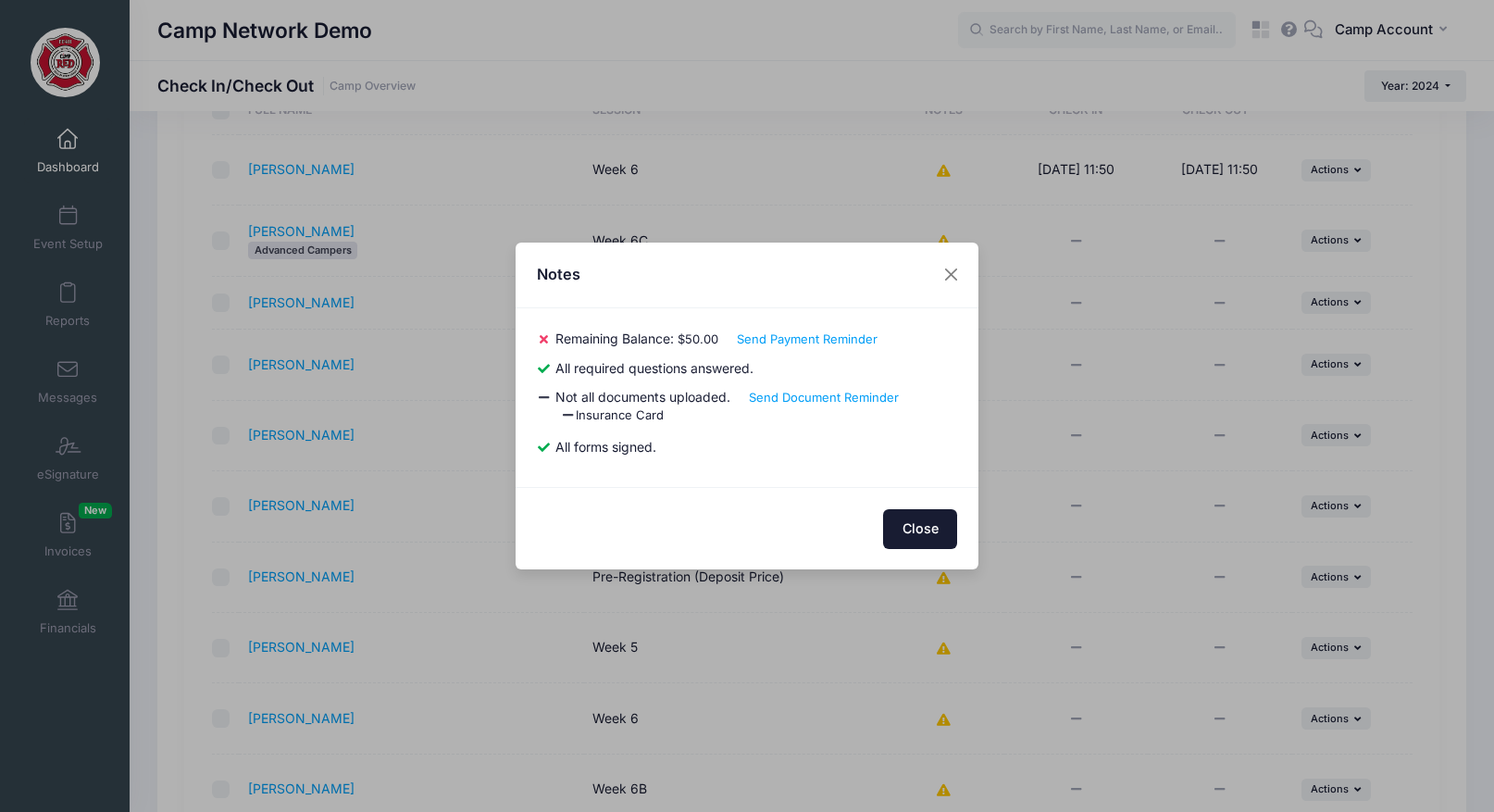
click at [915, 524] on button "Close" at bounding box center [920, 529] width 74 height 40
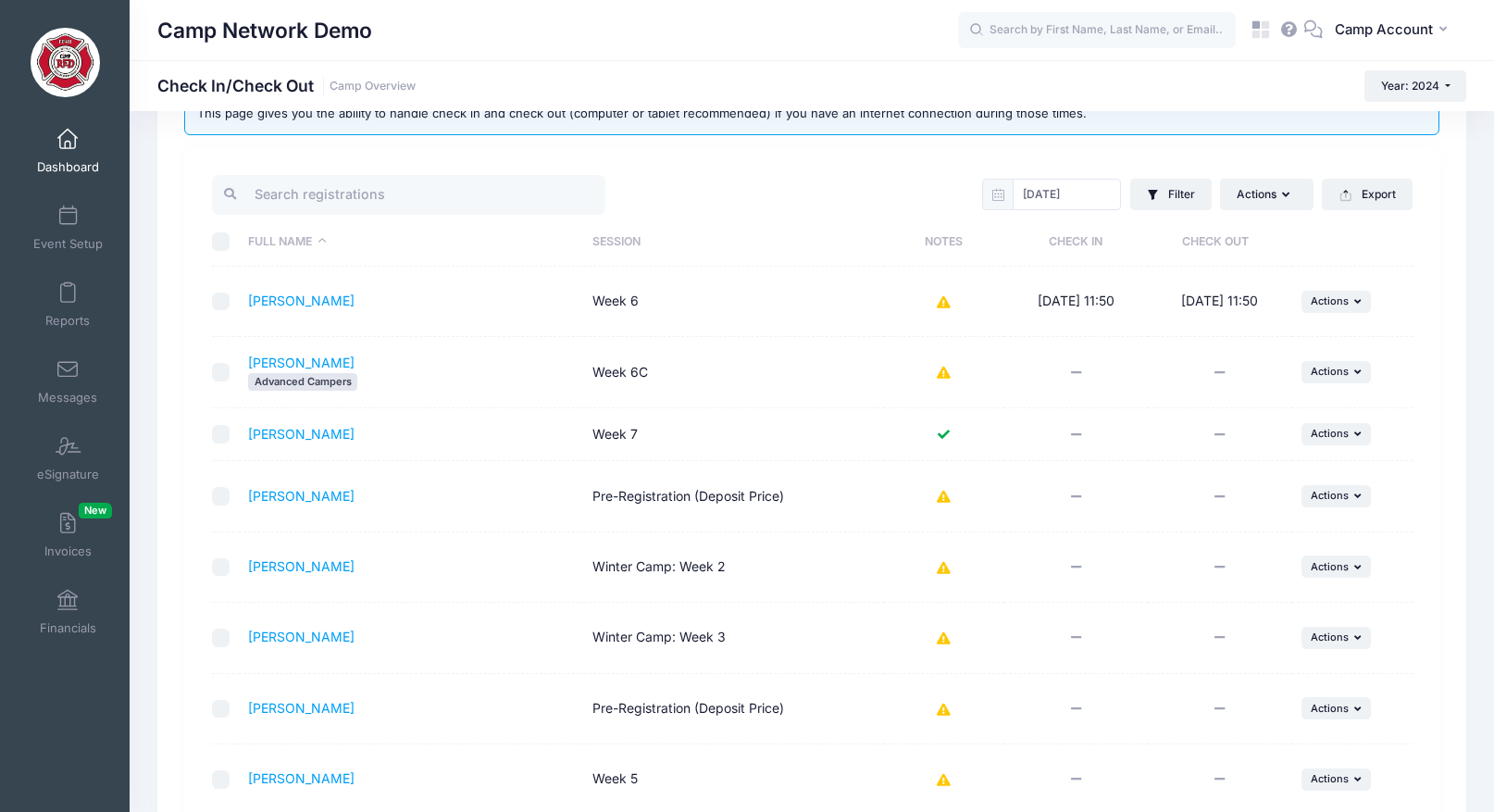
scroll to position [0, 0]
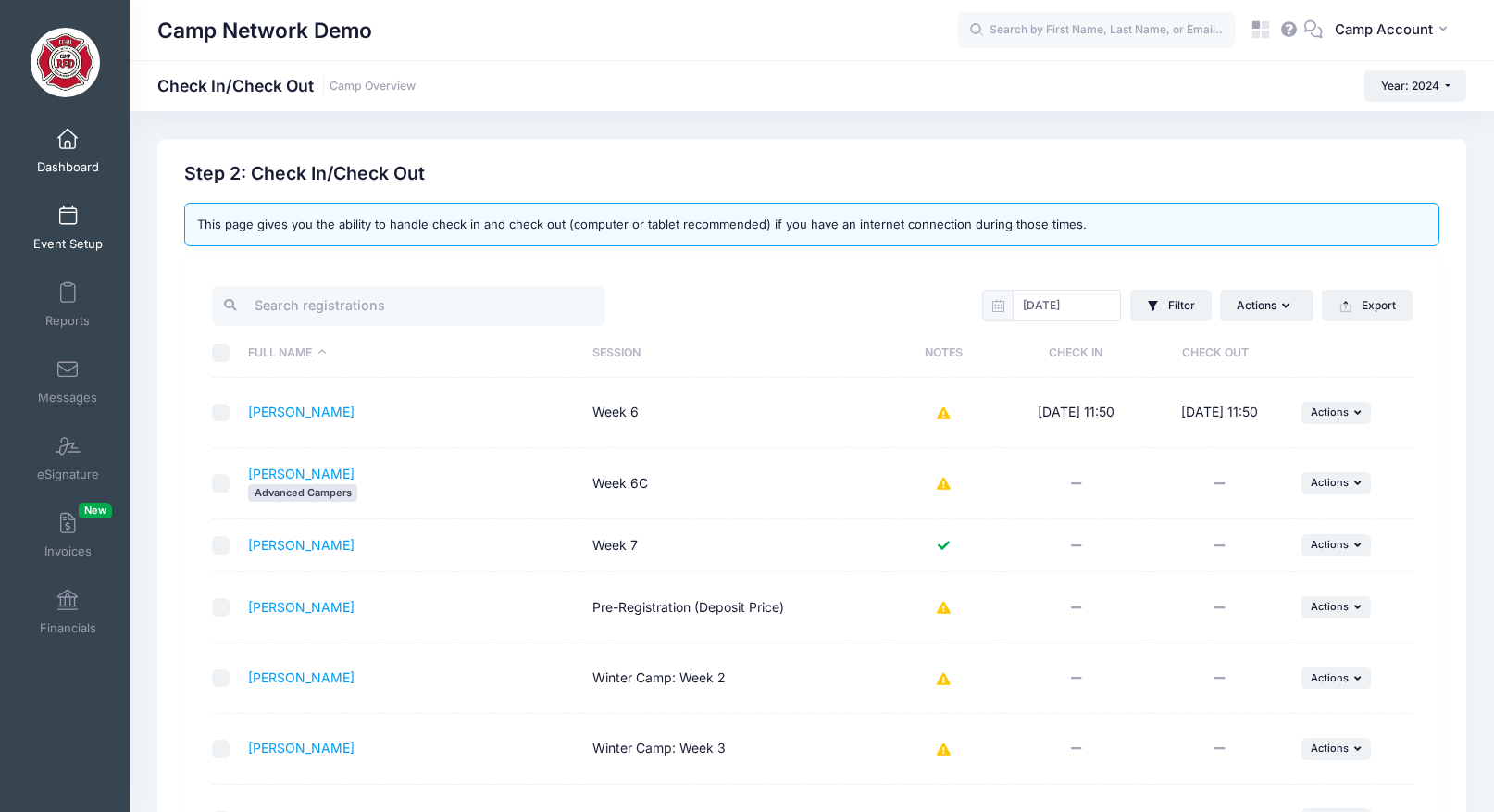
click at [70, 232] on link "Event Setup" at bounding box center [68, 228] width 88 height 65
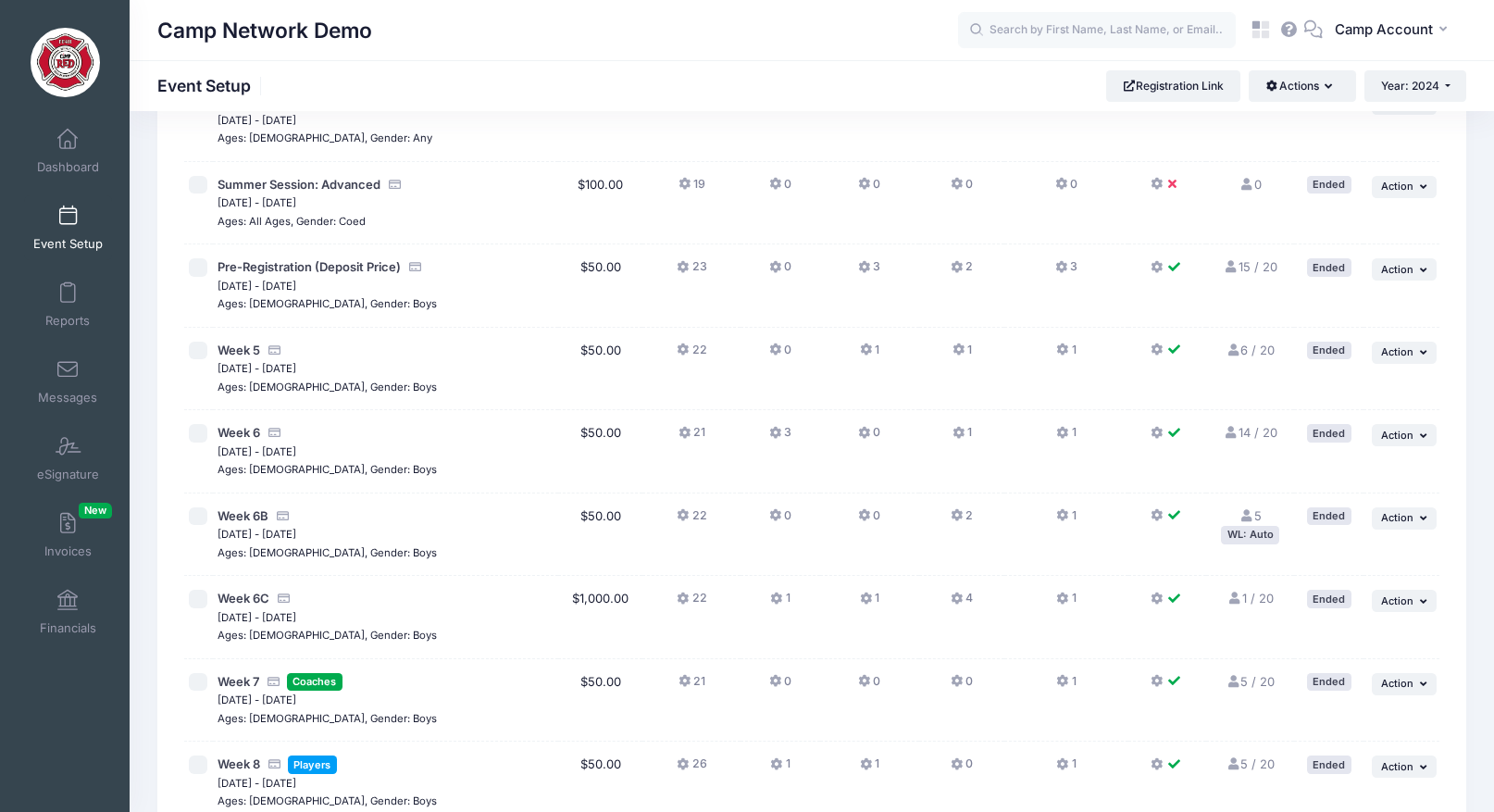
scroll to position [276, 0]
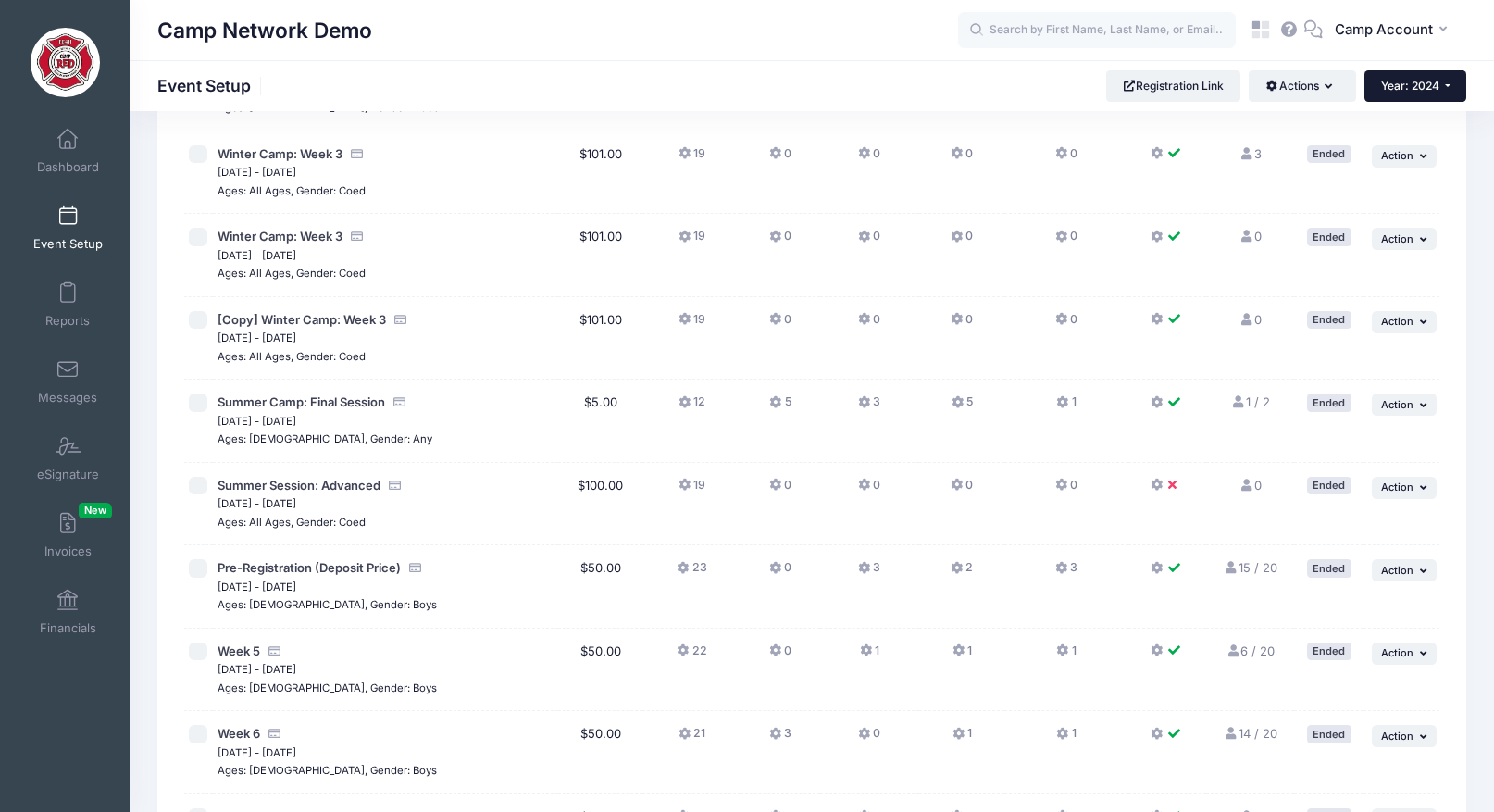
click at [1402, 84] on span "Year: 2024" at bounding box center [1410, 86] width 58 height 14
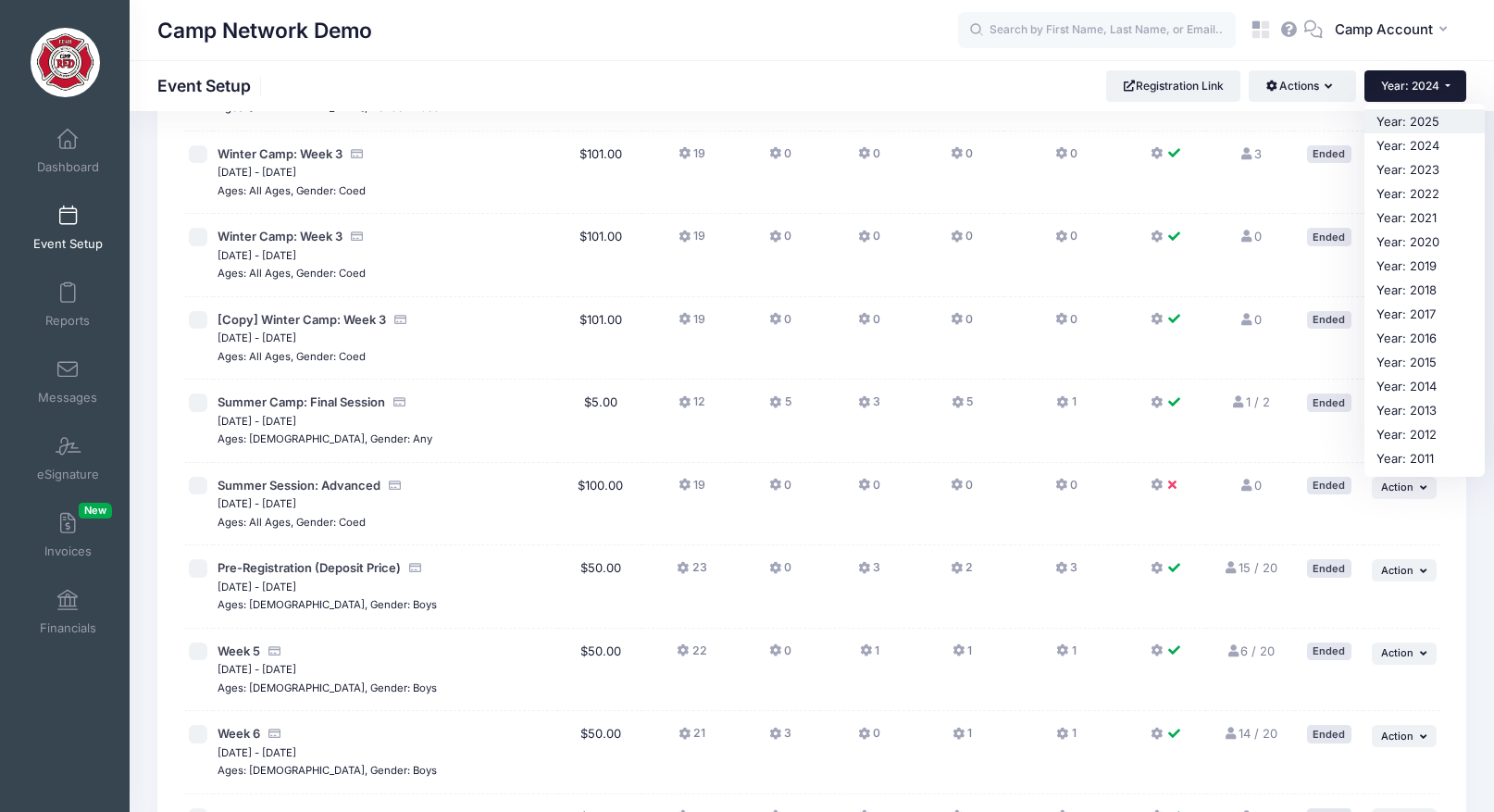
click at [1411, 117] on link "Year: 2025" at bounding box center [1425, 121] width 121 height 24
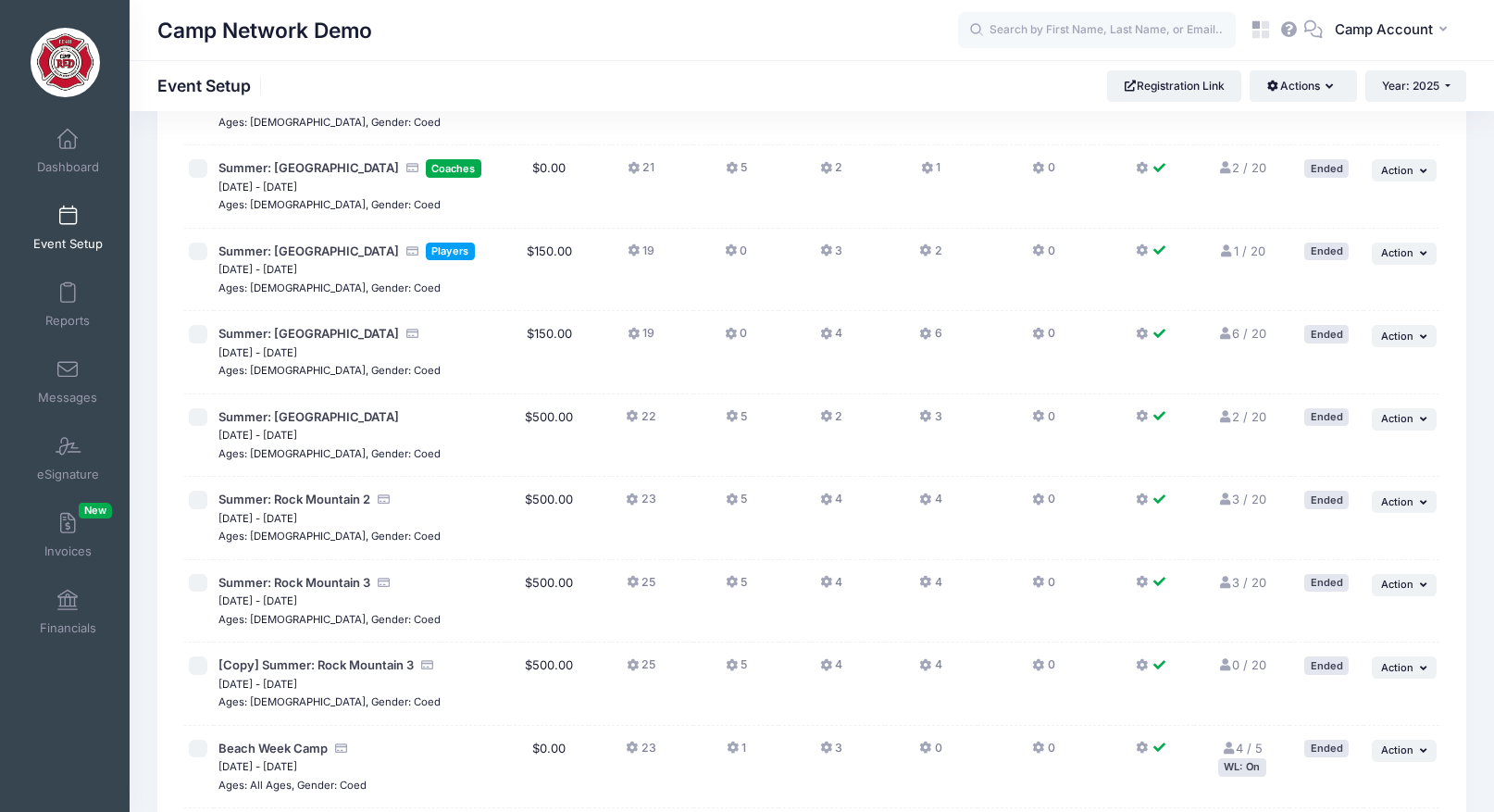
scroll to position [924, 0]
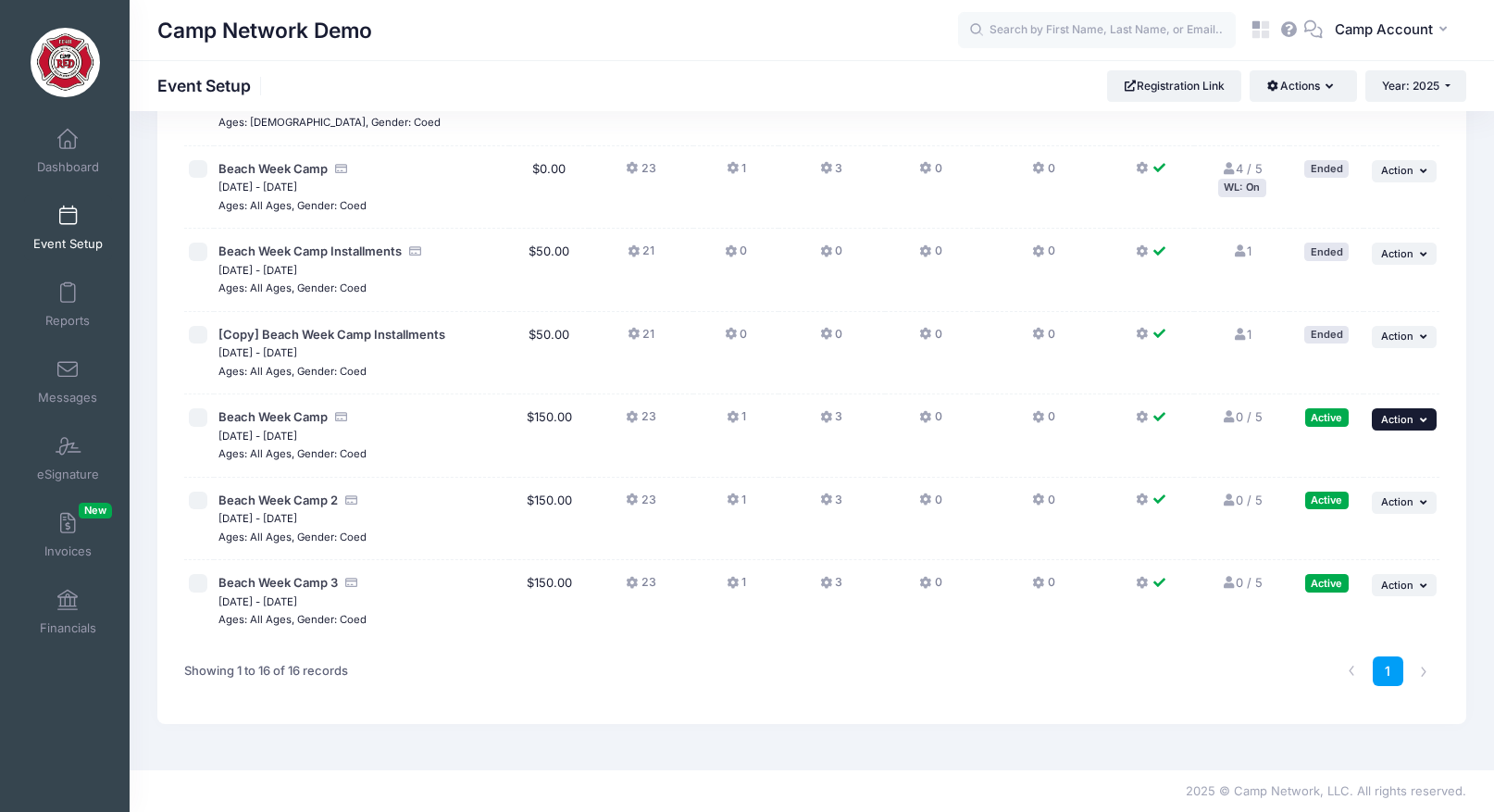
click at [1407, 418] on span "Action" at bounding box center [1397, 419] width 32 height 13
click at [991, 674] on div "1" at bounding box center [1076, 672] width 742 height 58
click at [1416, 421] on button "... Action" at bounding box center [1404, 419] width 65 height 22
click at [1341, 608] on link "Preview" at bounding box center [1344, 602] width 168 height 35
click at [1132, 91] on link "Registration Link" at bounding box center [1175, 86] width 134 height 31
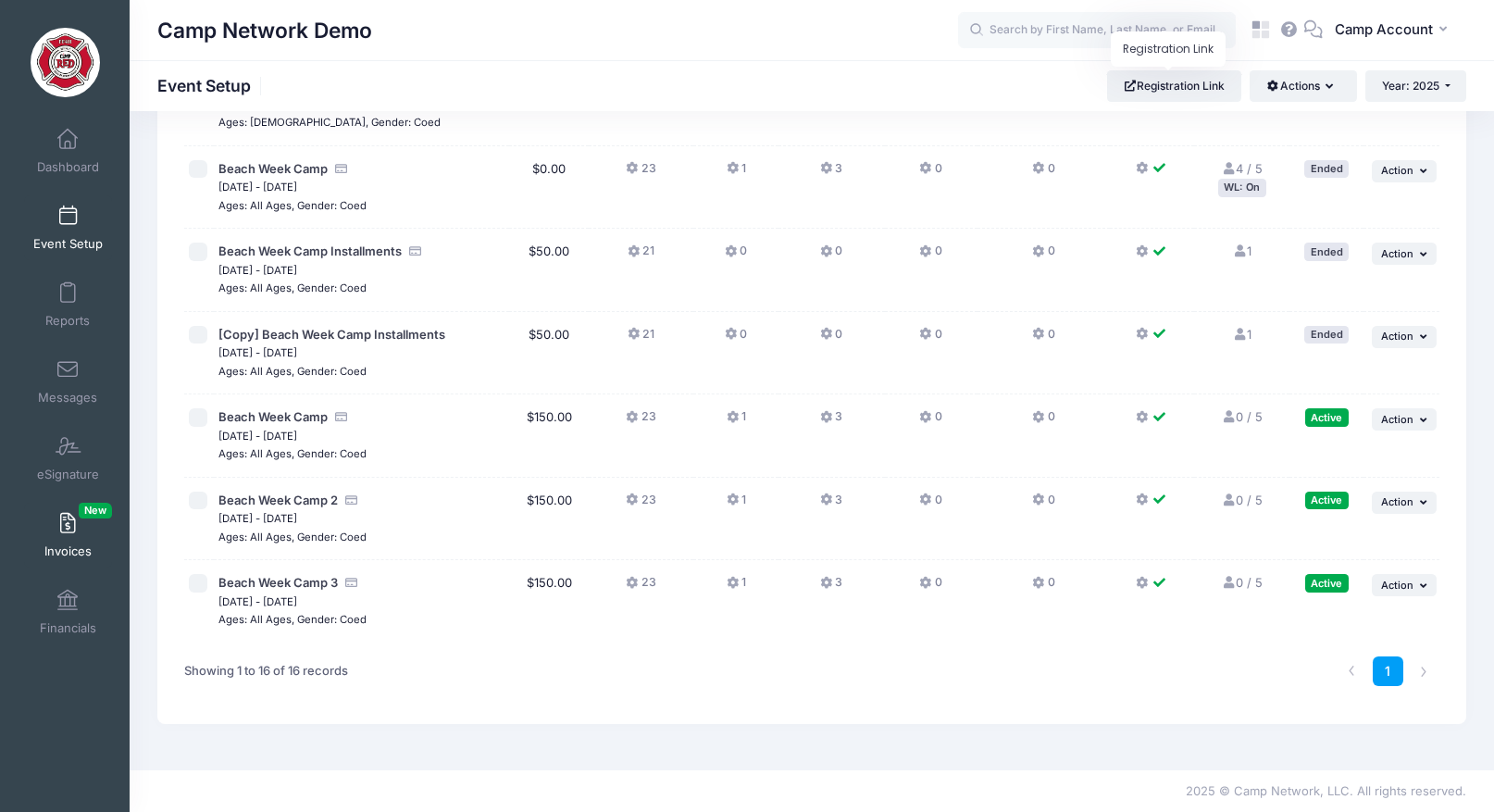
click at [55, 536] on link "Invoices New" at bounding box center [68, 535] width 88 height 65
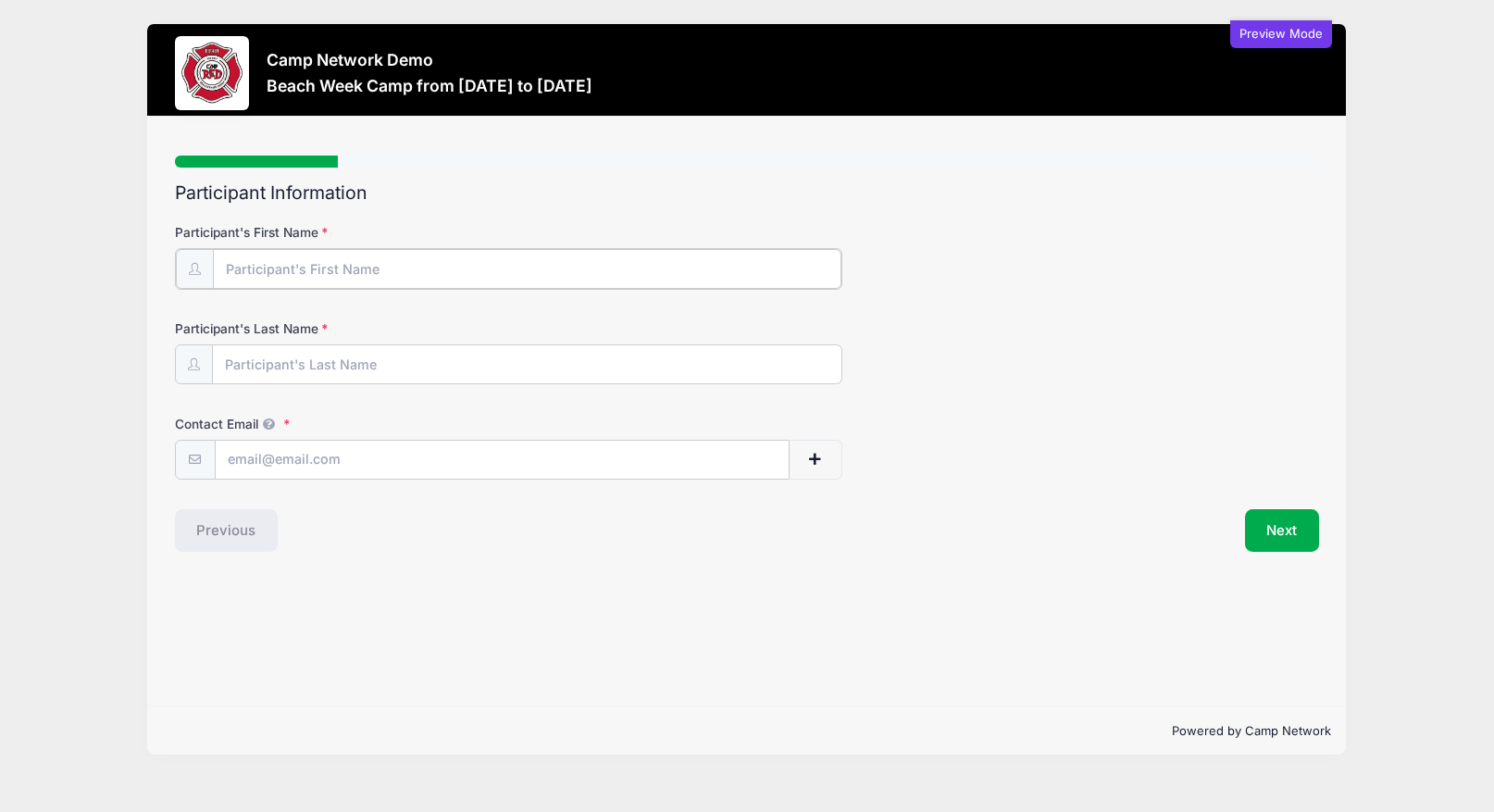
click at [390, 277] on input "Participant's First Name" at bounding box center [527, 269] width 628 height 40
type input "Andrew"
type input "Downing"
type input "andrew.downing@campnetwork.com"
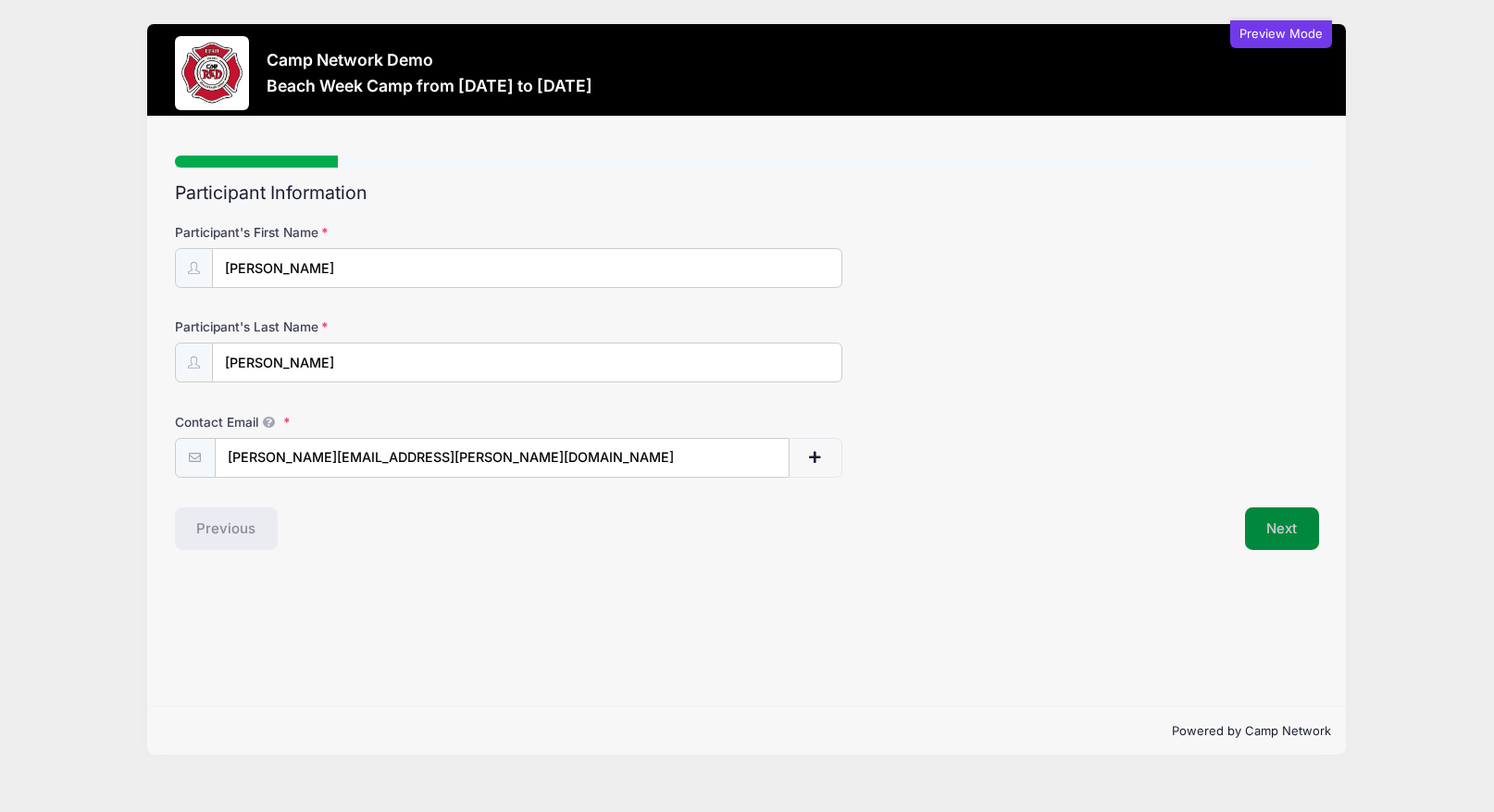
click at [1261, 526] on button "Next" at bounding box center [1282, 529] width 75 height 43
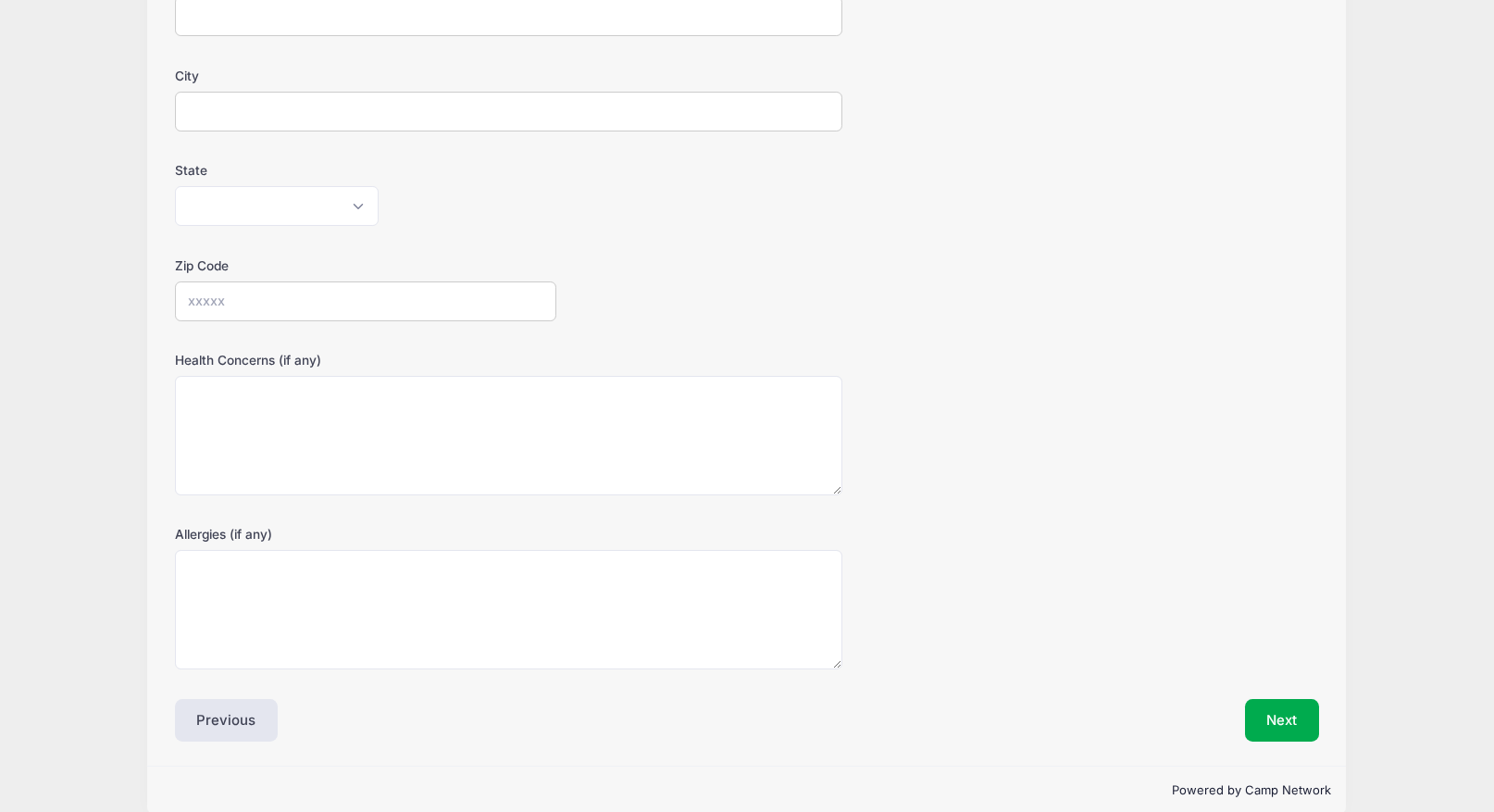
scroll to position [372, 0]
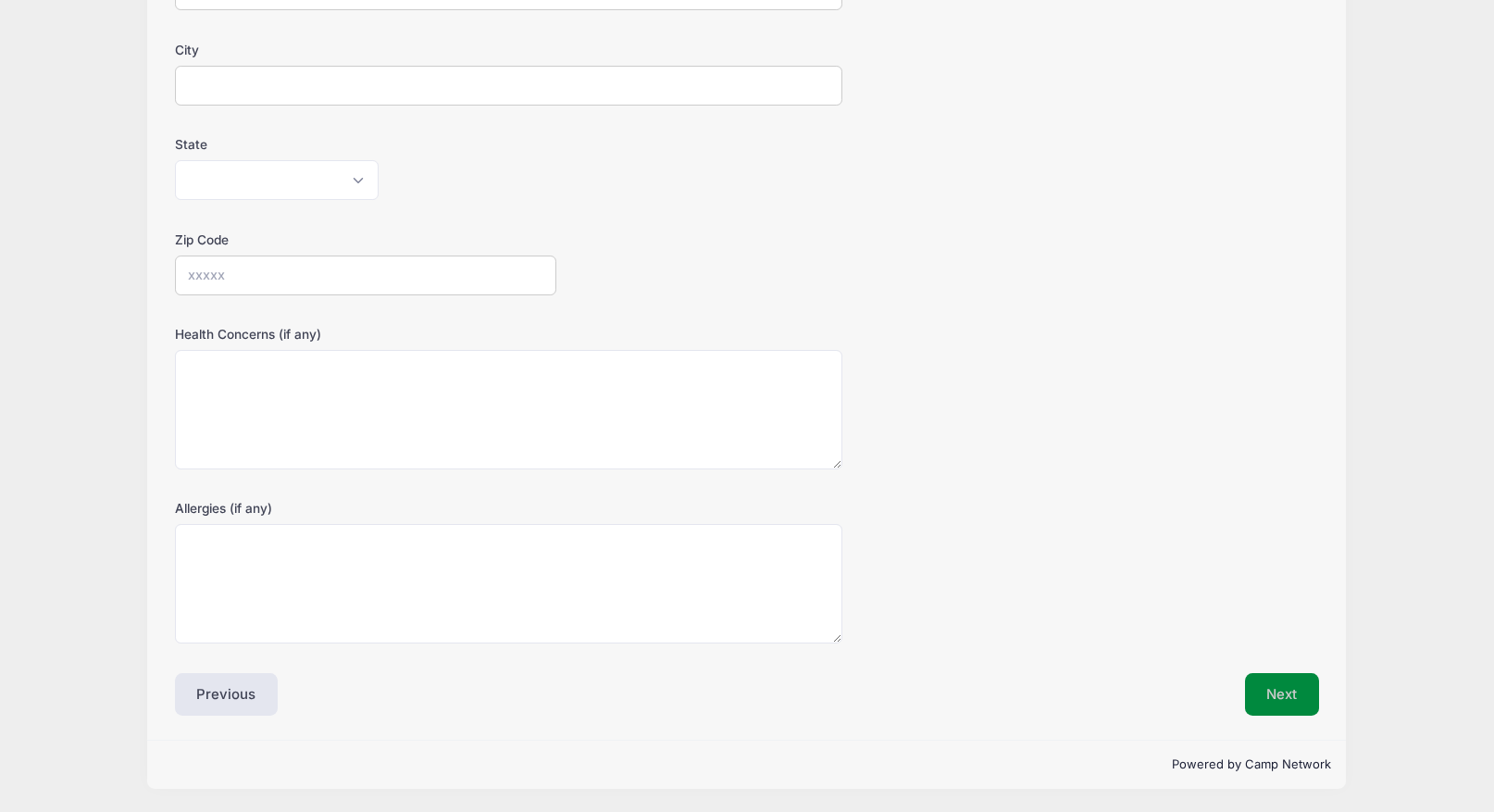
click at [1280, 693] on button "Next" at bounding box center [1282, 694] width 75 height 43
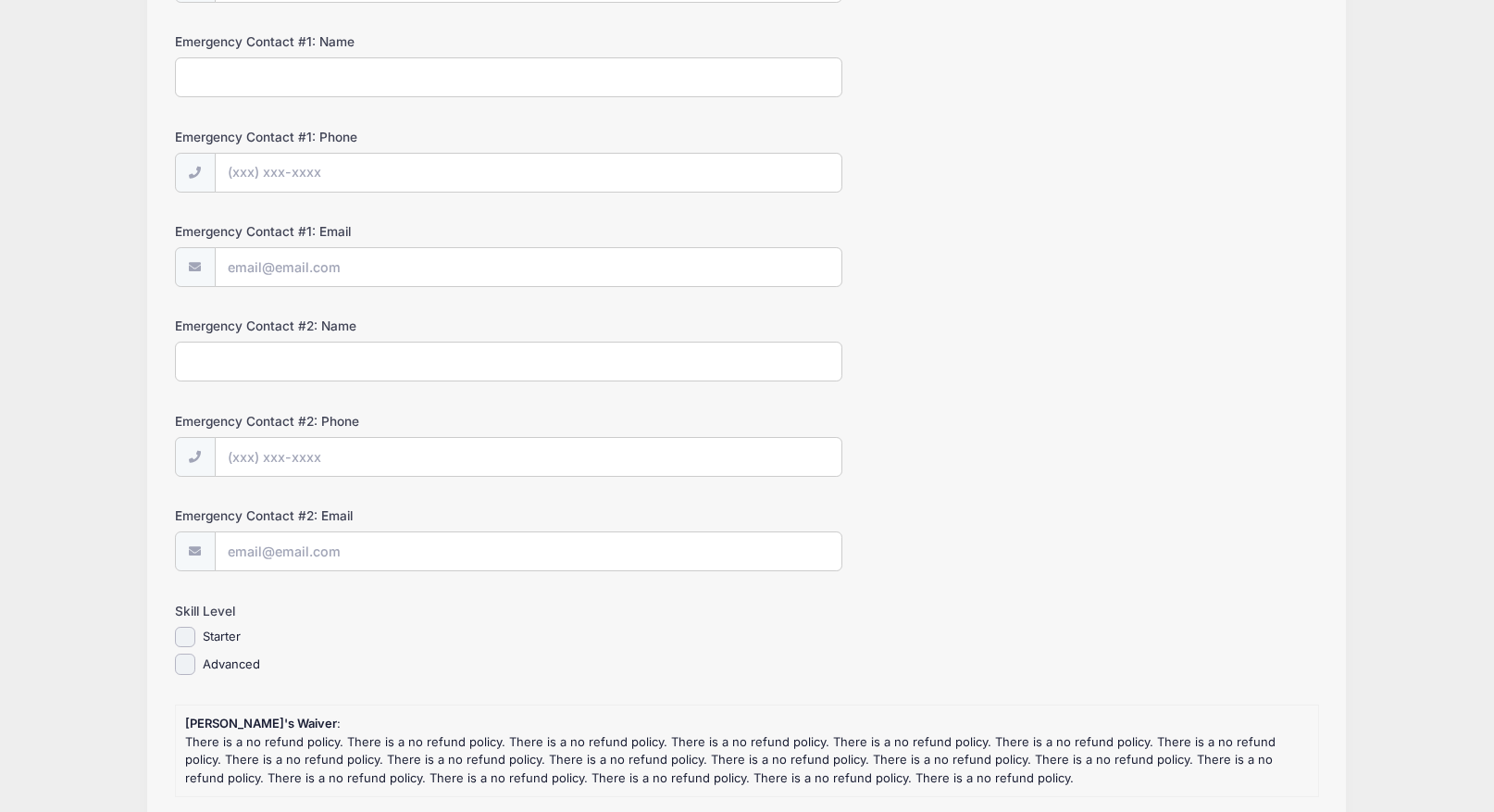
scroll to position [1151, 0]
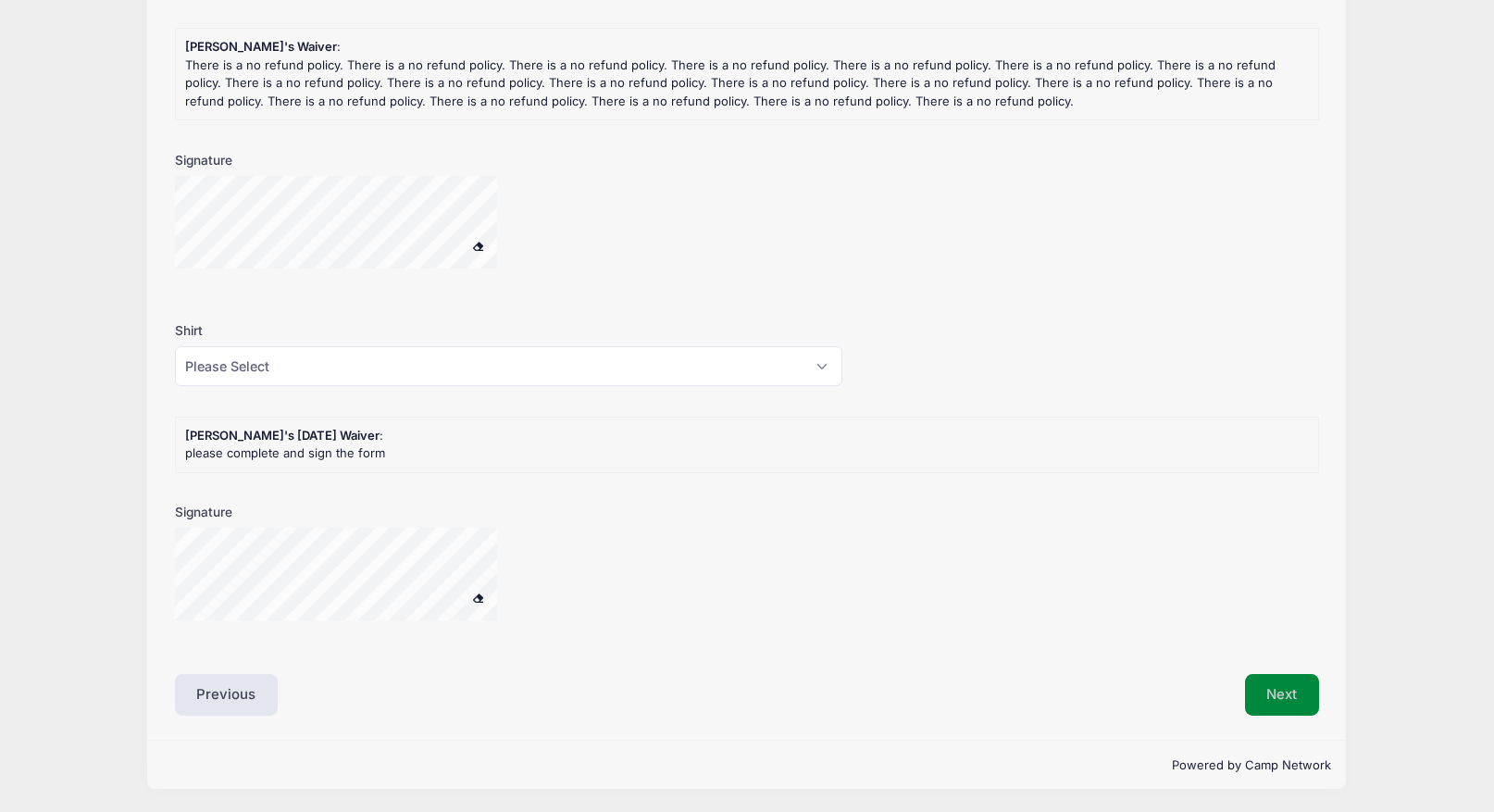
click at [1269, 706] on button "Next" at bounding box center [1282, 695] width 75 height 43
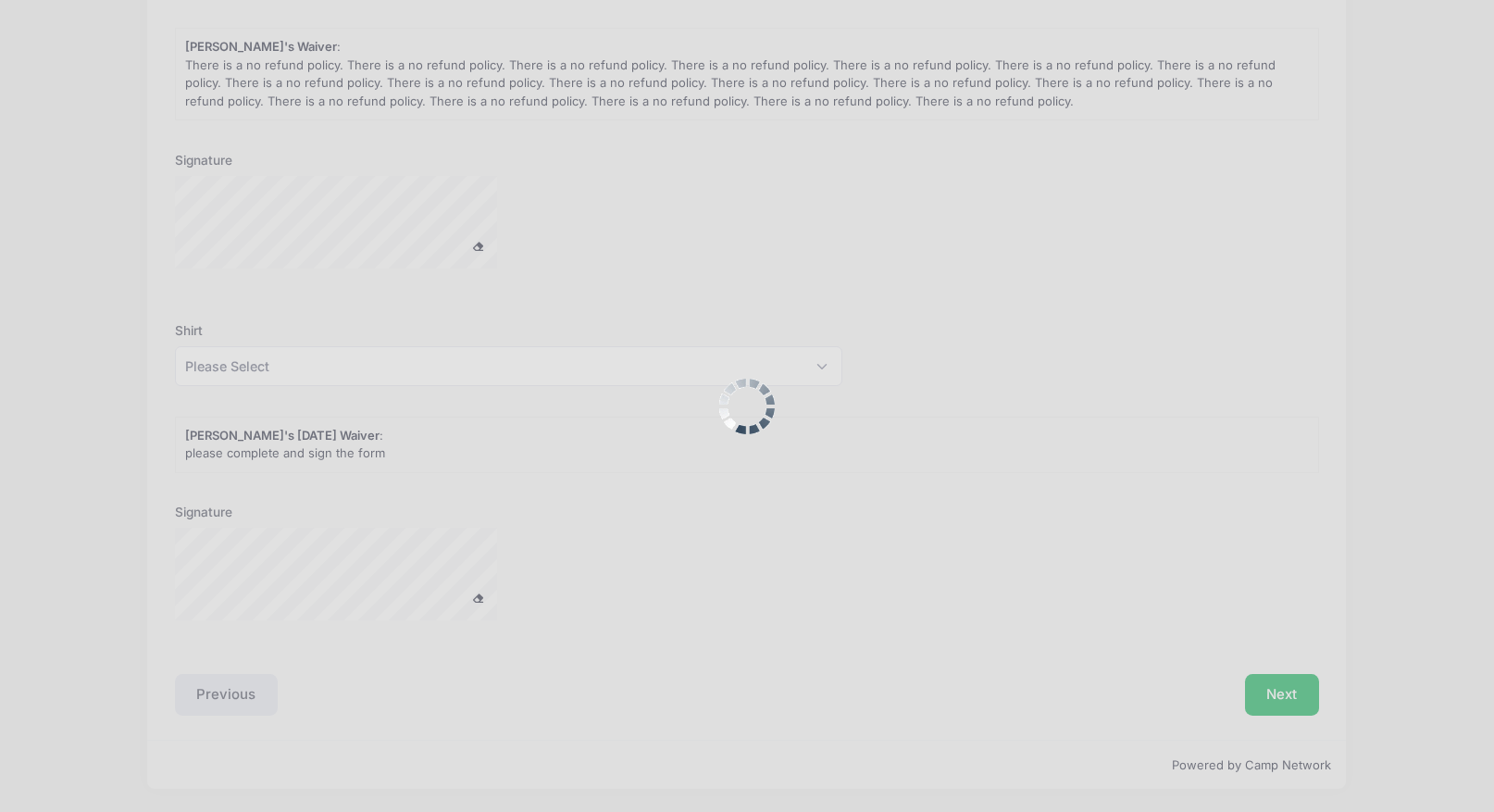
scroll to position [0, 0]
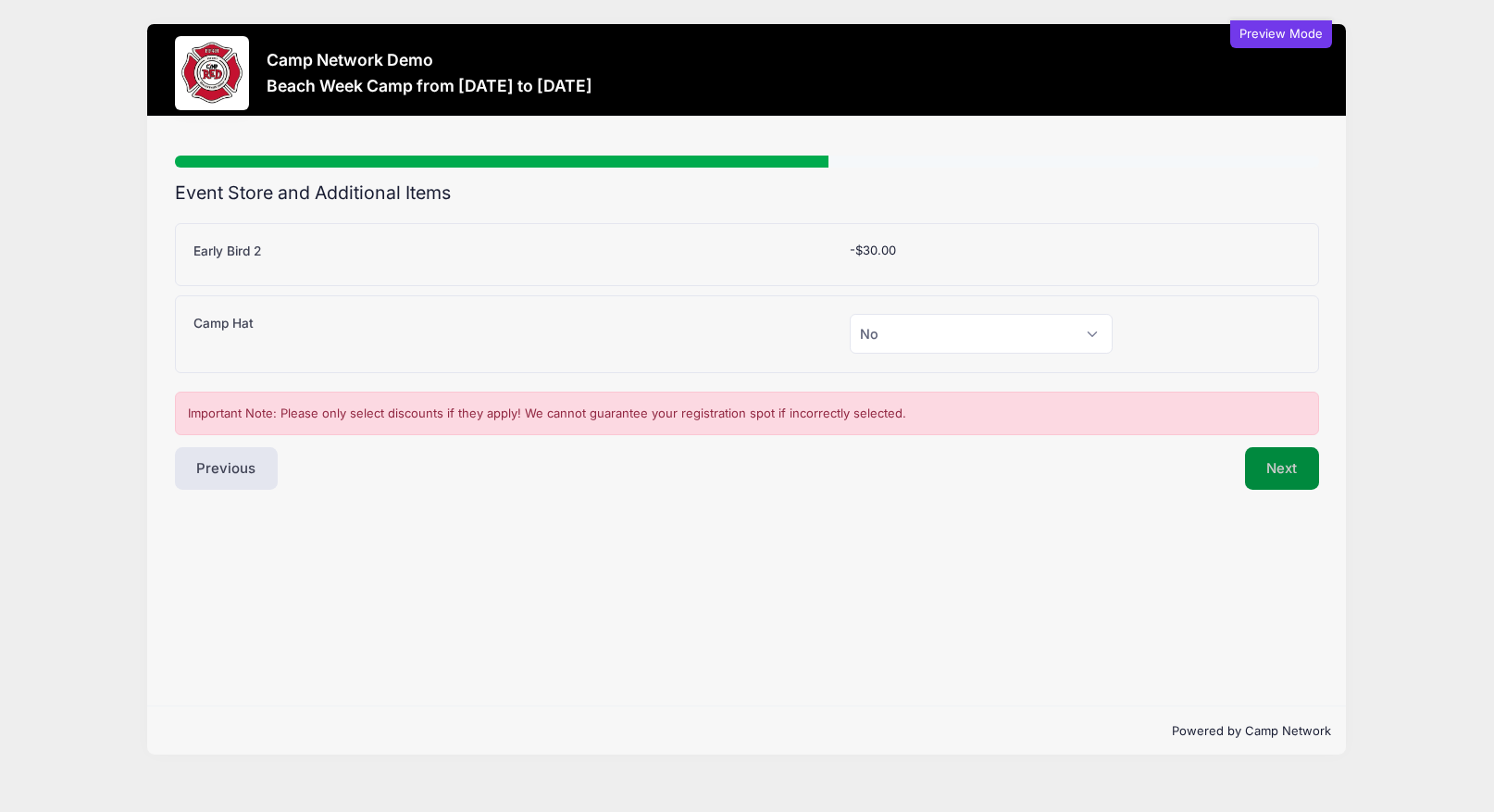
click at [1302, 476] on button "Next" at bounding box center [1282, 468] width 75 height 43
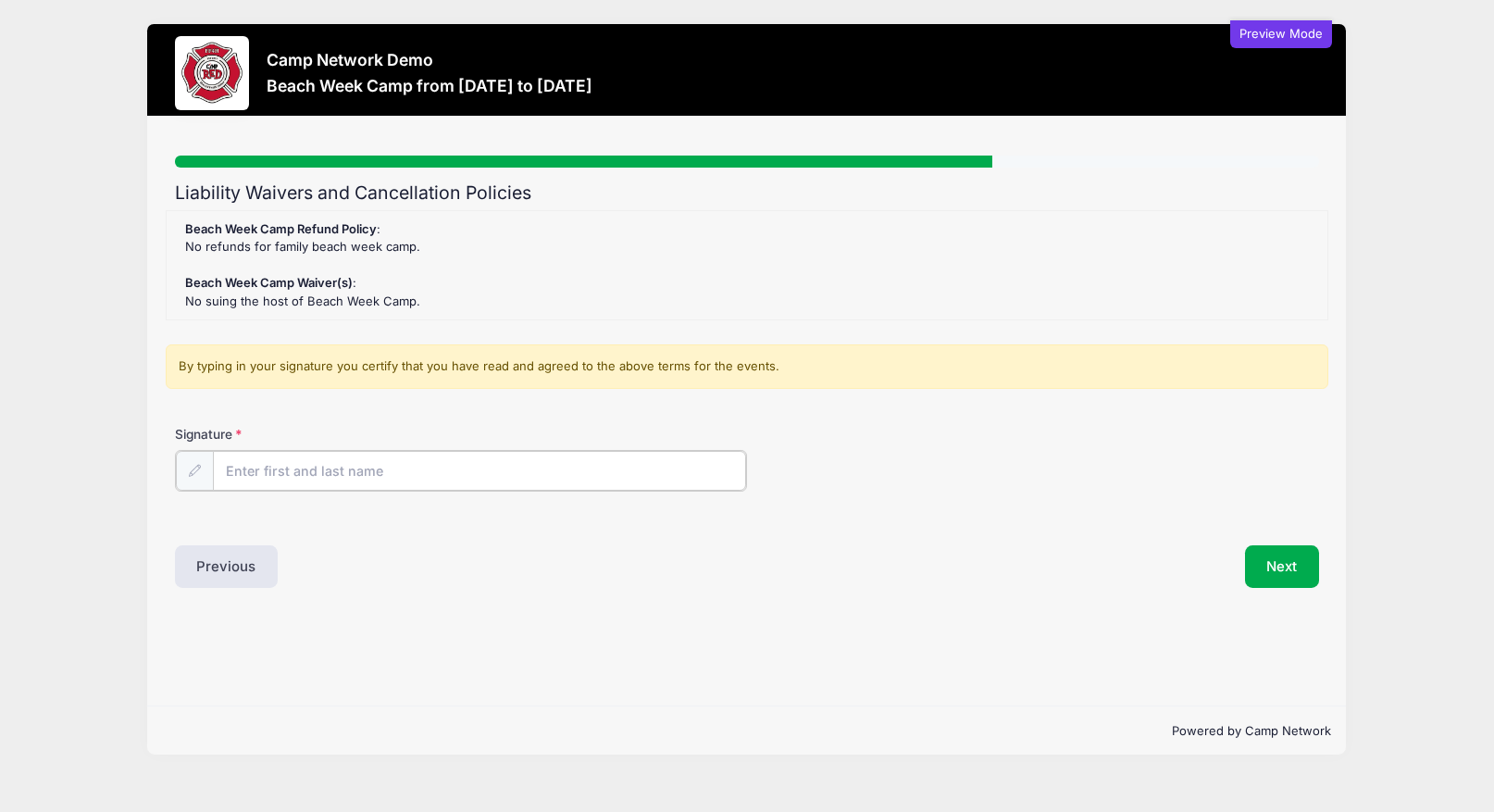
click at [458, 477] on input "Signature" at bounding box center [479, 470] width 533 height 40
type input "Andrew Downing"
click at [901, 557] on div "Next" at bounding box center [1037, 565] width 581 height 43
click at [1263, 560] on button "Next" at bounding box center [1282, 565] width 75 height 43
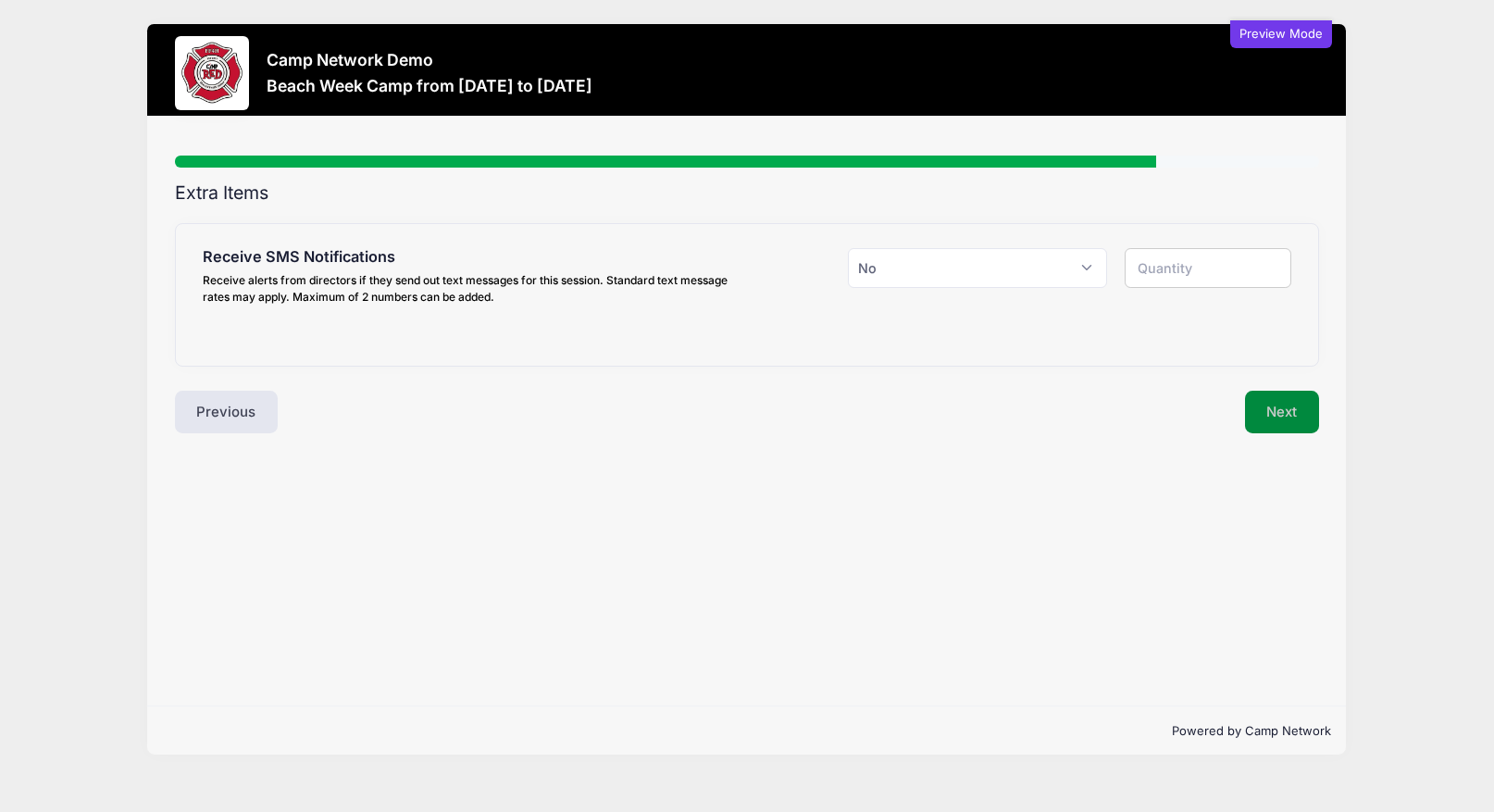
click at [1279, 427] on button "Next" at bounding box center [1282, 412] width 75 height 43
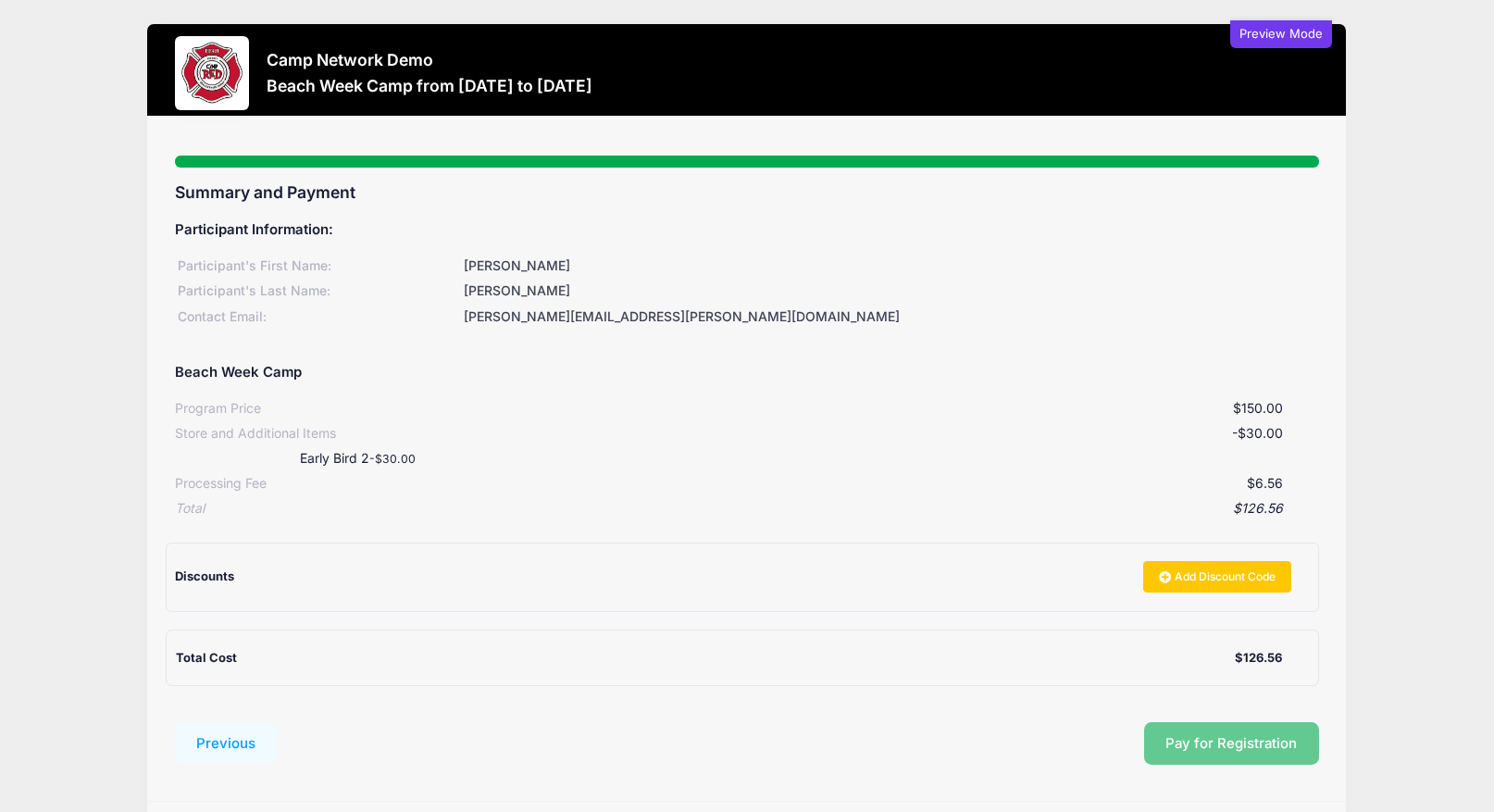
scroll to position [25, 0]
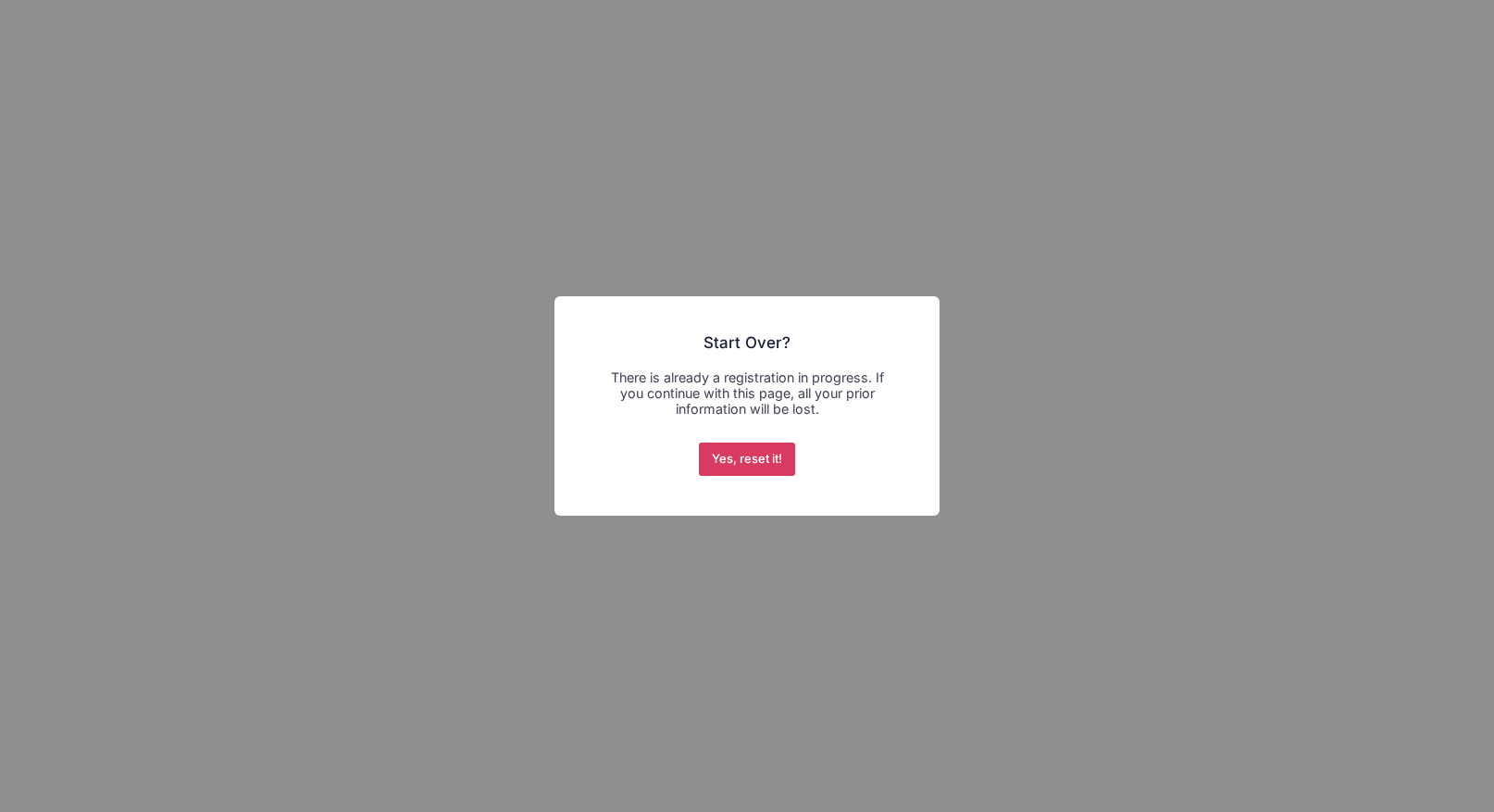
click at [766, 458] on button "Yes, reset it!" at bounding box center [748, 459] width 97 height 33
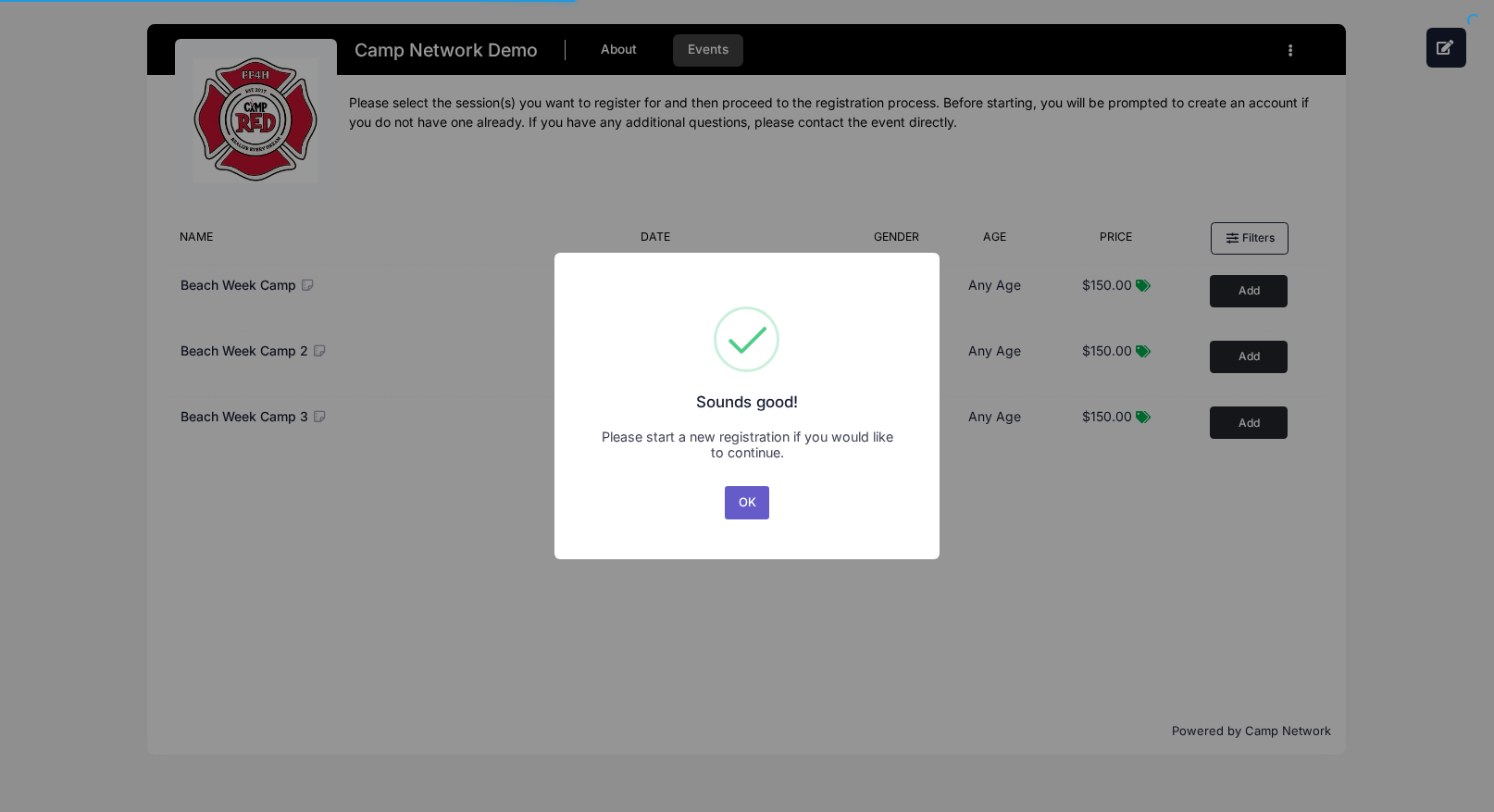
click at [756, 504] on button "OK" at bounding box center [747, 502] width 45 height 33
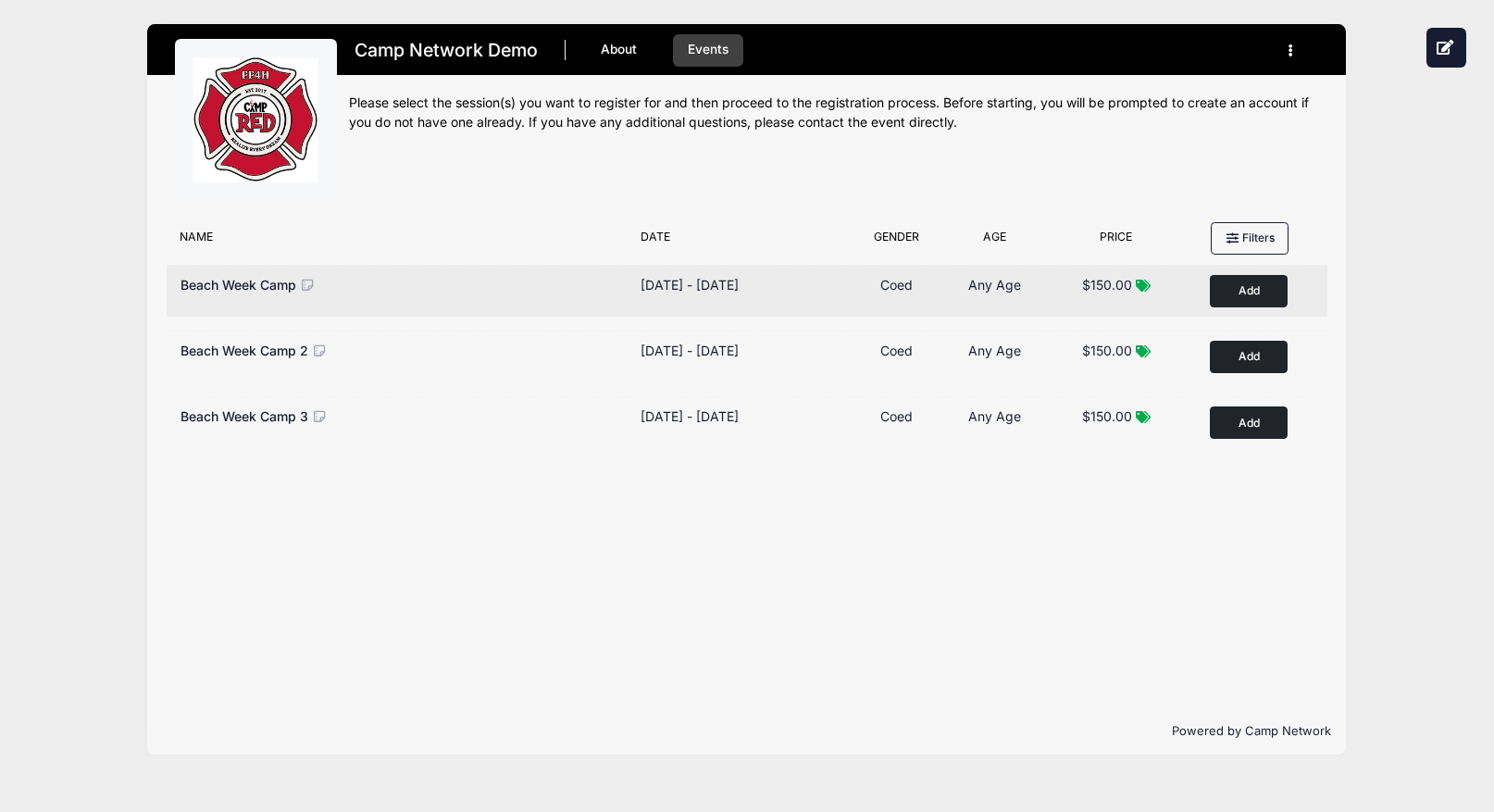
click at [1255, 293] on button "Add to Cart" at bounding box center [1249, 290] width 78 height 32
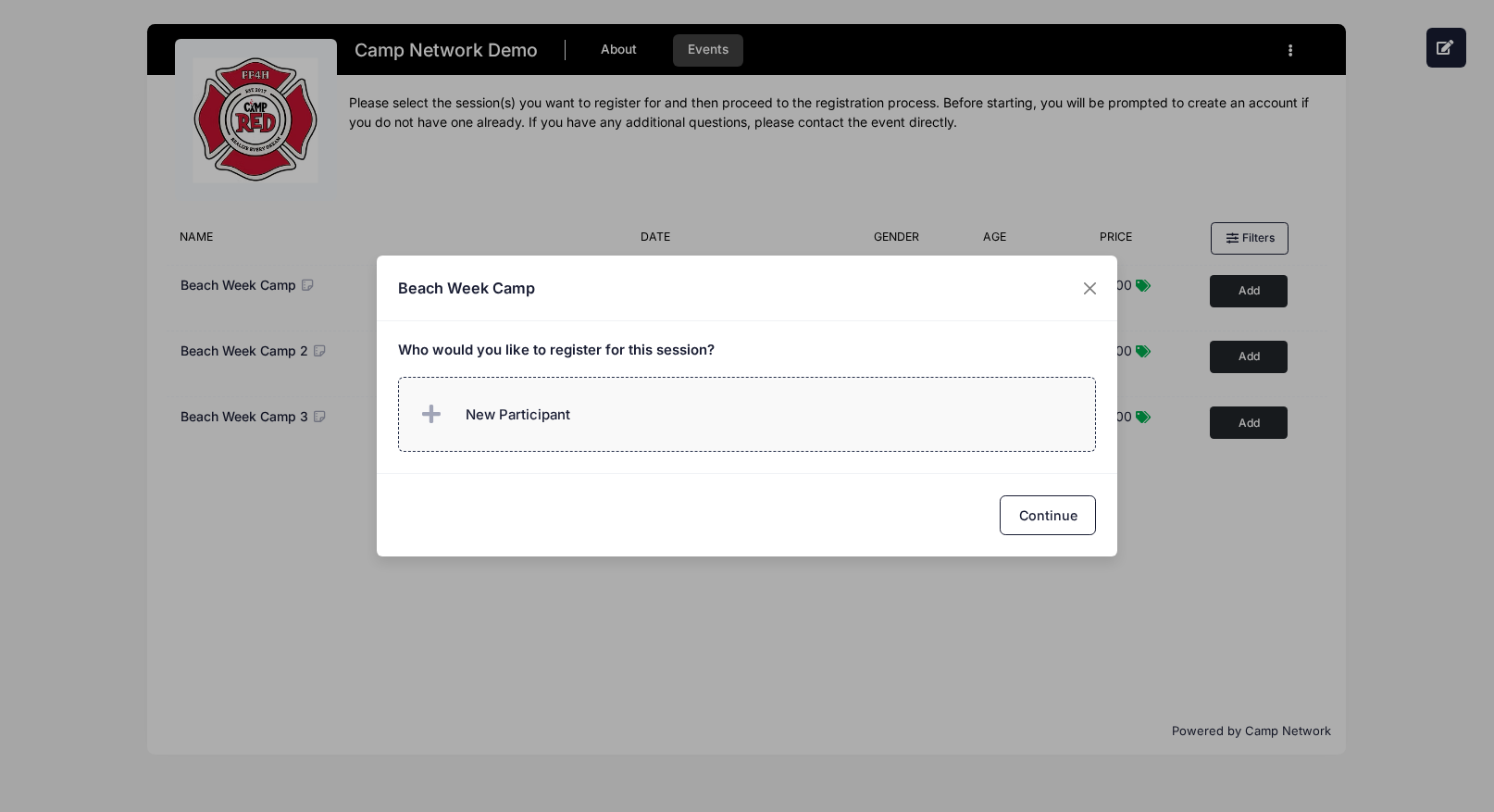
click at [616, 402] on label "New Participant" at bounding box center [748, 414] width 699 height 75
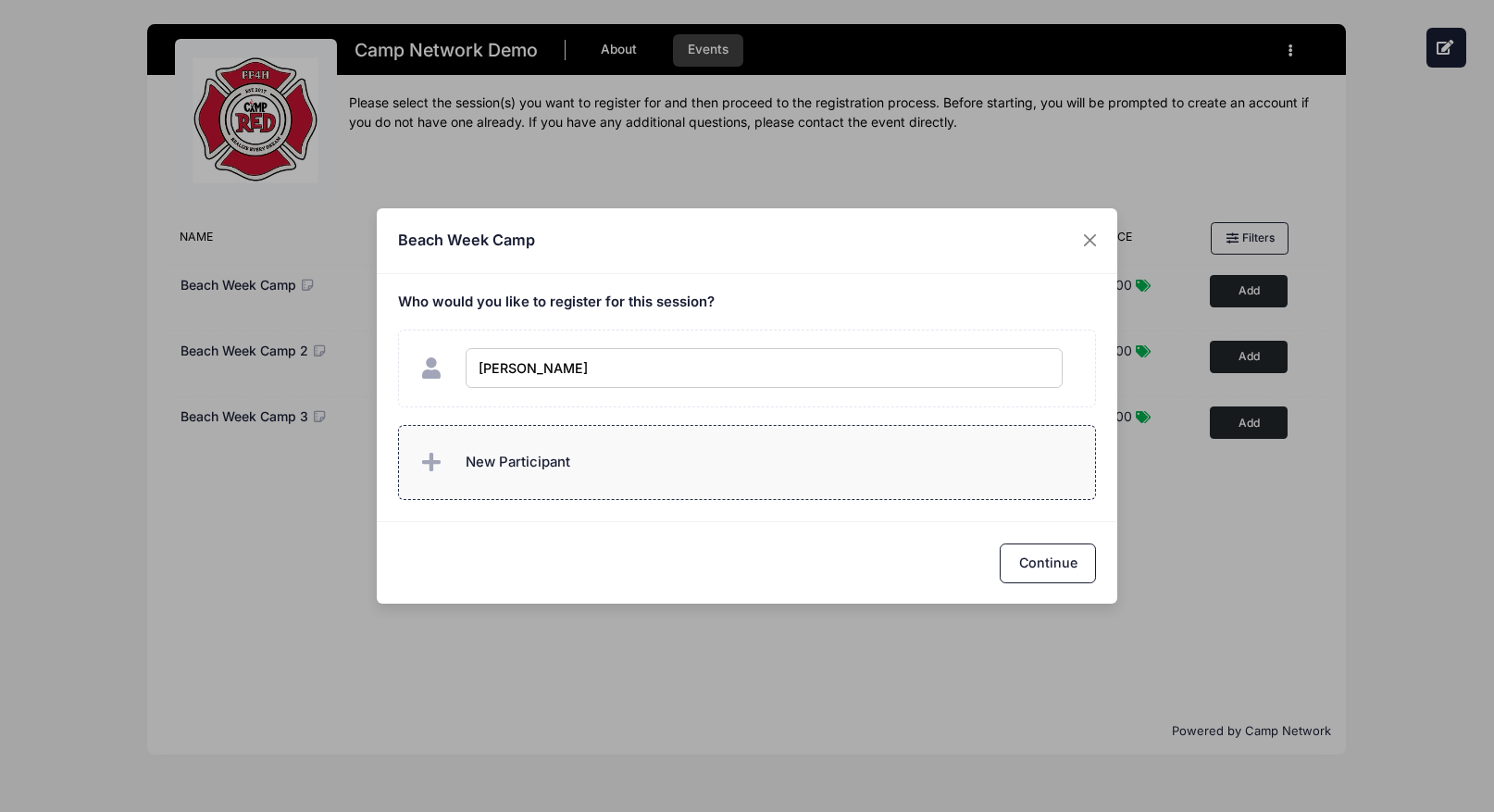
type input "[PERSON_NAME]"
checkbox input "true"
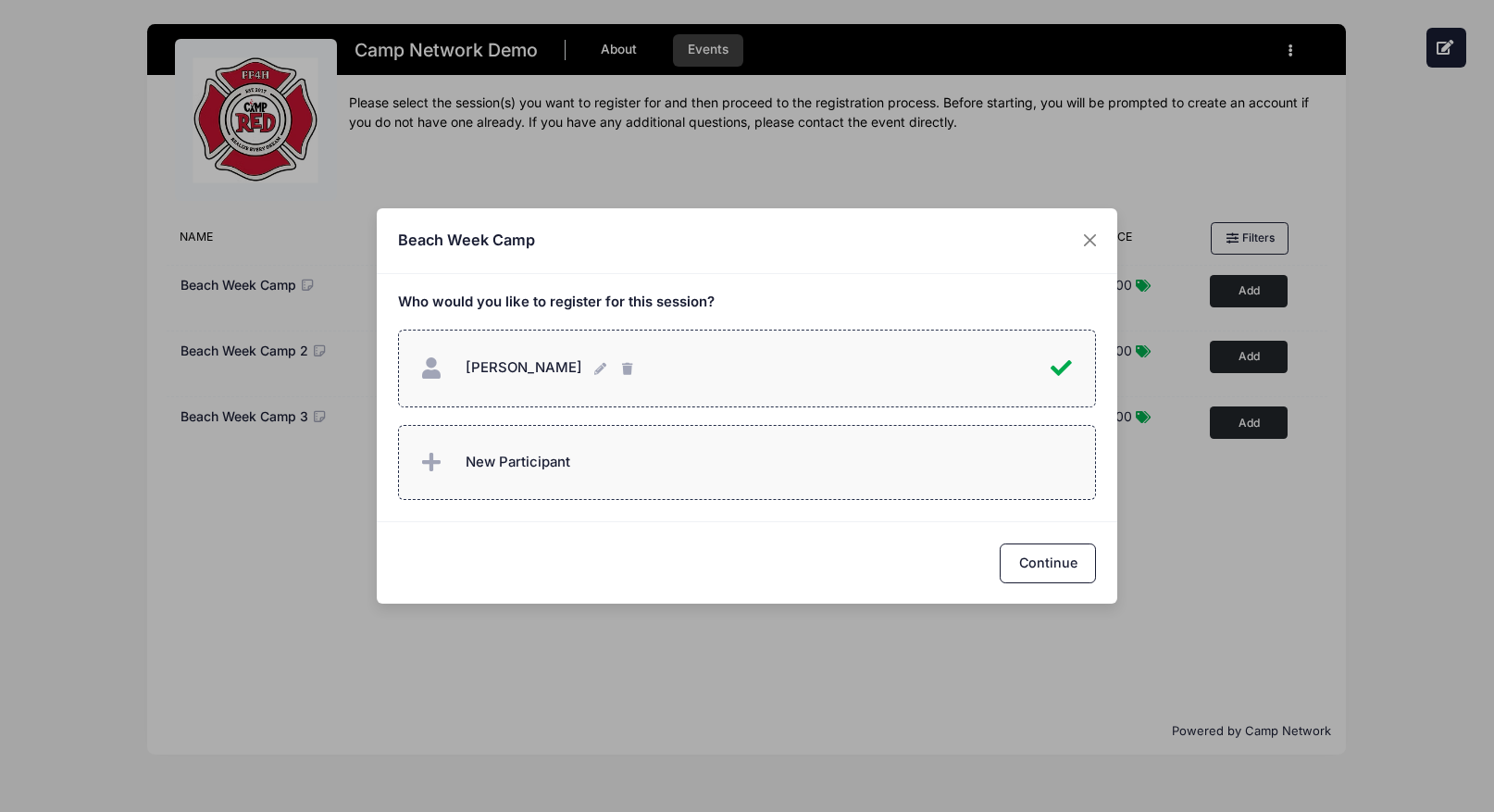
click at [607, 463] on label "New Participant" at bounding box center [748, 461] width 699 height 75
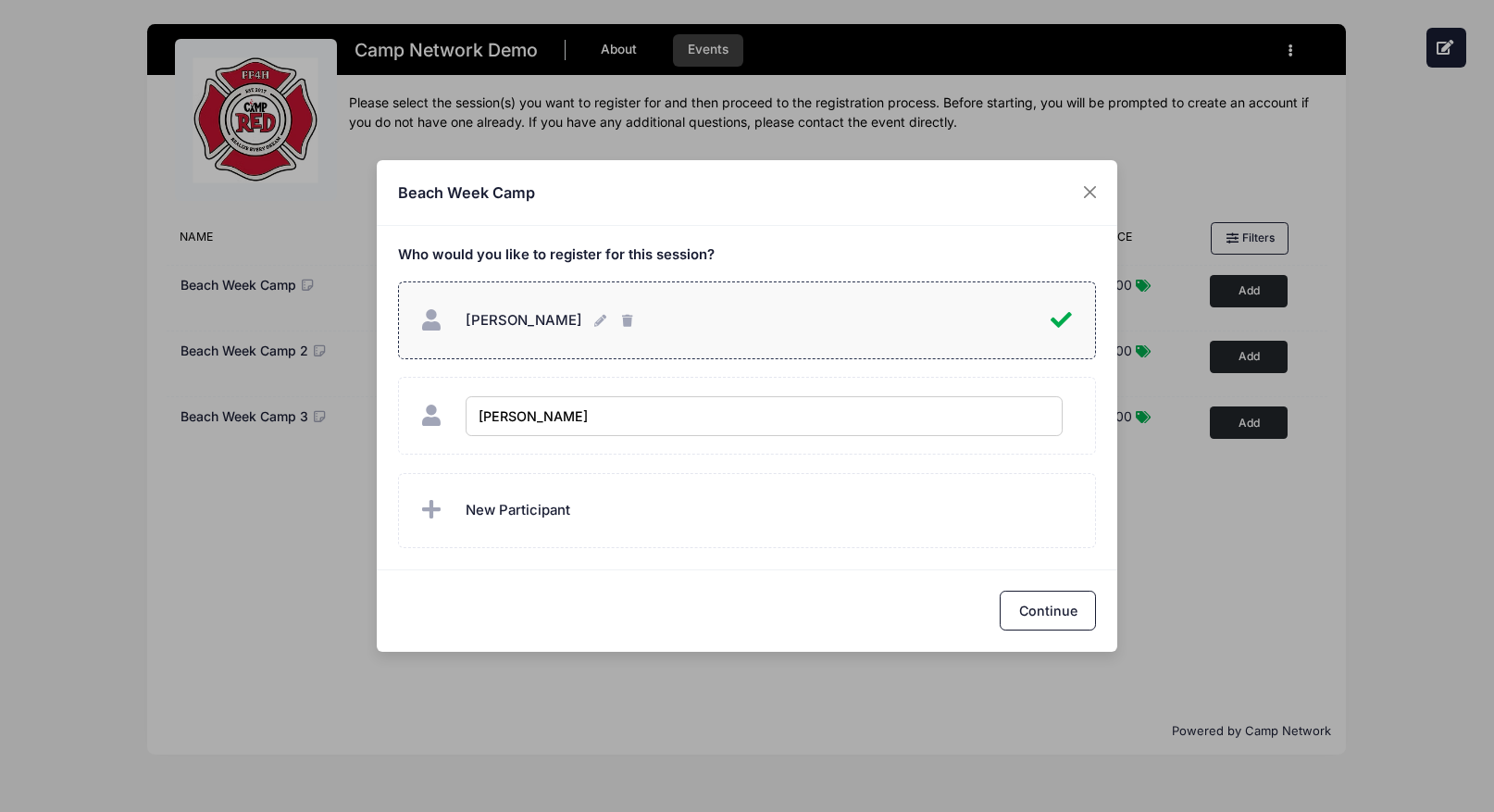
type input "[PERSON_NAME]"
checkbox input "true"
click at [1061, 609] on button "Continue" at bounding box center [1048, 609] width 96 height 40
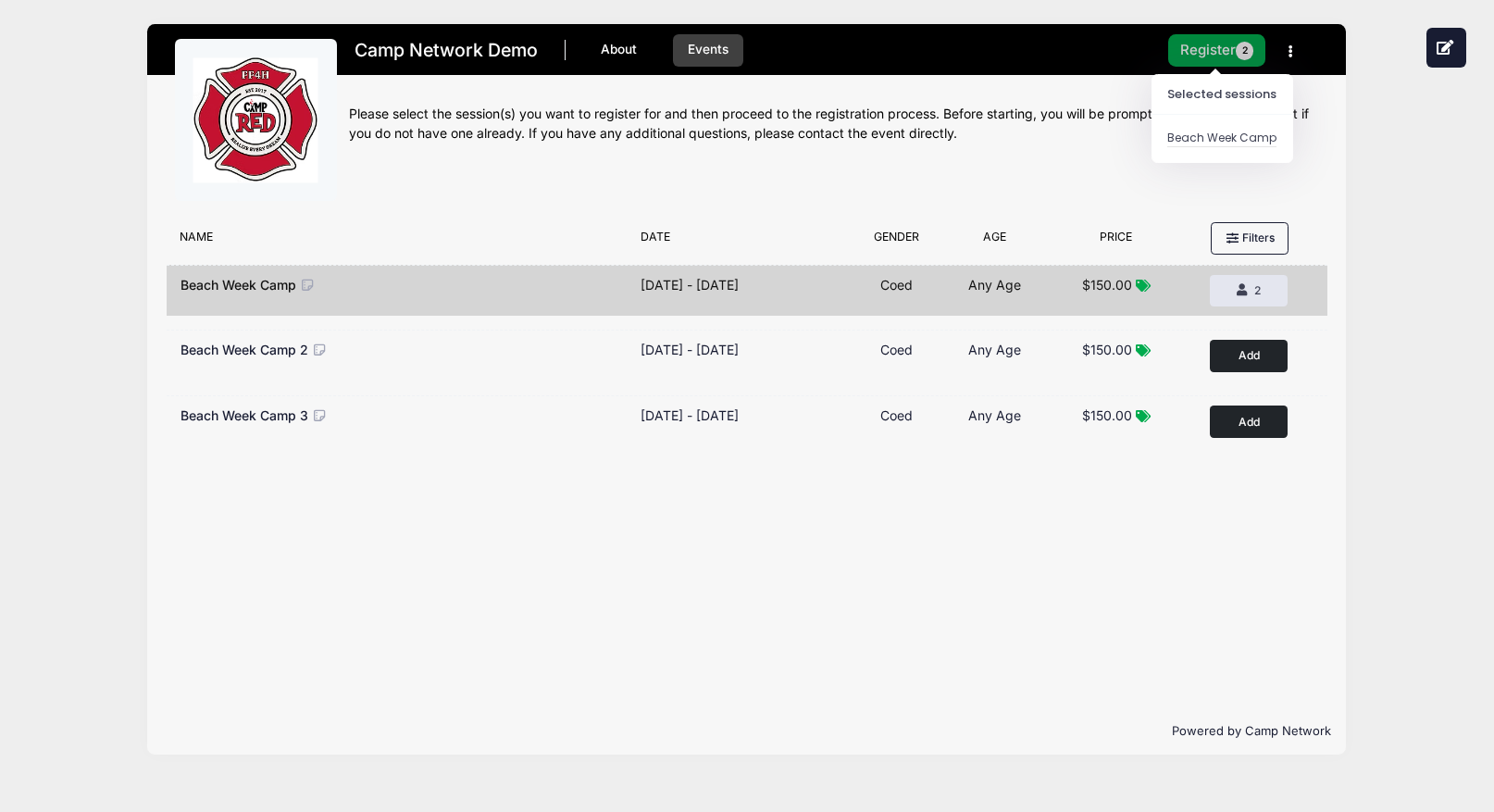
click at [1224, 56] on button "Register 2" at bounding box center [1216, 50] width 98 height 32
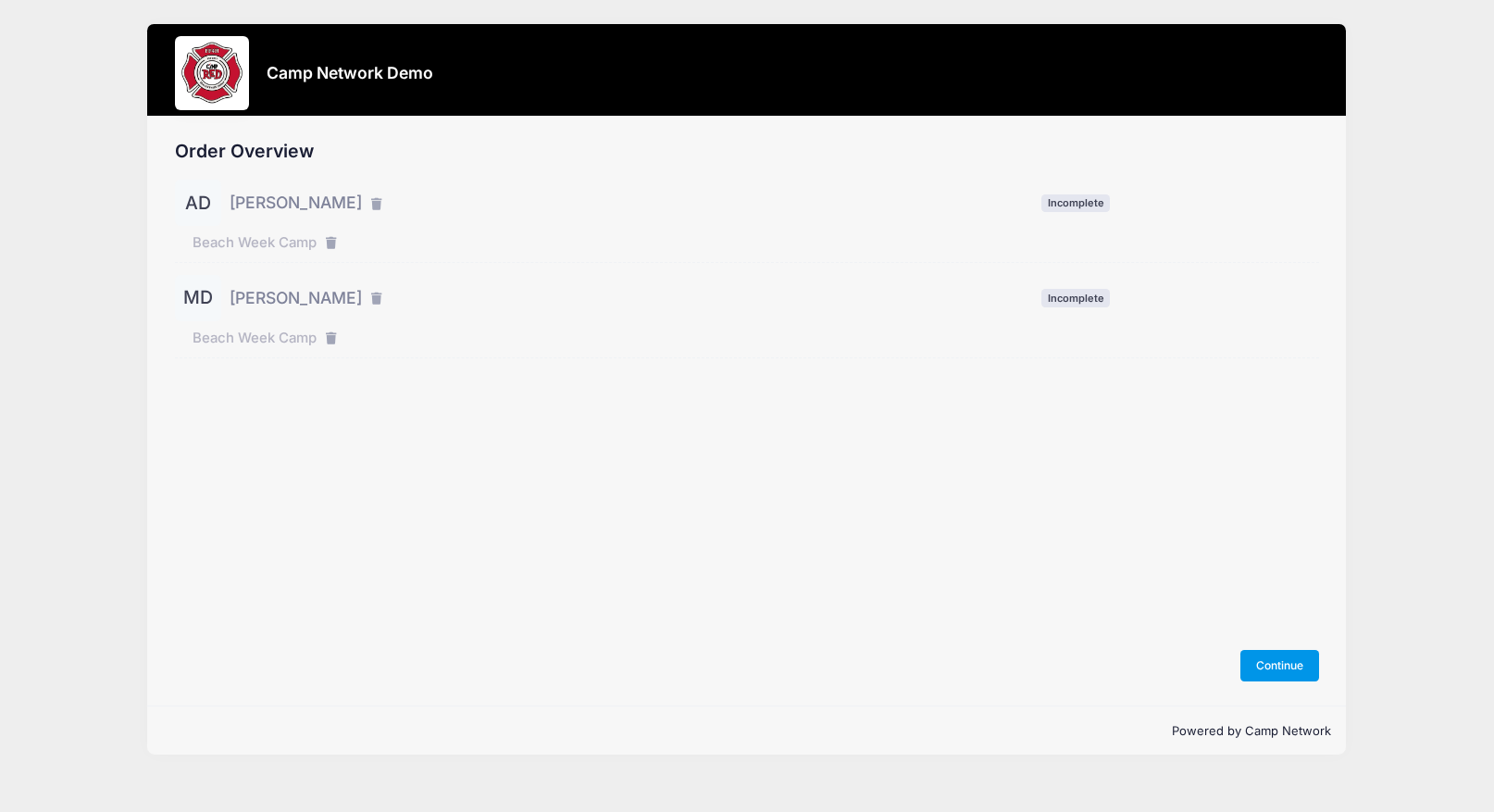
click at [1289, 658] on button "Continue" at bounding box center [1281, 665] width 80 height 31
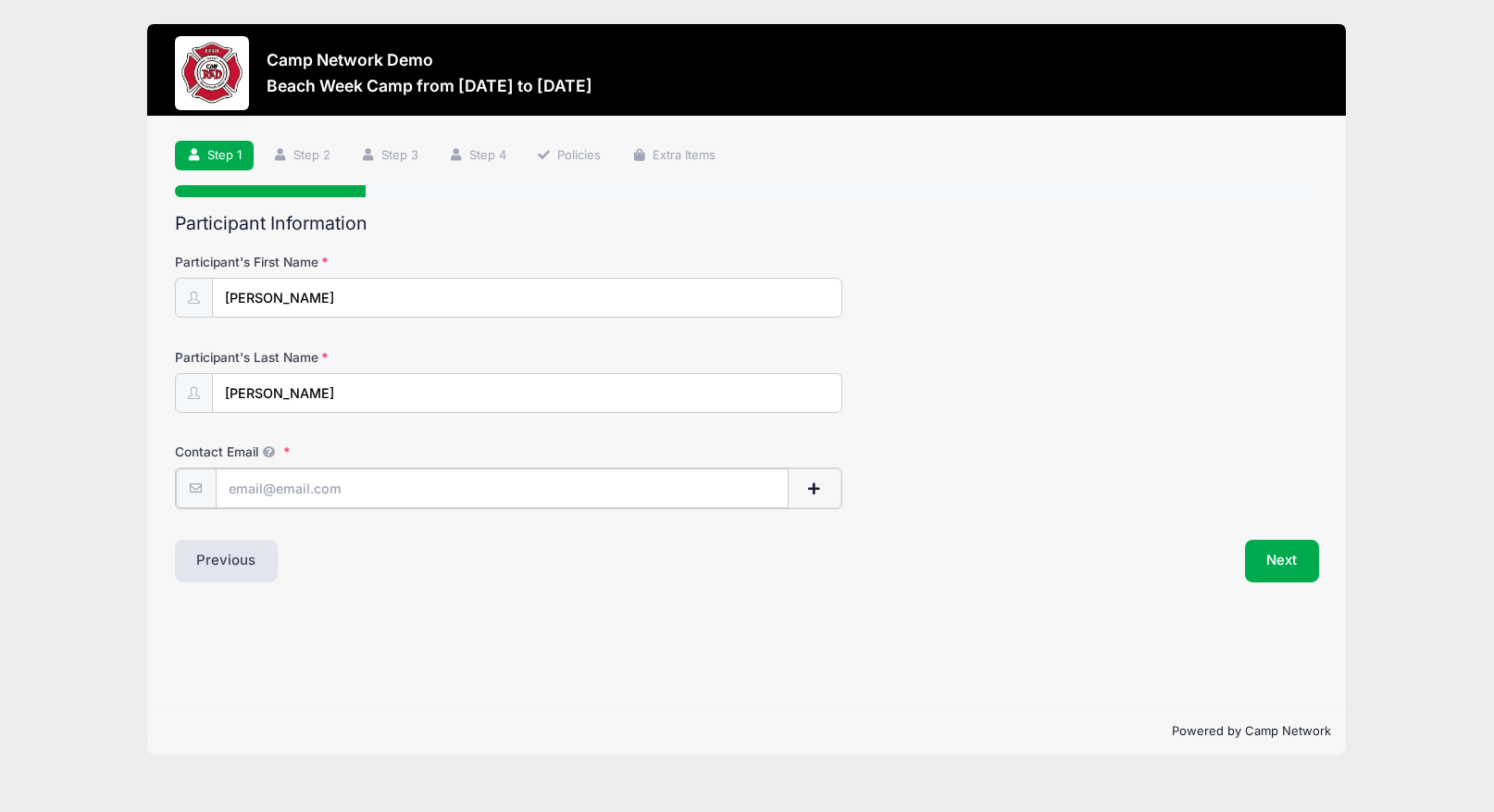
click at [620, 491] on input "Contact Email" at bounding box center [502, 488] width 573 height 40
type input "andrew.downing@campnetwork.com"
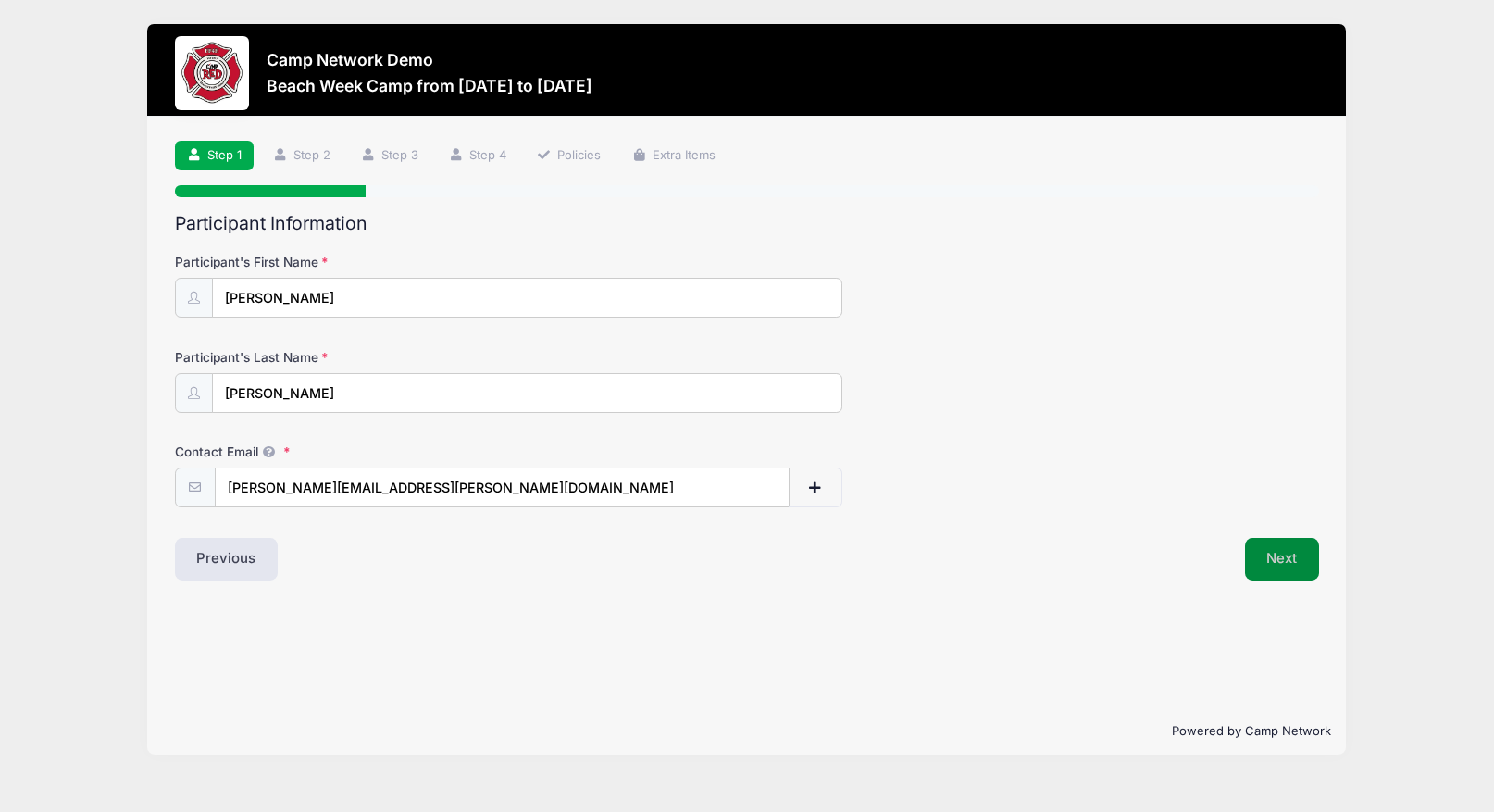
click at [1262, 568] on button "Next" at bounding box center [1282, 559] width 75 height 43
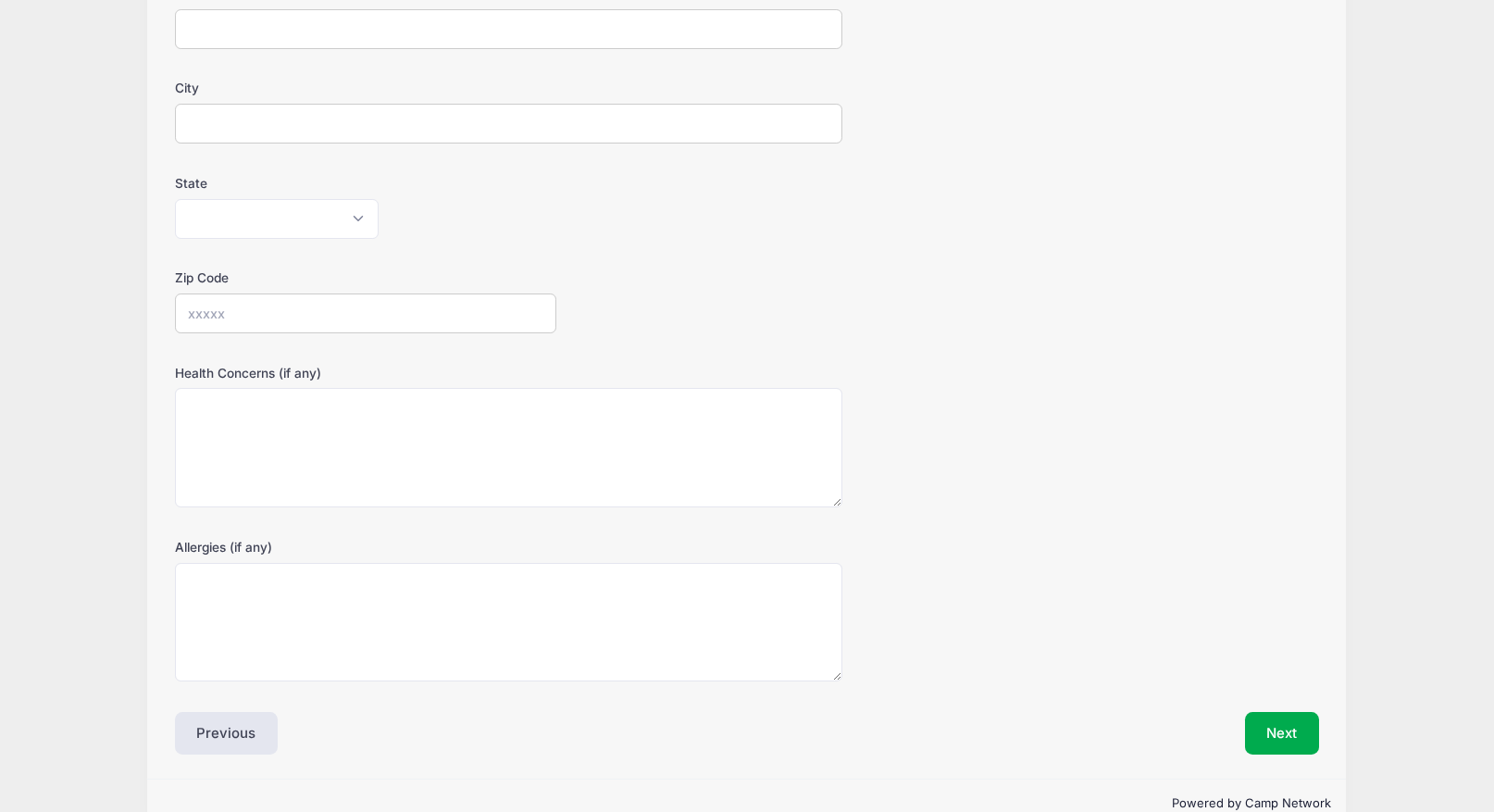
scroll to position [402, 0]
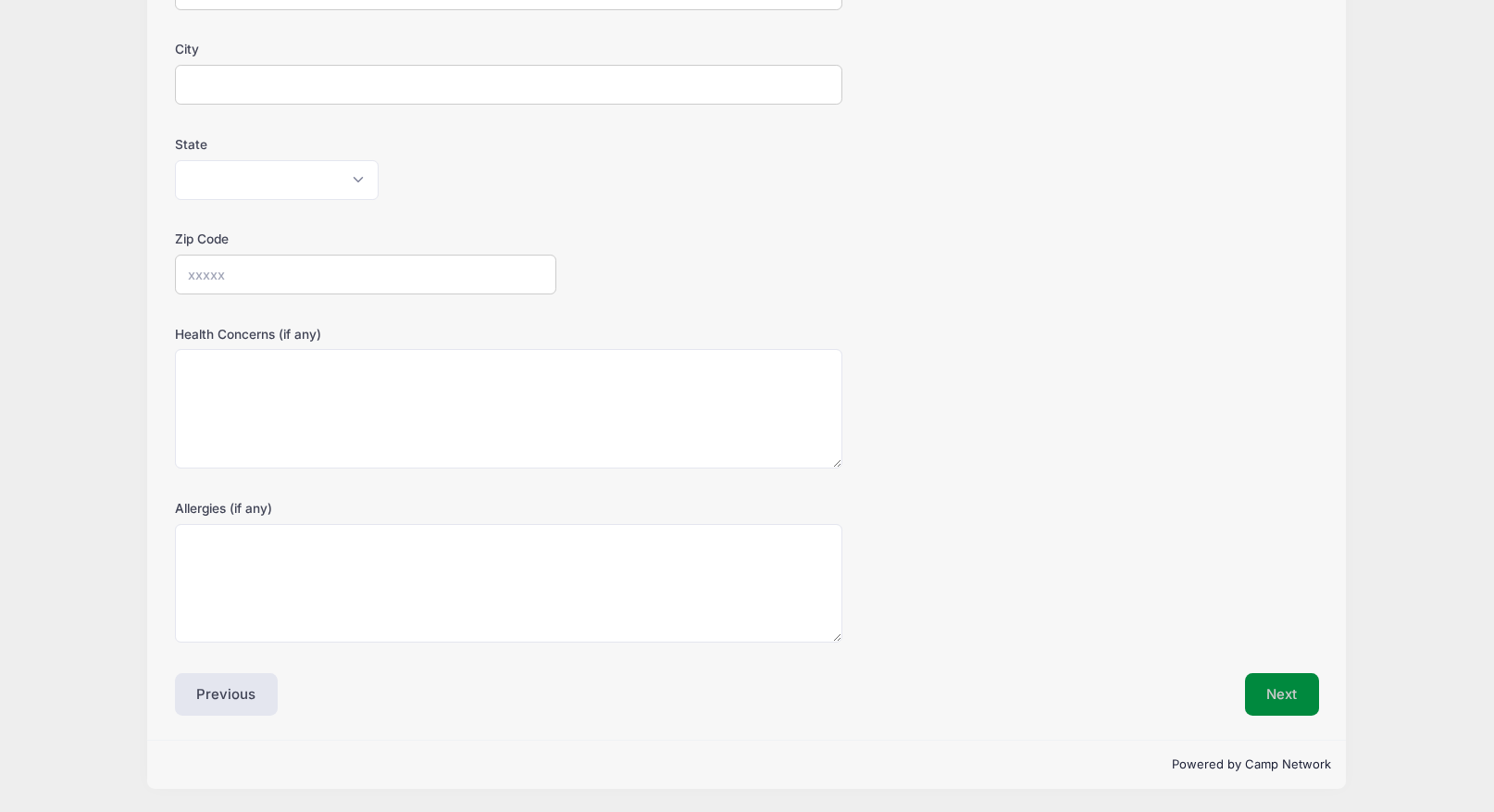
click at [1289, 699] on button "Next" at bounding box center [1282, 694] width 75 height 43
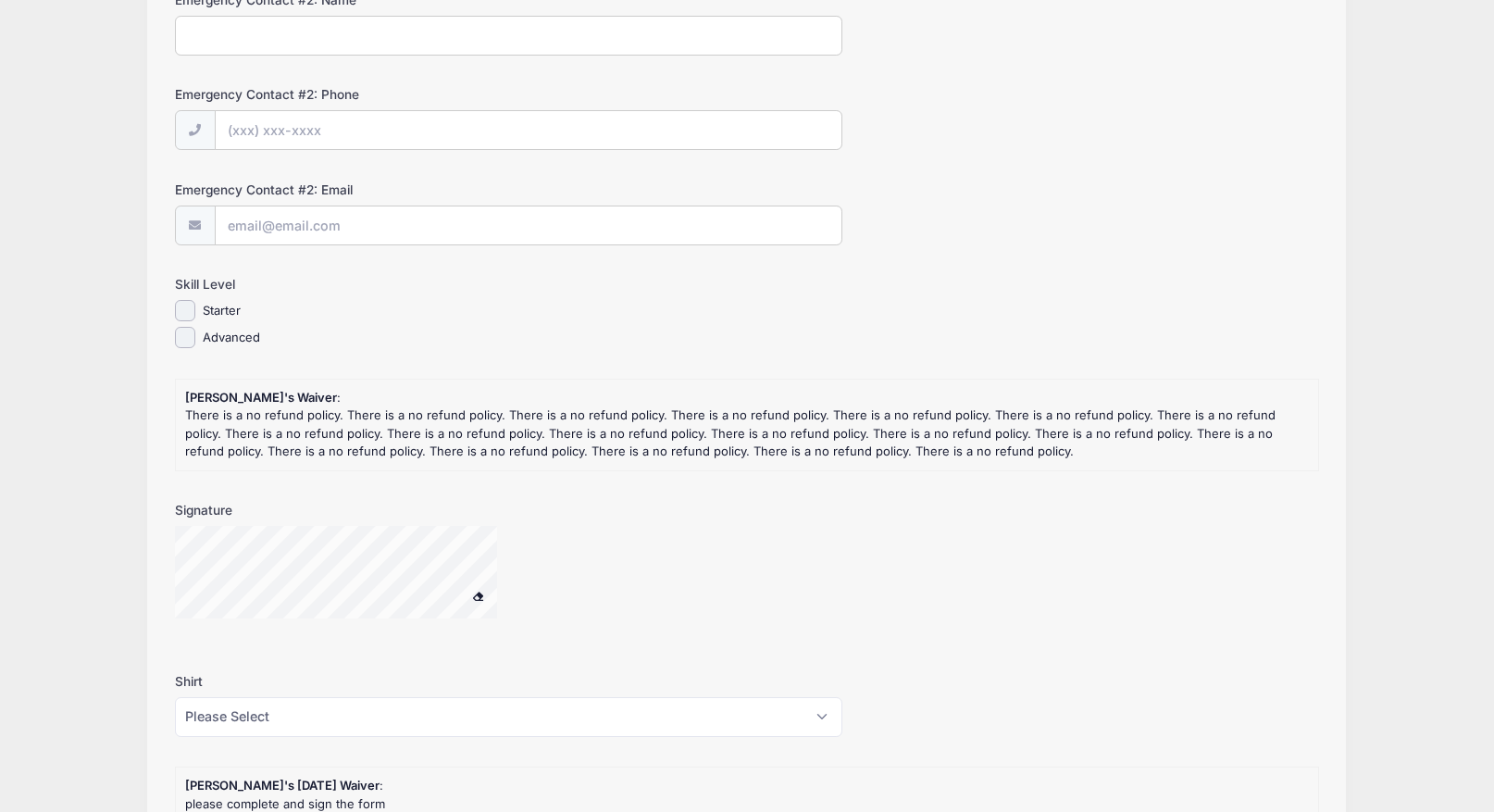
scroll to position [1181, 0]
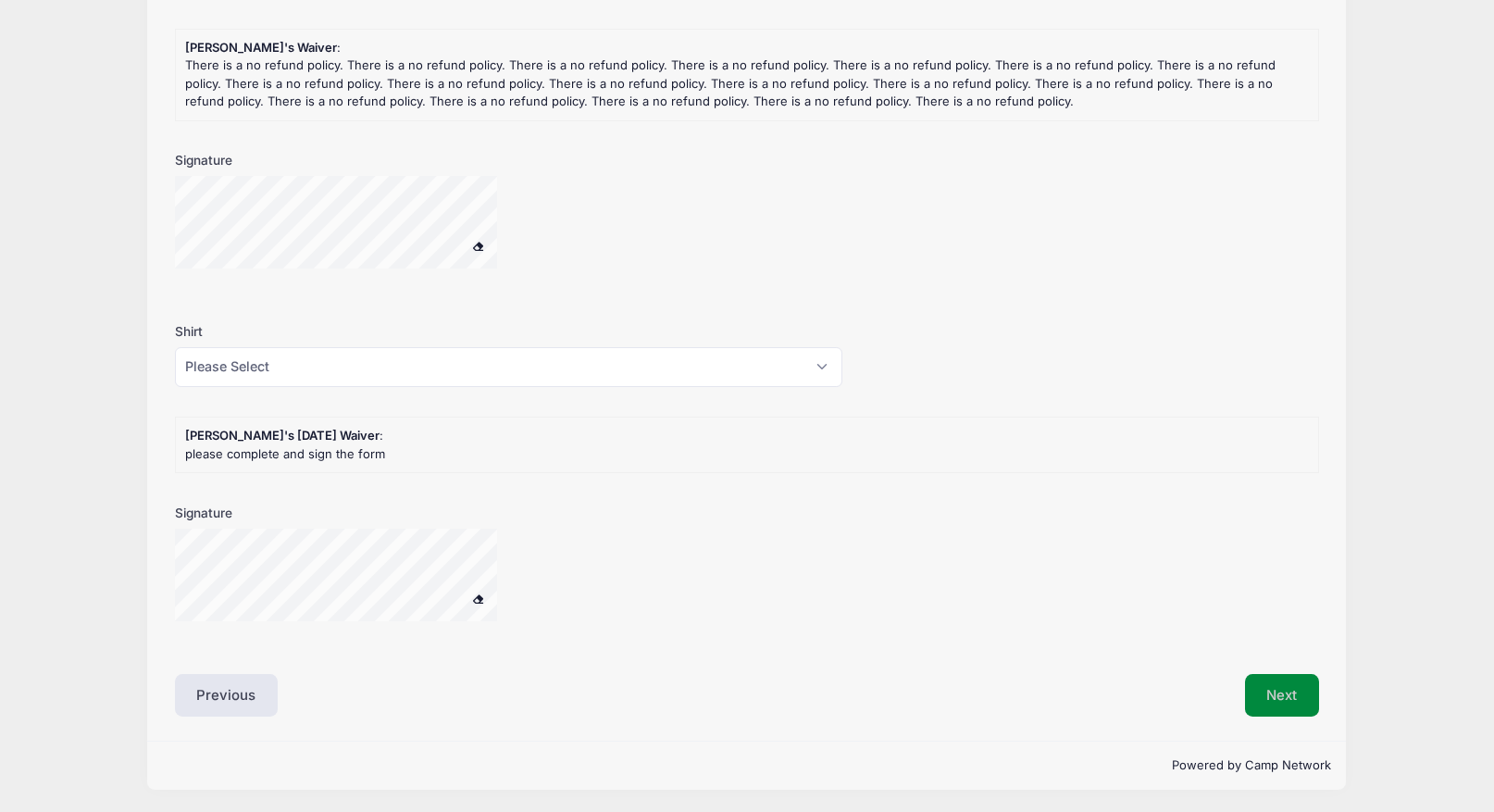
click at [1255, 687] on button "Next" at bounding box center [1282, 695] width 75 height 43
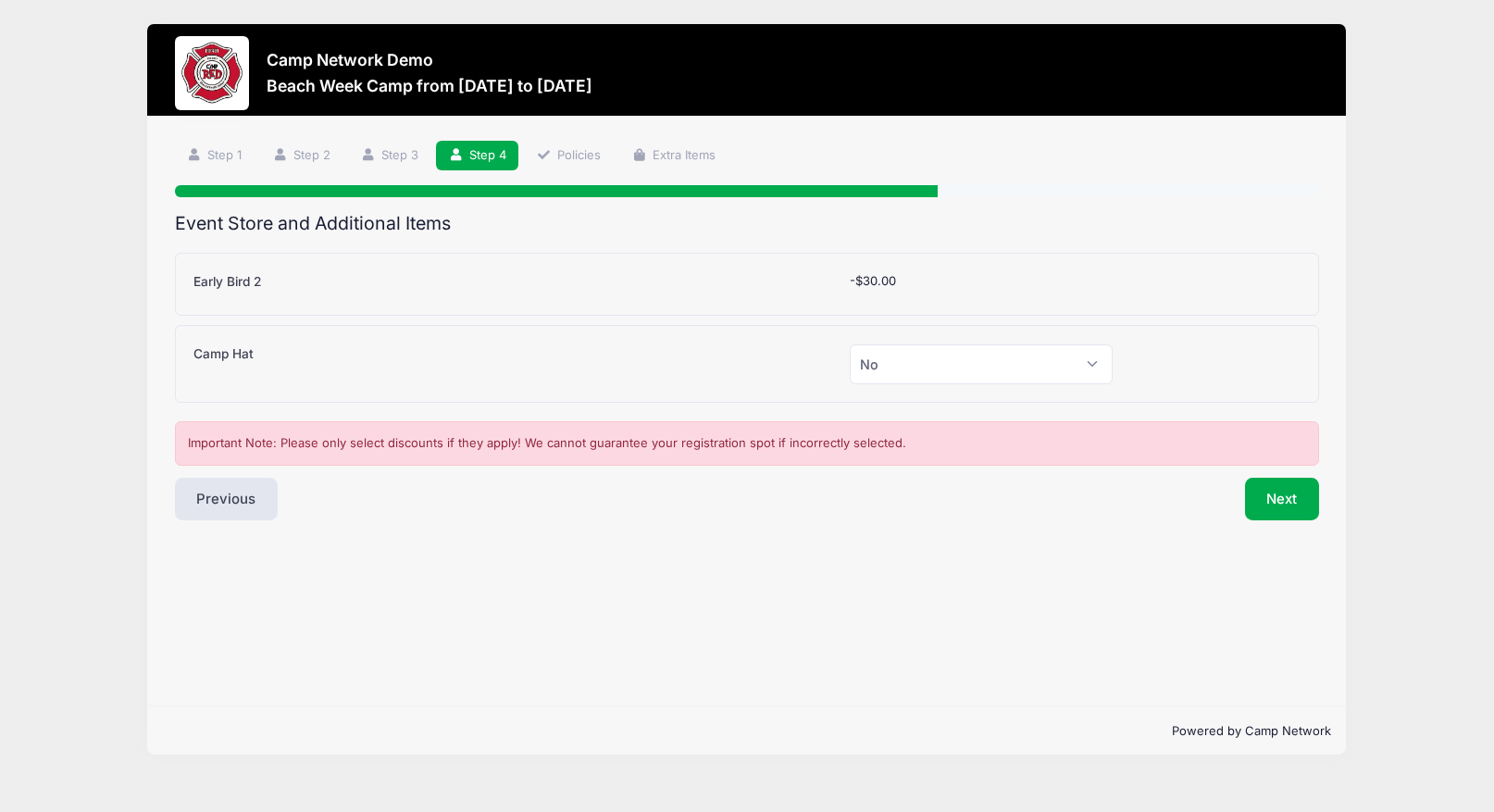
scroll to position [0, 0]
click at [1277, 496] on button "Next" at bounding box center [1282, 498] width 75 height 43
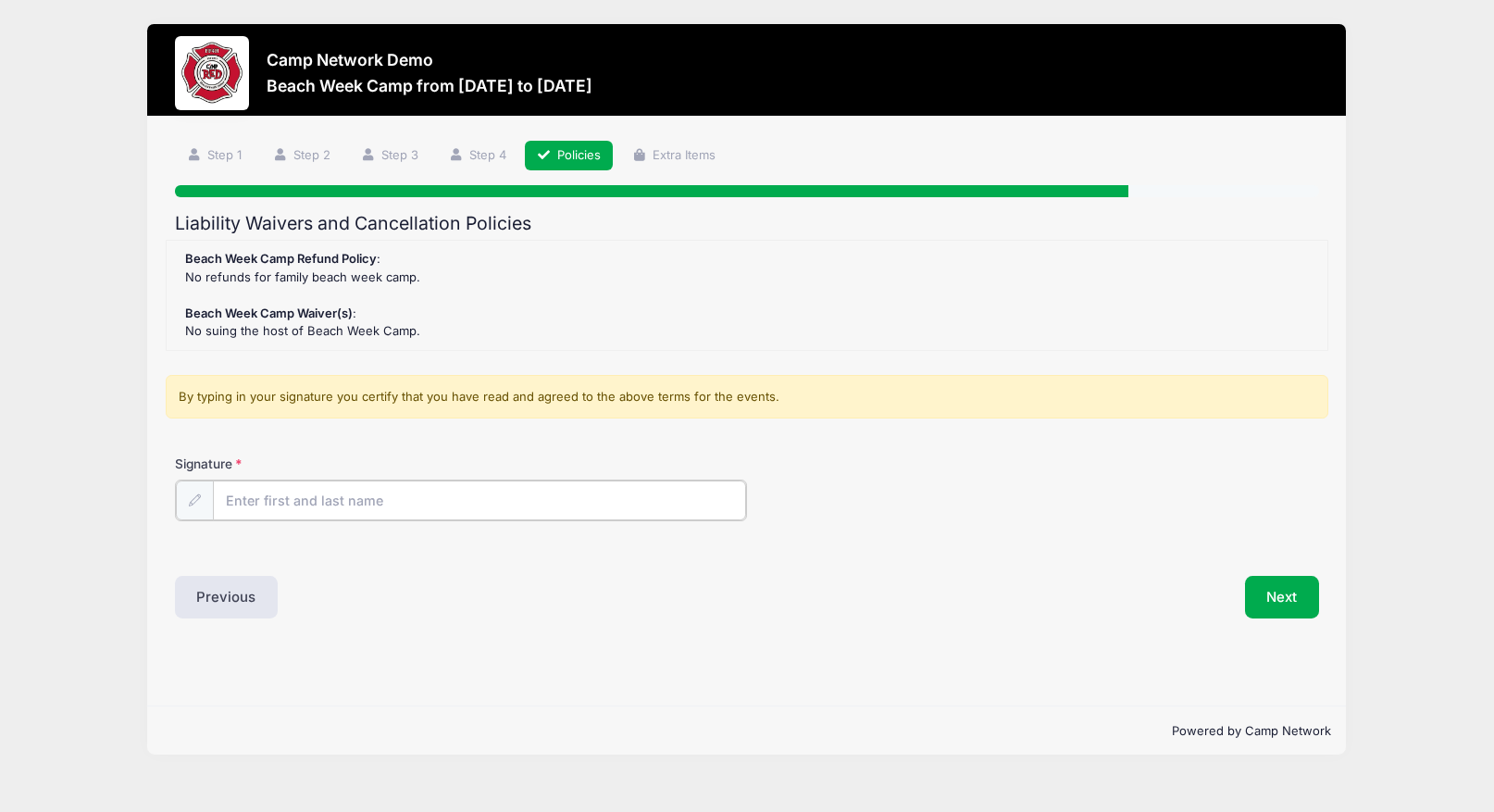
click at [642, 496] on input "Signature" at bounding box center [479, 499] width 533 height 40
type input "Andrew Downing"
click at [1092, 537] on div "Signature Andrew Downing" at bounding box center [747, 501] width 1163 height 94
click at [1269, 585] on button "Next" at bounding box center [1282, 595] width 75 height 43
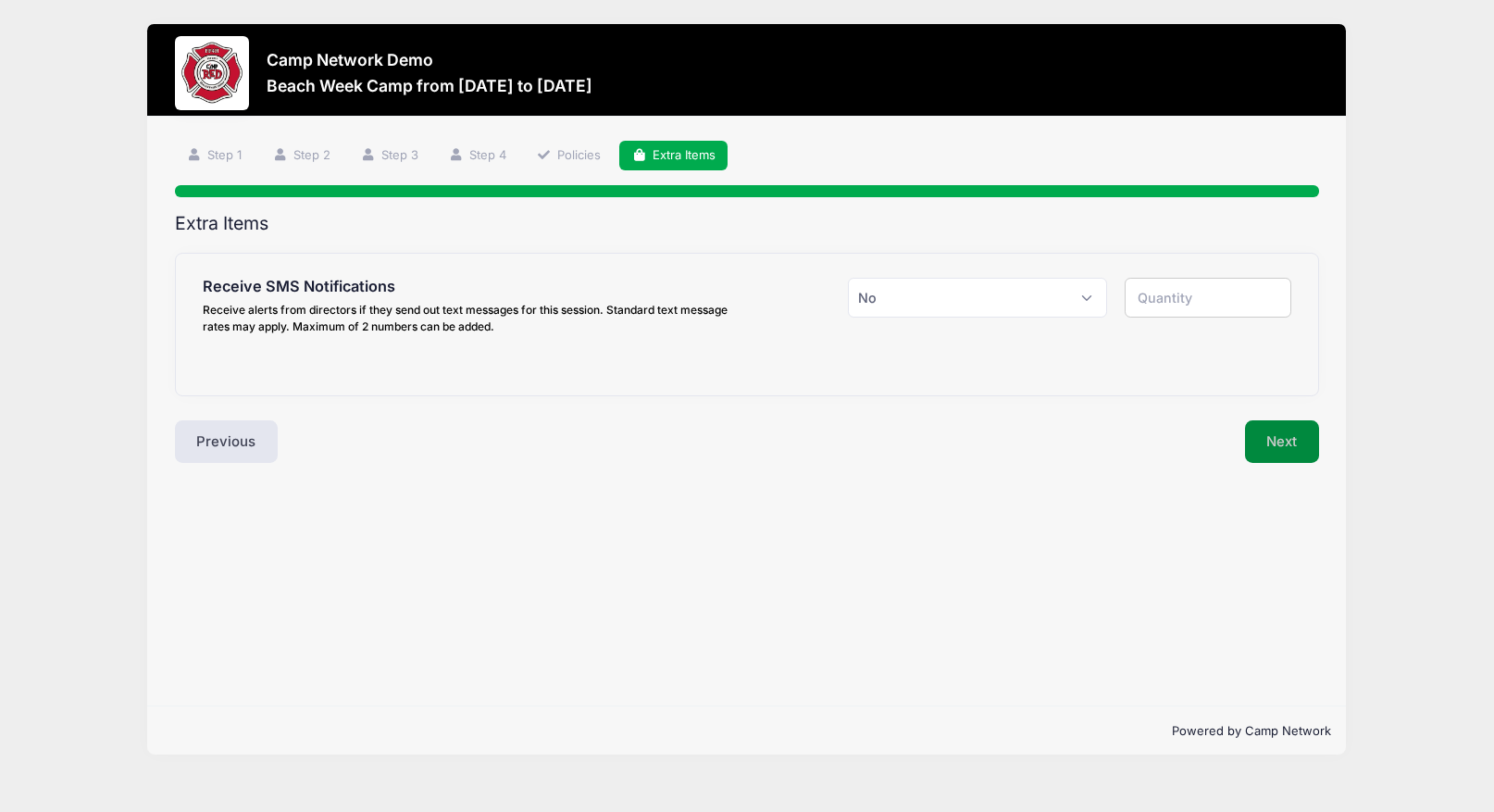
click at [1290, 445] on button "Next" at bounding box center [1282, 442] width 75 height 43
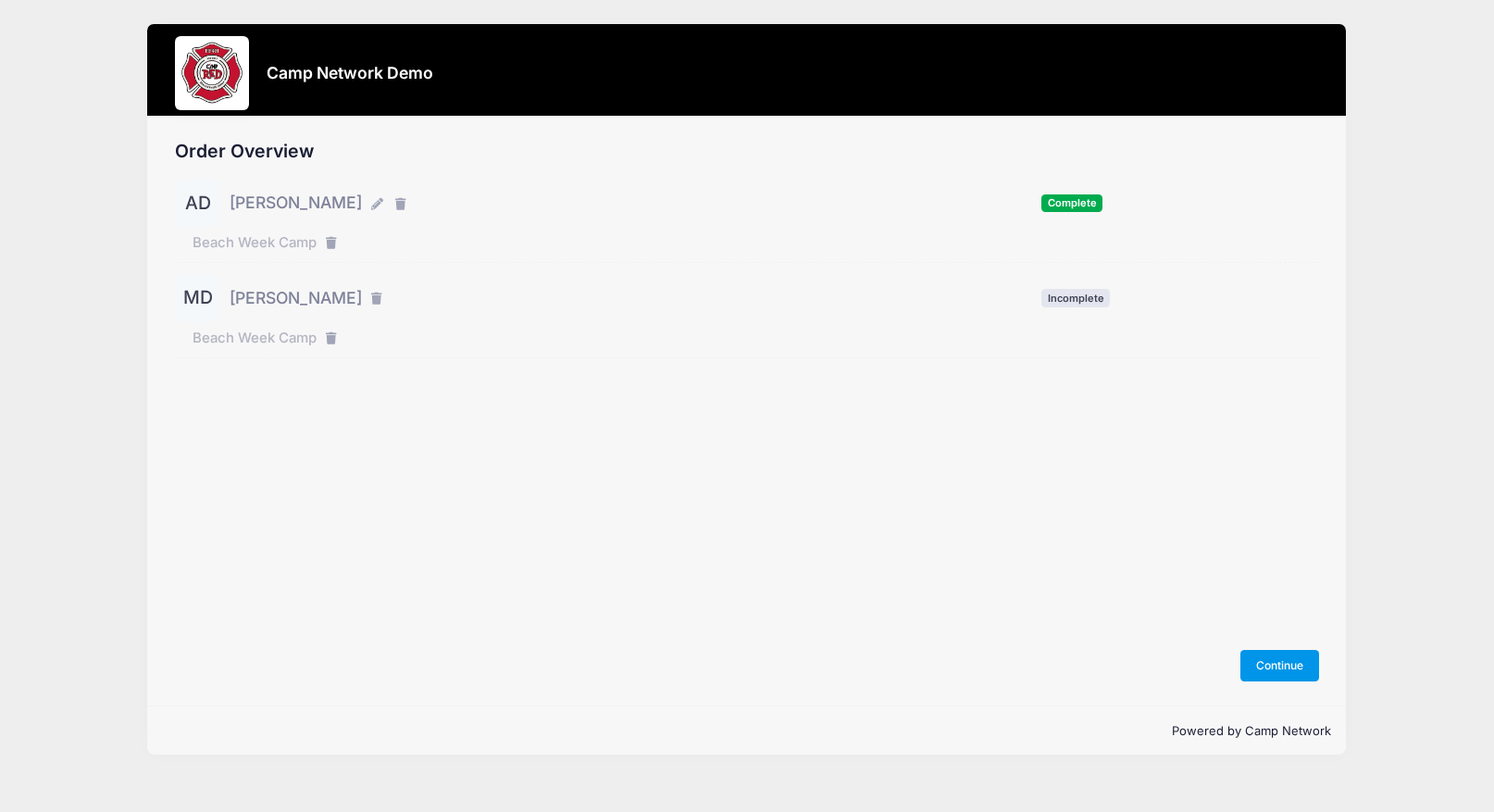
click at [1272, 661] on button "Continue" at bounding box center [1281, 665] width 80 height 31
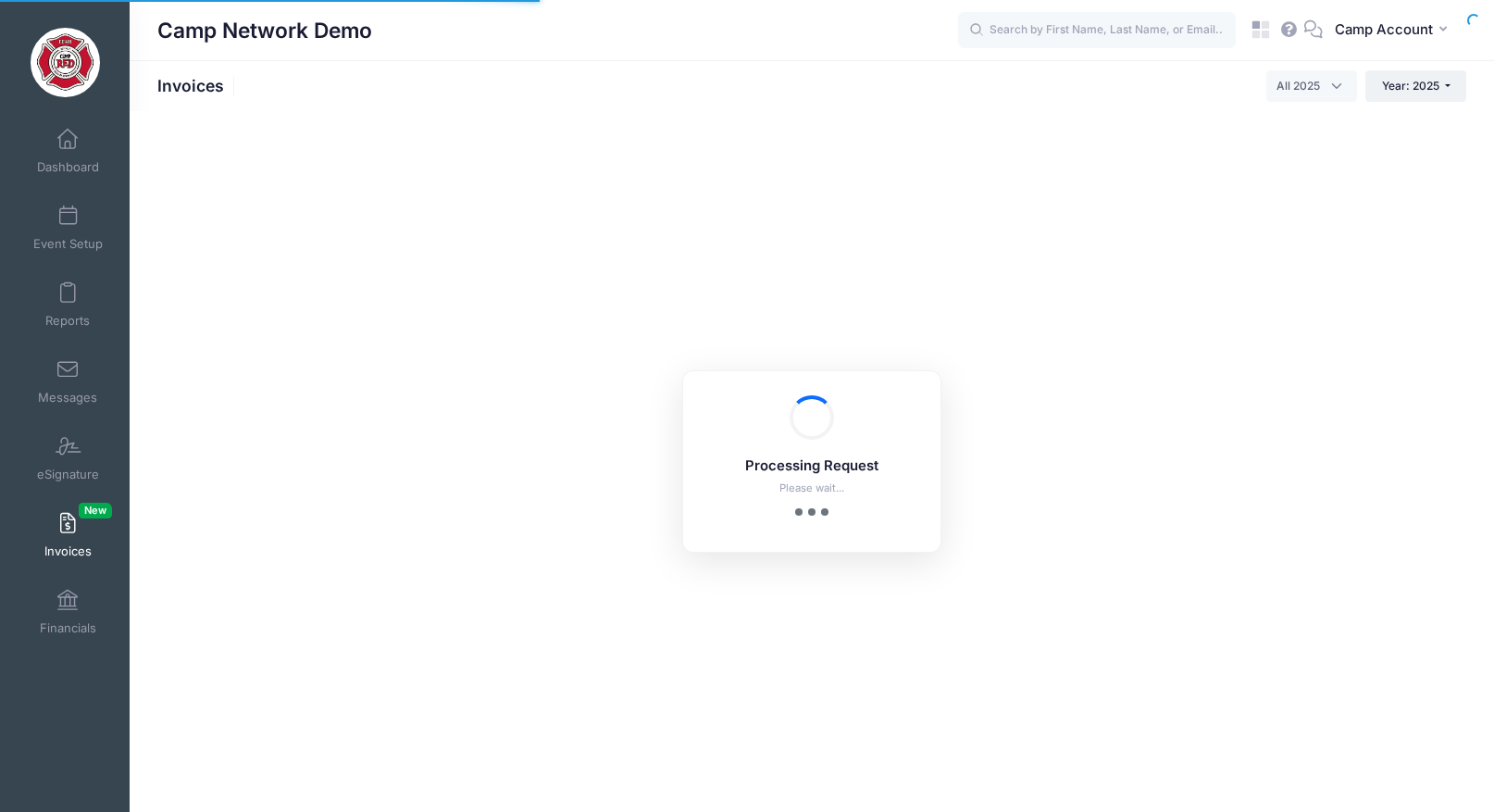
select select
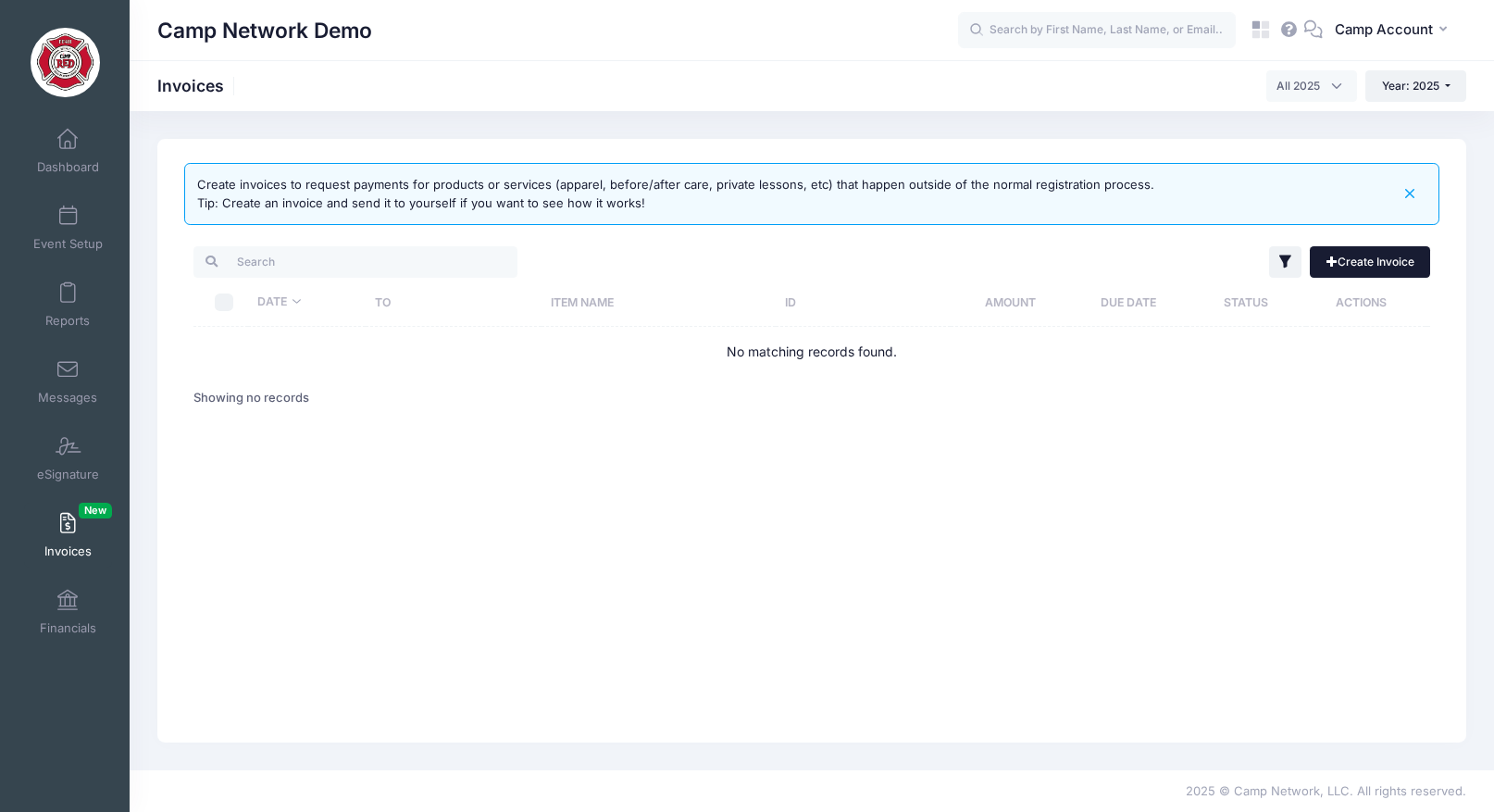
click at [1367, 271] on link "Create Invoice" at bounding box center [1370, 262] width 121 height 31
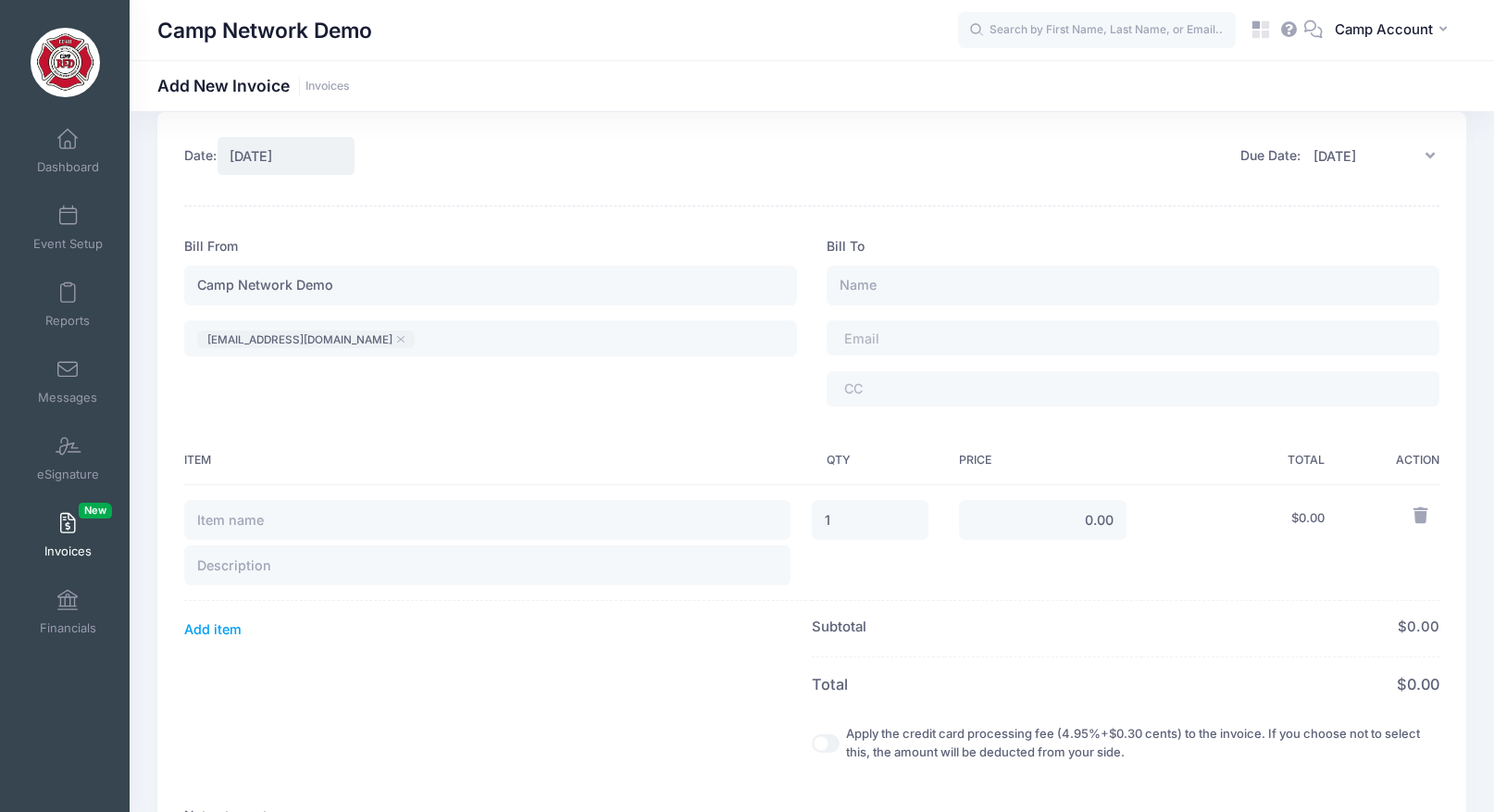
scroll to position [39, 0]
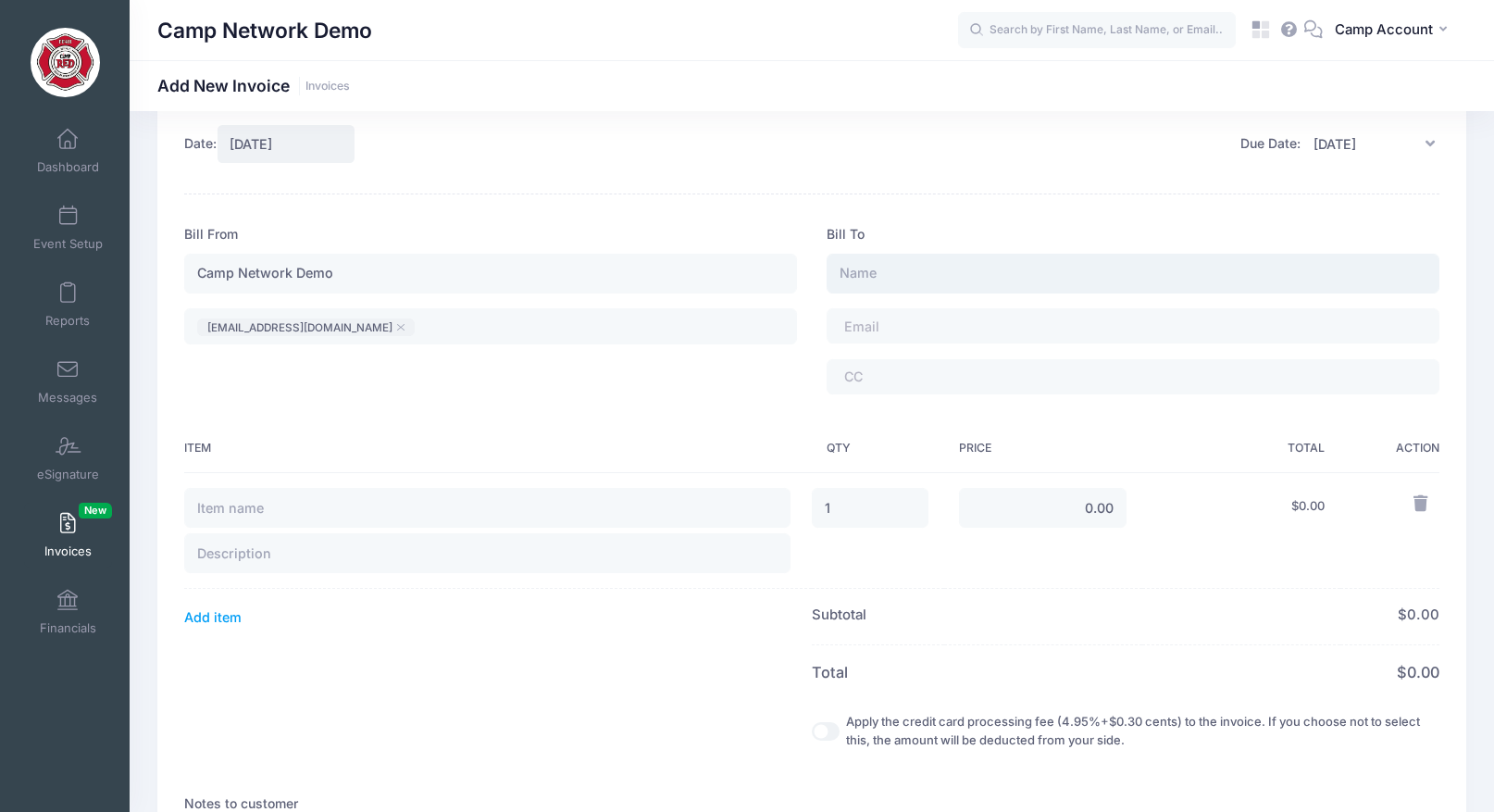
click at [926, 279] on input "text" at bounding box center [1133, 273] width 613 height 40
type input "Andrew Downing"
click at [942, 320] on span at bounding box center [895, 326] width 102 height 16
click at [390, 522] on input "text" at bounding box center [487, 508] width 607 height 40
type input "Aftercare (dad was late)"
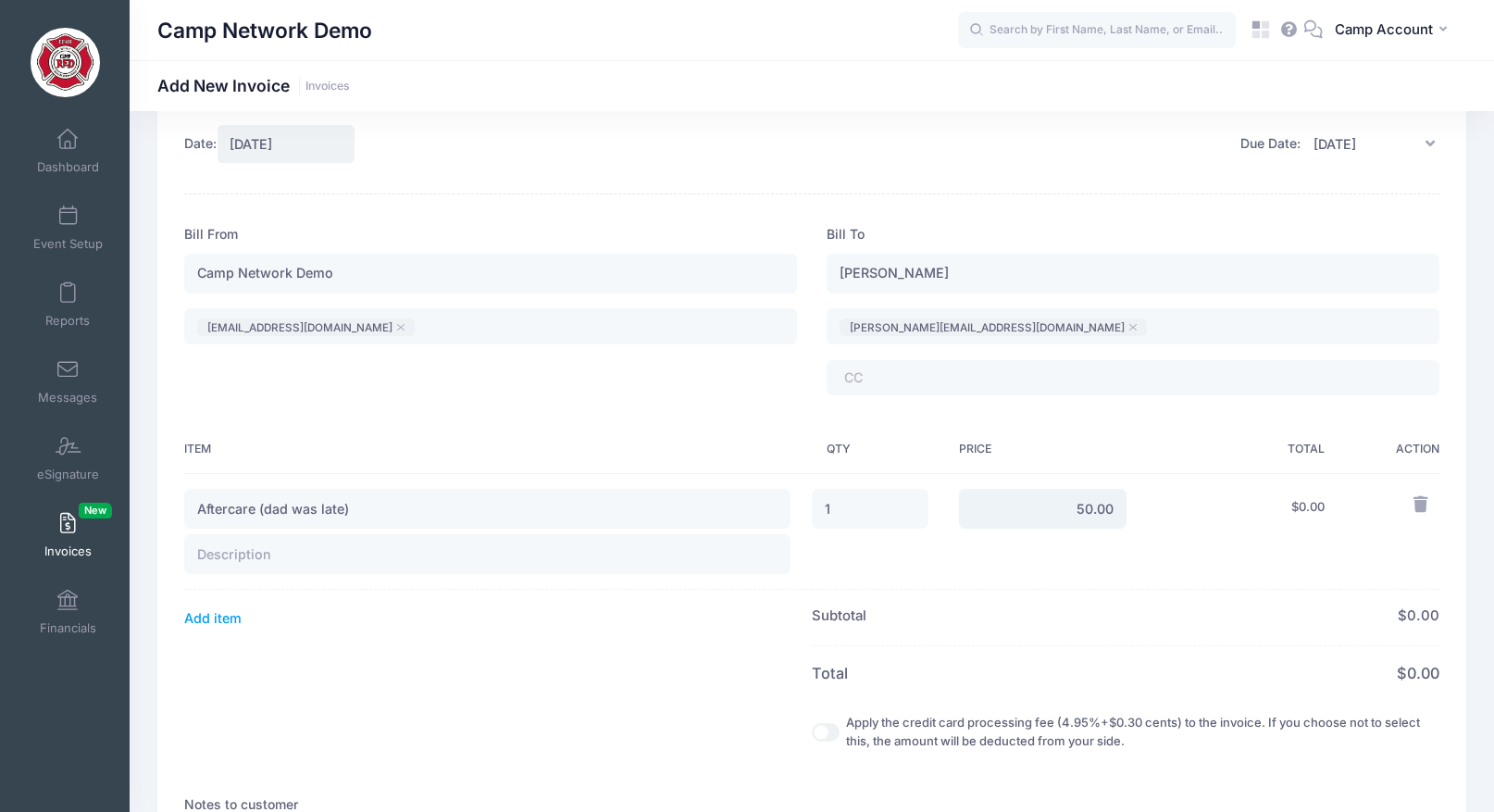
click at [1048, 503] on input "50.00" at bounding box center [1043, 508] width 168 height 40
type input "50.00"
click at [1236, 559] on td "$ 50.00" at bounding box center [1241, 532] width 198 height 117
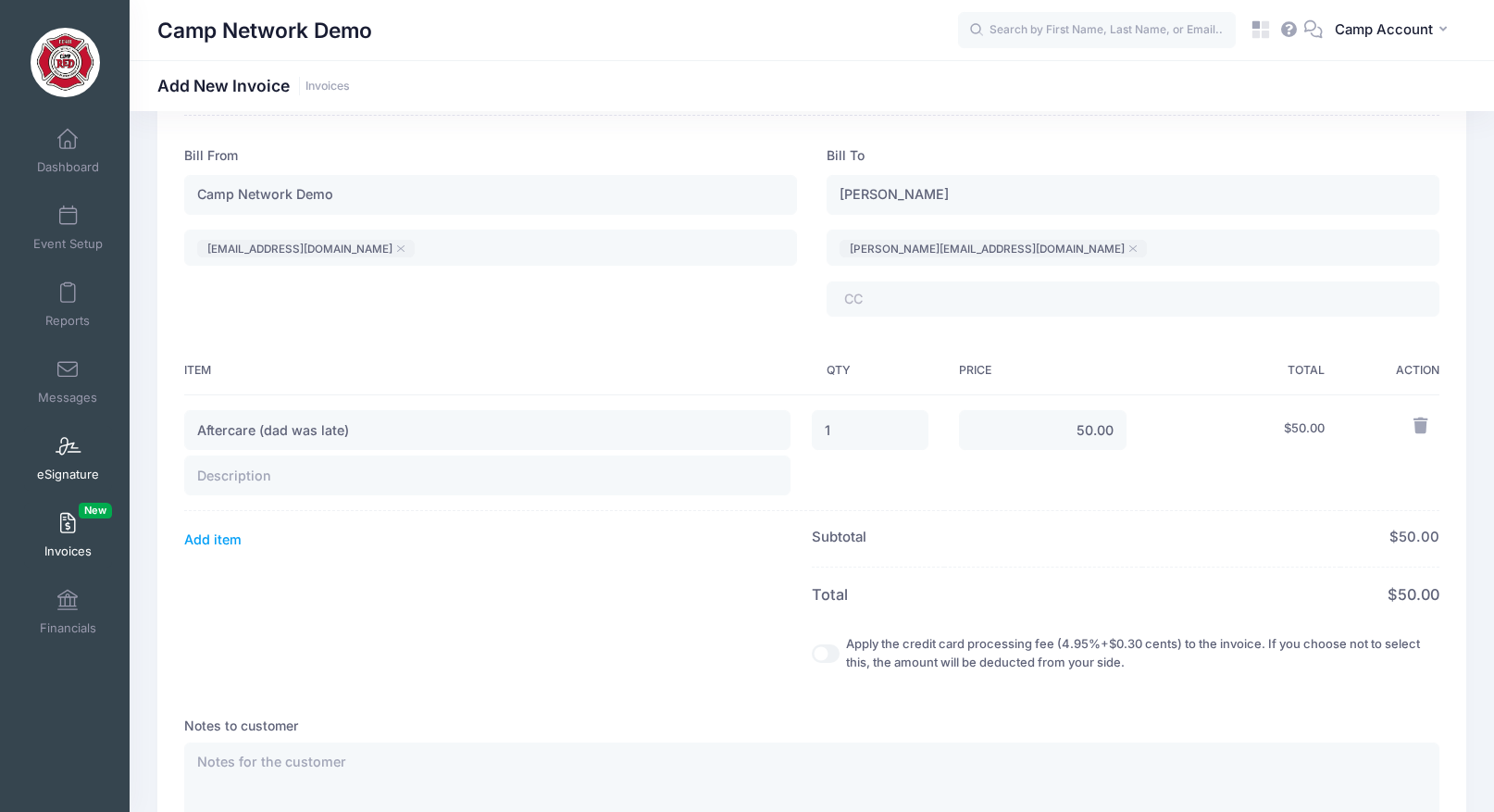
click at [66, 467] on span "eSignature" at bounding box center [68, 474] width 62 height 16
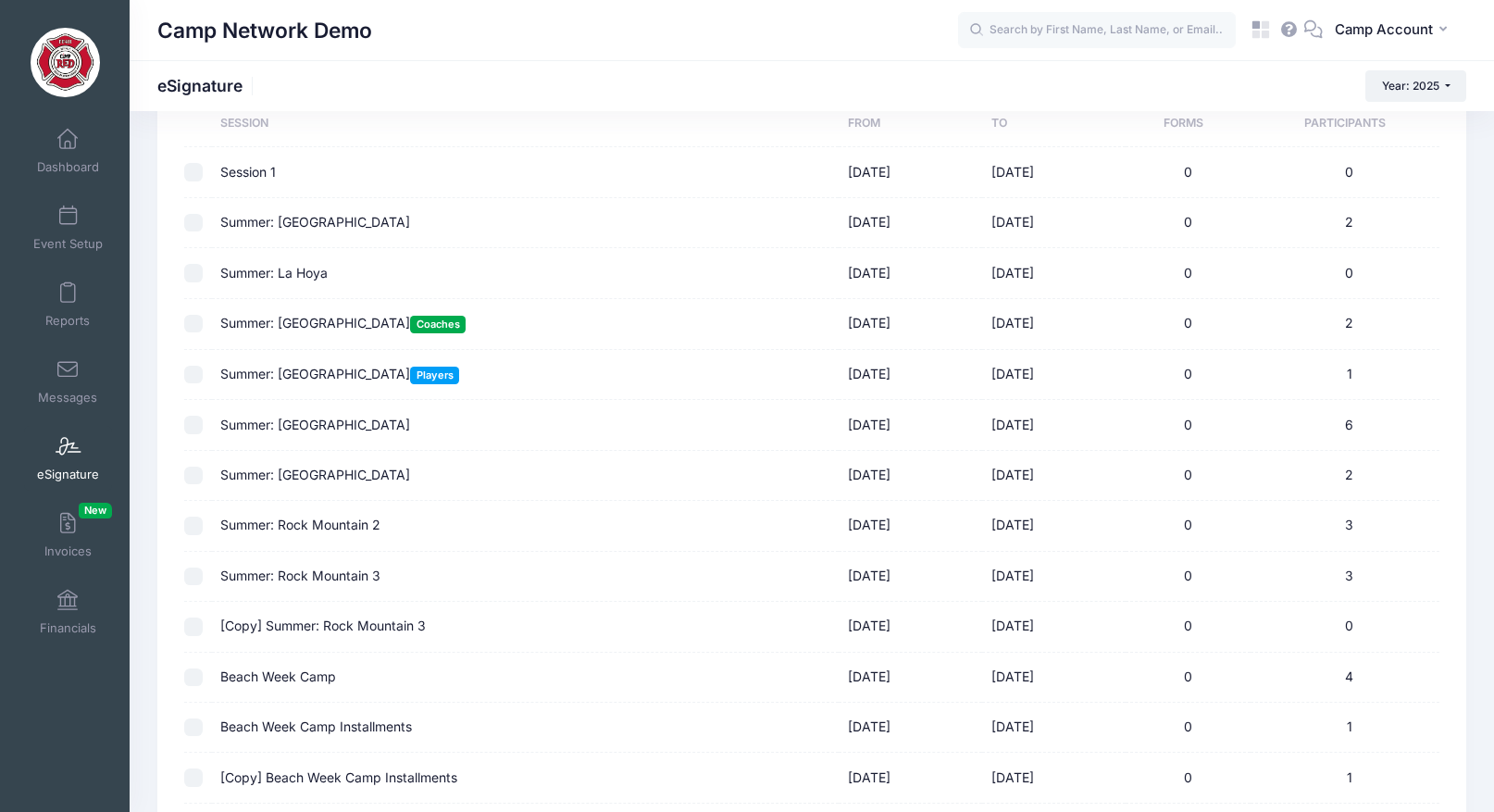
scroll to position [74, 0]
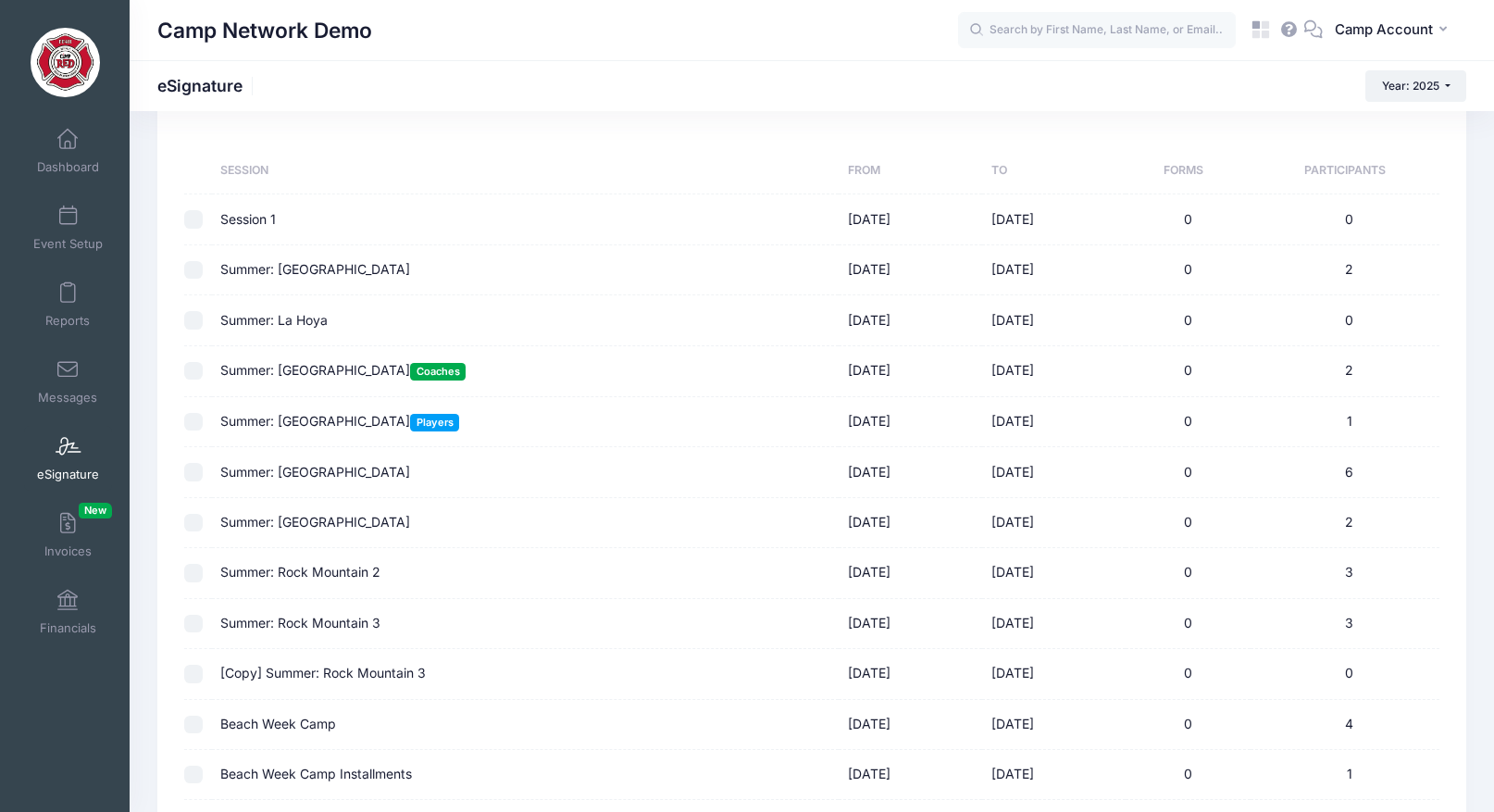
click at [194, 270] on input "checkbox" at bounding box center [193, 270] width 19 height 18
checkbox input "true"
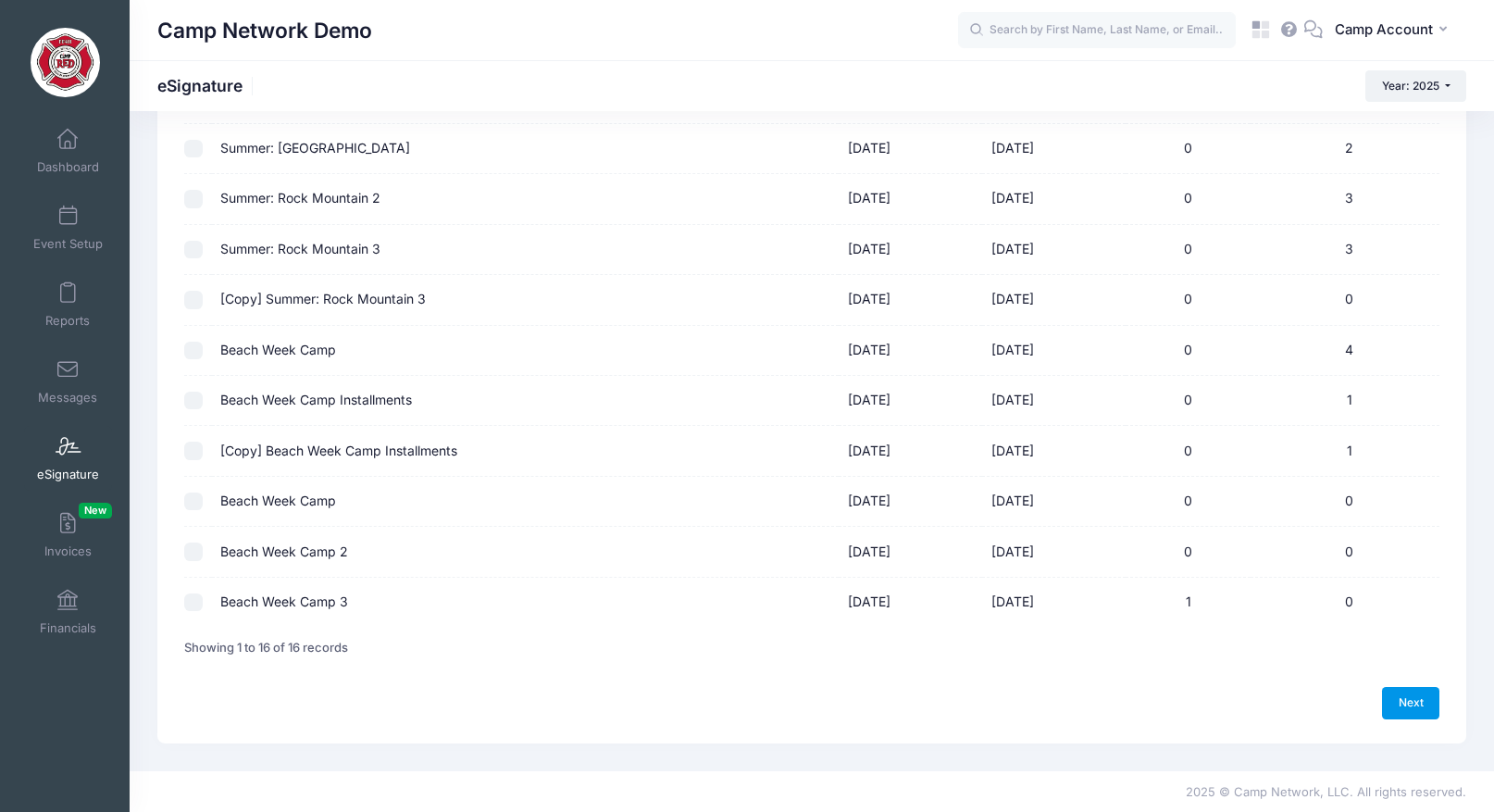
click at [1411, 695] on link "Next" at bounding box center [1410, 702] width 57 height 31
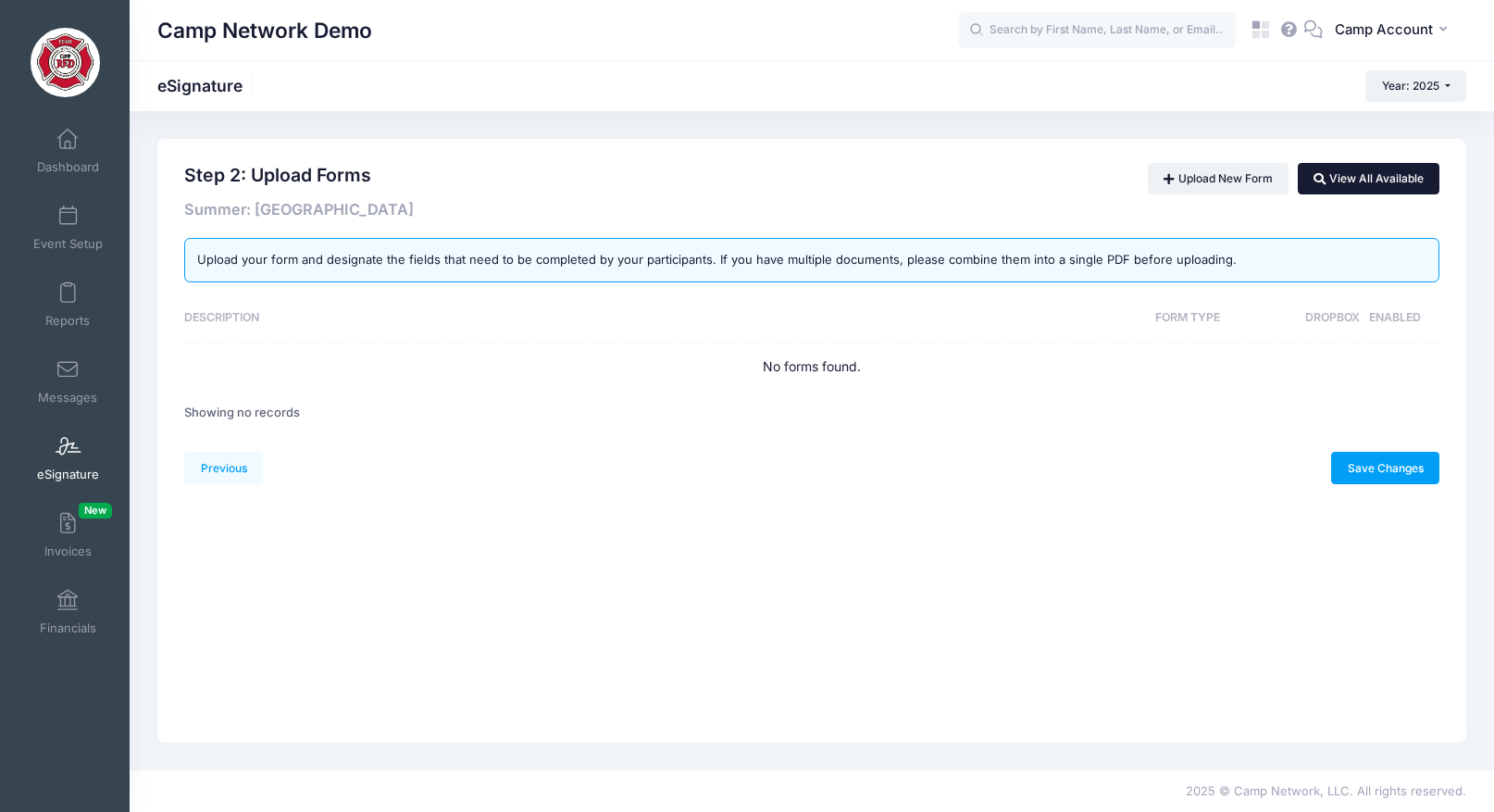
click at [1372, 183] on link "View All Available" at bounding box center [1368, 178] width 141 height 31
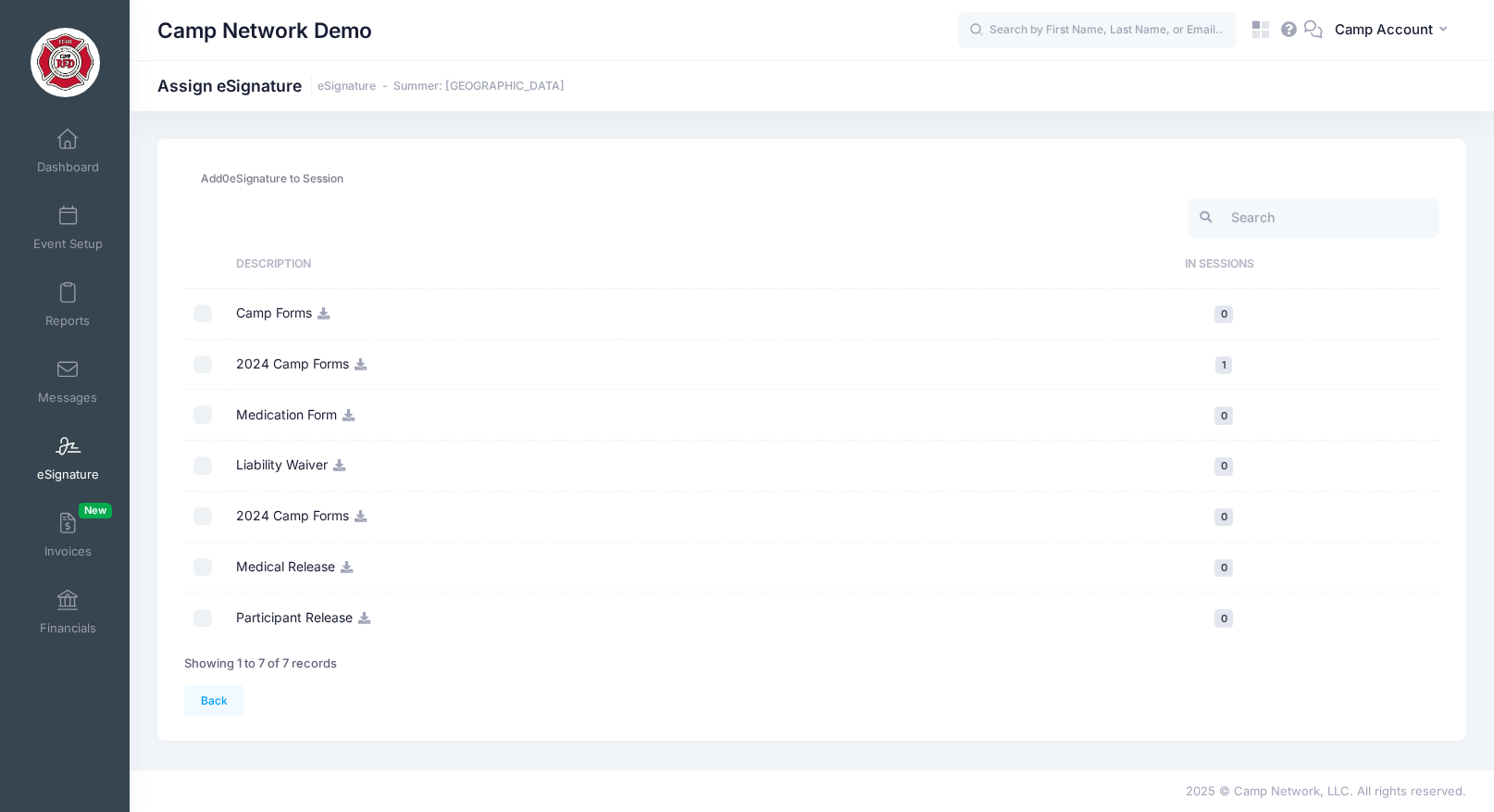
click at [201, 317] on input "checkbox" at bounding box center [203, 314] width 19 height 18
checkbox input "true"
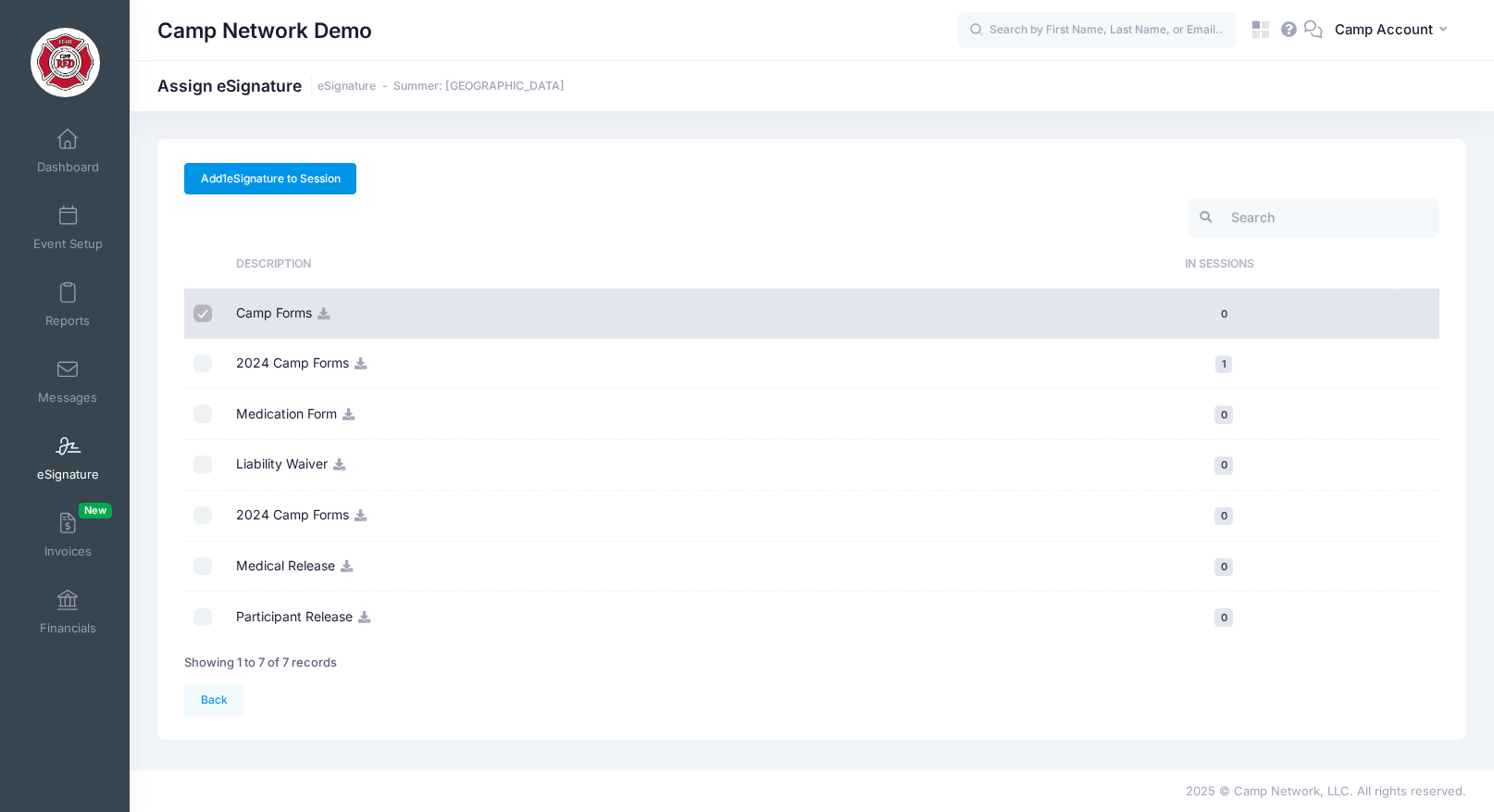
click at [333, 182] on link "Add 1 eSignature to Session" at bounding box center [270, 178] width 172 height 31
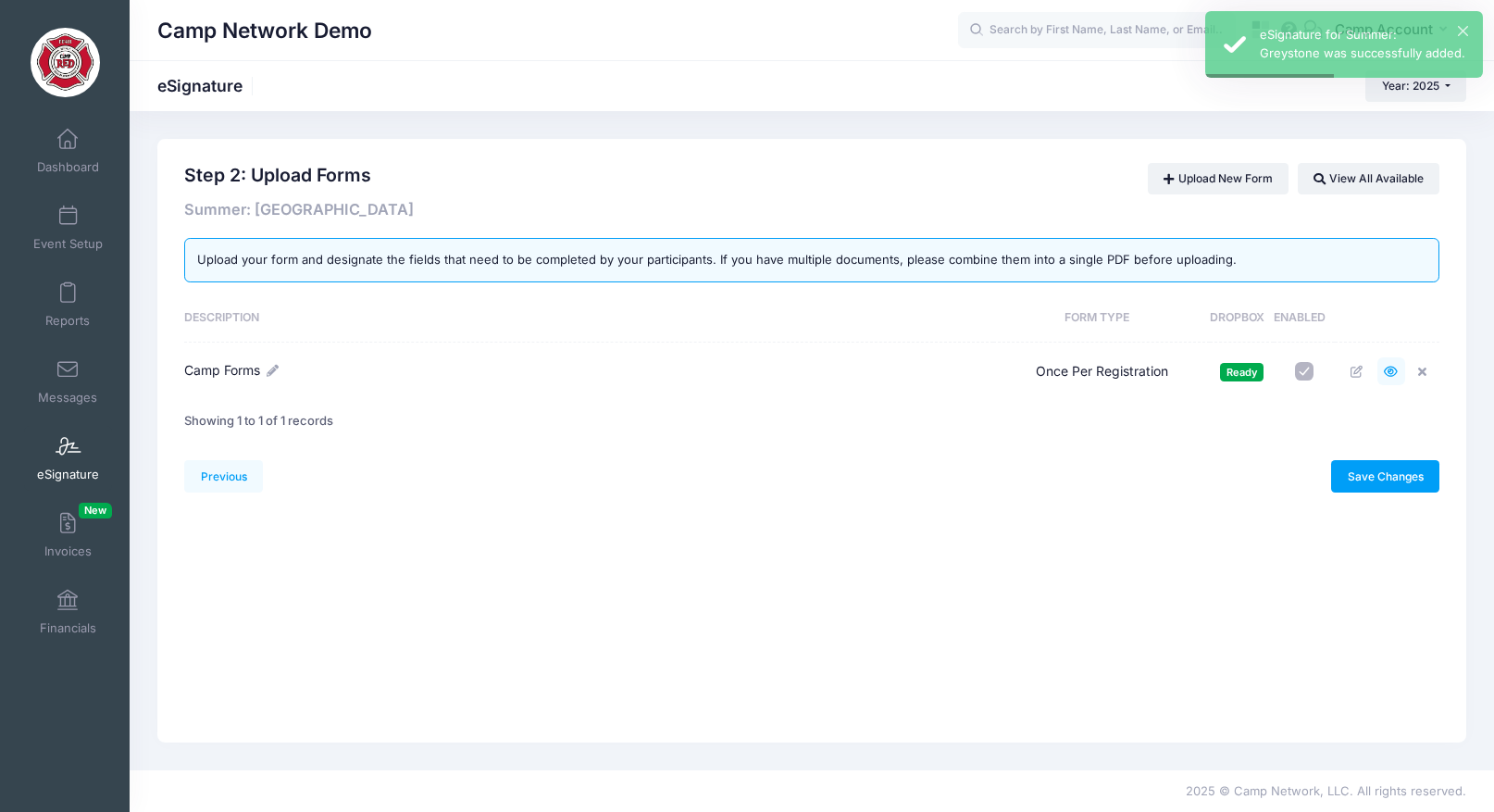
click at [1393, 365] on icon at bounding box center [1391, 371] width 15 height 12
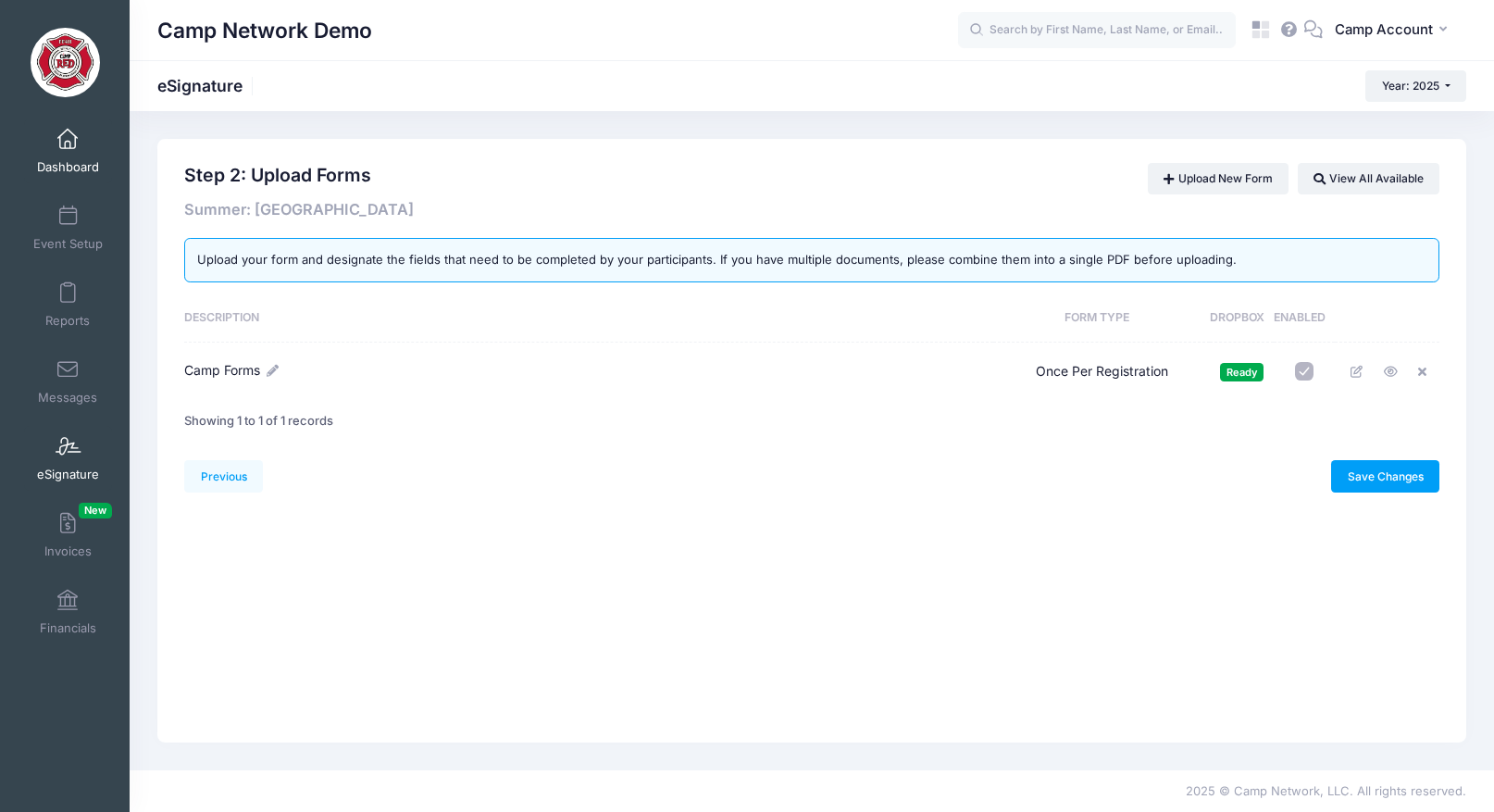
click at [87, 161] on span "Dashboard" at bounding box center [68, 166] width 62 height 16
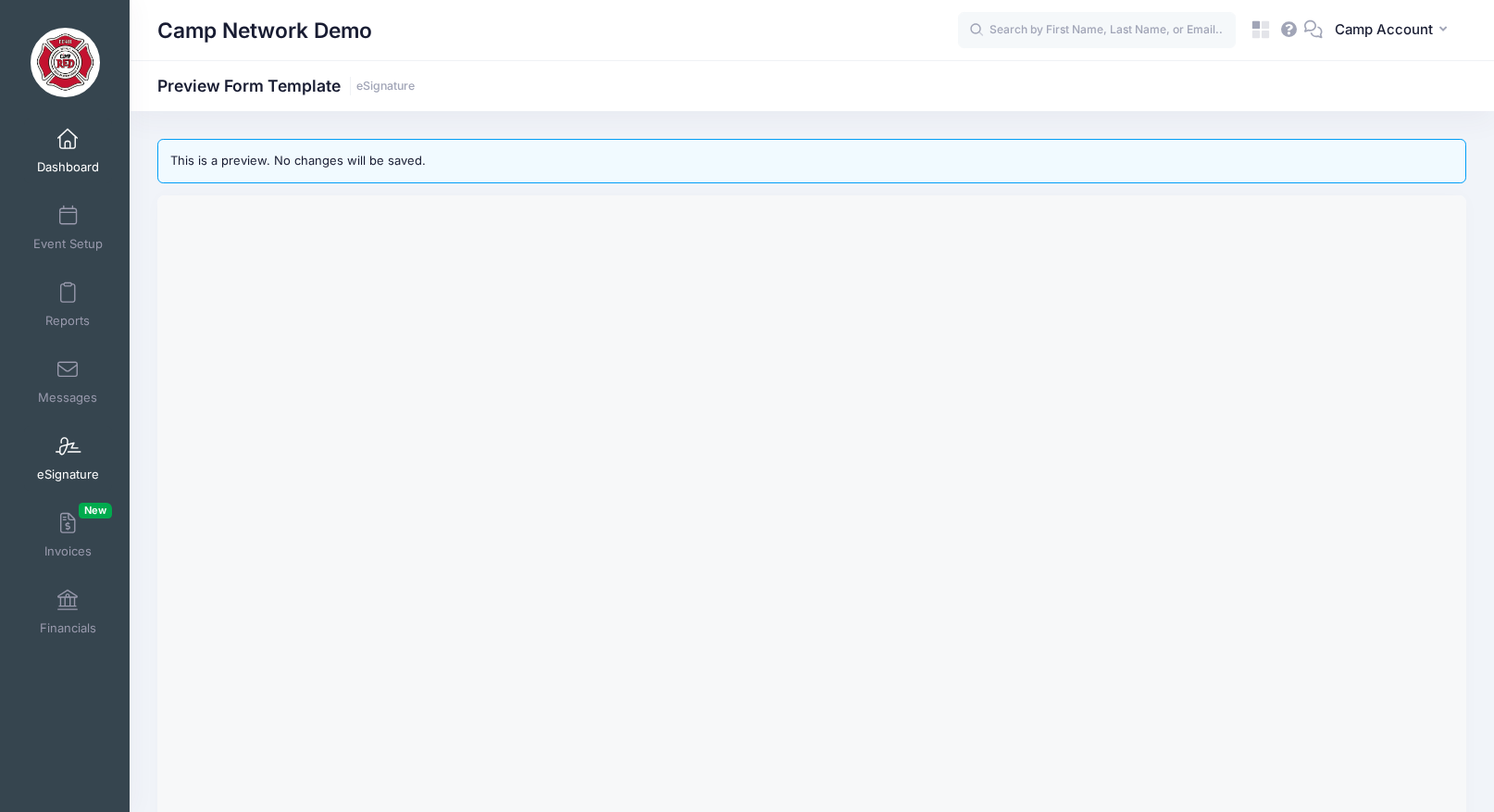
click at [73, 150] on link "Dashboard" at bounding box center [68, 151] width 88 height 65
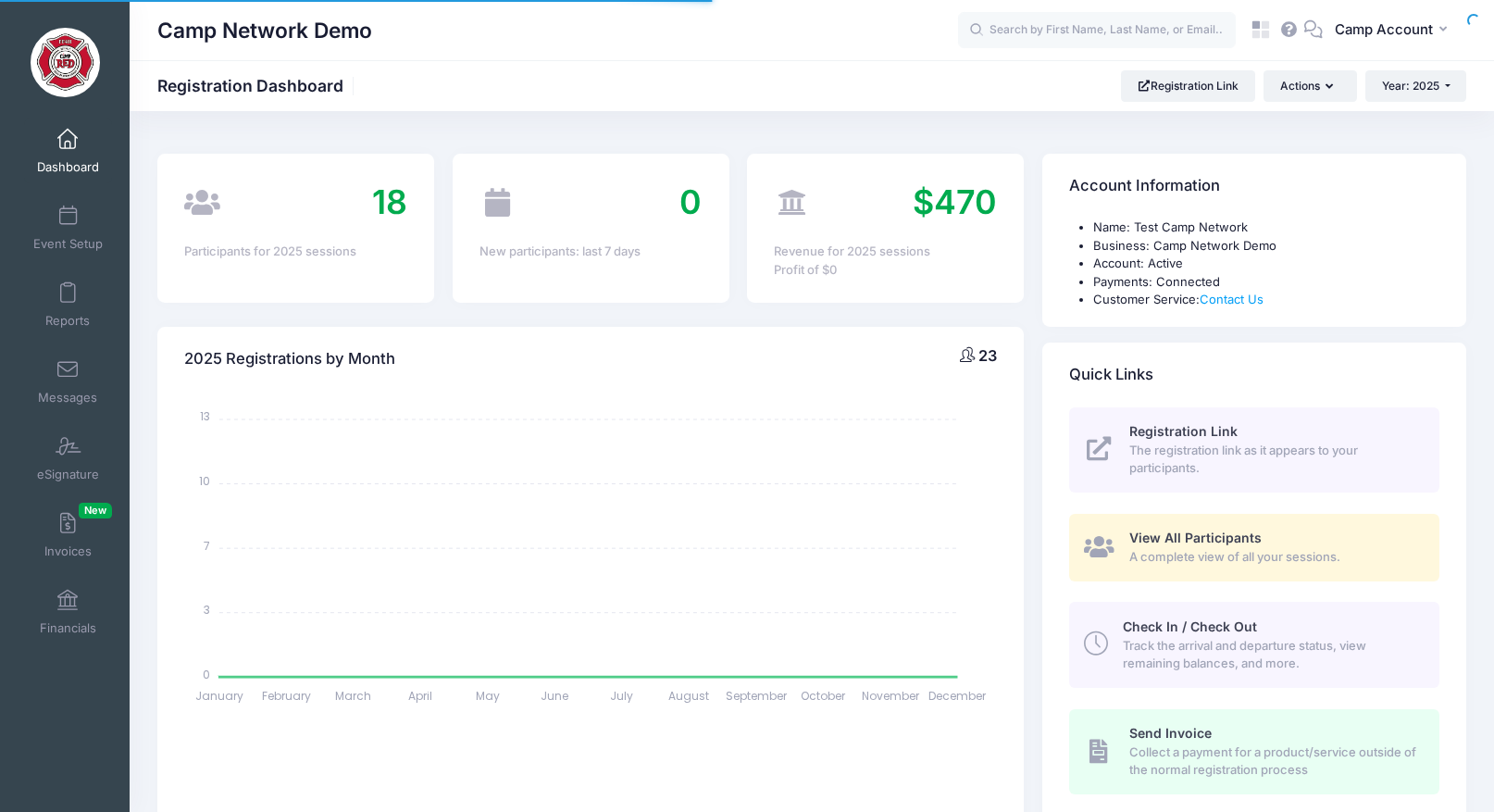
select select
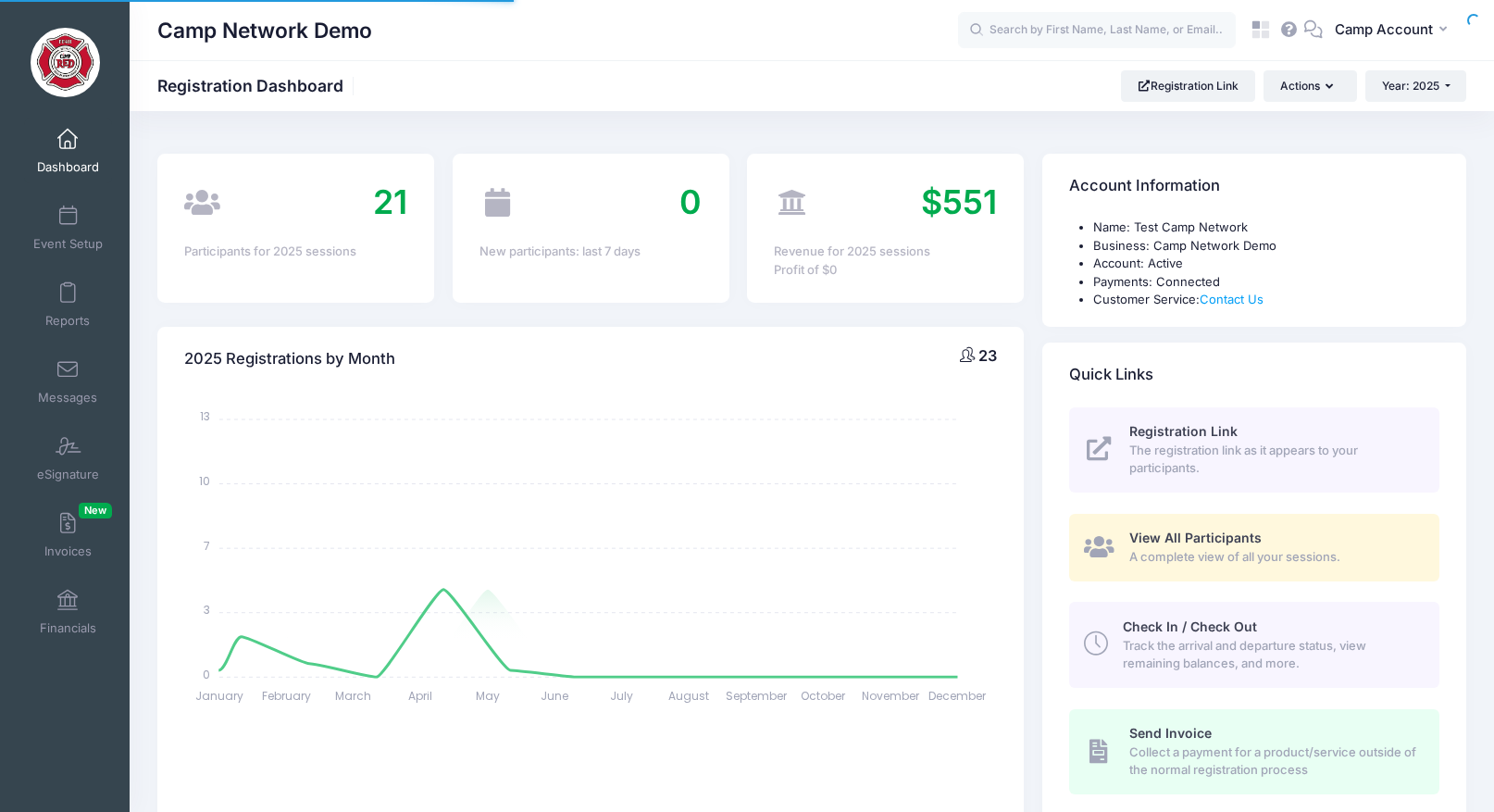
select select
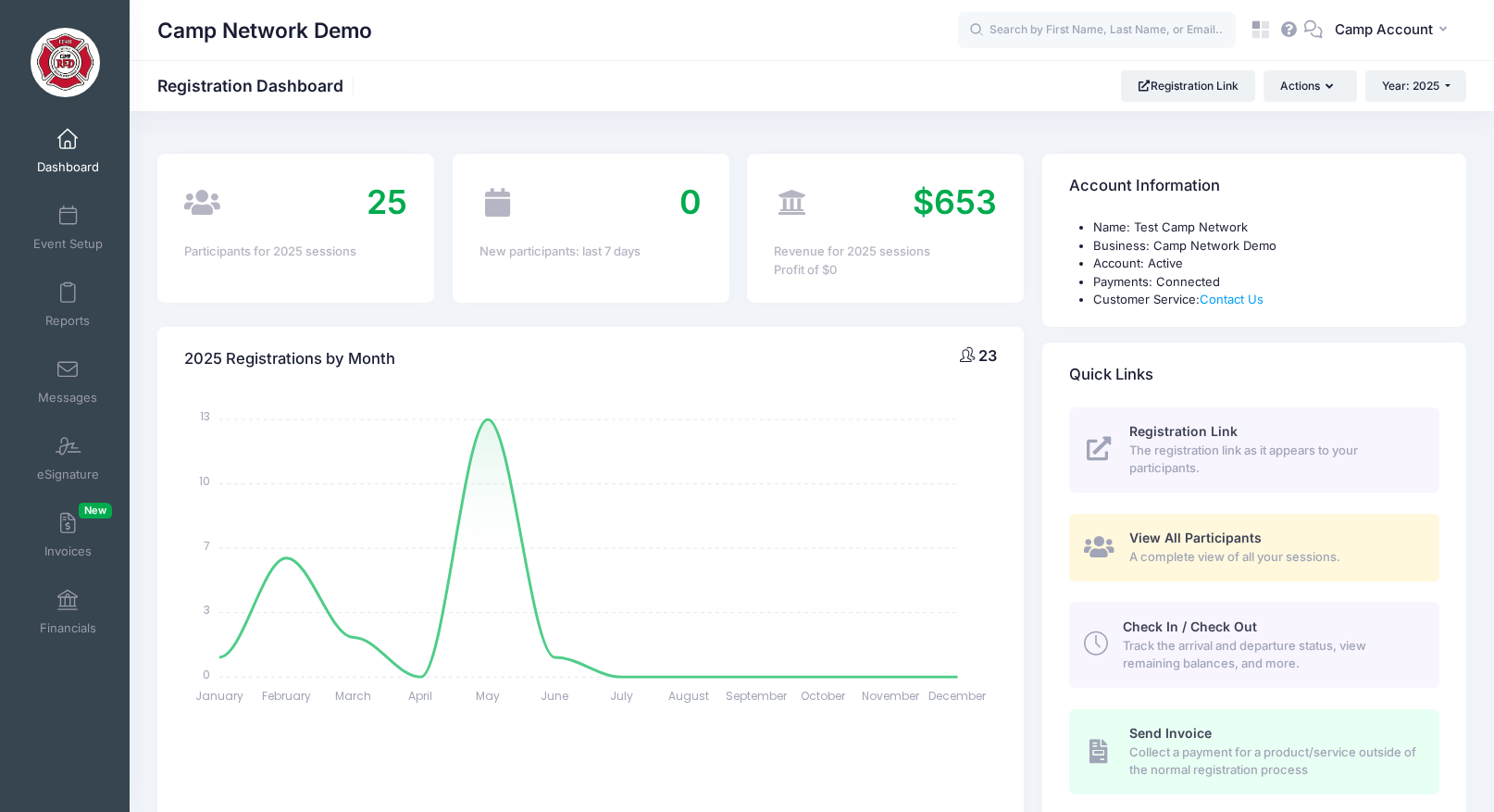
click at [1065, 322] on div "Name: Test Camp Network Business: Camp Network Demo Account: Active Payments: C…" at bounding box center [1253, 272] width 424 height 108
click at [65, 250] on span "Event Setup" at bounding box center [67, 243] width 69 height 16
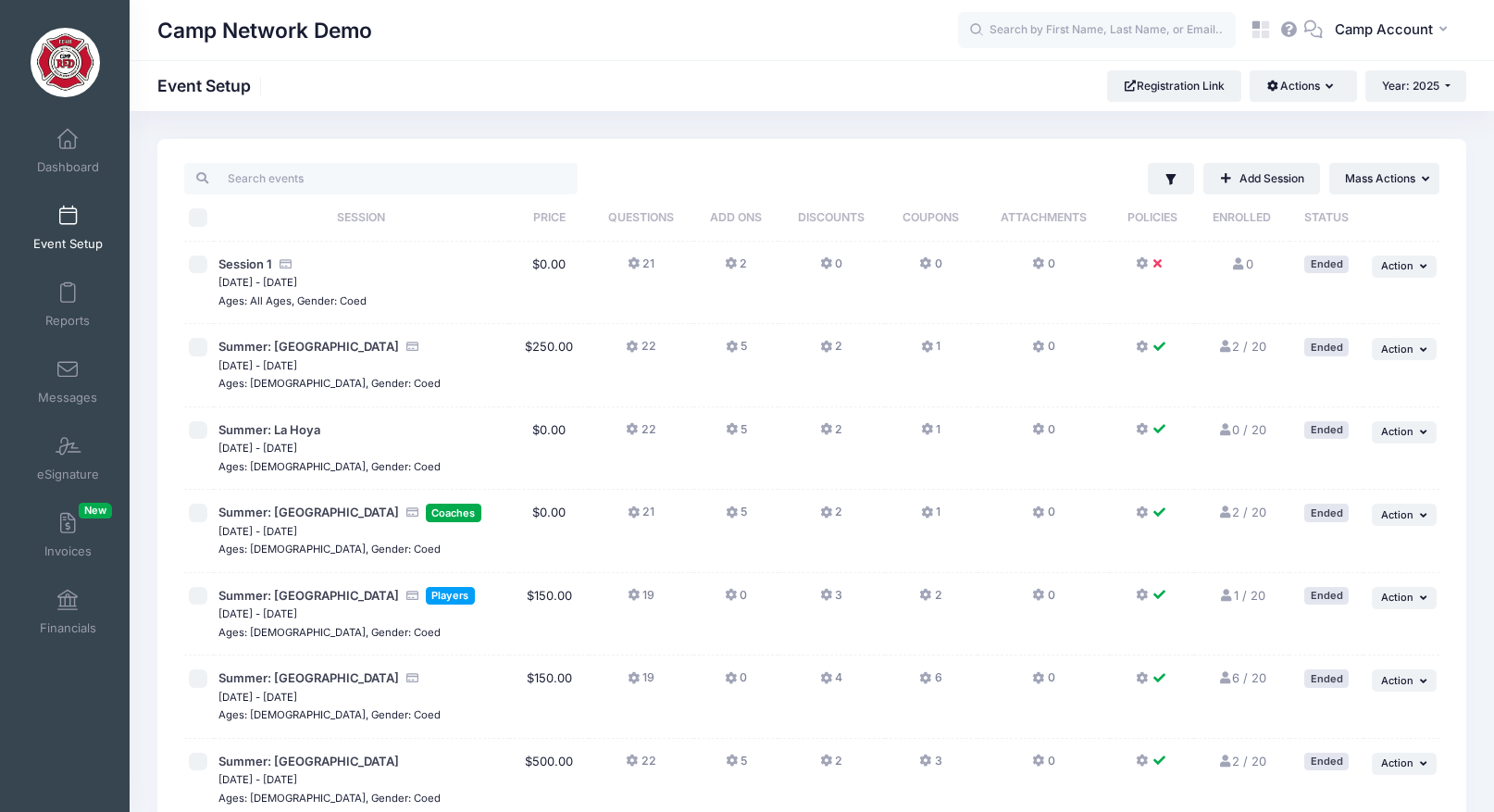
scroll to position [924, 0]
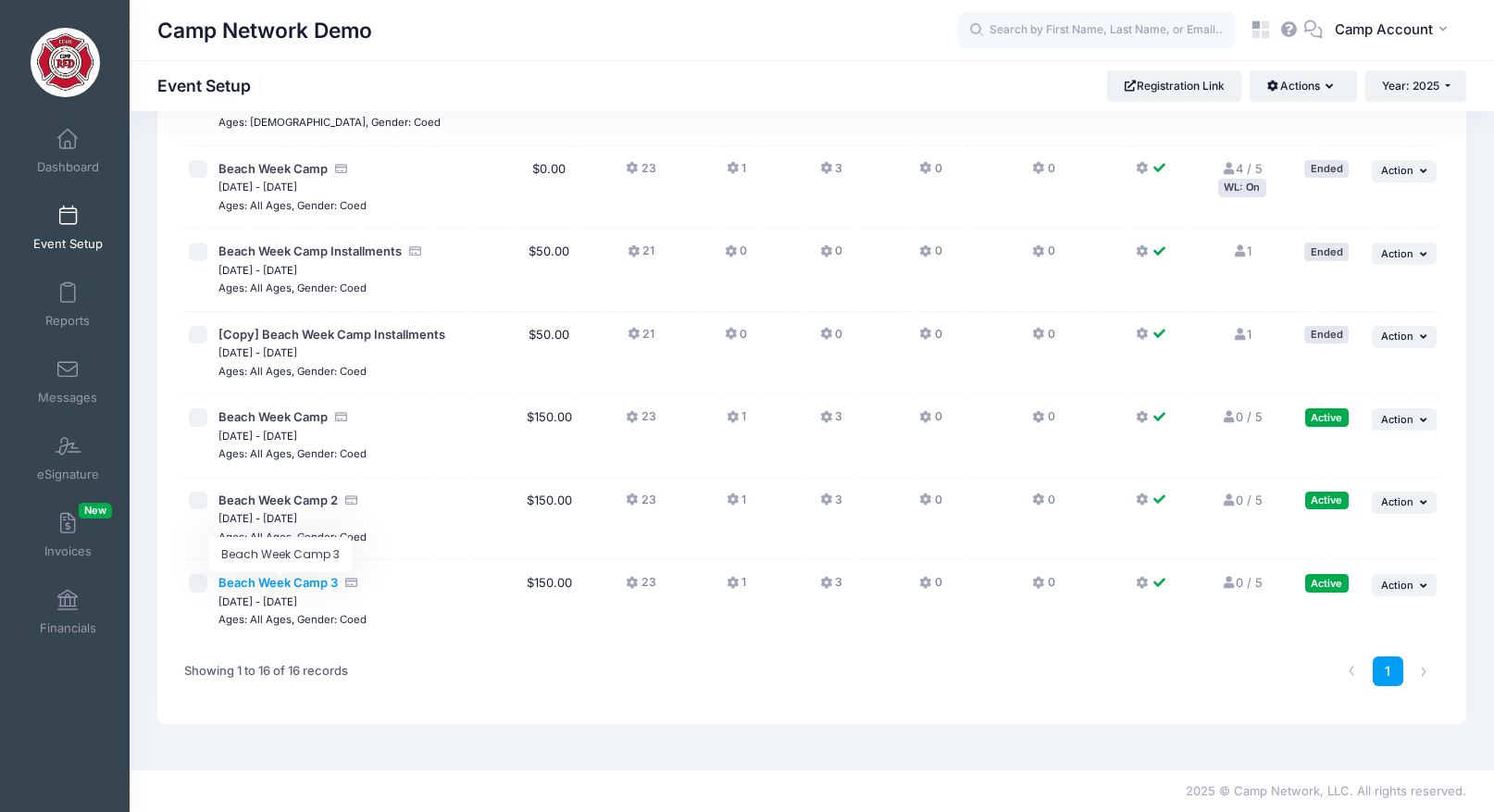
click at [260, 581] on span "Beach Week Camp 3" at bounding box center [278, 581] width 120 height 15
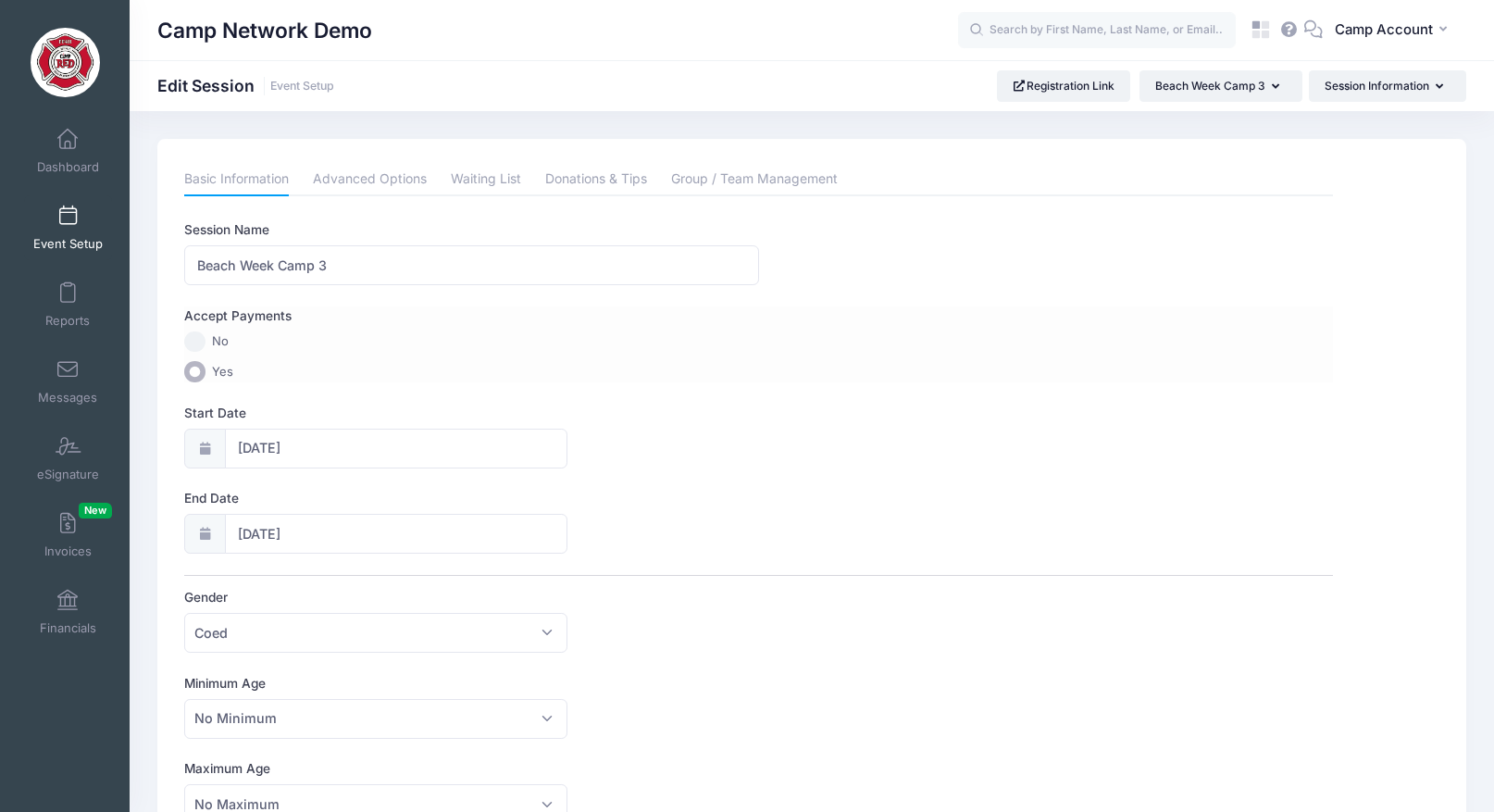
click at [189, 339] on input "No" at bounding box center [195, 342] width 21 height 21
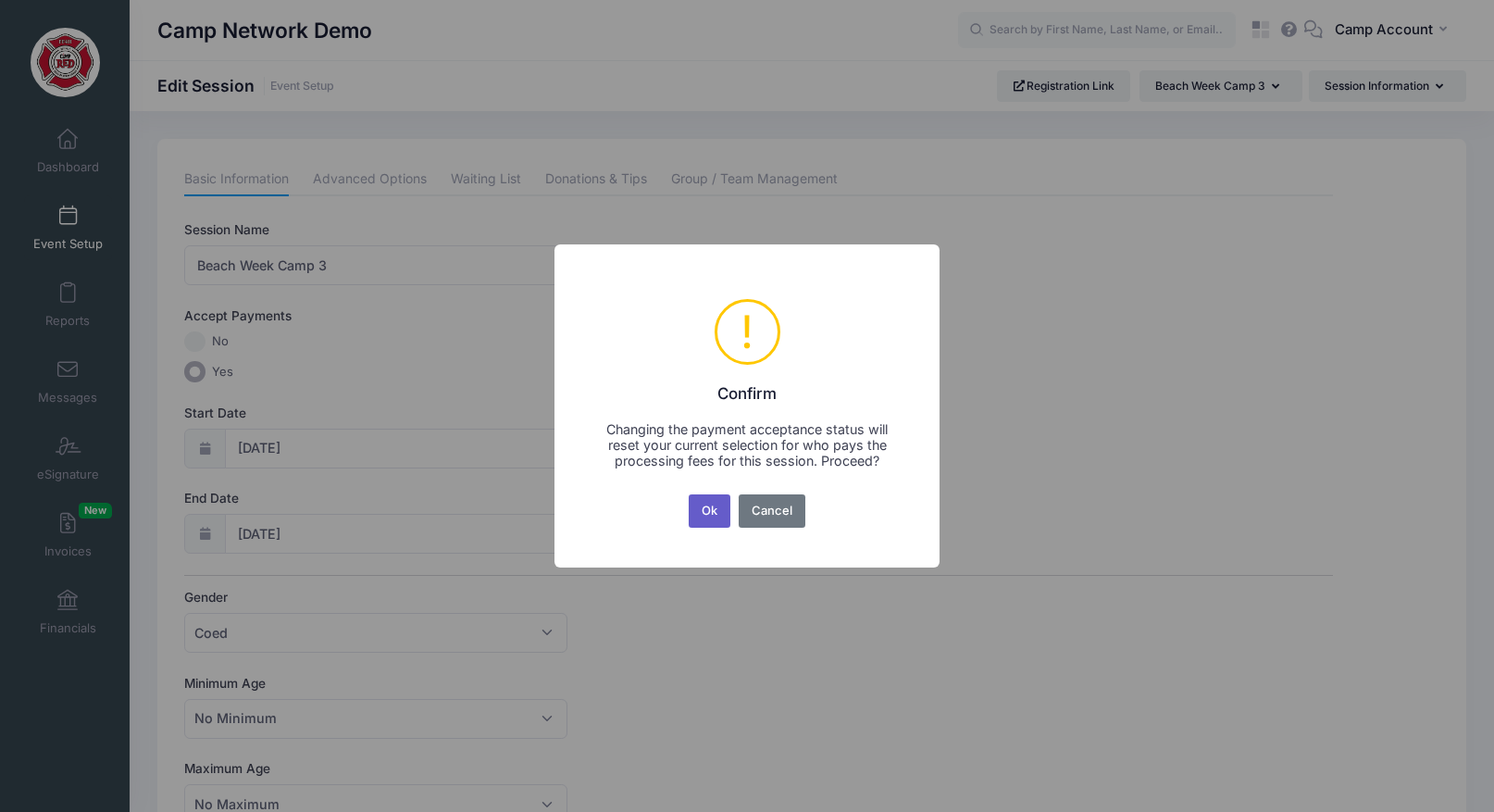
click at [718, 507] on button "Ok" at bounding box center [710, 511] width 43 height 33
radio input "true"
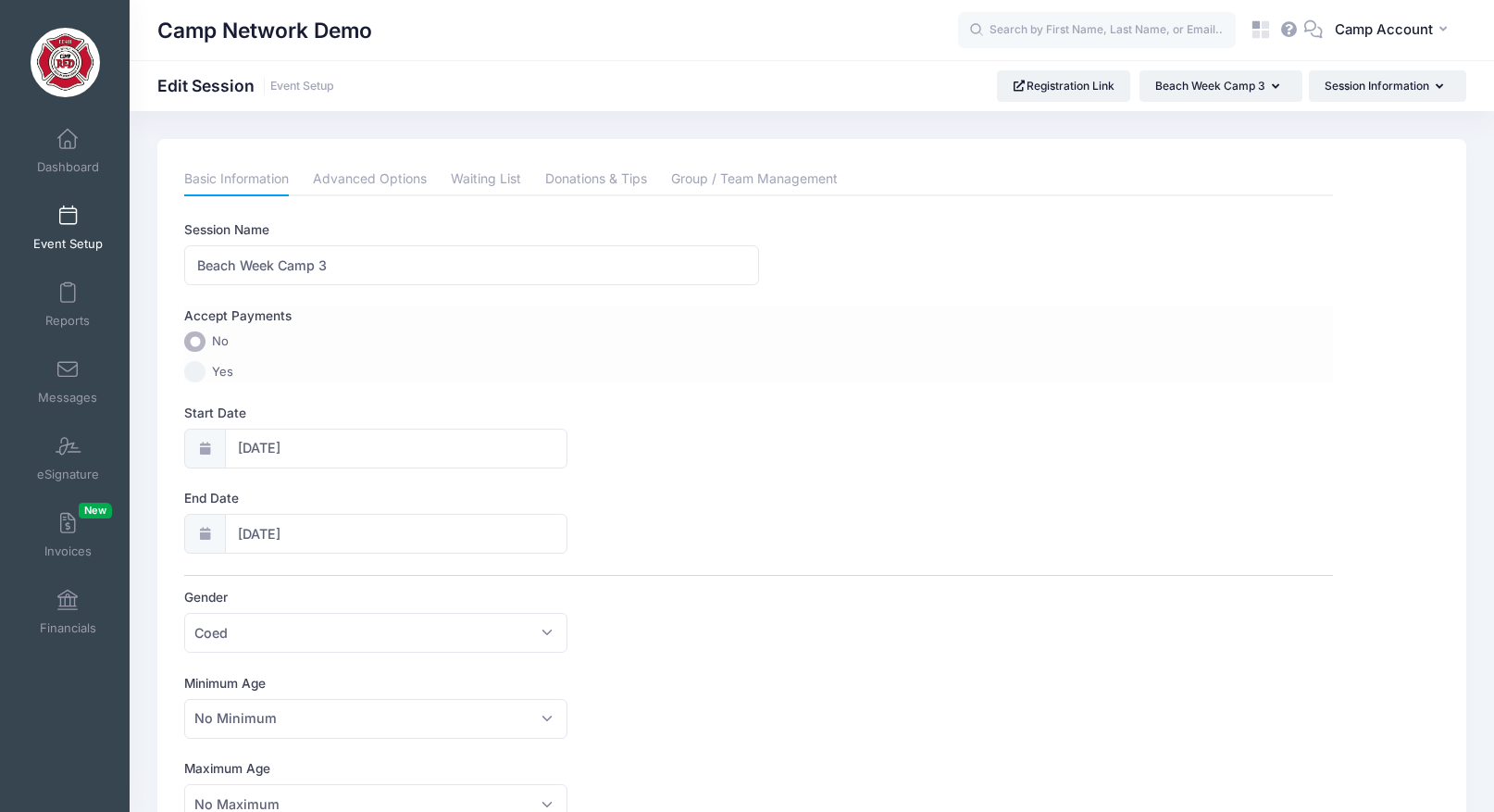
click at [192, 365] on input "Yes" at bounding box center [195, 372] width 21 height 21
radio input "true"
click at [199, 348] on input "No" at bounding box center [195, 342] width 21 height 21
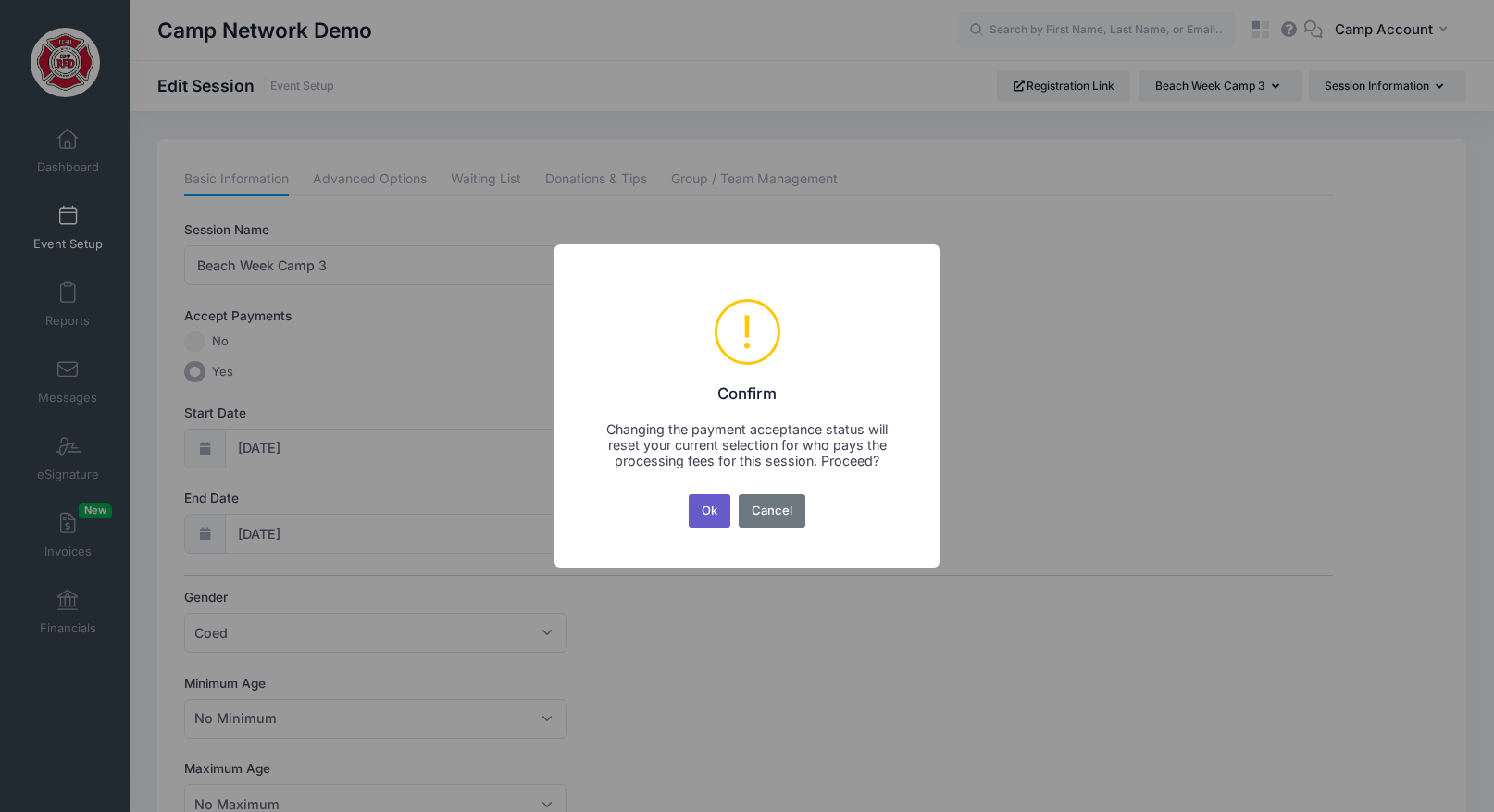
click at [708, 507] on button "Ok" at bounding box center [710, 511] width 43 height 33
radio input "true"
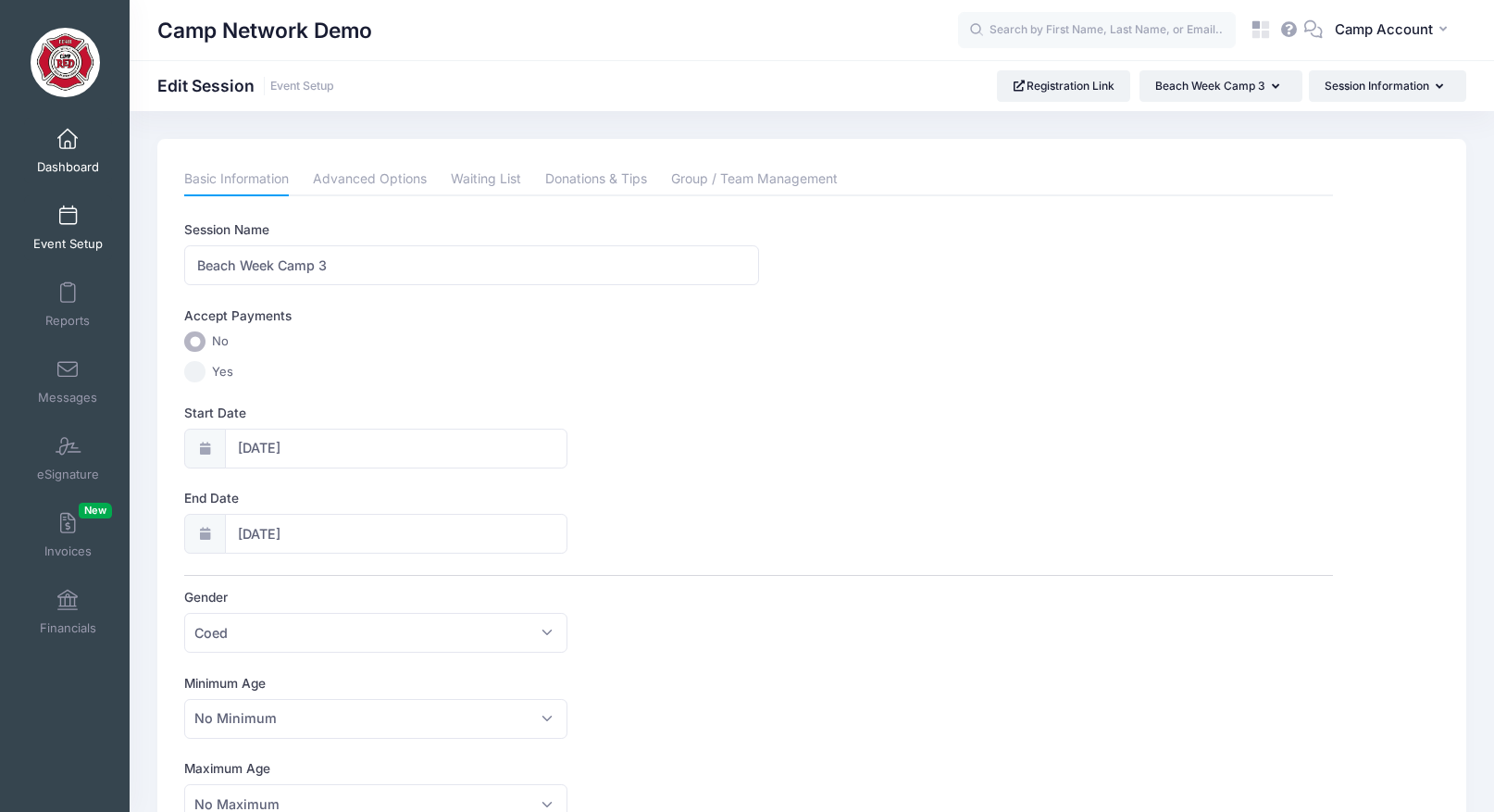
click at [73, 158] on link "Dashboard" at bounding box center [68, 151] width 88 height 65
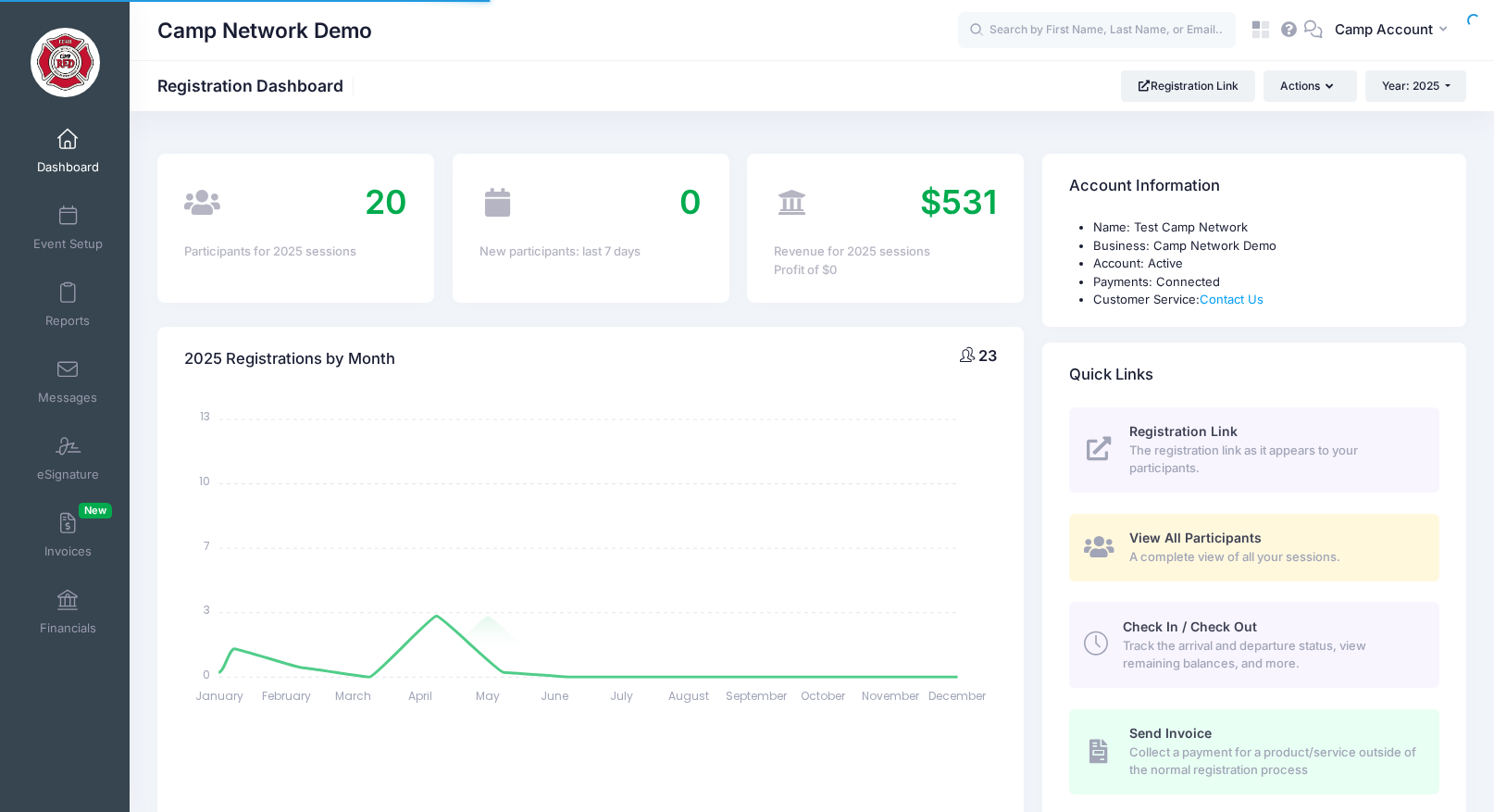
select select
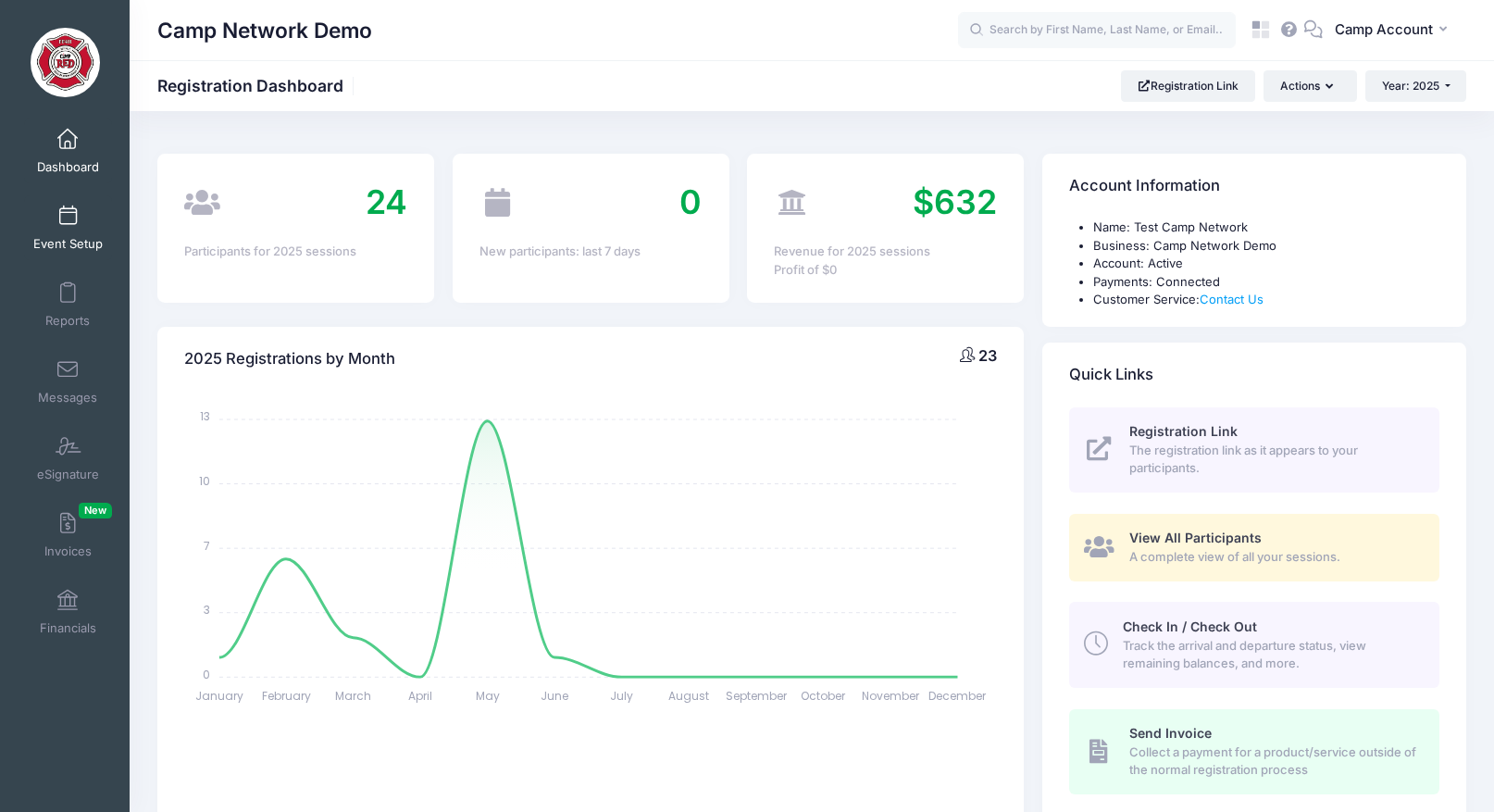
click at [66, 246] on span "Event Setup" at bounding box center [67, 243] width 69 height 16
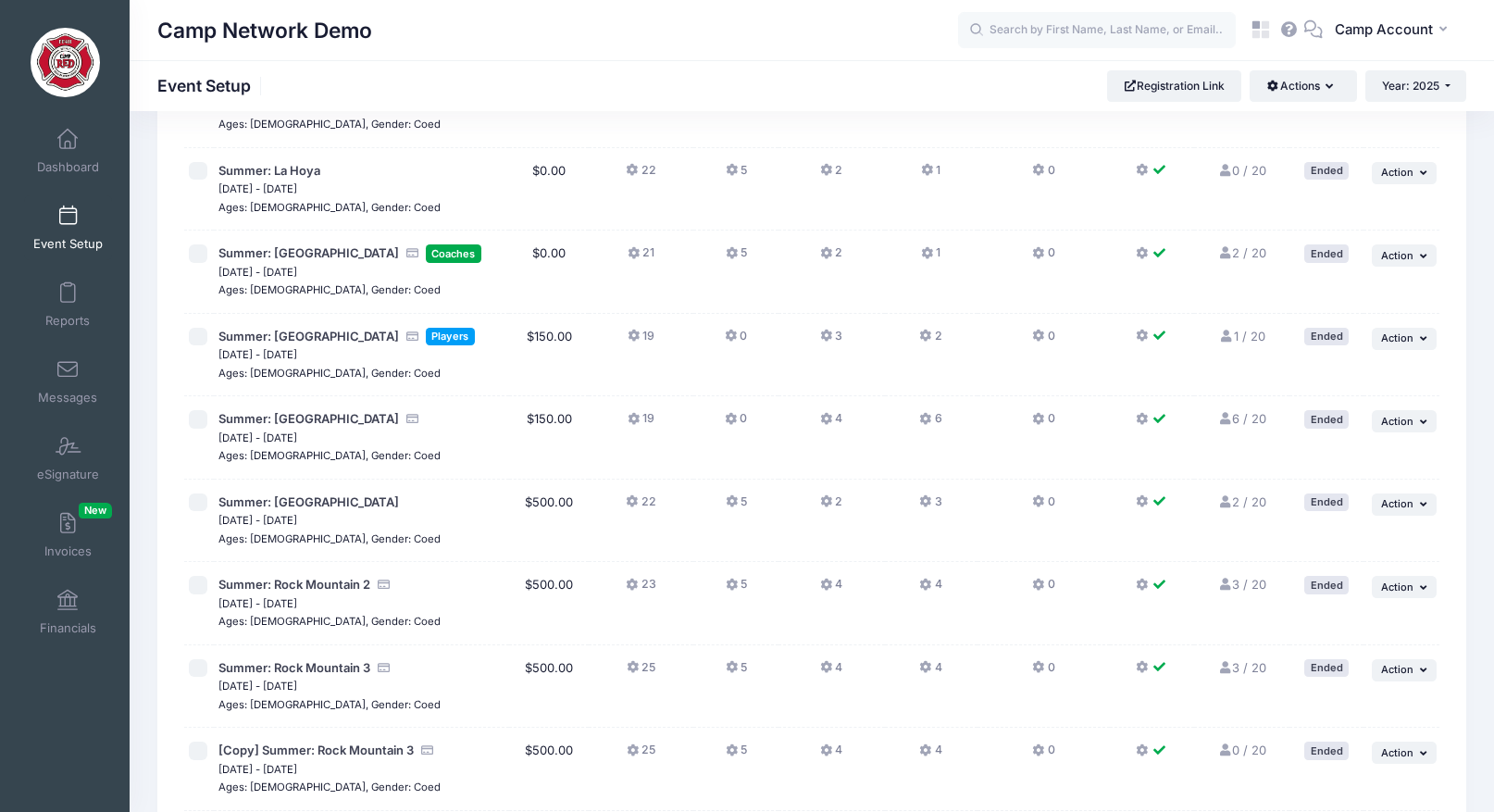
scroll to position [924, 0]
